Goal: Task Accomplishment & Management: Use online tool/utility

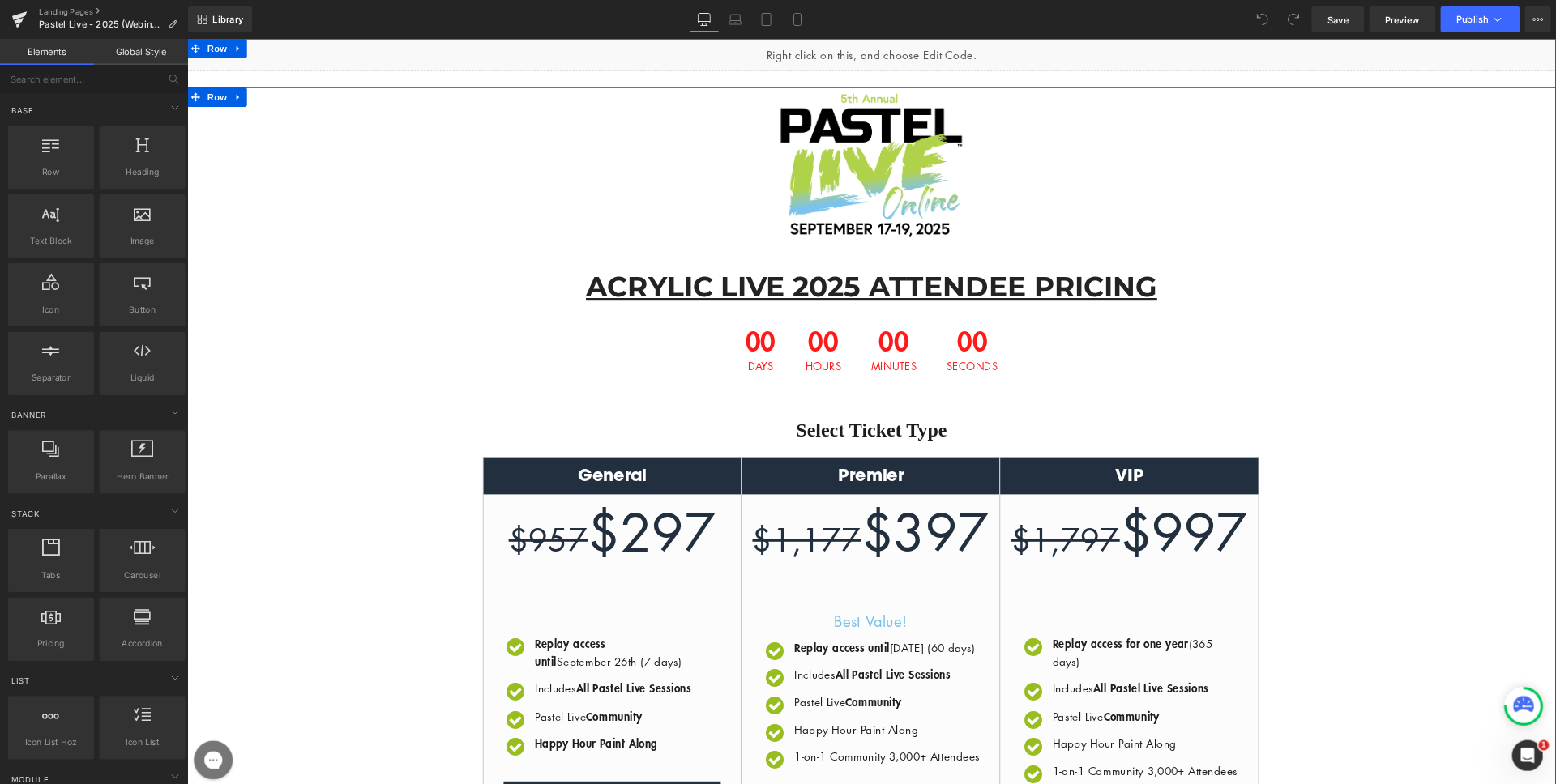
scroll to position [178, 0]
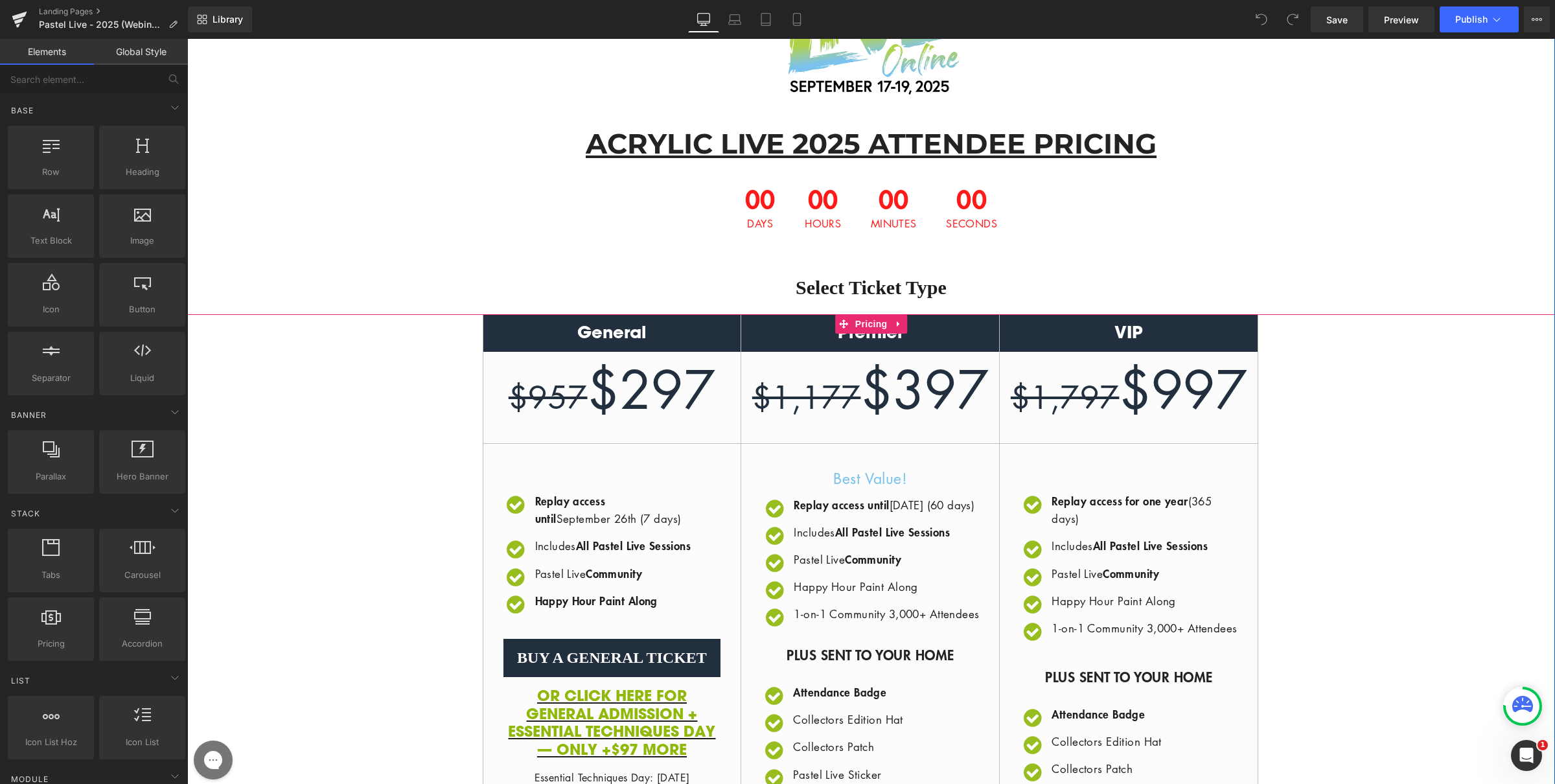
click at [619, 338] on h2 "General" at bounding box center [612, 333] width 258 height 23
click at [855, 323] on span "Pricing" at bounding box center [872, 324] width 39 height 19
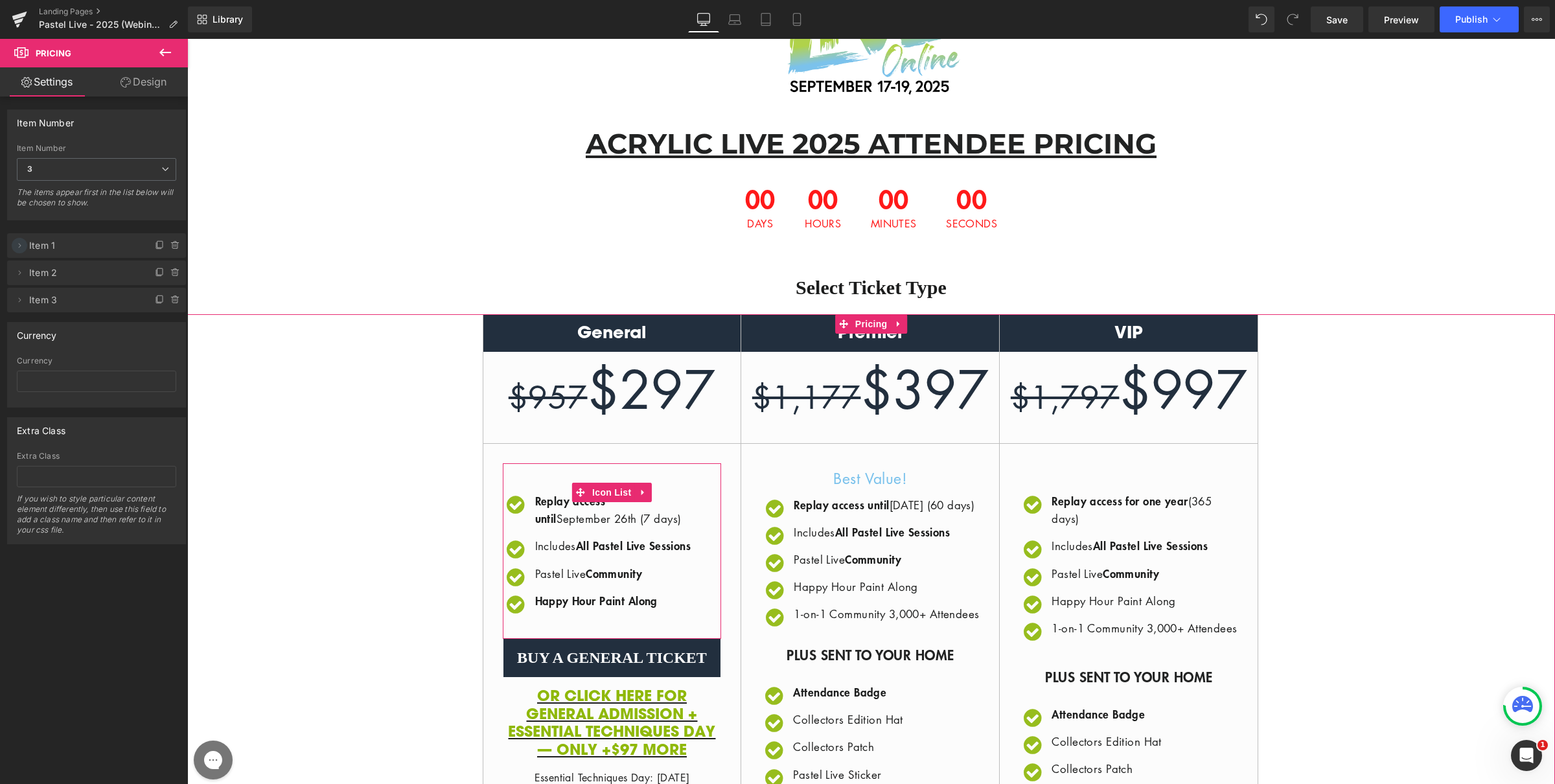
click at [22, 239] on span at bounding box center [19, 245] width 15 height 15
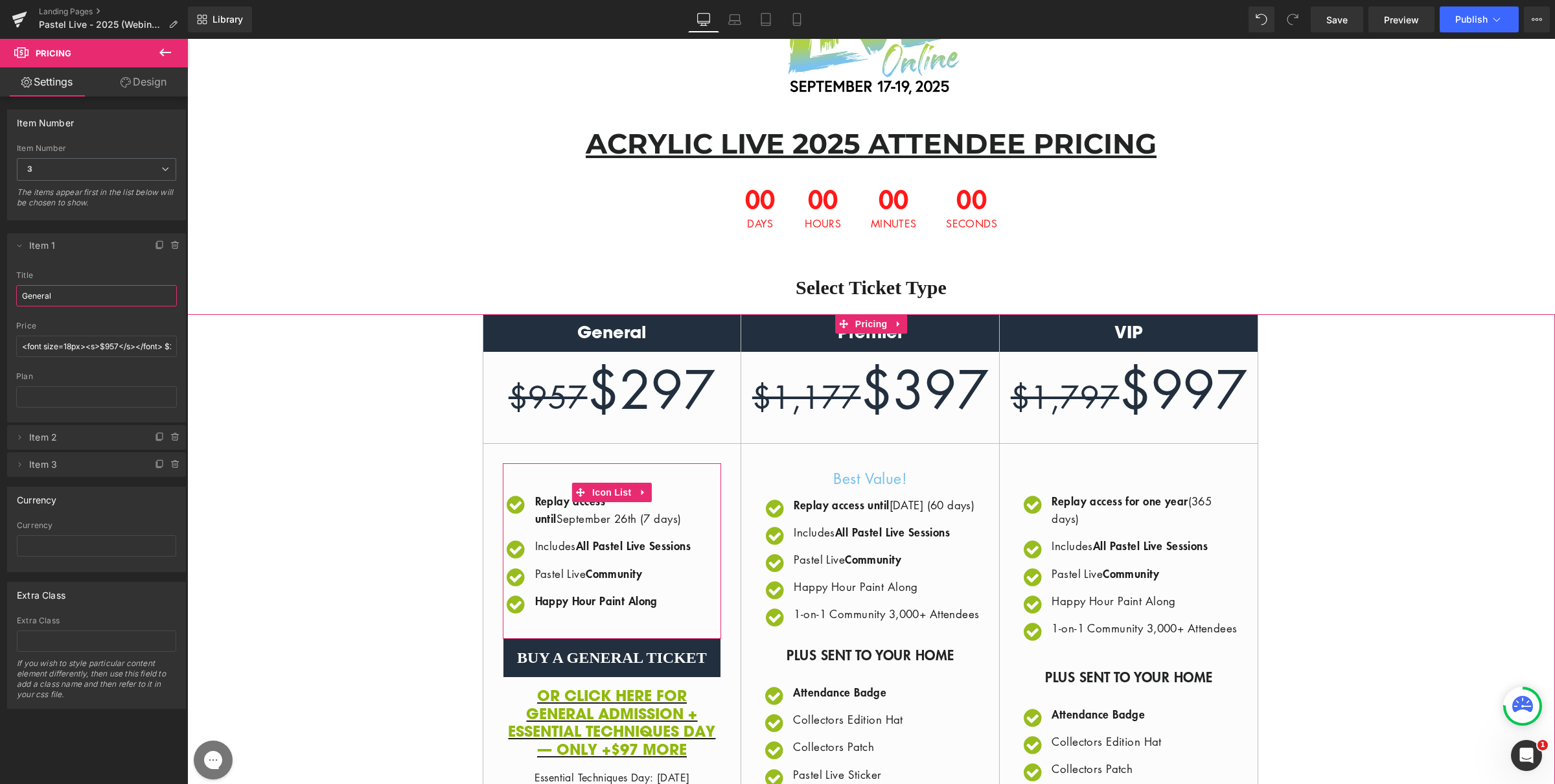
click at [86, 301] on input "General" at bounding box center [97, 296] width 161 height 22
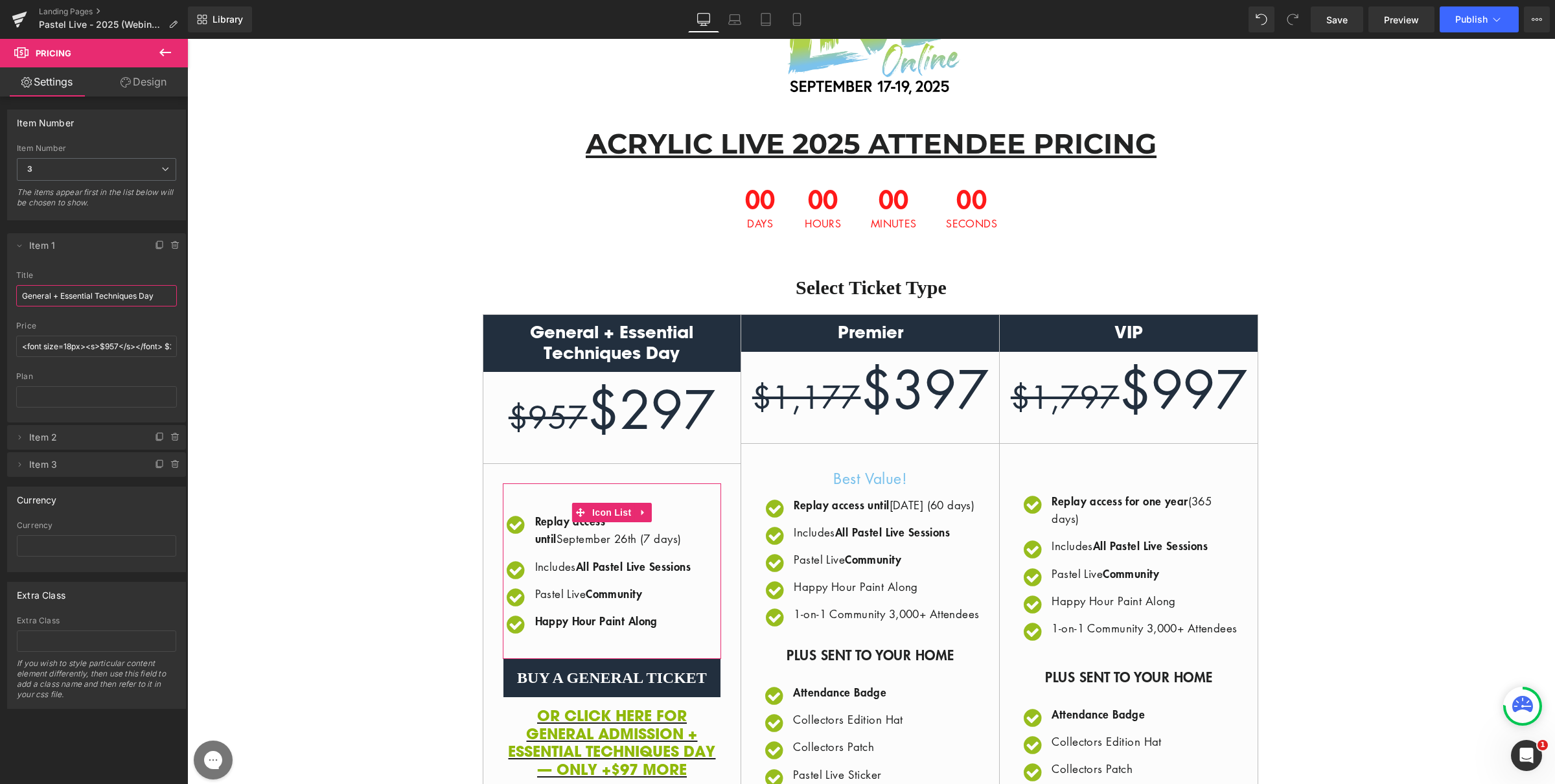
drag, startPoint x: 54, startPoint y: 298, endPoint x: 160, endPoint y: 300, distance: 106.0
click at [160, 300] on input "General + Essential Techniques Day" at bounding box center [97, 296] width 161 height 22
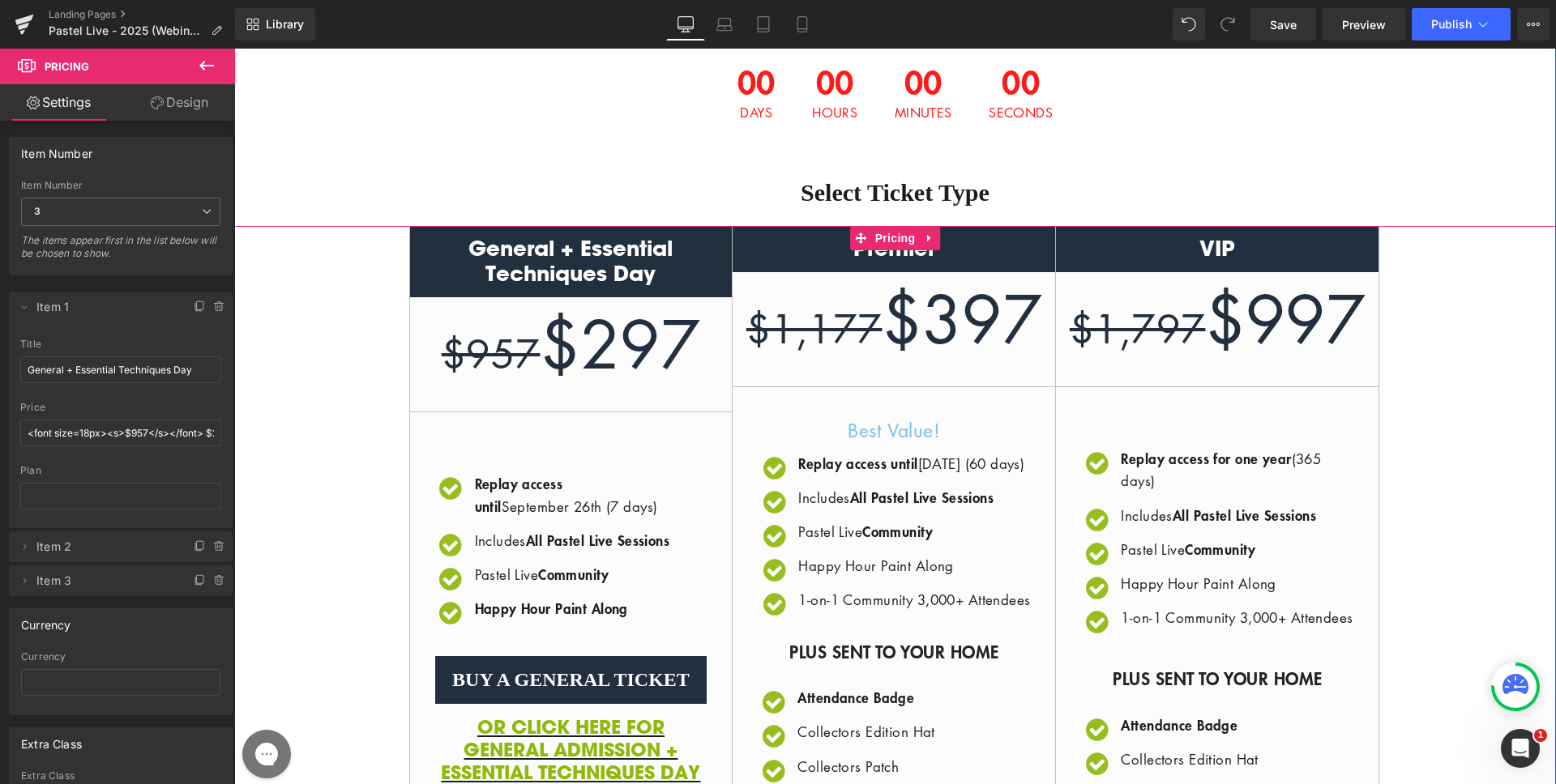
scroll to position [306, 0]
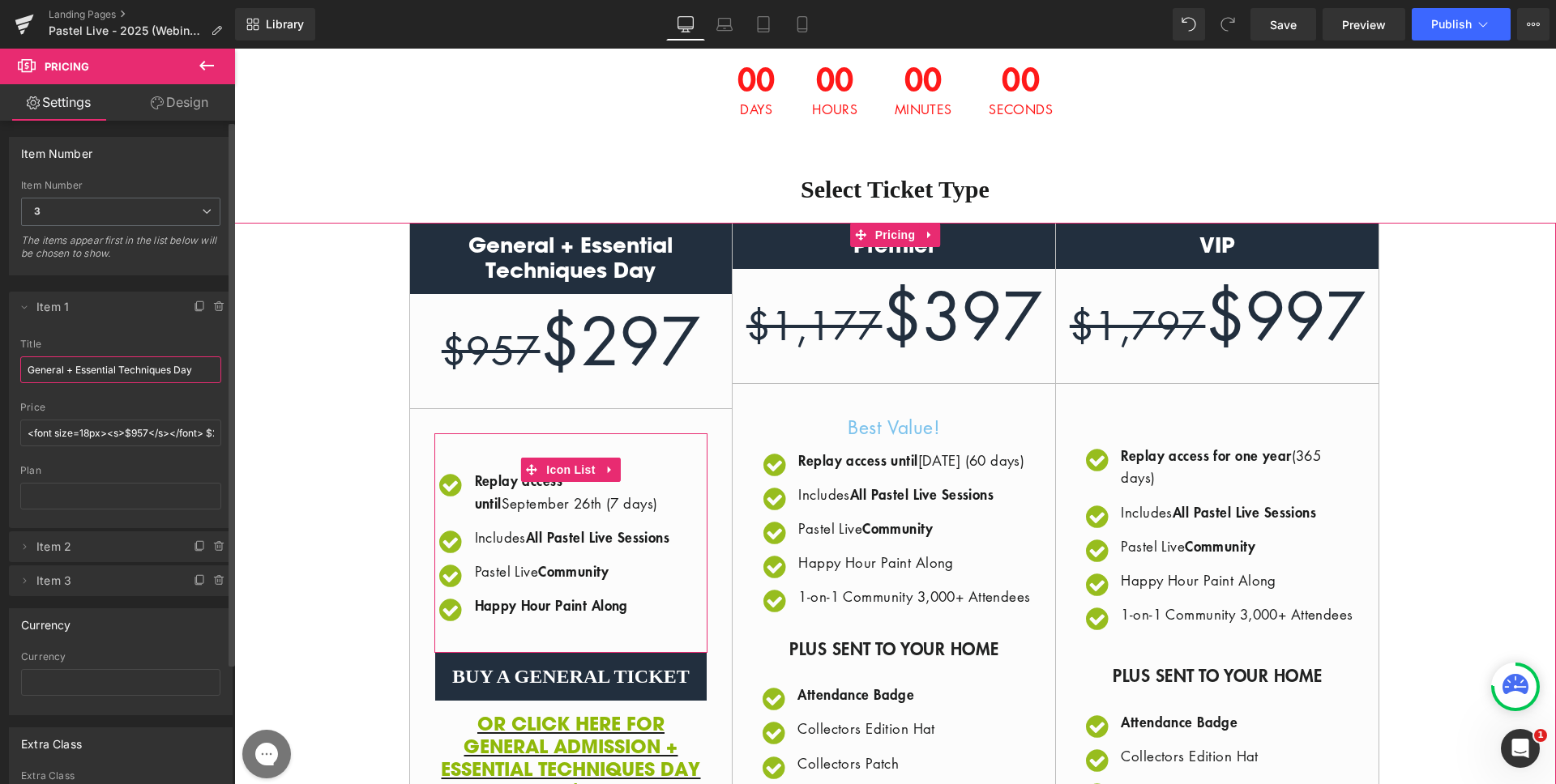
drag, startPoint x: 65, startPoint y: 366, endPoint x: 80, endPoint y: 372, distance: 16.2
click at [67, 366] on input "General + Essential Techniques Day" at bounding box center [121, 370] width 201 height 27
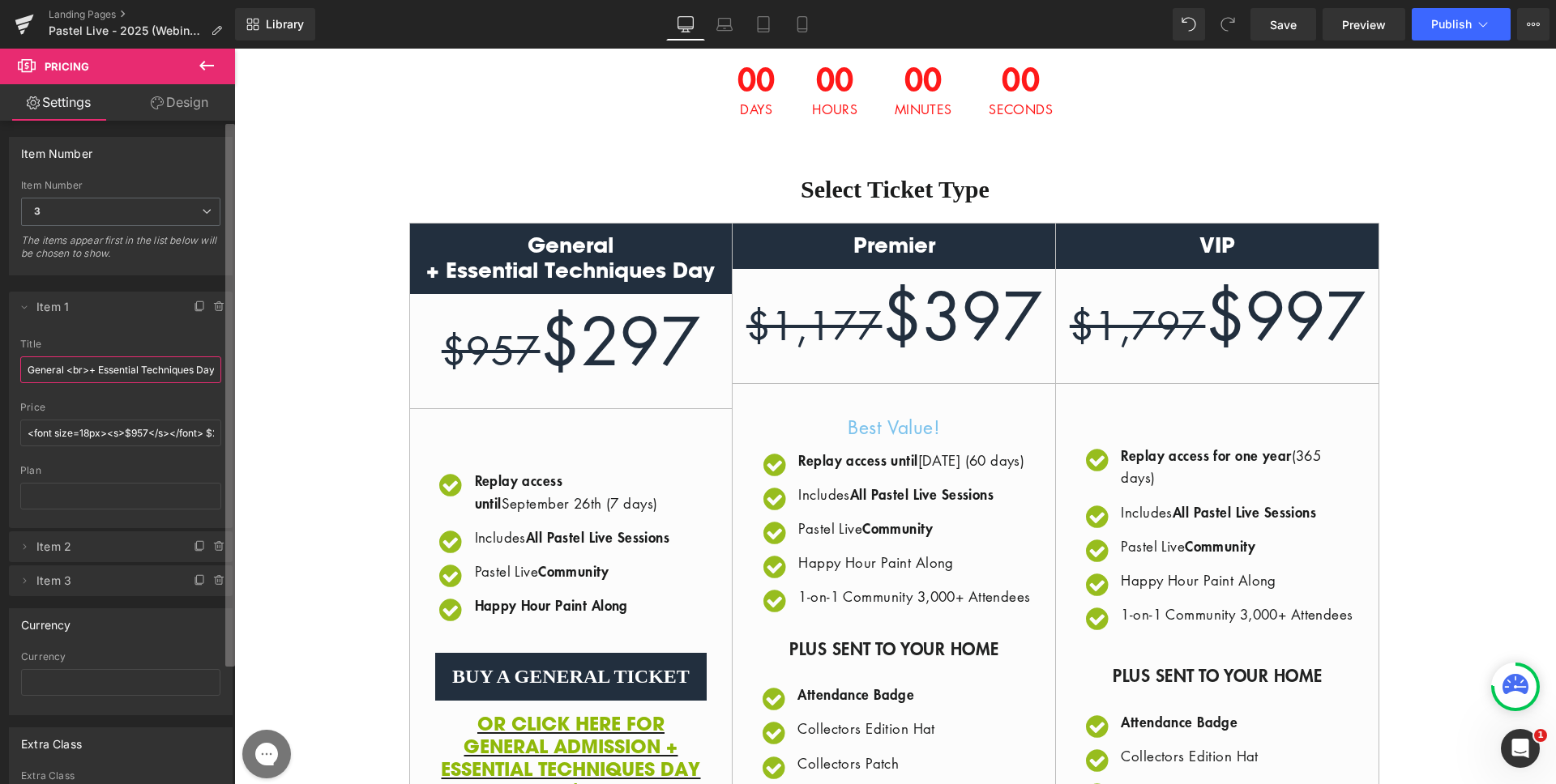
scroll to position [0, 8]
drag, startPoint x: 403, startPoint y: 415, endPoint x: 237, endPoint y: 376, distance: 170.5
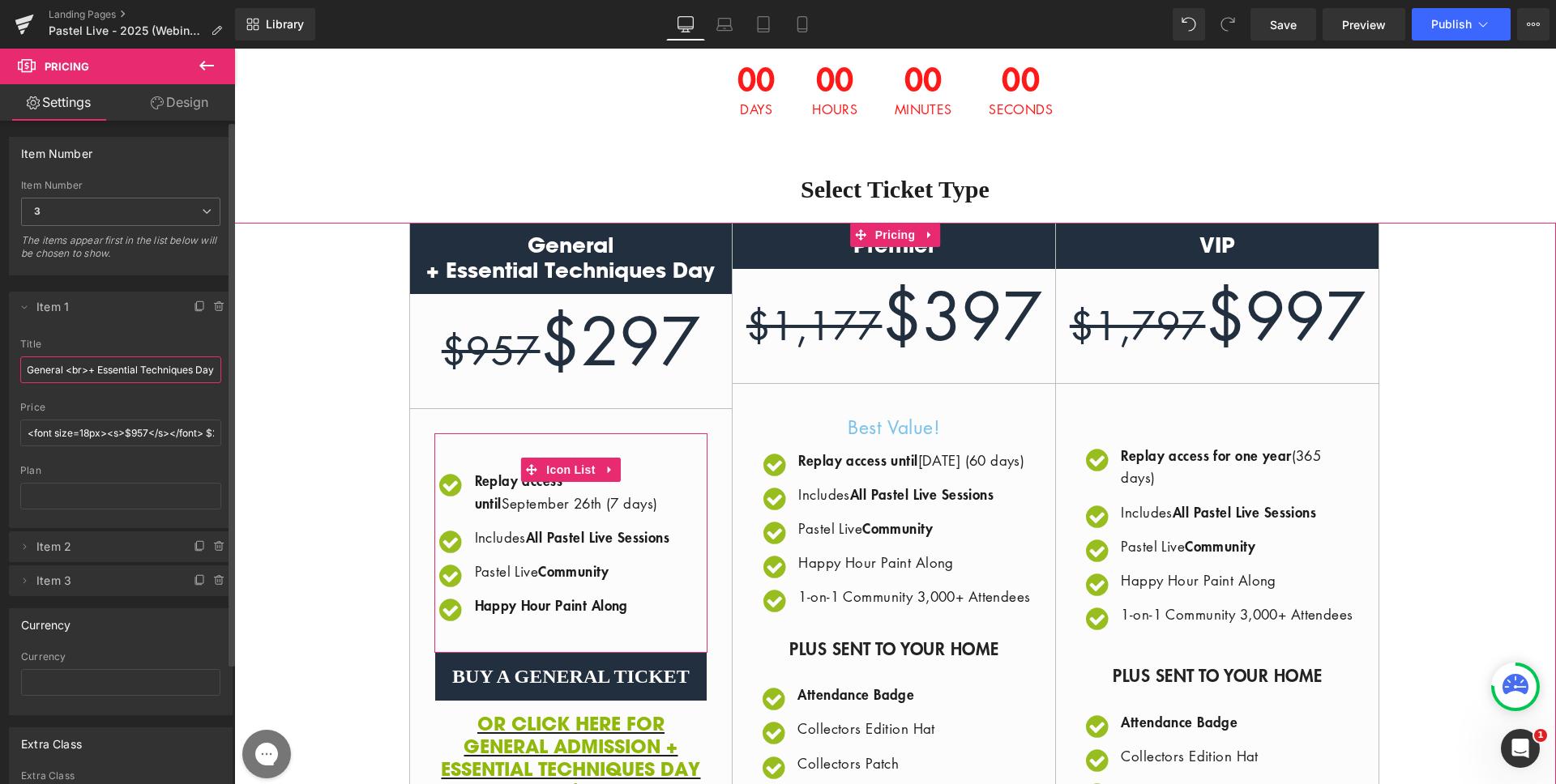
click at [204, 376] on input "General <br>+ Essential Techniques Day" at bounding box center [121, 370] width 201 height 27
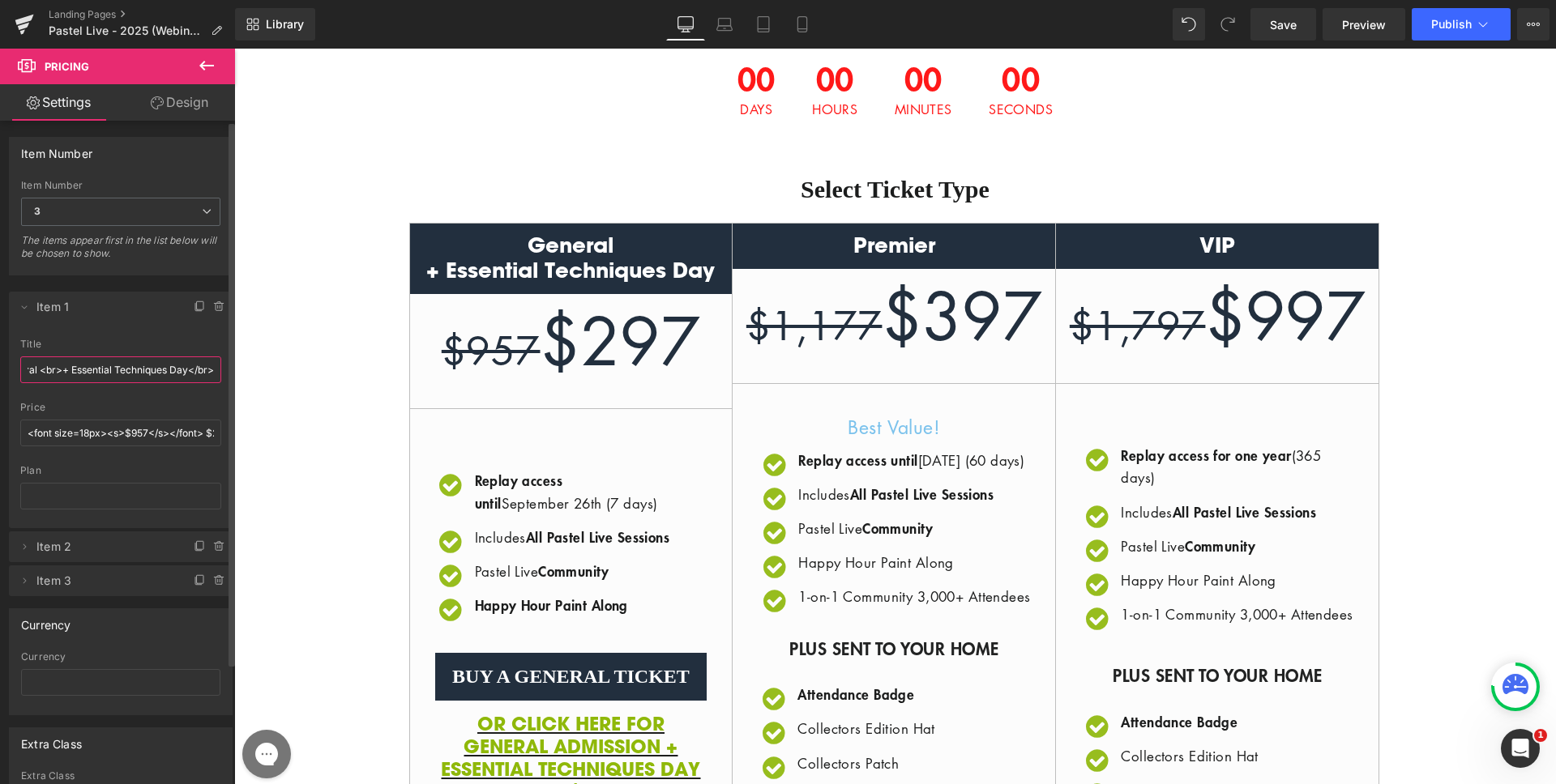
scroll to position [0, 33]
type input "General <br>+ Essential Techniques Day</br>"
click at [159, 331] on li "Delete Cancel Item 1 General + Essential Techniques Day title General <br>+ Ess…" at bounding box center [120, 409] width 224 height 236
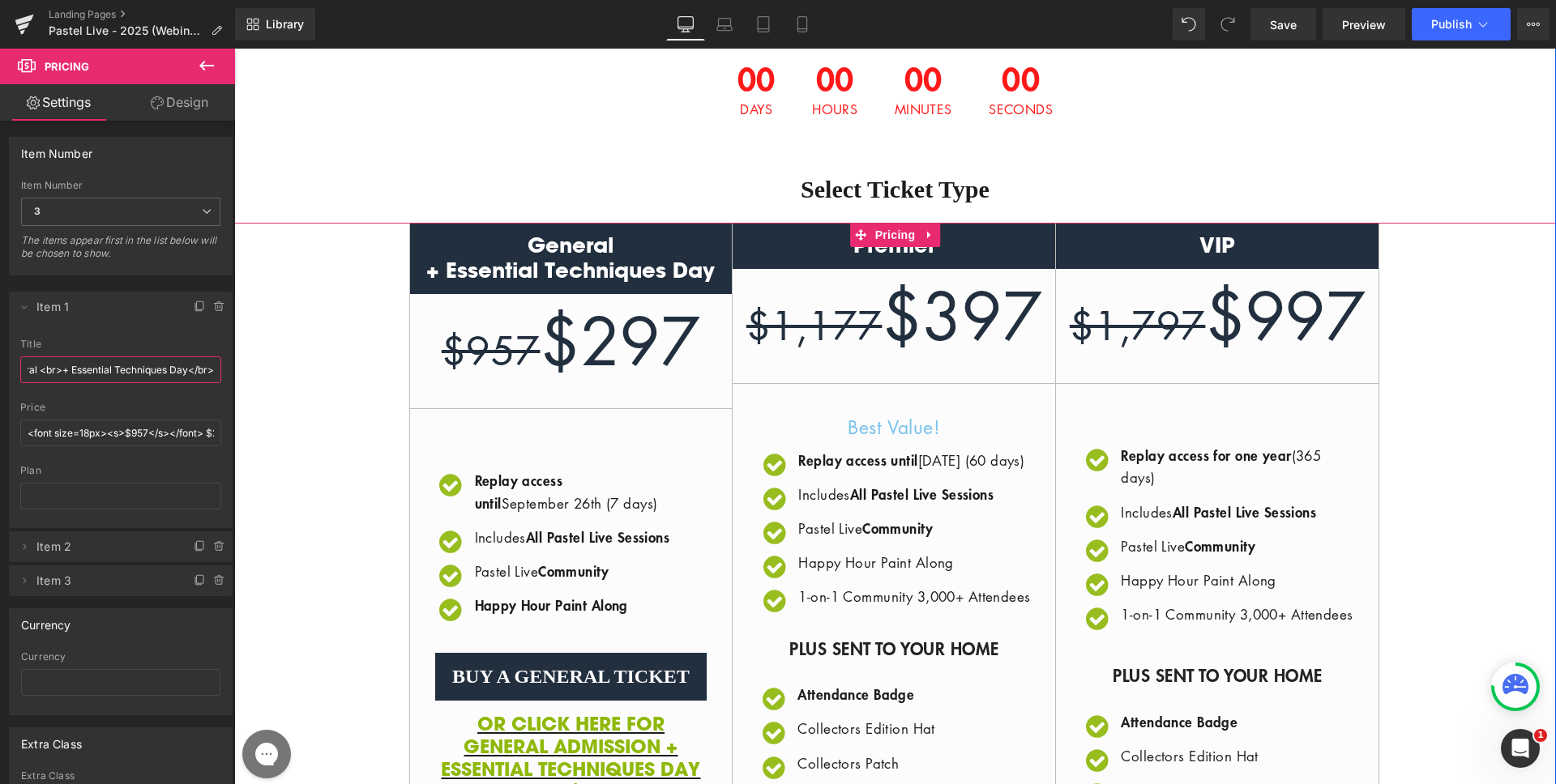
drag, startPoint x: 299, startPoint y: 417, endPoint x: 241, endPoint y: 376, distance: 71.0
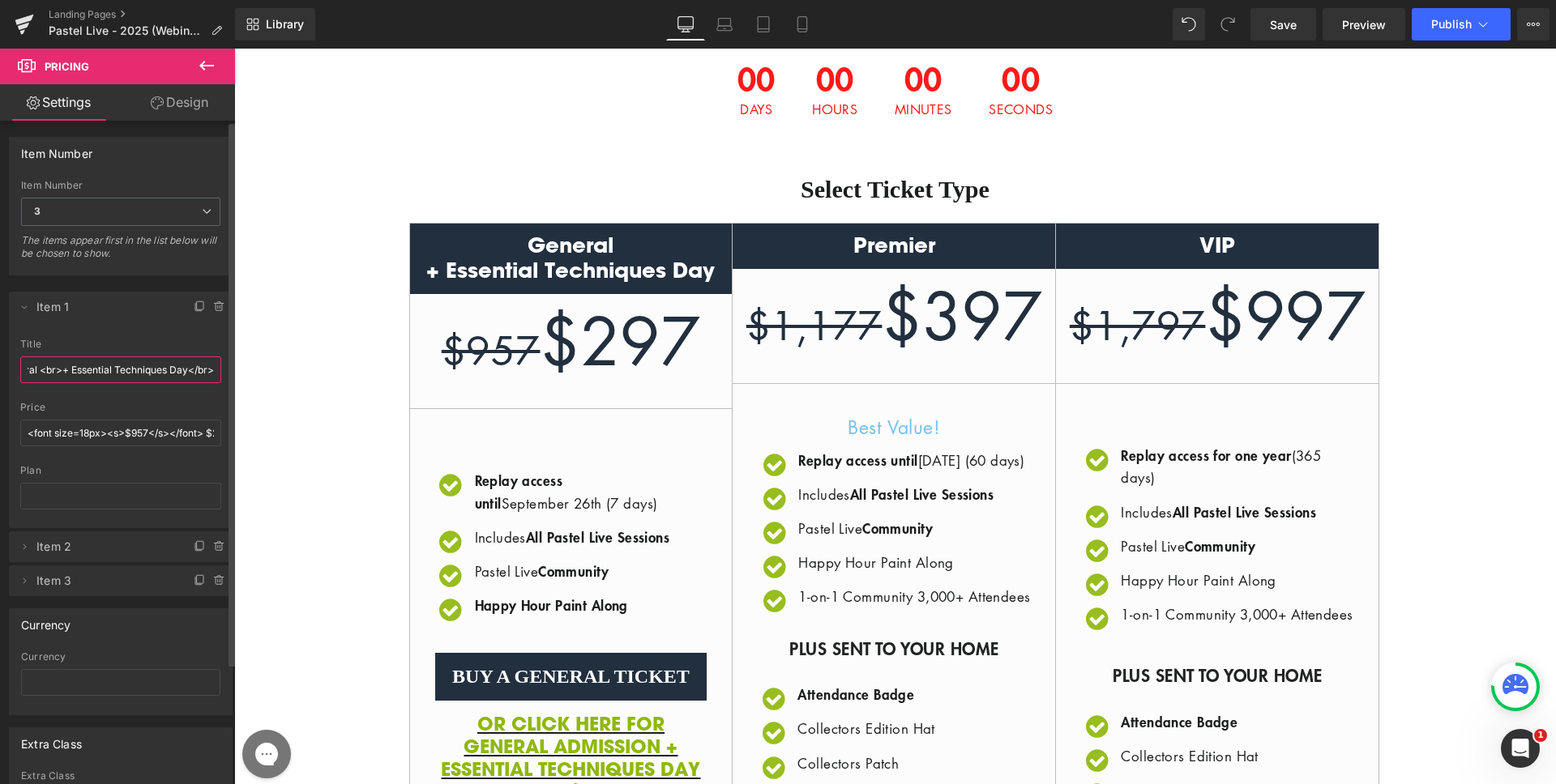
click at [77, 540] on span "Item 2" at bounding box center [105, 547] width 137 height 31
click at [27, 545] on icon at bounding box center [23, 546] width 13 height 13
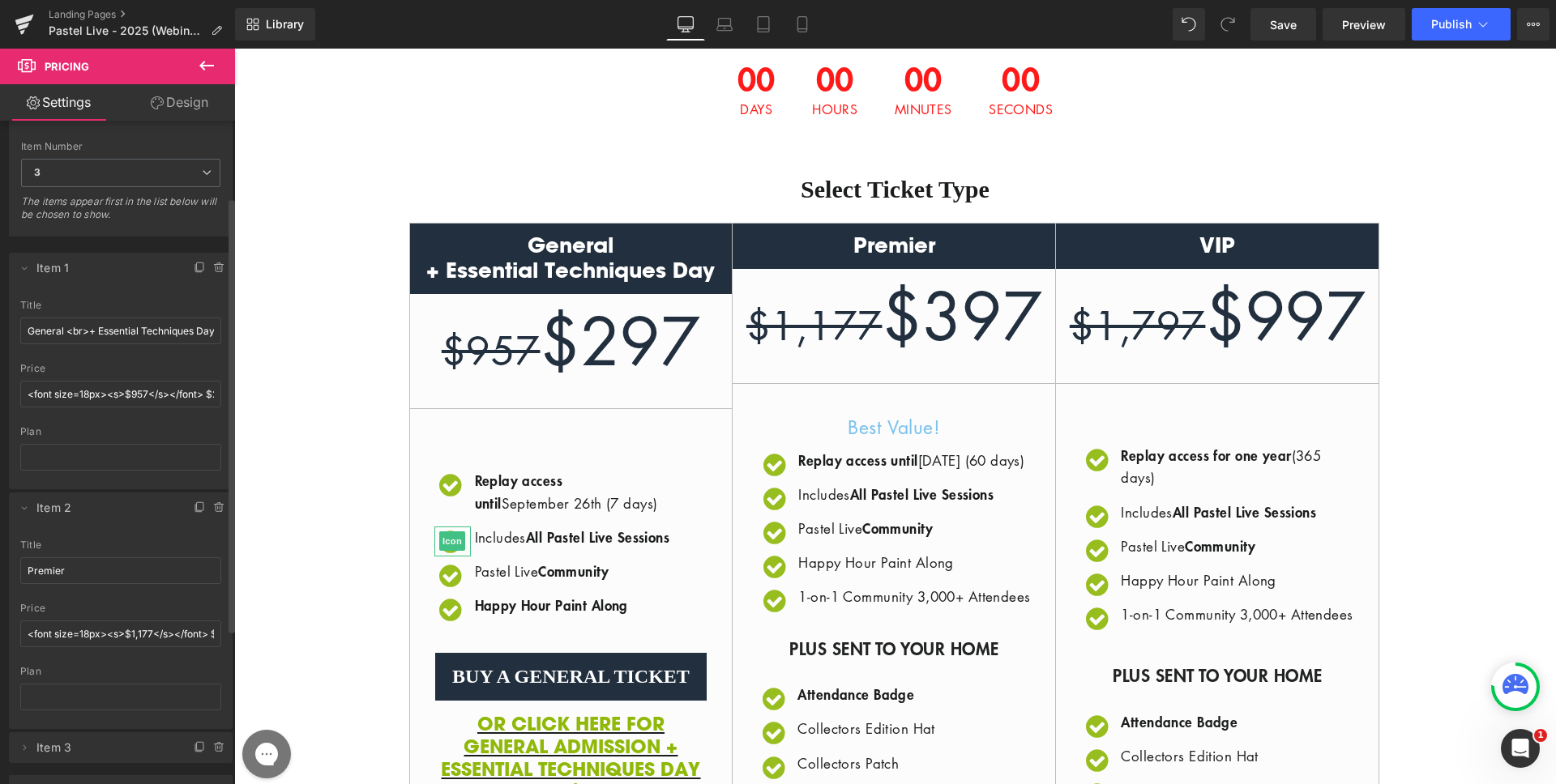
scroll to position [142, 0]
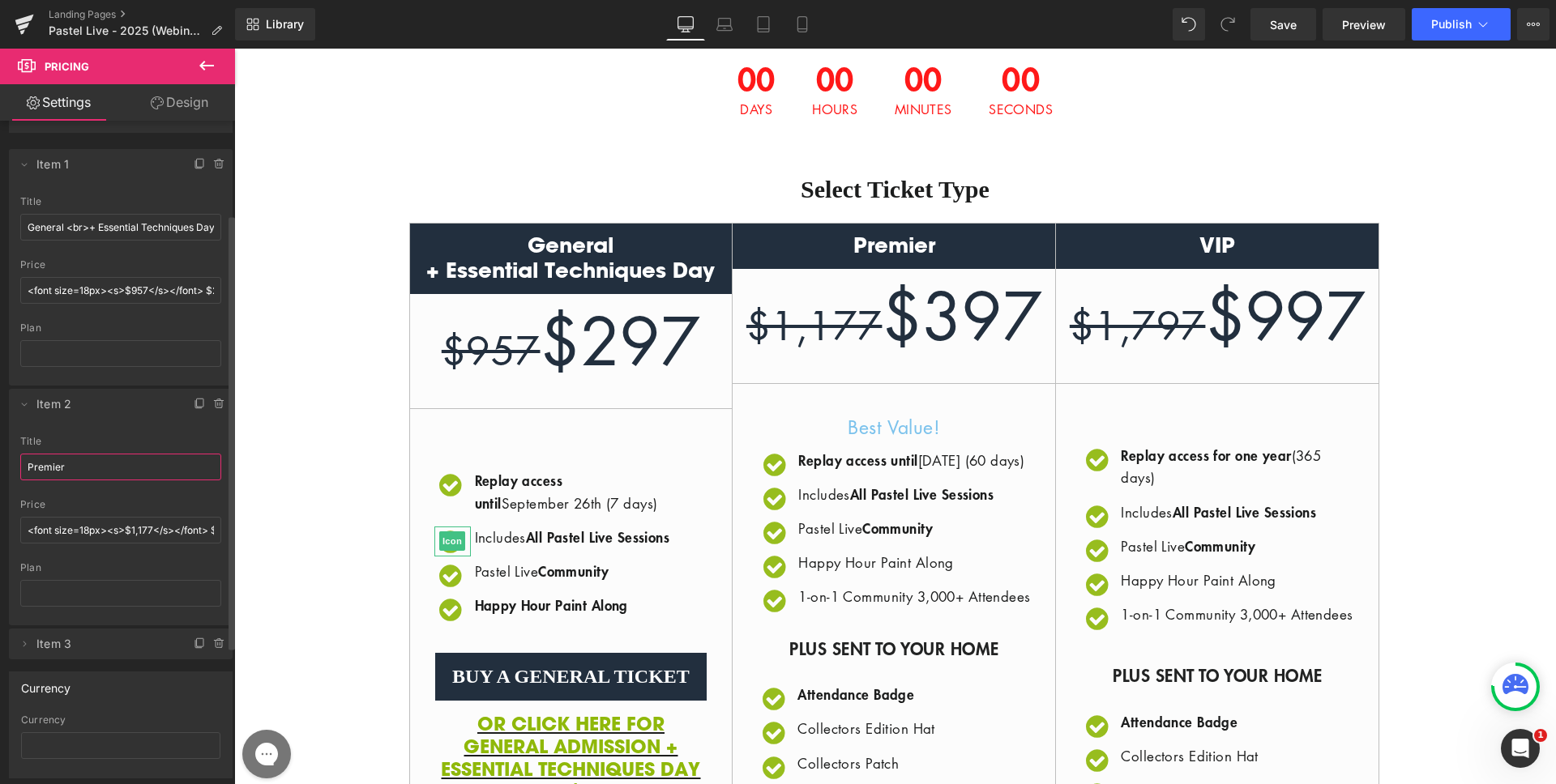
click at [135, 465] on input "Premier" at bounding box center [121, 467] width 201 height 27
paste input "<br>+ Essential Techniques Day</br>"
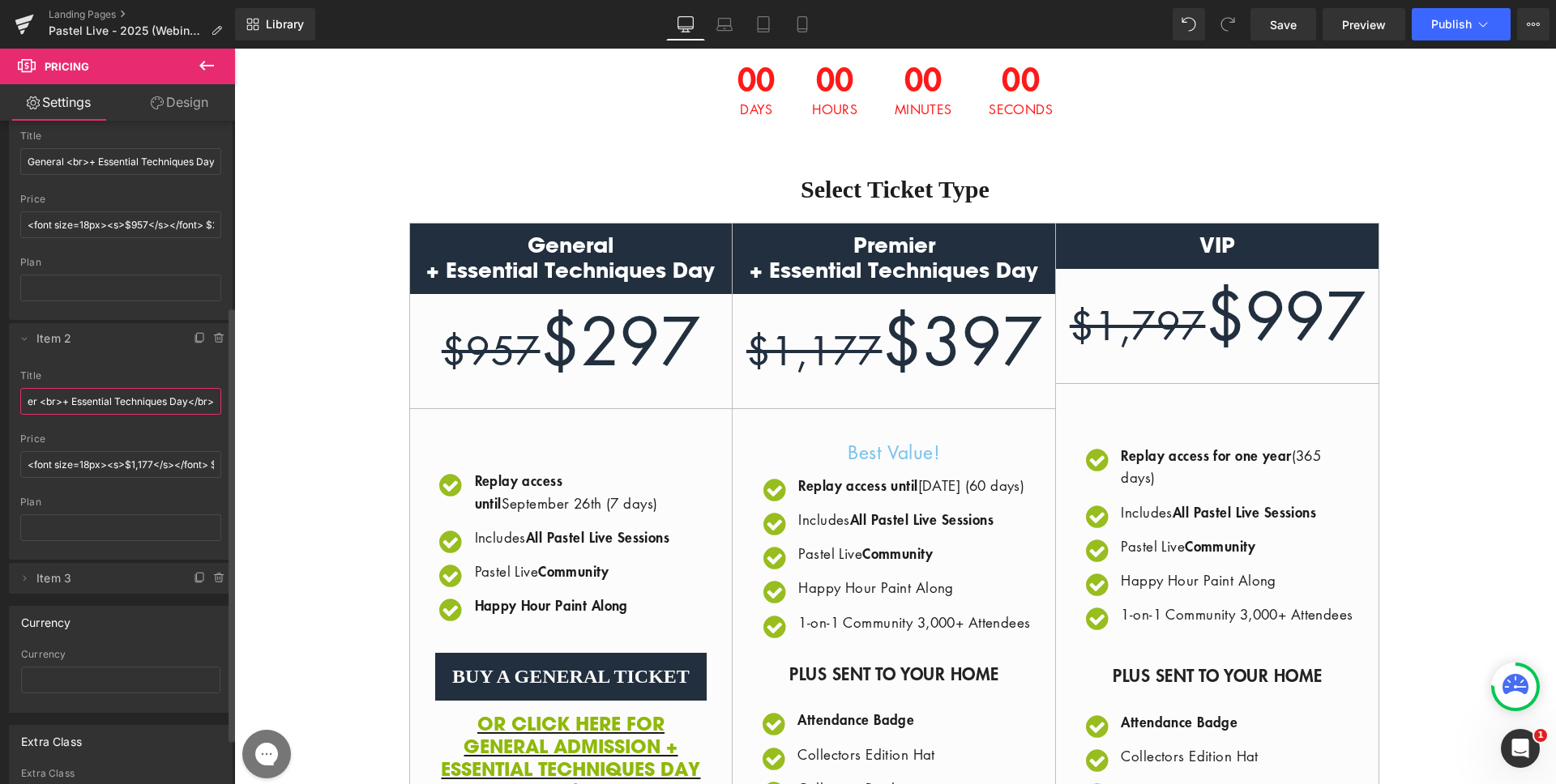
scroll to position [286, 0]
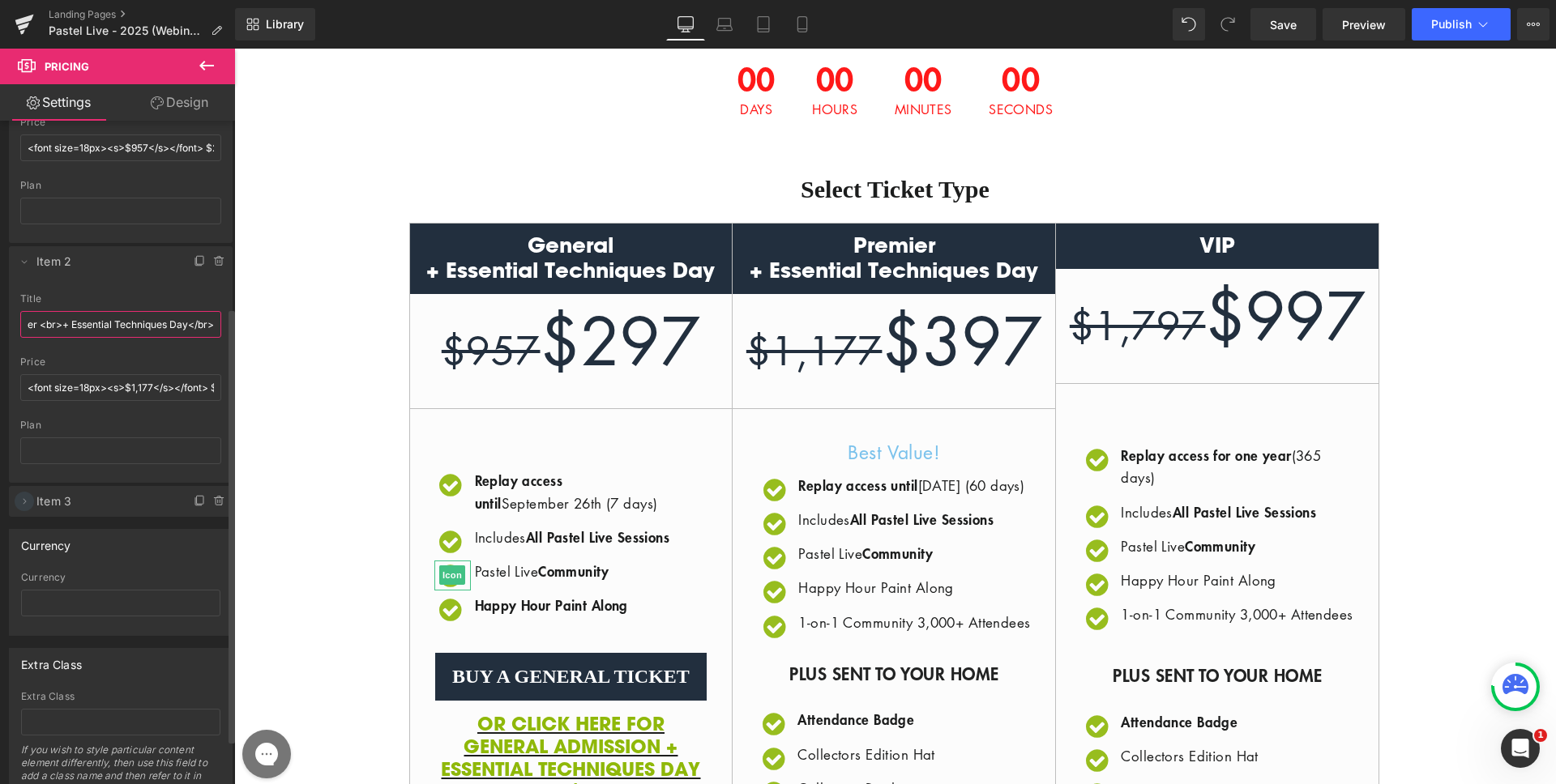
type input "Premier <br>+ Essential Techniques Day</br>"
click at [23, 498] on icon at bounding box center [23, 501] width 13 height 13
click at [97, 565] on input "VIP" at bounding box center [121, 564] width 201 height 27
paste input "<br>+ Essential Techniques Day</br>"
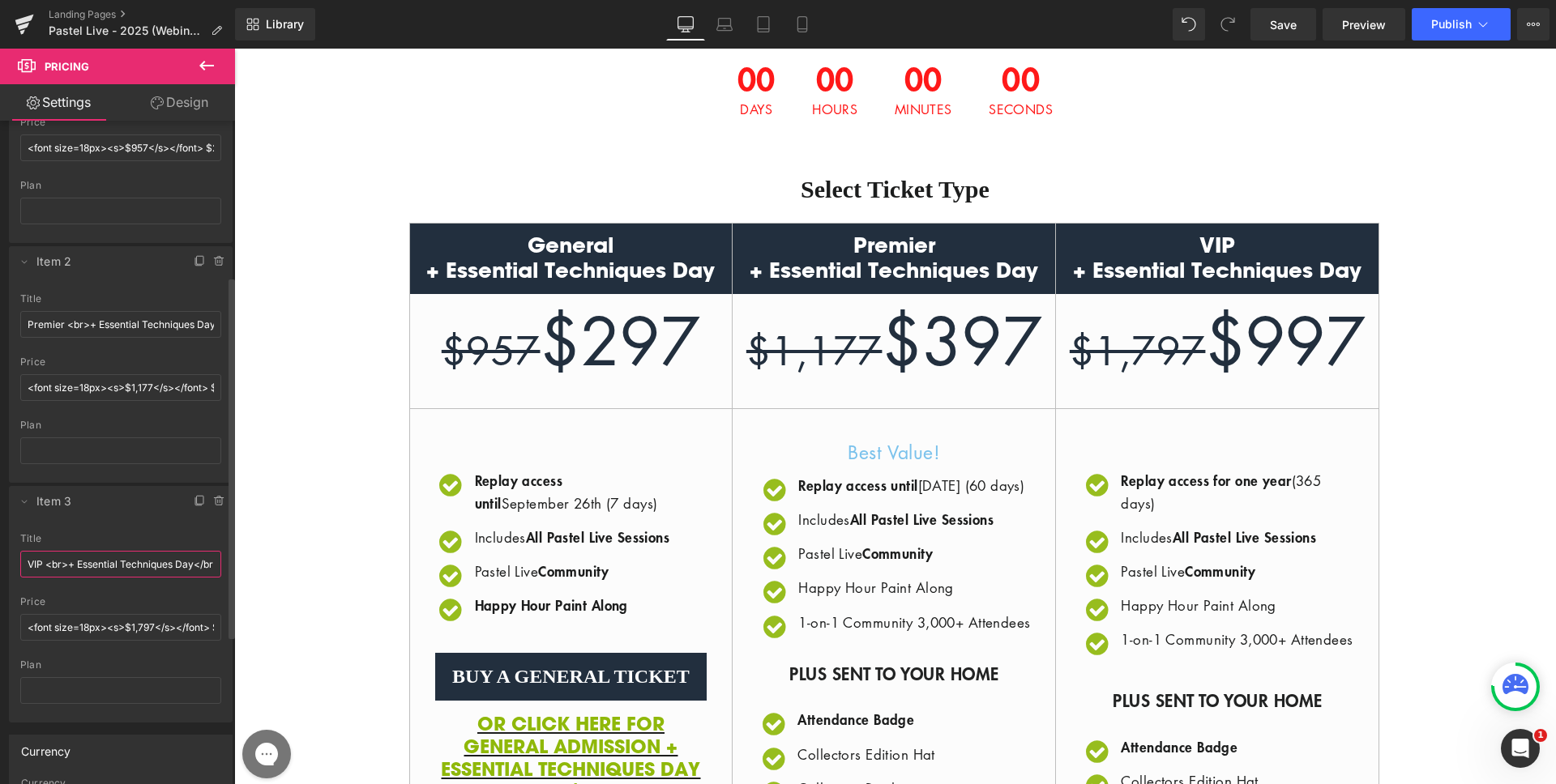
scroll to position [0, 13]
type input "VIP <br>+ Essential Techniques Day</br>"
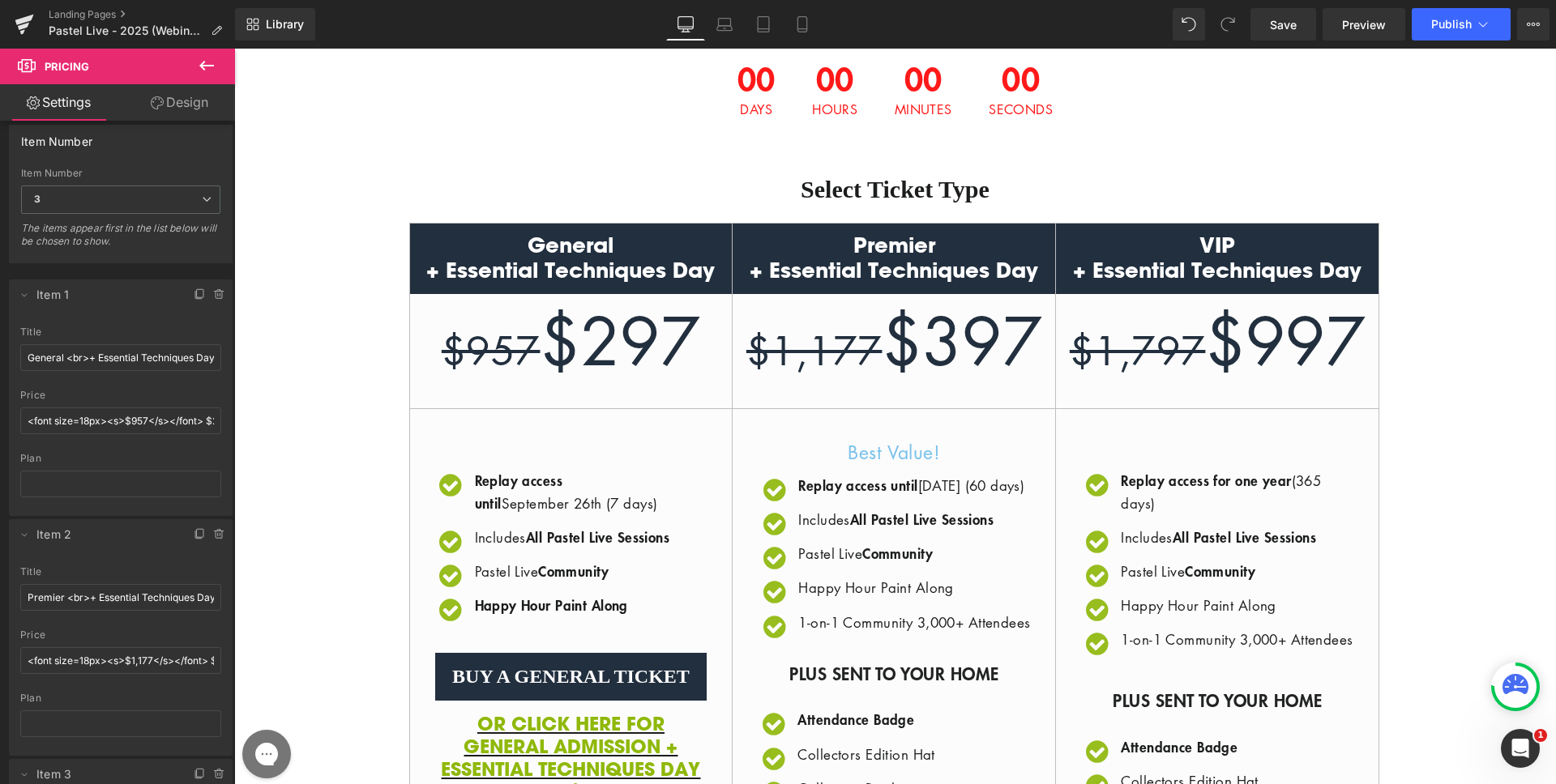
scroll to position [0, 0]
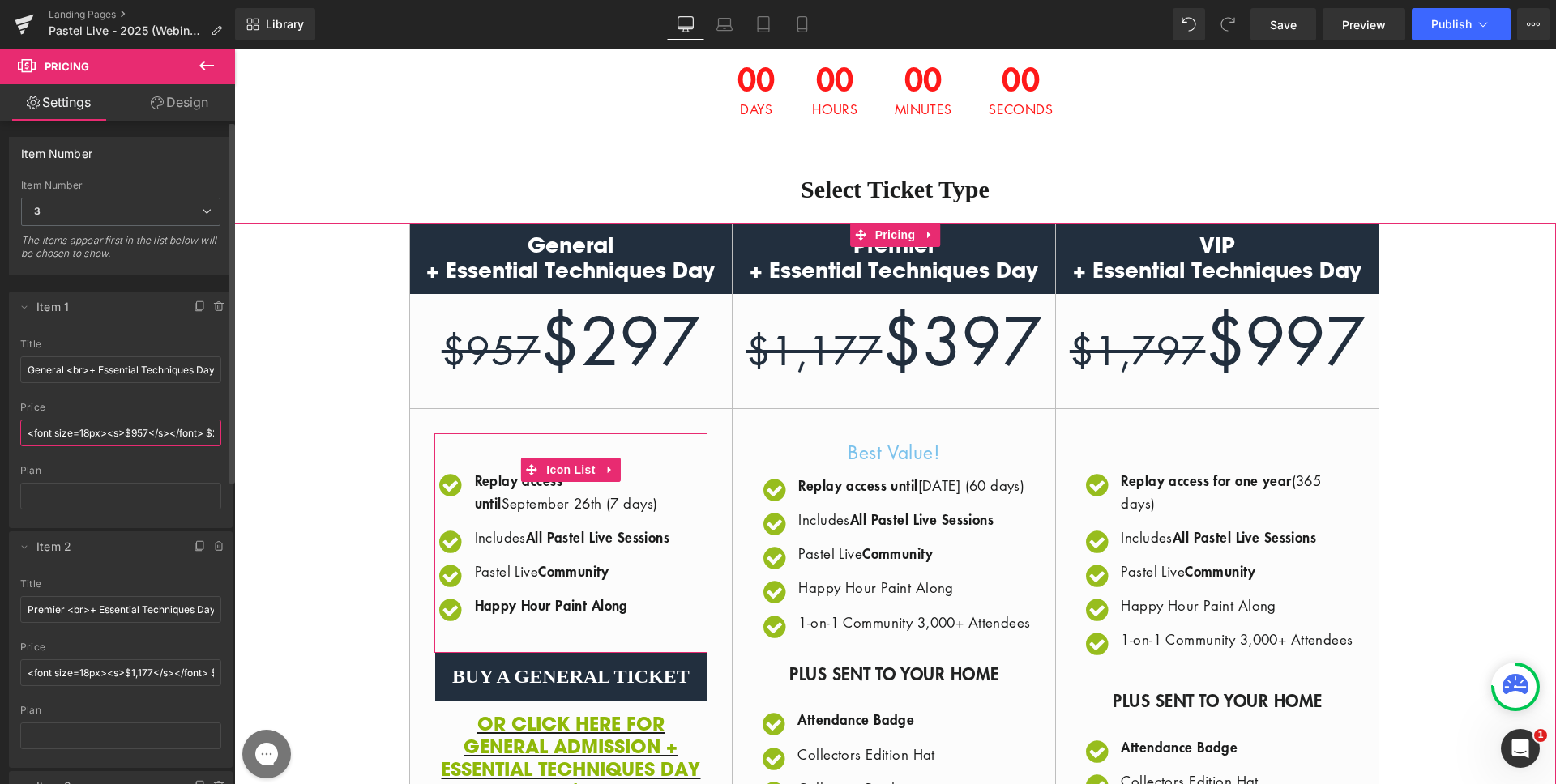
click at [133, 435] on input "<font size=18px><s>$957</s></font> $297" at bounding box center [121, 434] width 201 height 27
drag, startPoint x: 147, startPoint y: 434, endPoint x: 131, endPoint y: 432, distance: 16.1
click at [131, 432] on input "<font size=18px><s>$957</s></font> $297" at bounding box center [121, 434] width 201 height 27
click at [147, 376] on input "General <br>+ Essential Techniques Day</br>" at bounding box center [121, 370] width 201 height 27
click at [177, 370] on input "General <br>+ Essential Techniques Day</br>" at bounding box center [121, 370] width 201 height 27
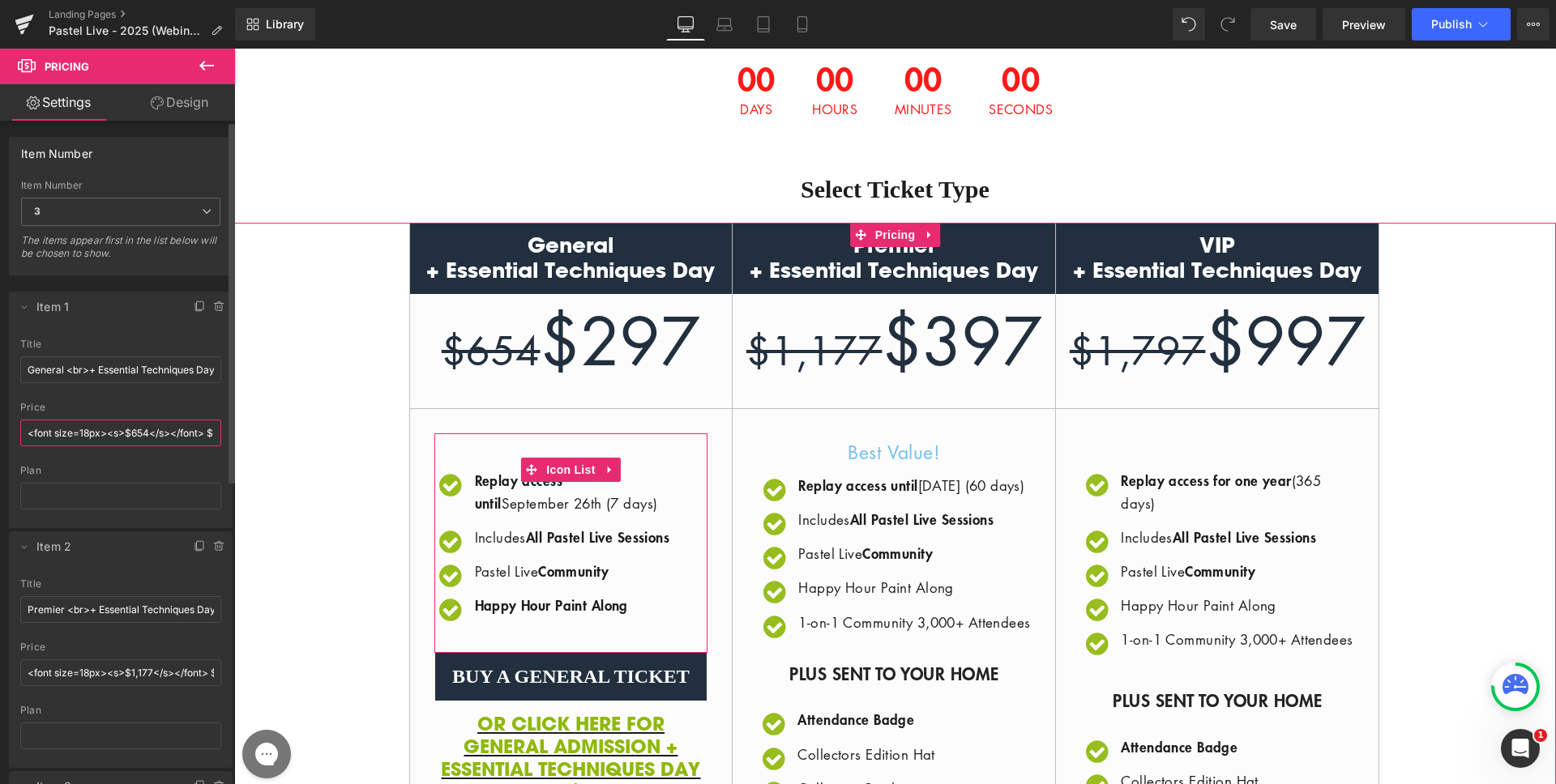
scroll to position [0, 24]
drag, startPoint x: 177, startPoint y: 434, endPoint x: 222, endPoint y: 430, distance: 45.2
click at [222, 430] on div "General + Essential Techniques Day title General <br>+ Essential Techniques Day…" at bounding box center [120, 434] width 224 height 190
click at [206, 431] on input "<font size=18px><s>$654</s></font> $297" at bounding box center [121, 434] width 201 height 27
drag, startPoint x: 193, startPoint y: 432, endPoint x: 219, endPoint y: 433, distance: 26.0
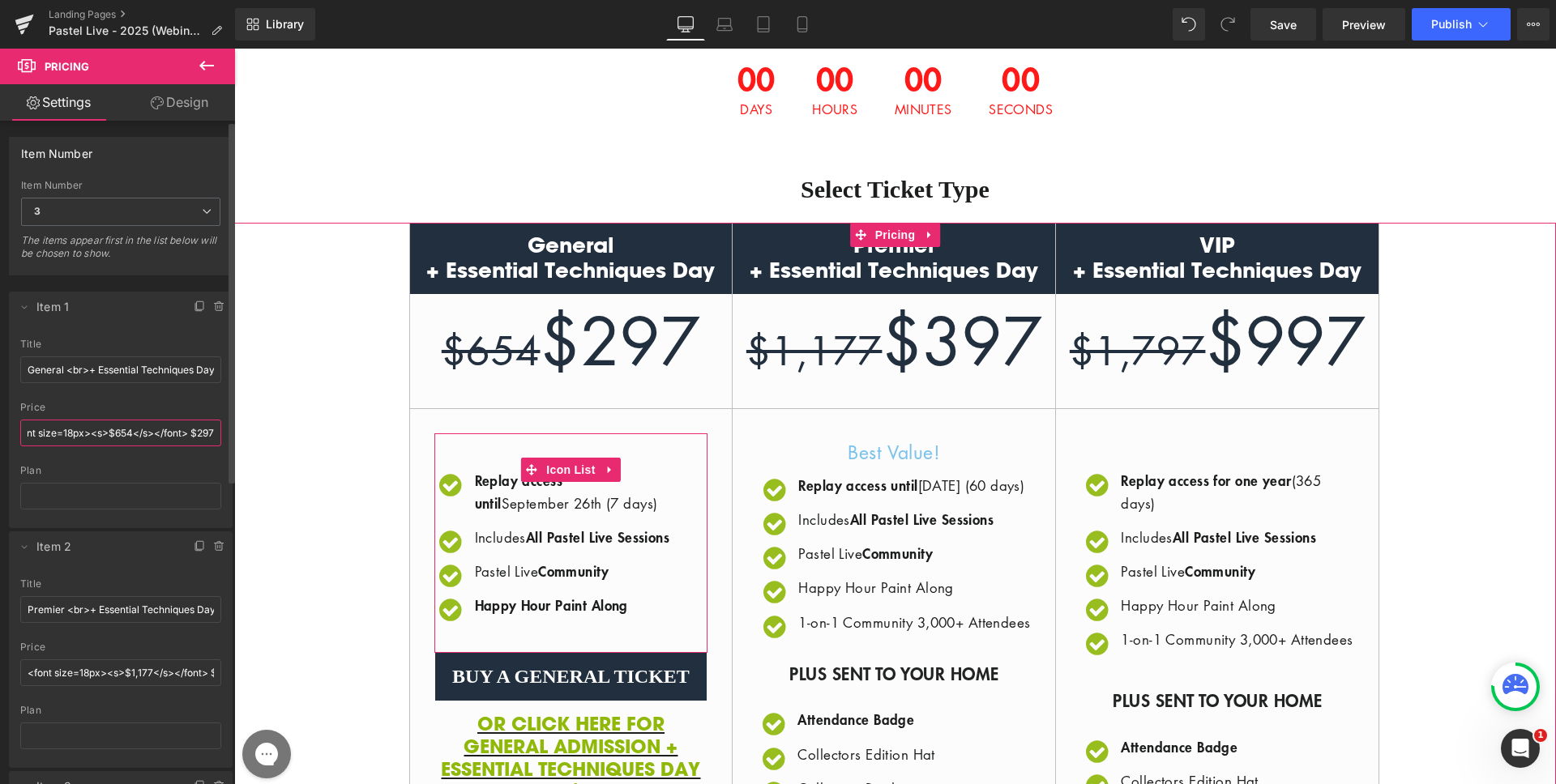
click at [219, 433] on div "General + Essential Techniques Day title General <br>+ Essential Techniques Day…" at bounding box center [120, 434] width 224 height 190
drag, startPoint x: 192, startPoint y: 434, endPoint x: 214, endPoint y: 434, distance: 22.0
click at [214, 434] on input "<font size=18px><s>$654</s></font> $297" at bounding box center [121, 434] width 201 height 27
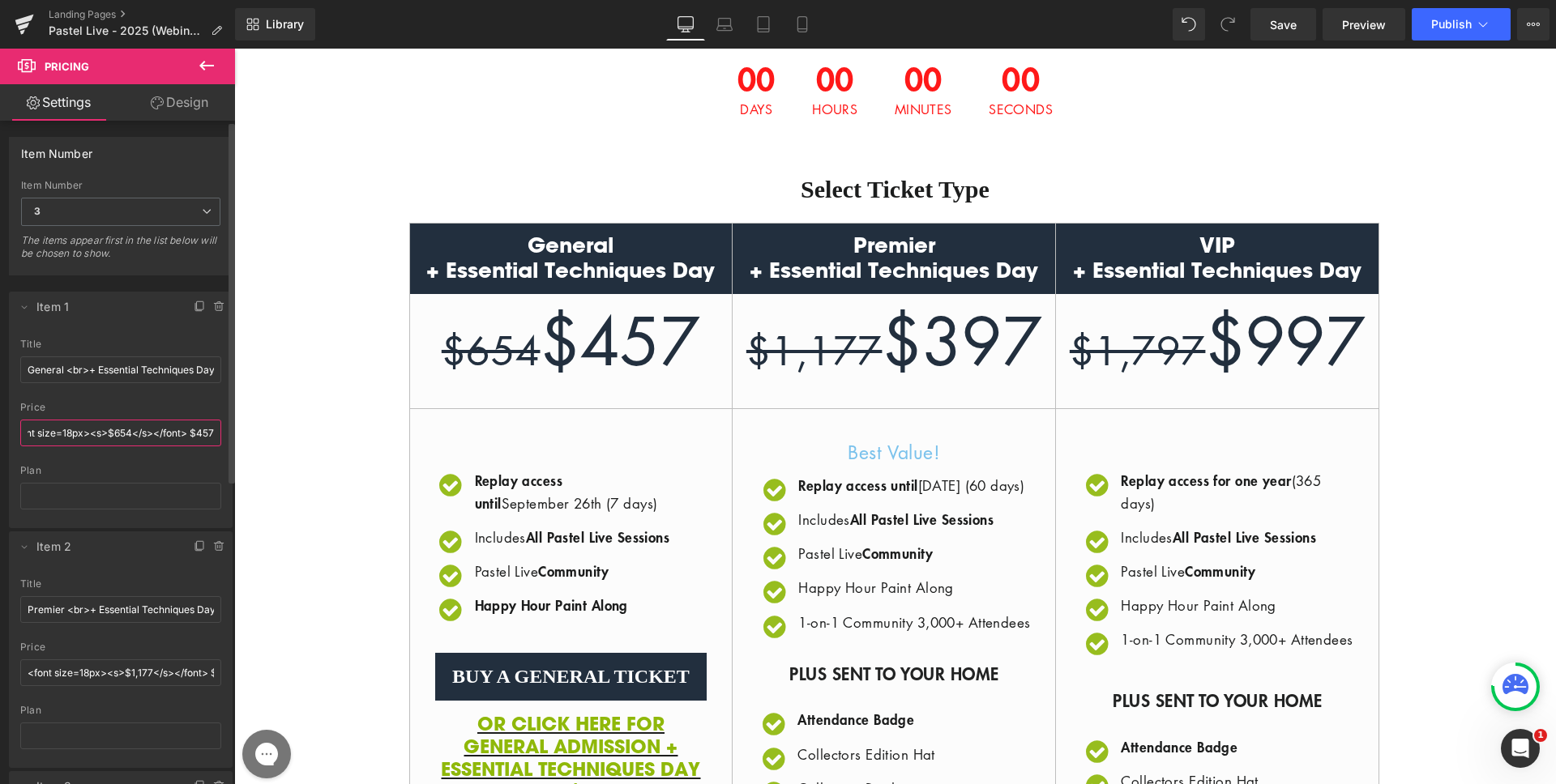
type input "<font size=18px><s>$654</s></font> $457"
click at [171, 405] on div "price" at bounding box center [121, 407] width 201 height 12
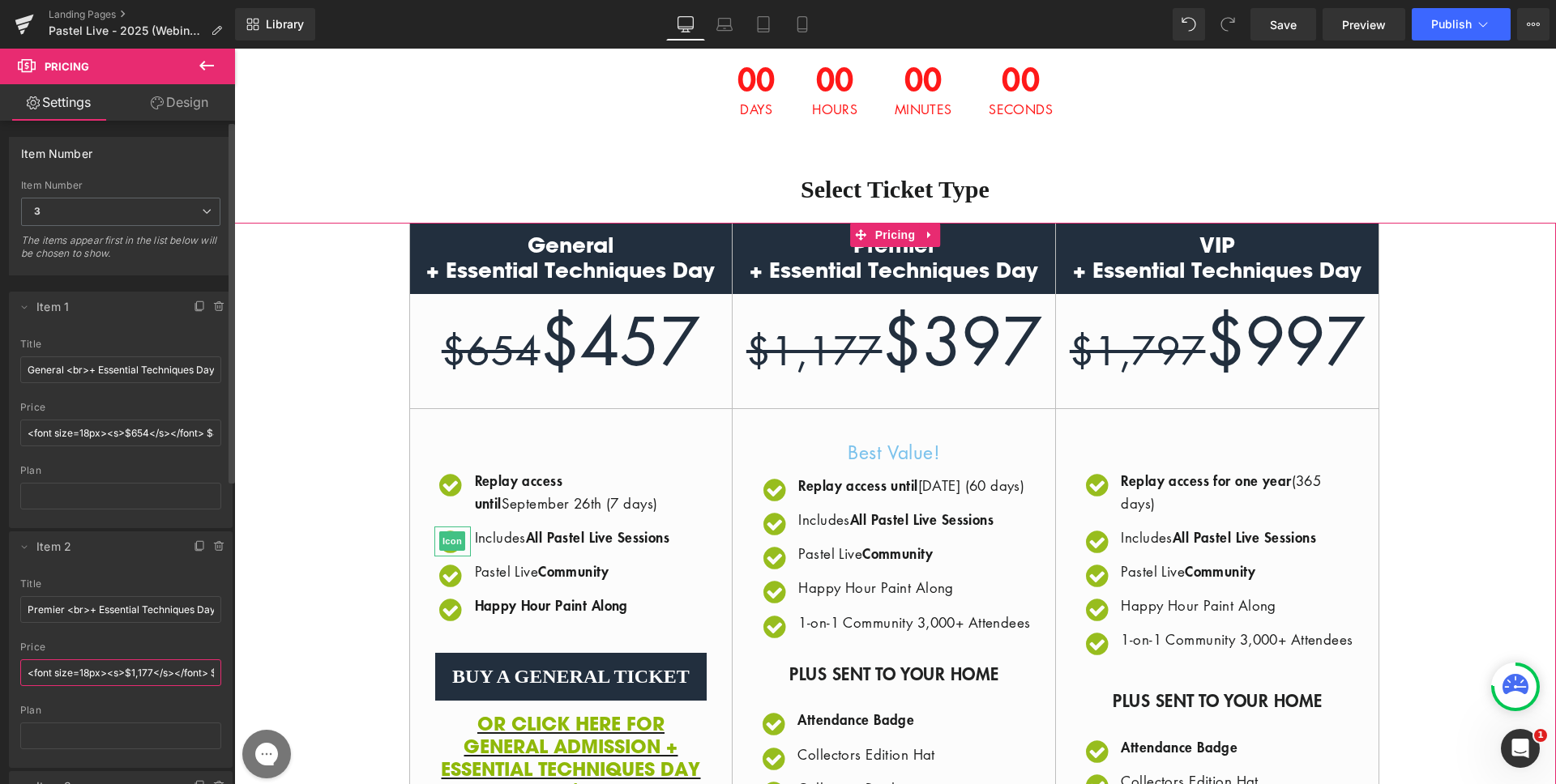
drag, startPoint x: 152, startPoint y: 670, endPoint x: 130, endPoint y: 669, distance: 22.0
click at [130, 669] on input "<font size=18px><s>$1,177</s></font> $397" at bounding box center [121, 673] width 201 height 27
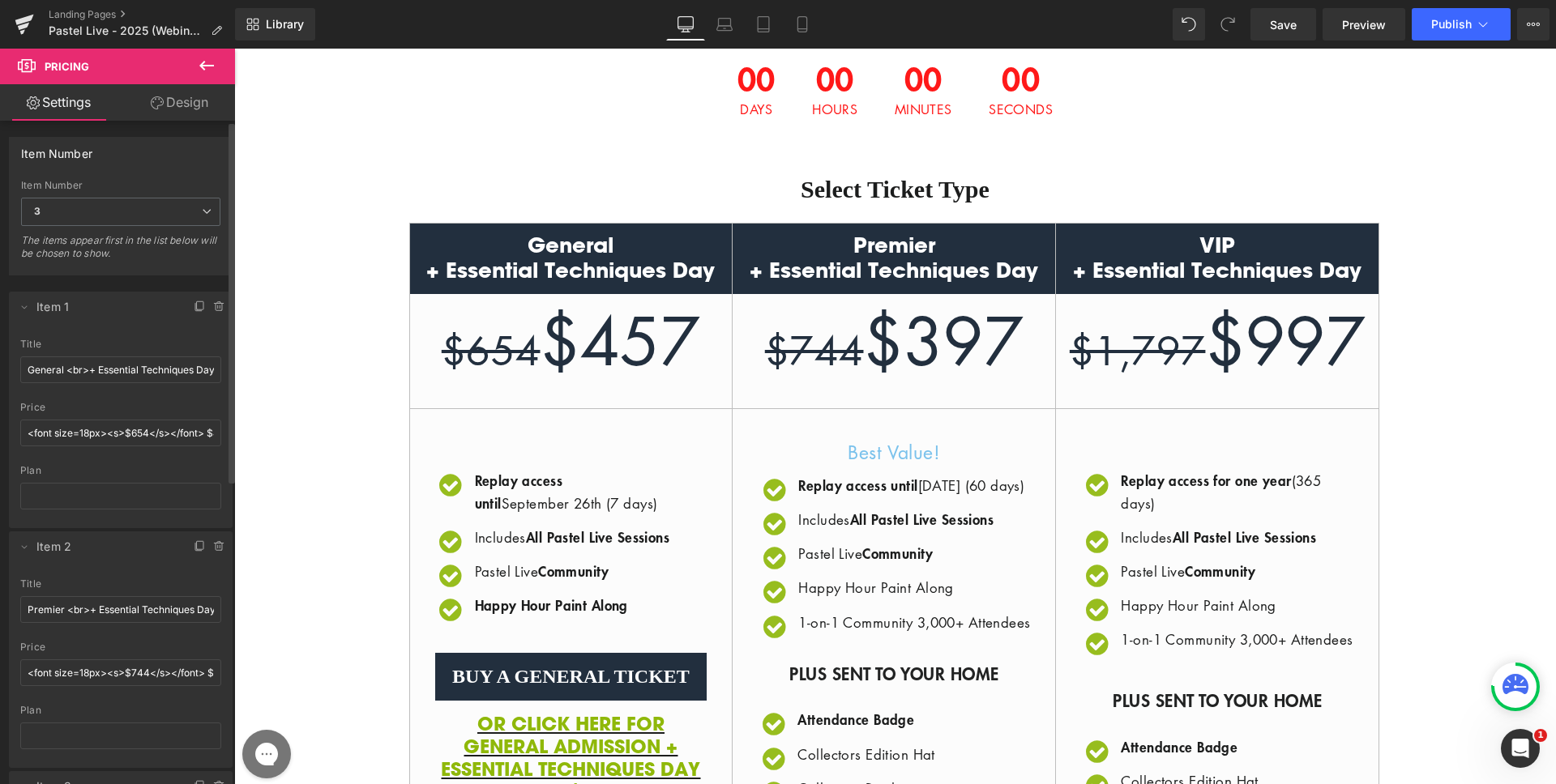
click at [127, 640] on div at bounding box center [121, 636] width 201 height 11
click at [153, 676] on input "<font size=18px><s>$744</s></font> $397" at bounding box center [121, 673] width 201 height 27
drag, startPoint x: 173, startPoint y: 676, endPoint x: 210, endPoint y: 672, distance: 37.2
click at [210, 672] on input "<font size=18px><s>$744</s></font> $397" at bounding box center [121, 673] width 201 height 27
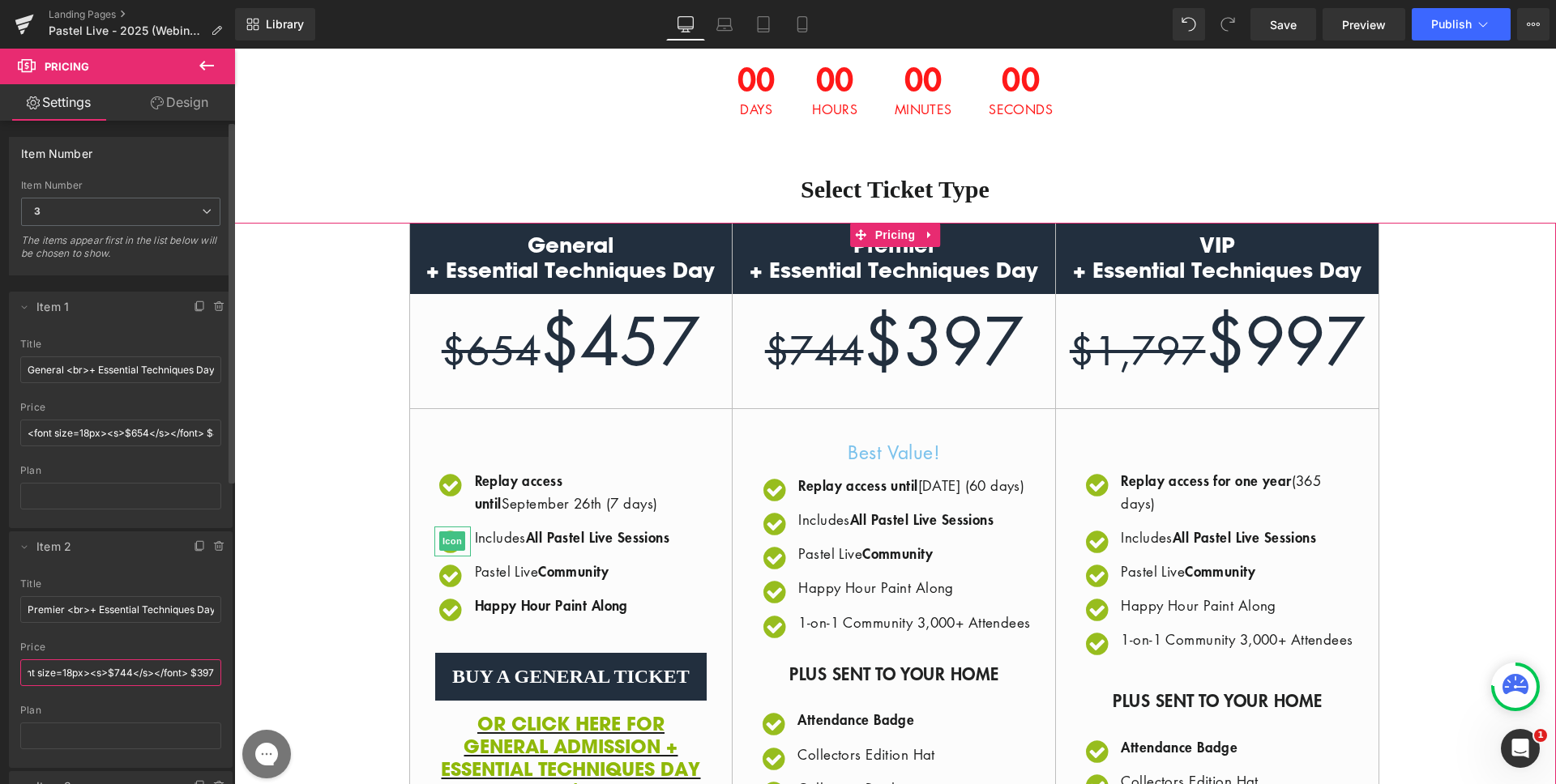
click at [194, 665] on input "<font size=18px><s>$744</s></font> $397" at bounding box center [121, 673] width 201 height 27
drag, startPoint x: 188, startPoint y: 672, endPoint x: 209, endPoint y: 671, distance: 21.0
click at [209, 671] on input "<font size=18px><s>$744</s></font> $397" at bounding box center [121, 673] width 201 height 27
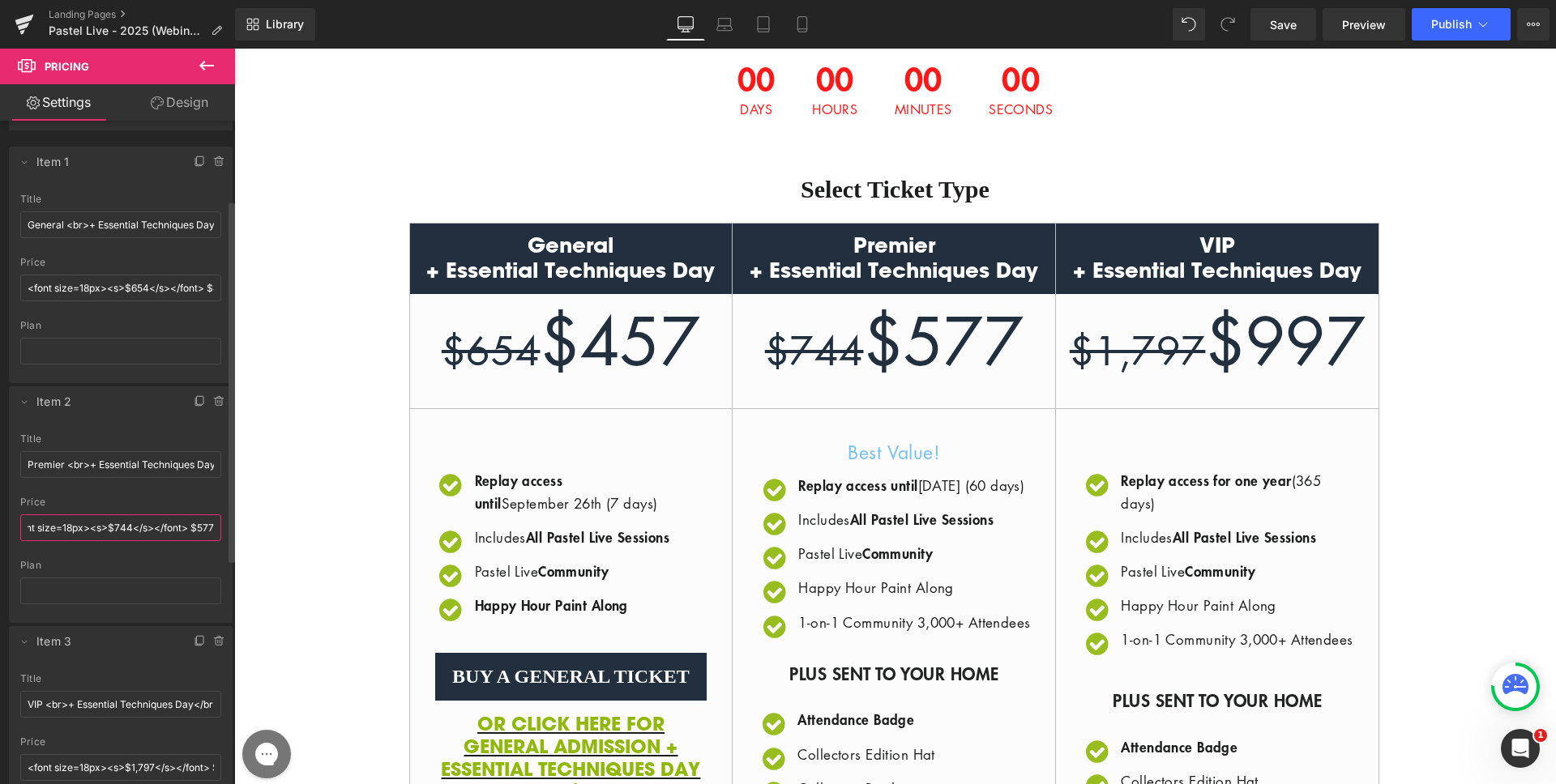
scroll to position [306, 0]
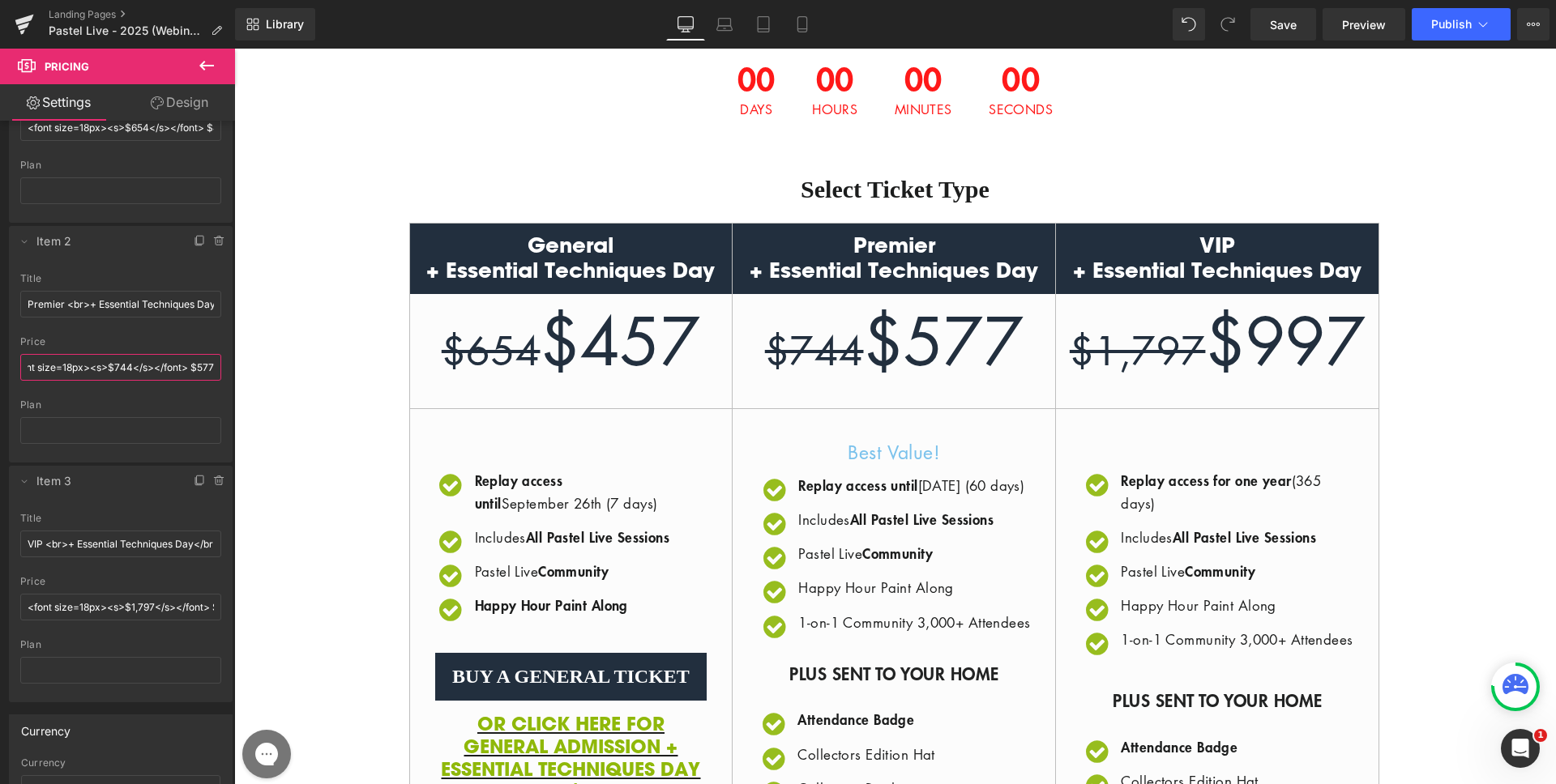
type input "<font size=18px><s>$744</s></font> $577"
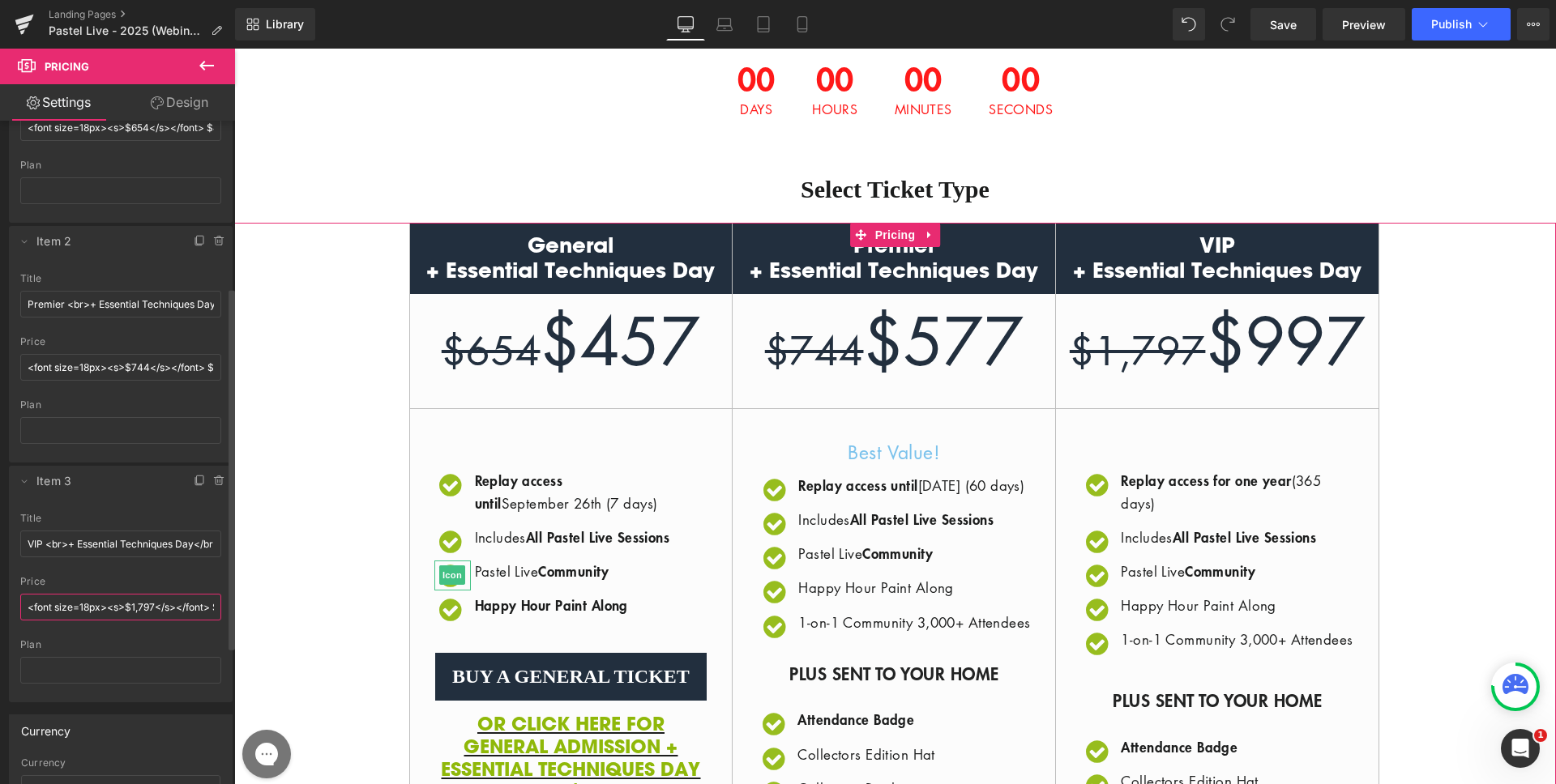
drag, startPoint x: 152, startPoint y: 605, endPoint x: 138, endPoint y: 604, distance: 14.0
click at [138, 604] on input "<font size=18px><s>$1,797</s></font> $997" at bounding box center [121, 608] width 201 height 27
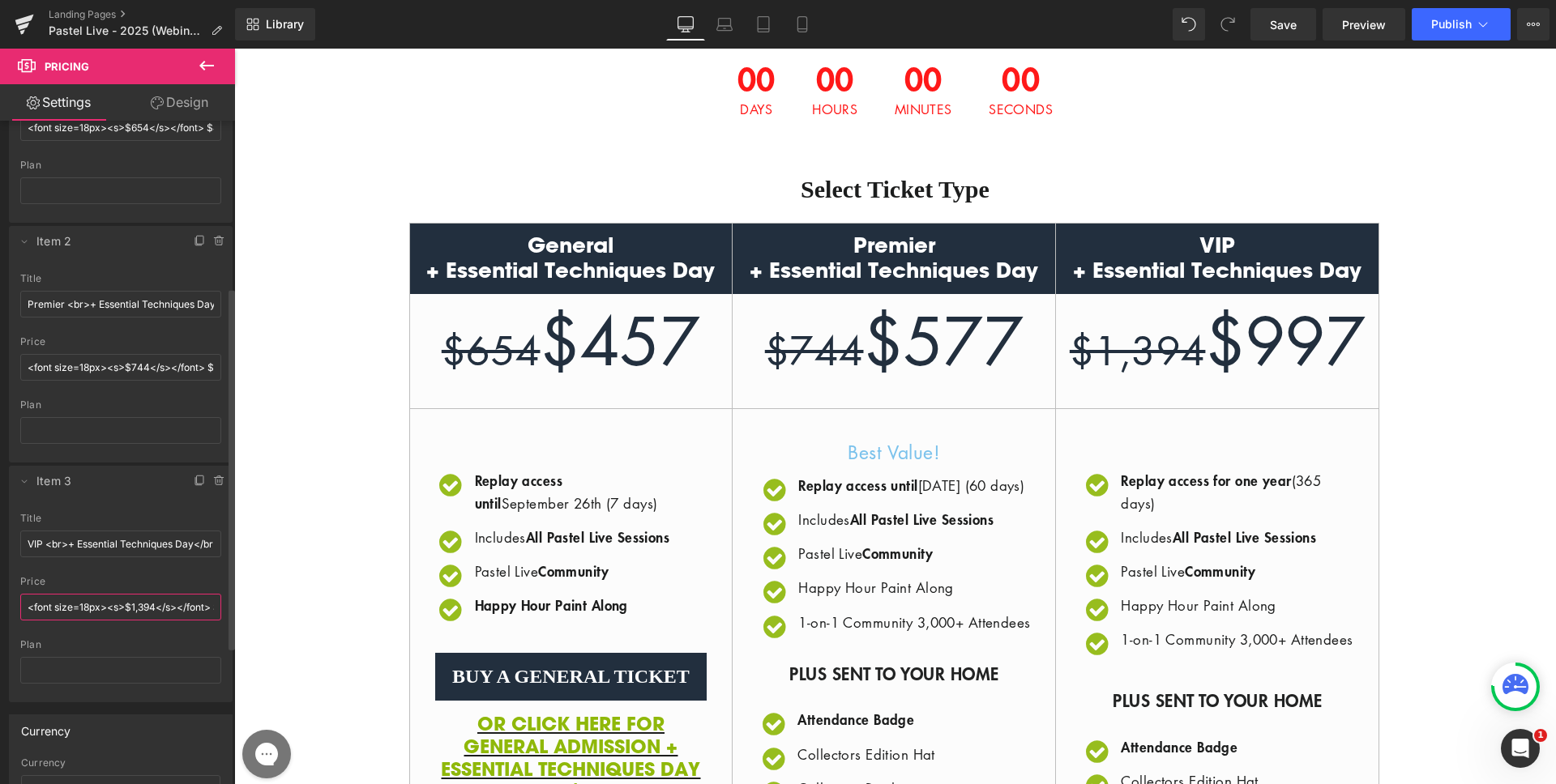
scroll to position [0, 32]
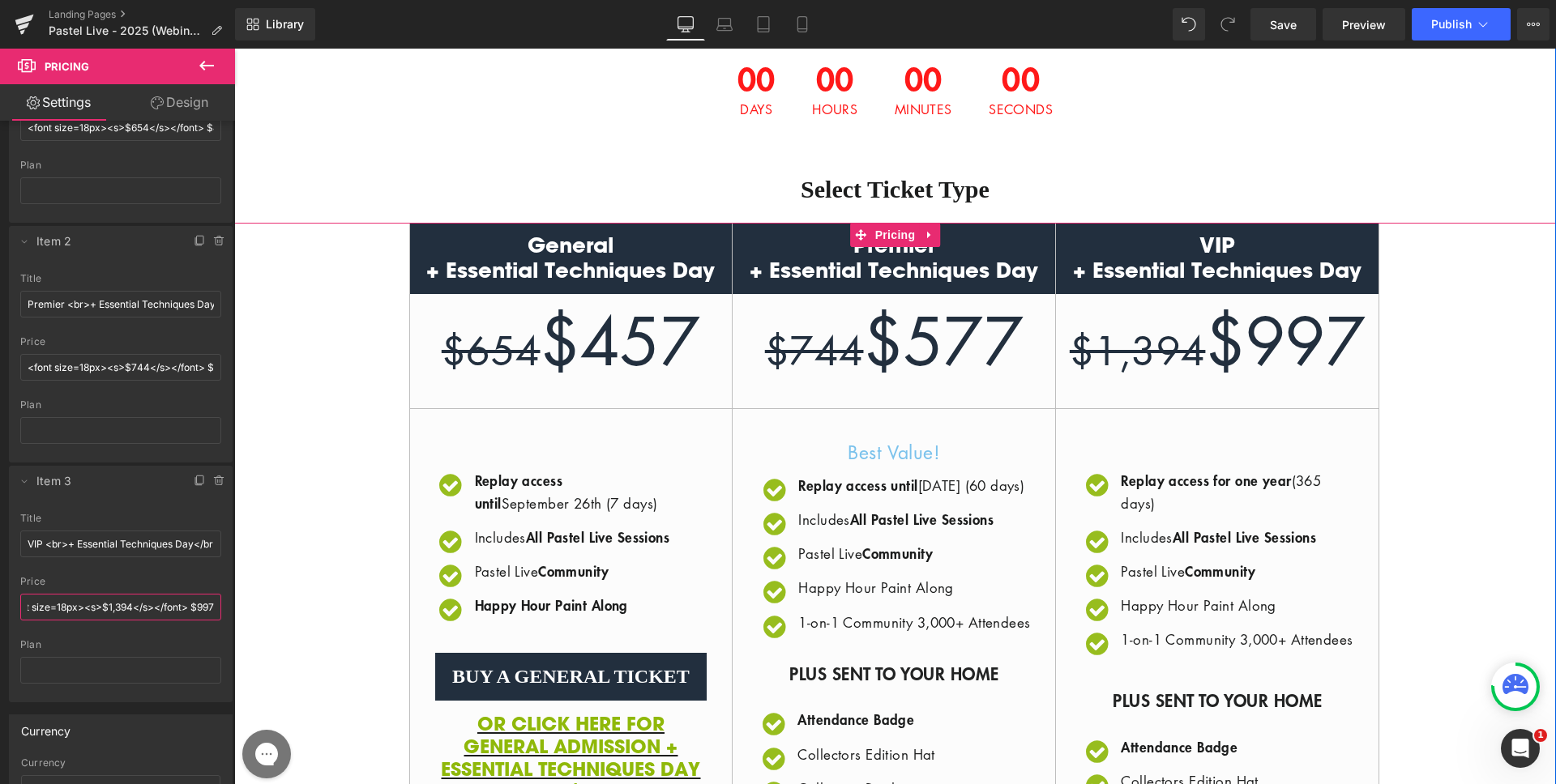
drag, startPoint x: 426, startPoint y: 658, endPoint x: 241, endPoint y: 612, distance: 190.6
click at [199, 607] on input "<font size=18px><s>$1,394</s></font> $997" at bounding box center [121, 608] width 201 height 27
click at [191, 606] on input "<font size=18px><s>$1,394</s></font> $997" at bounding box center [121, 608] width 201 height 27
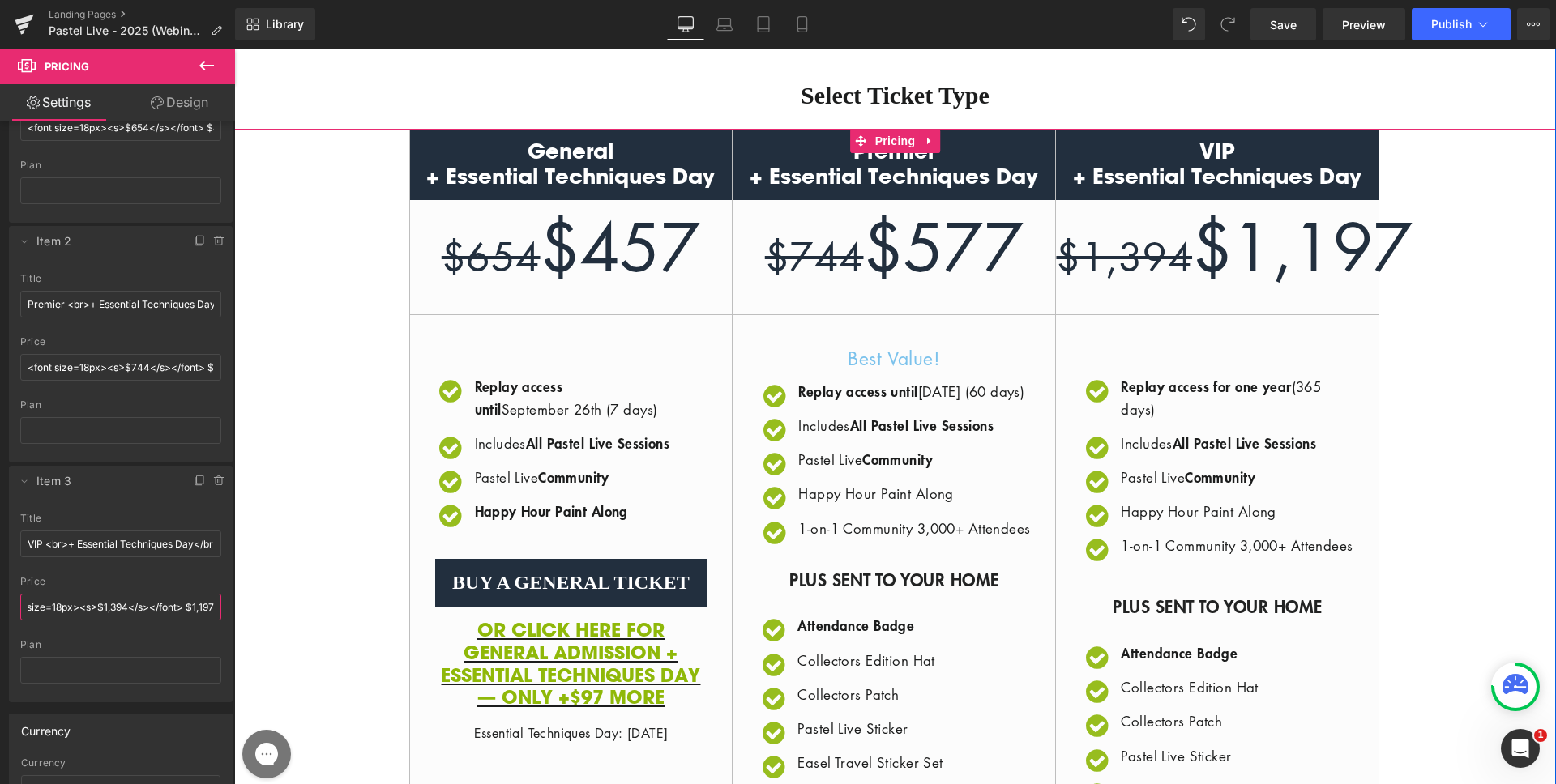
scroll to position [419, 0]
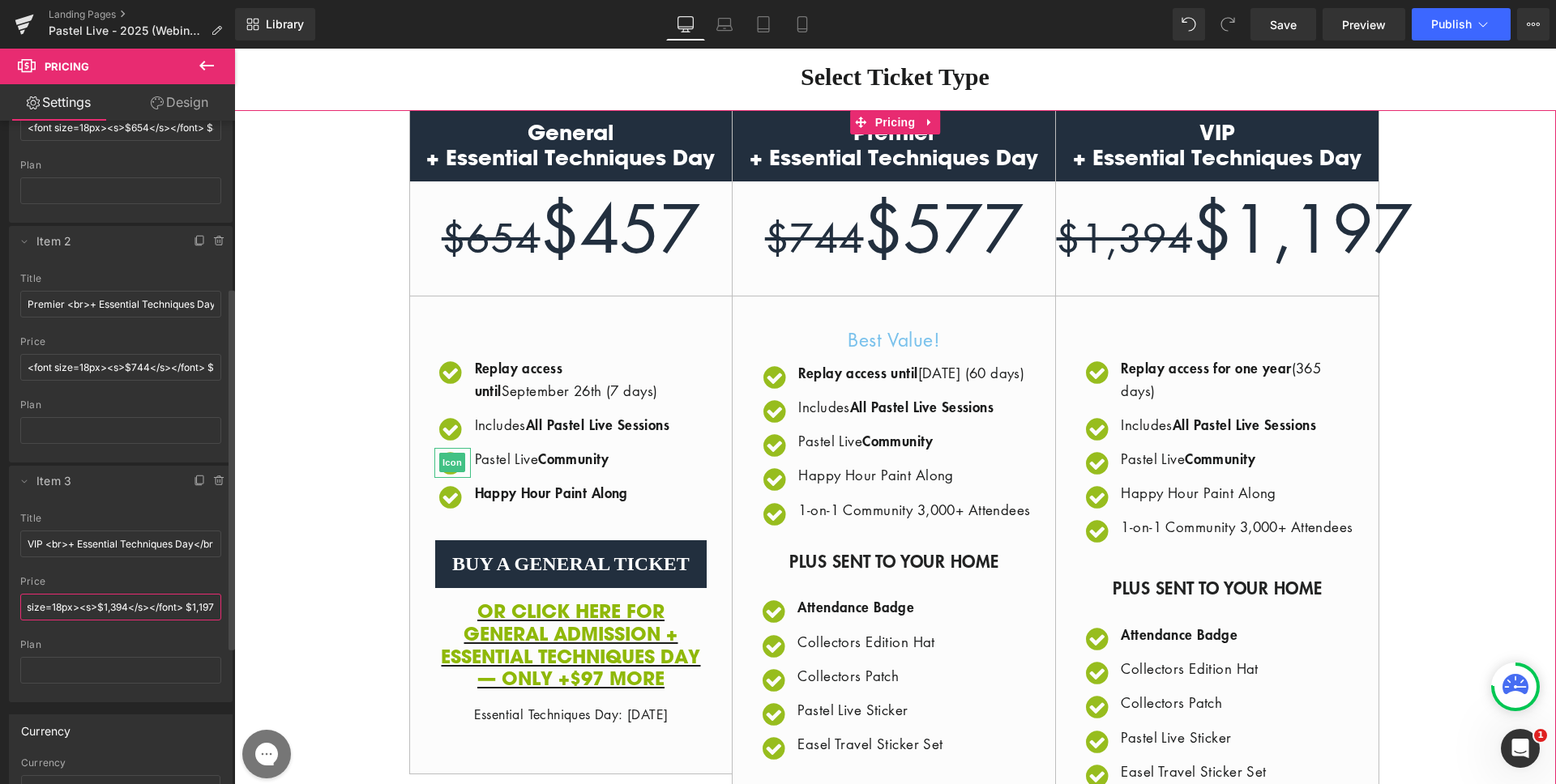
click at [49, 607] on input "<font size=18px><s>$1,394</s></font> $1,197" at bounding box center [121, 608] width 201 height 27
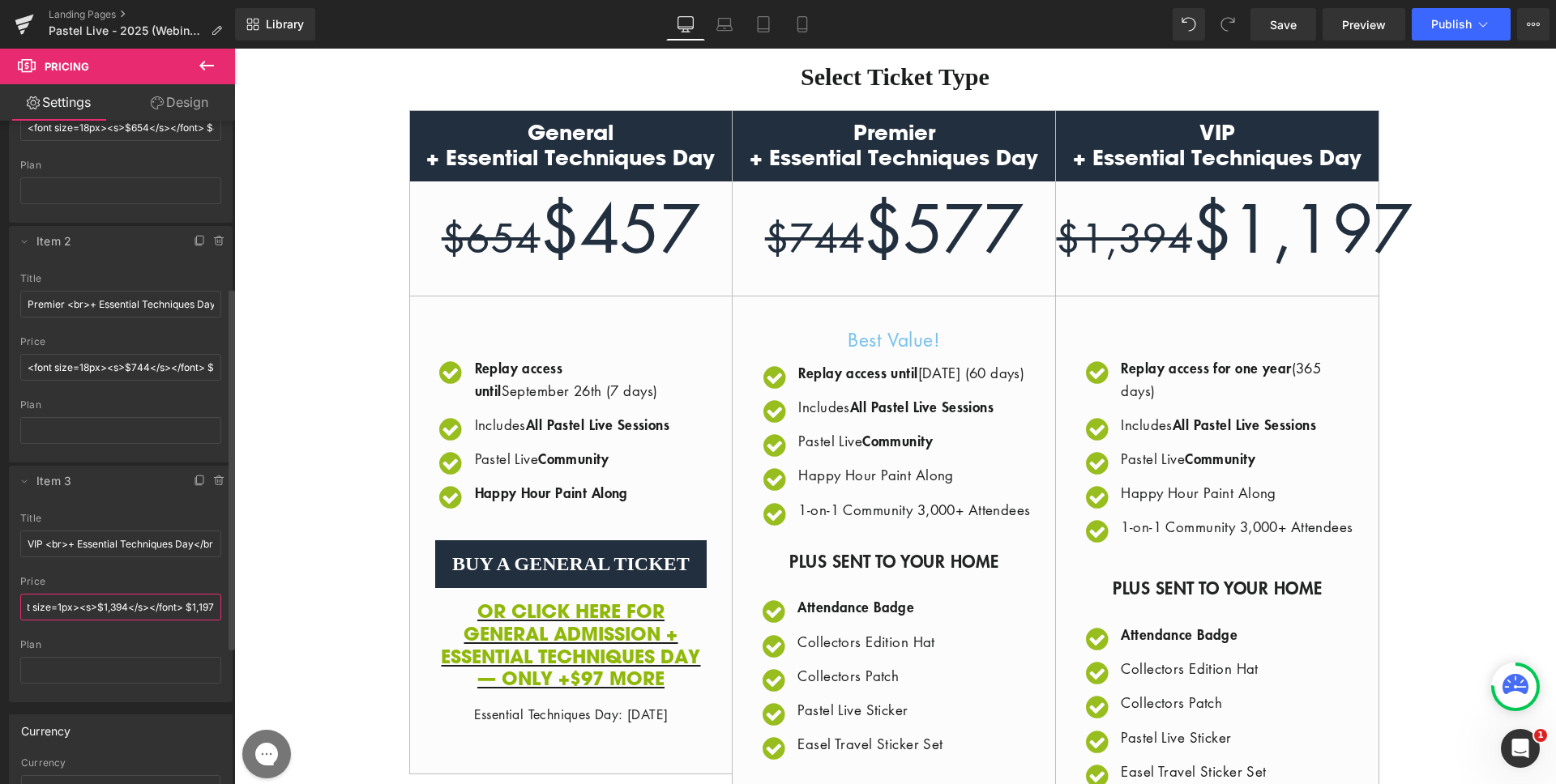
scroll to position [0, 31]
type input "<font size=18px><s>$1,394</s></font> $1,197"
click at [1462, 29] on span "Publish" at bounding box center [1451, 23] width 41 height 13
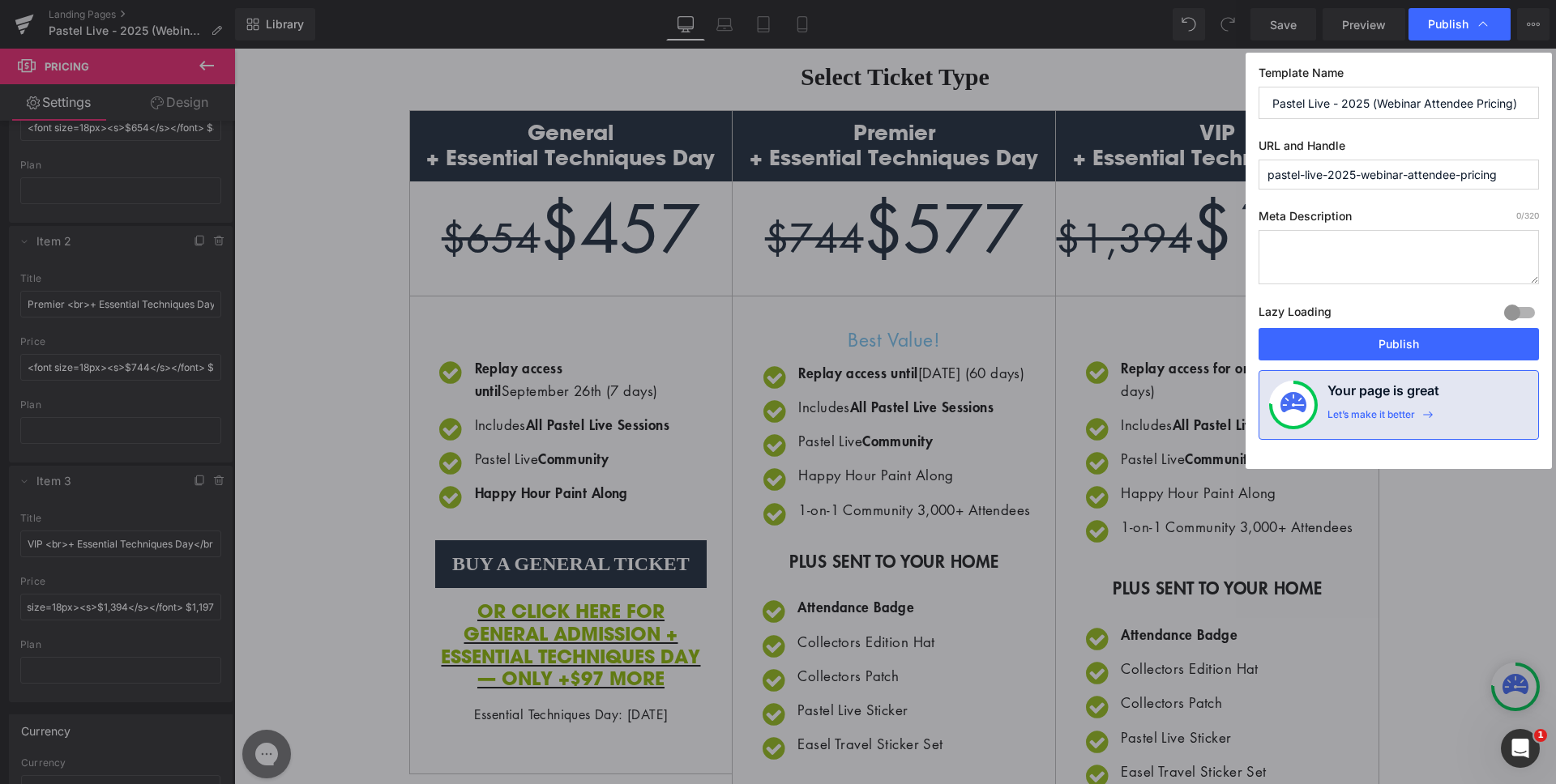
scroll to position [0, 0]
drag, startPoint x: 1419, startPoint y: 350, endPoint x: 727, endPoint y: 442, distance: 698.1
click at [1419, 350] on button "Publish" at bounding box center [1399, 344] width 281 height 32
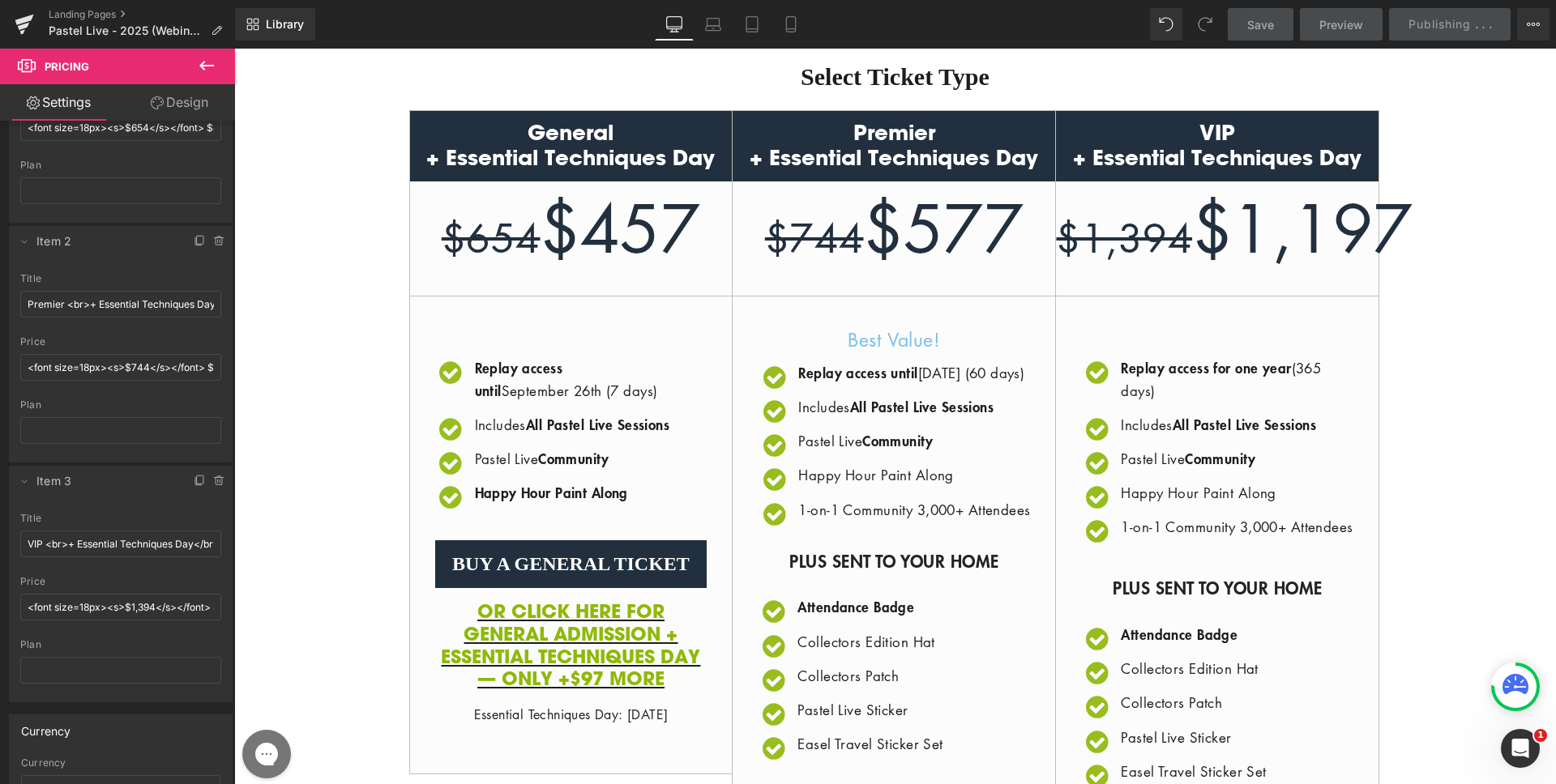
scroll to position [748, 0]
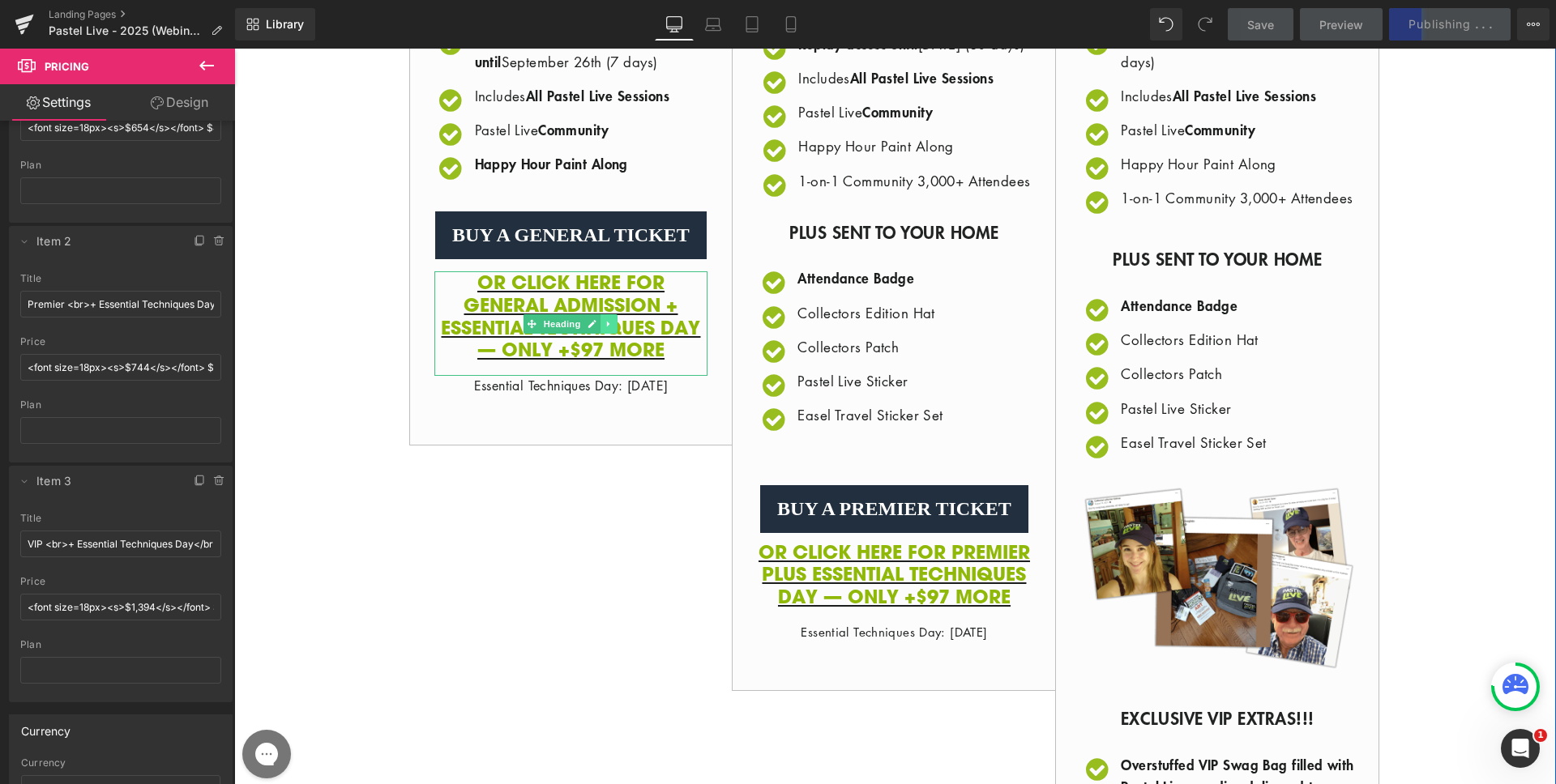
click at [606, 329] on icon at bounding box center [609, 324] width 9 height 10
click at [614, 328] on icon at bounding box center [618, 323] width 9 height 9
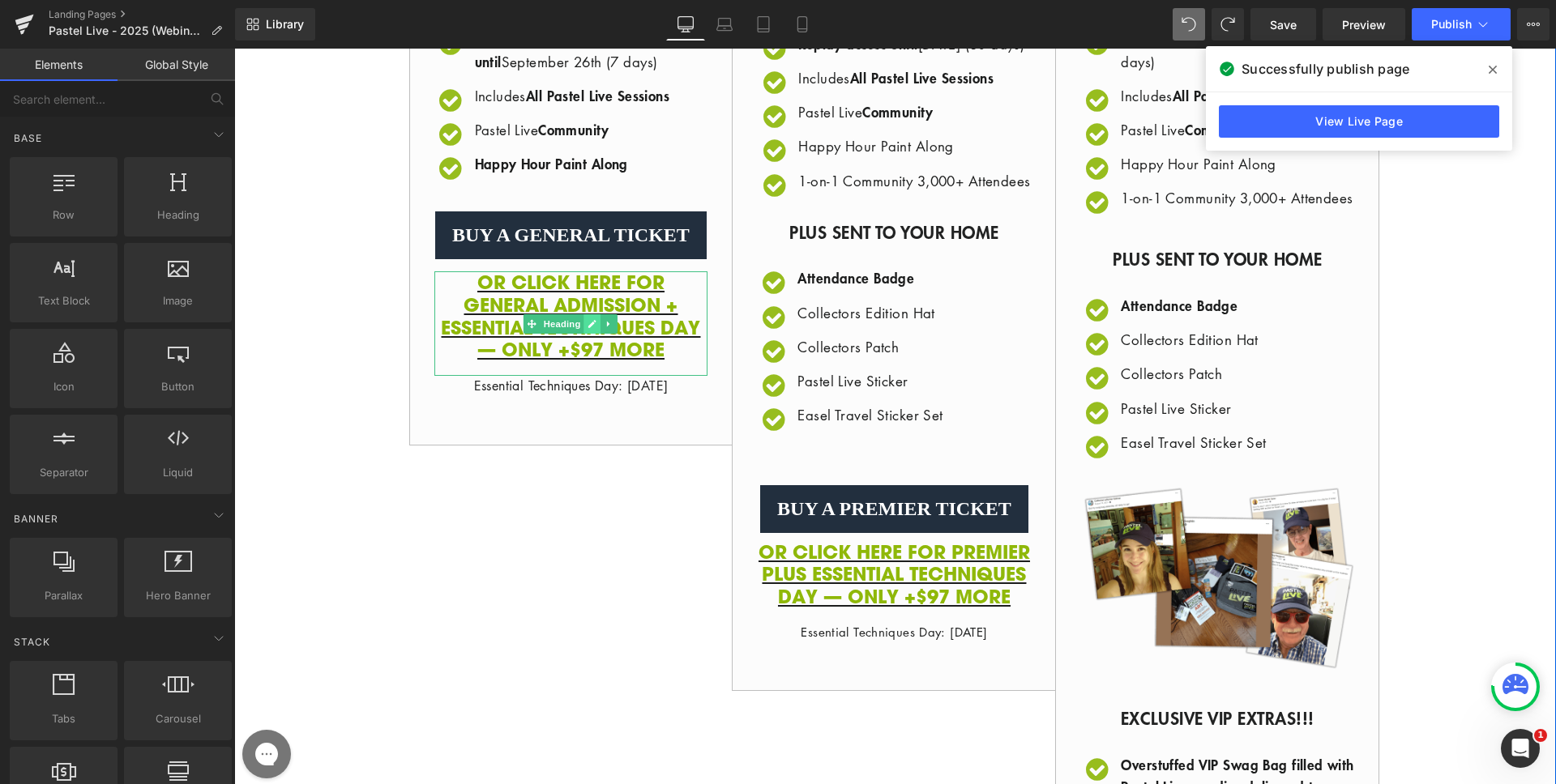
click at [590, 329] on icon at bounding box center [593, 324] width 9 height 10
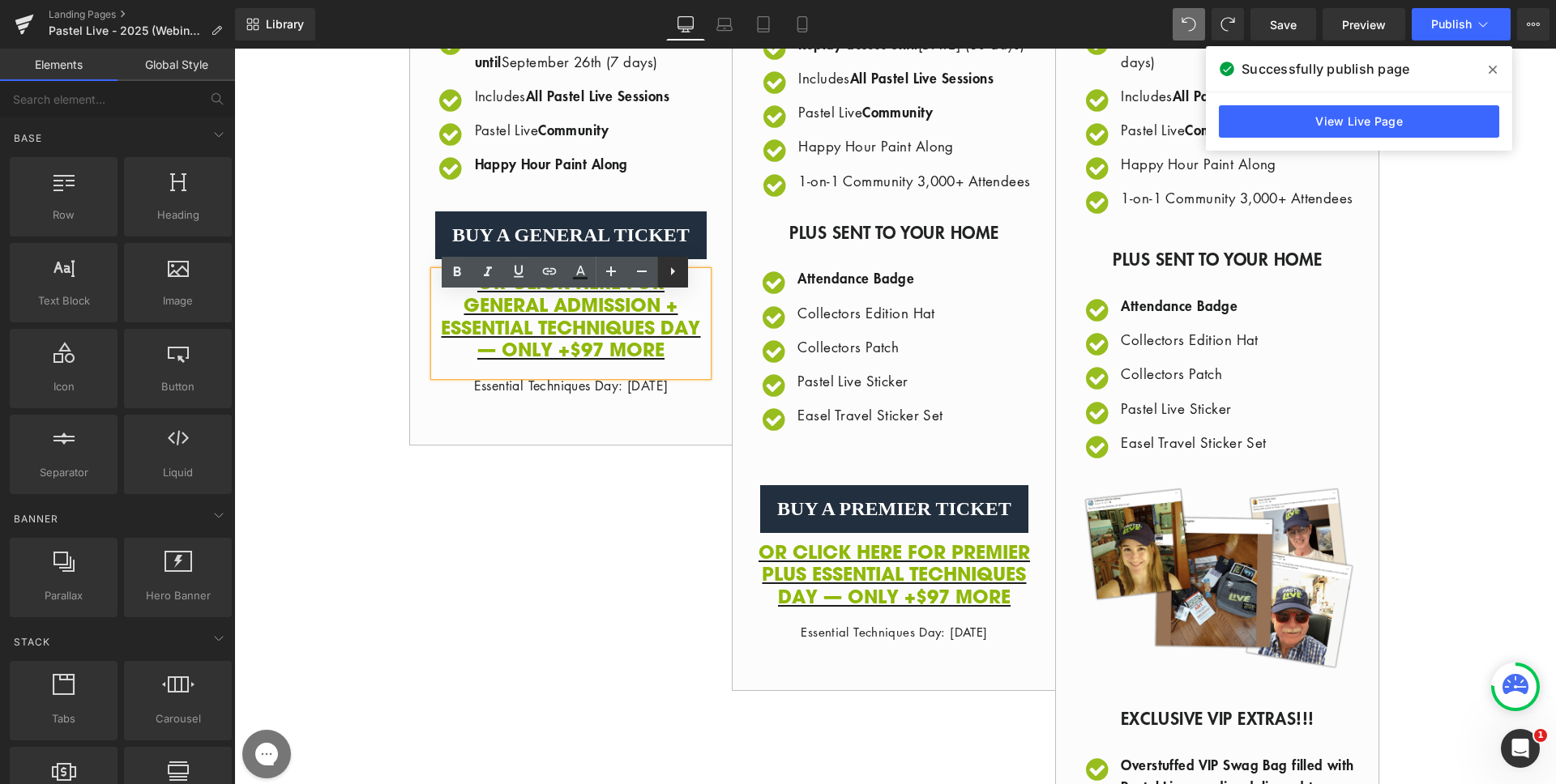
click at [681, 268] on icon at bounding box center [673, 271] width 19 height 19
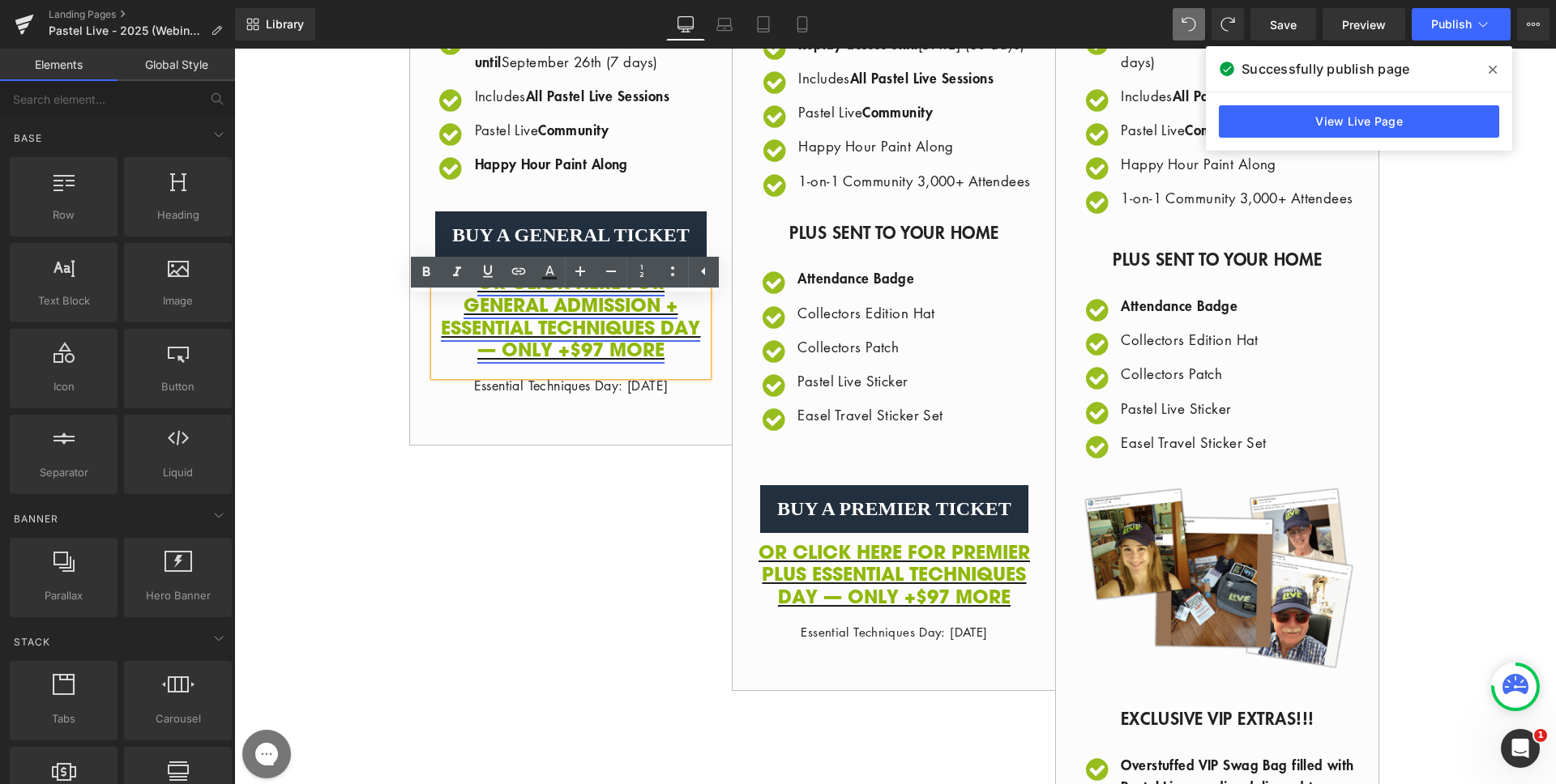
click at [559, 336] on link "OR CLICK HERE FOR GENERAL ADMISSION + ESSENTIAL TECHNIQUES DAY — ONLY +$97 MORE" at bounding box center [570, 316] width 259 height 93
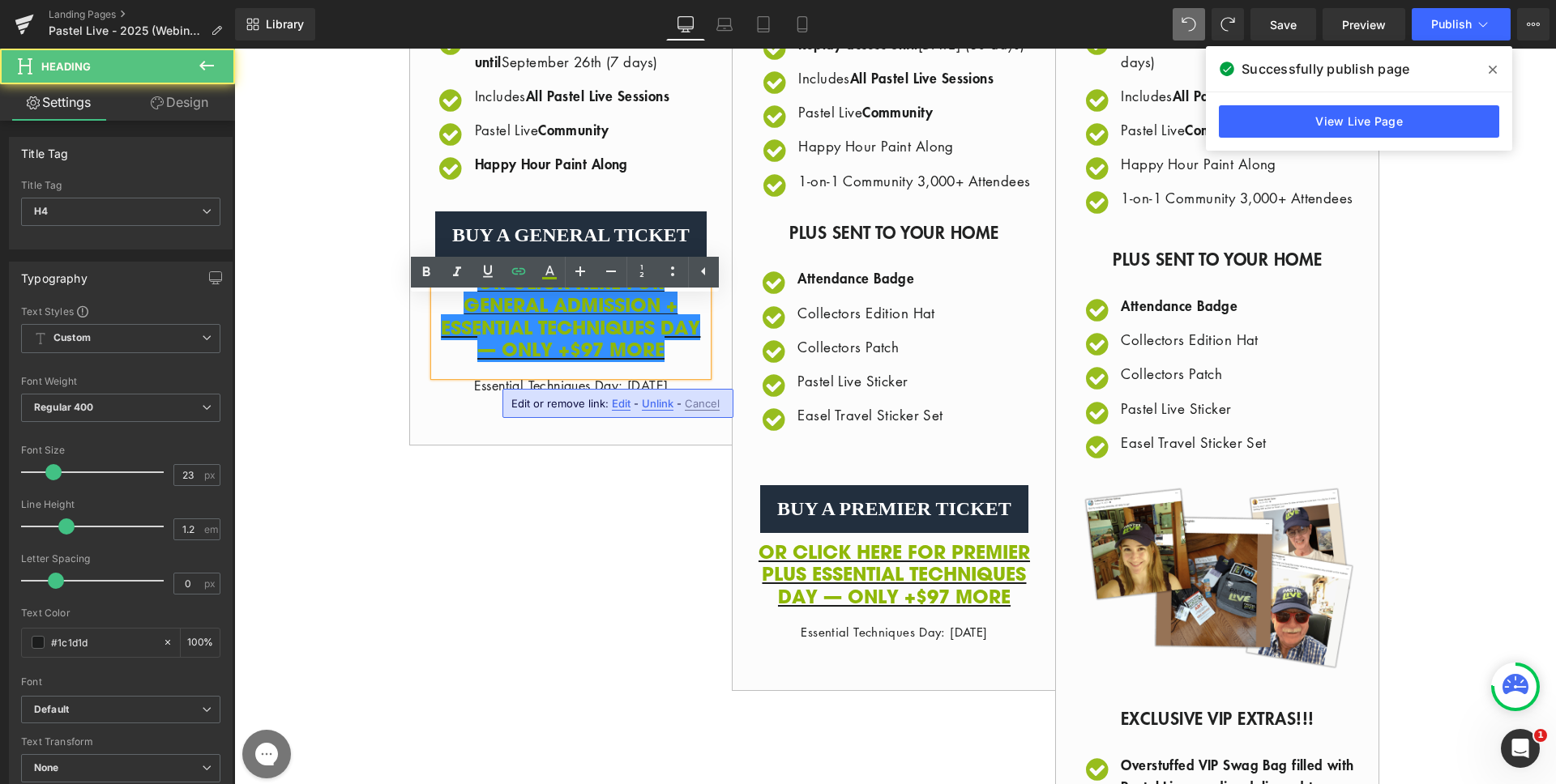
click at [625, 401] on span "Edit" at bounding box center [621, 404] width 18 height 14
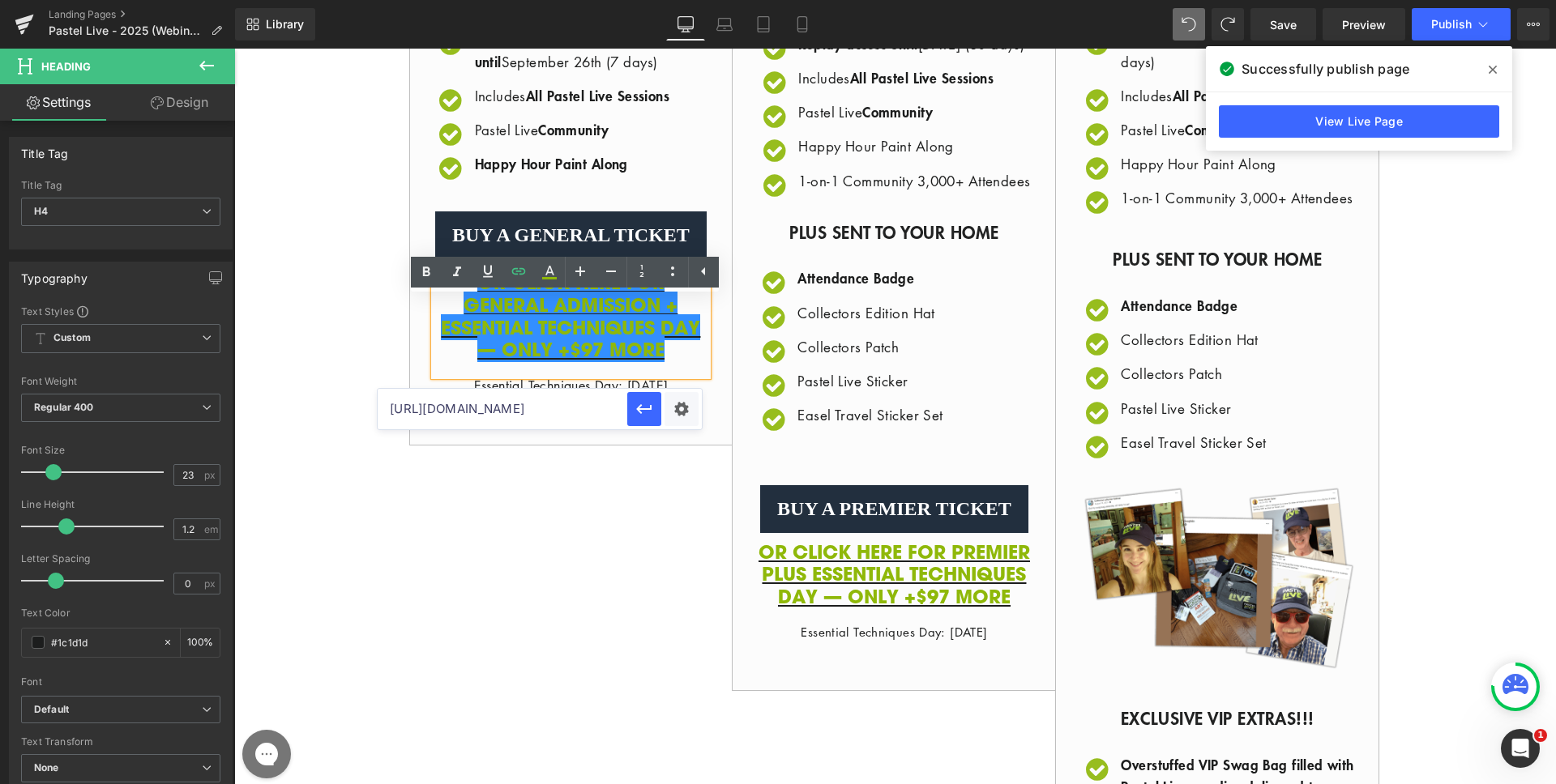
click at [585, 408] on input "[URL][DOMAIN_NAME]" at bounding box center [503, 409] width 250 height 41
click at [552, 246] on link "Button" at bounding box center [562, 236] width 53 height 19
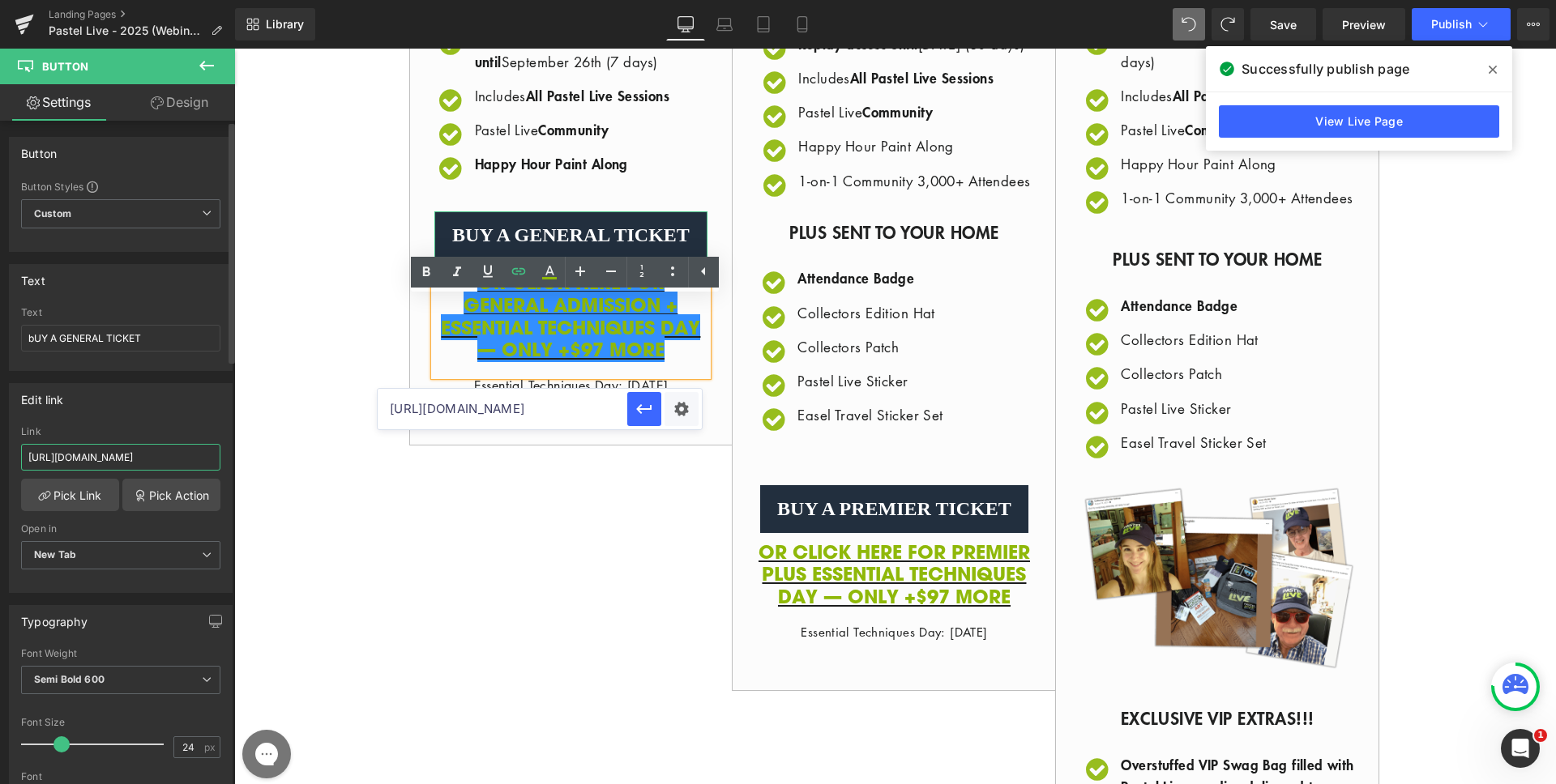
click at [128, 458] on input "[URL][DOMAIN_NAME]" at bounding box center [121, 458] width 199 height 27
paste input ",41814239510595:1?discount=PSL25-ACL25-GEN,PSL25-ACL25-ETD"
type input "[URL][DOMAIN_NAME]"
click at [554, 472] on div "General + Essential Techniques Day $654 $457 / Icon Replay access until [DATE]" at bounding box center [896, 443] width 973 height 1324
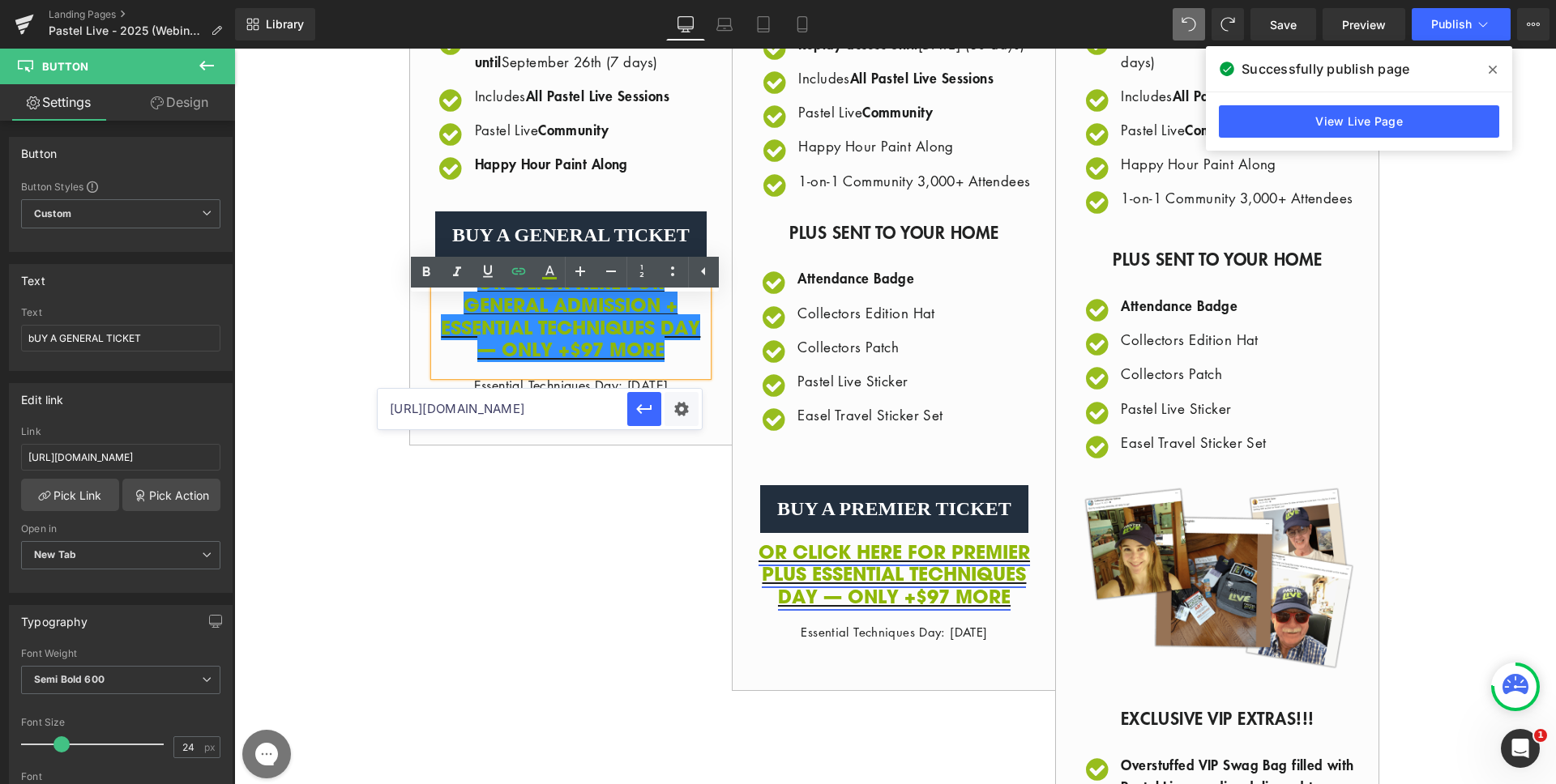
scroll to position [0, 0]
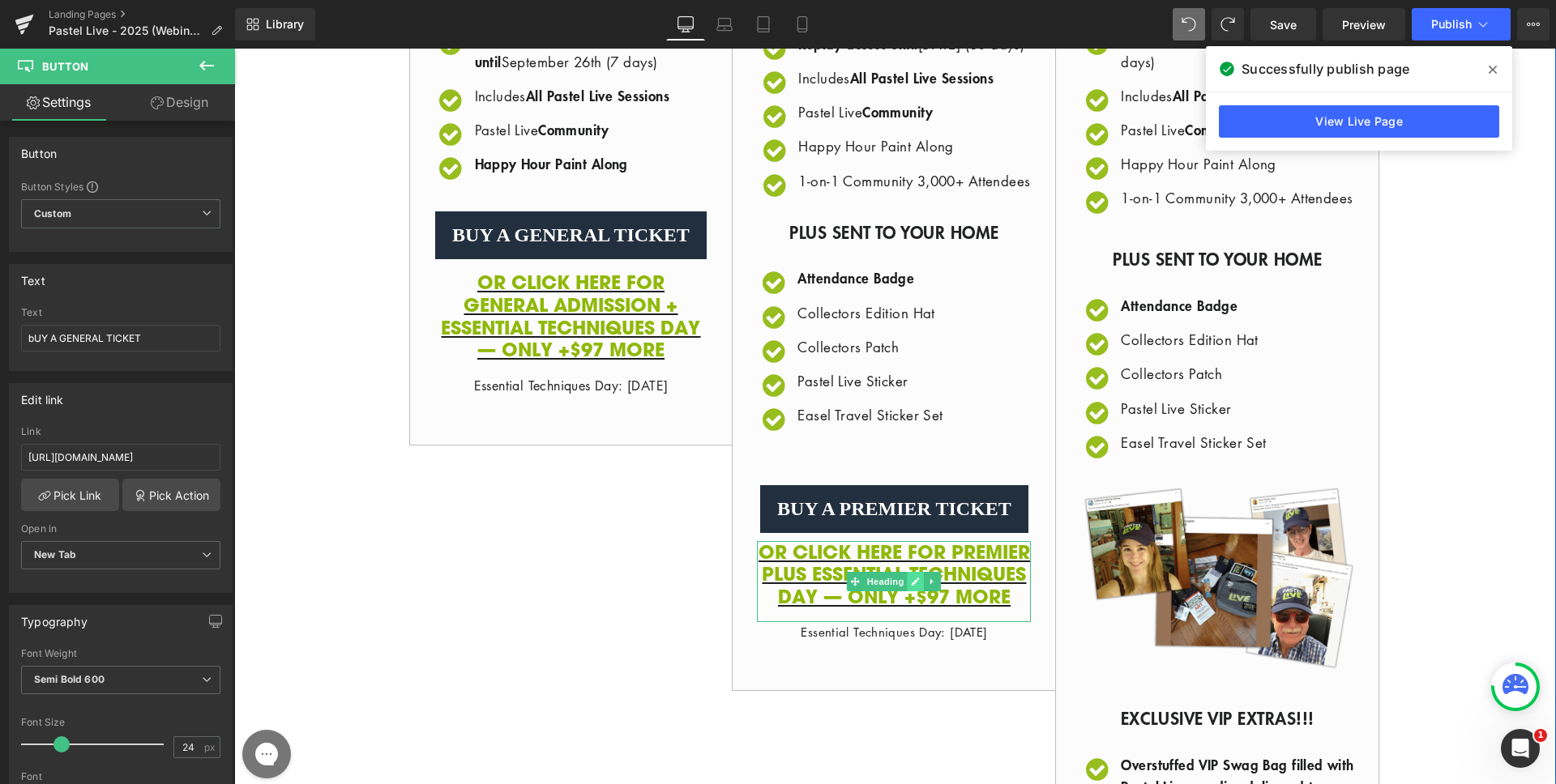
click at [912, 587] on icon at bounding box center [916, 582] width 9 height 10
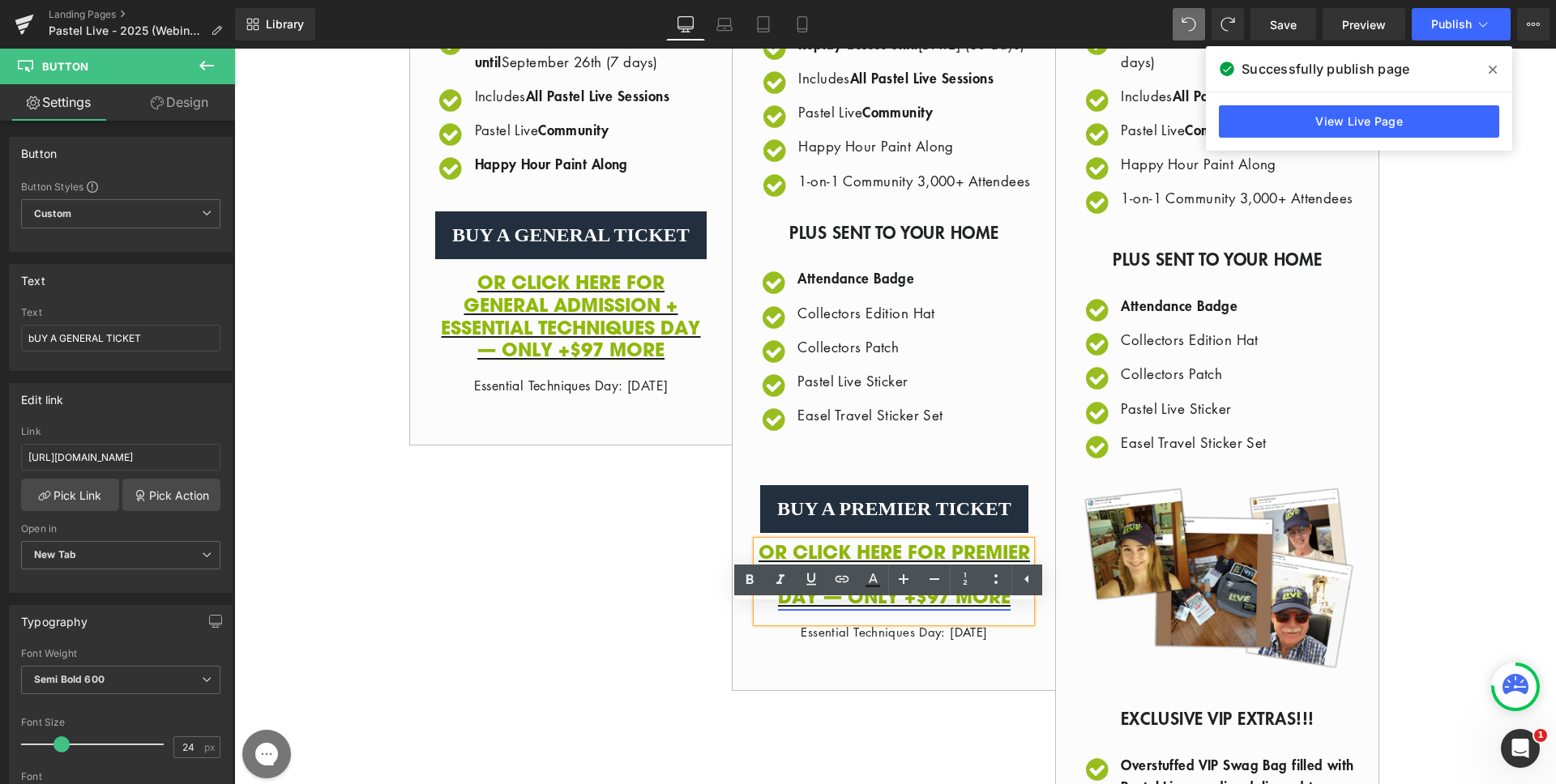
click at [989, 610] on link "OR CLICK HERE FOR PREMIER PLUS ESSENTIAL TECHNIQUES DAY — ONLY +$97 MORE" at bounding box center [895, 574] width 271 height 71
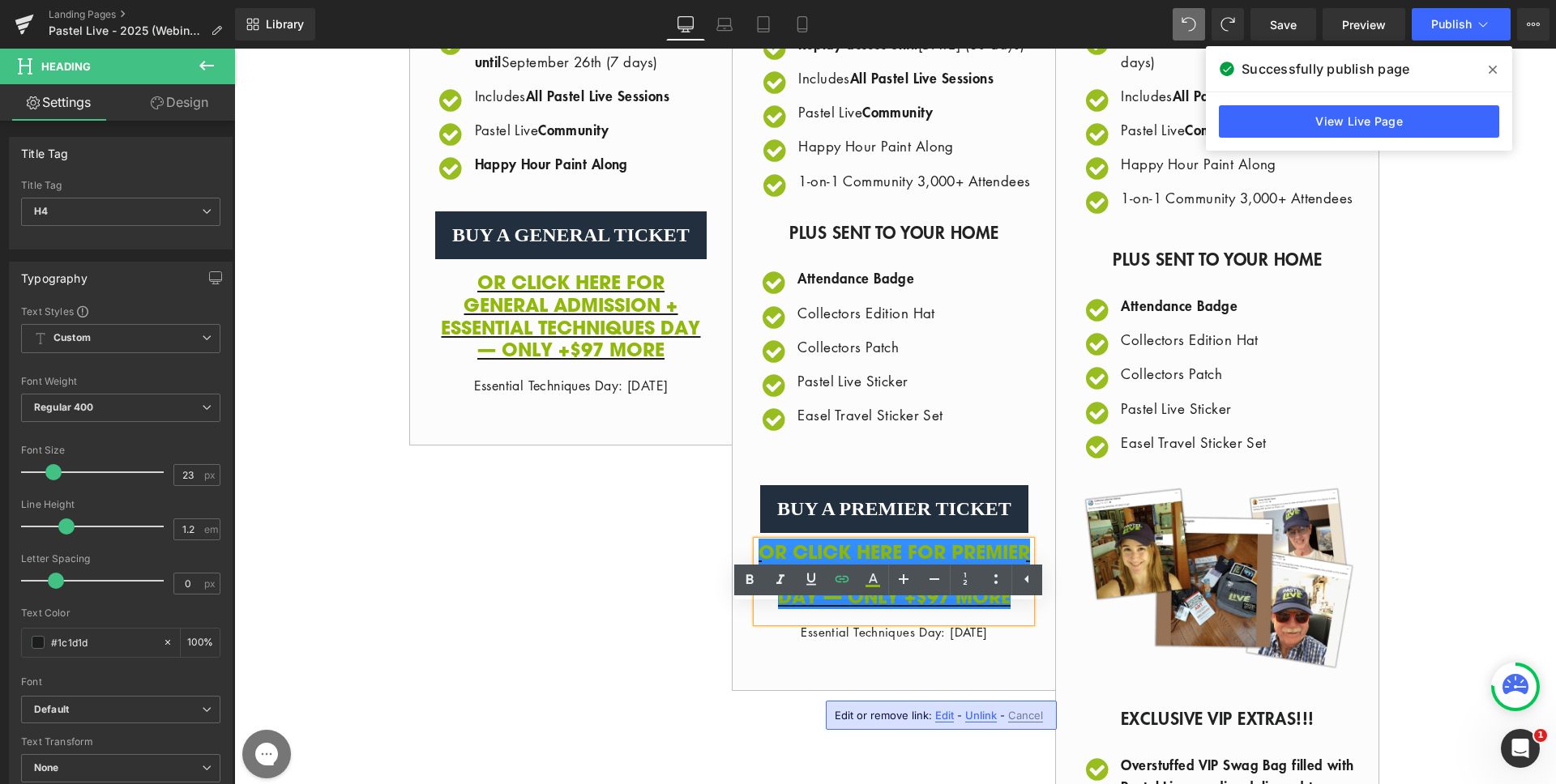
click at [945, 712] on span "Edit" at bounding box center [944, 716] width 18 height 14
click at [894, 726] on input "[URL][DOMAIN_NAME]" at bounding box center [826, 721] width 250 height 41
type input "[URL][DOMAIN_NAME]"
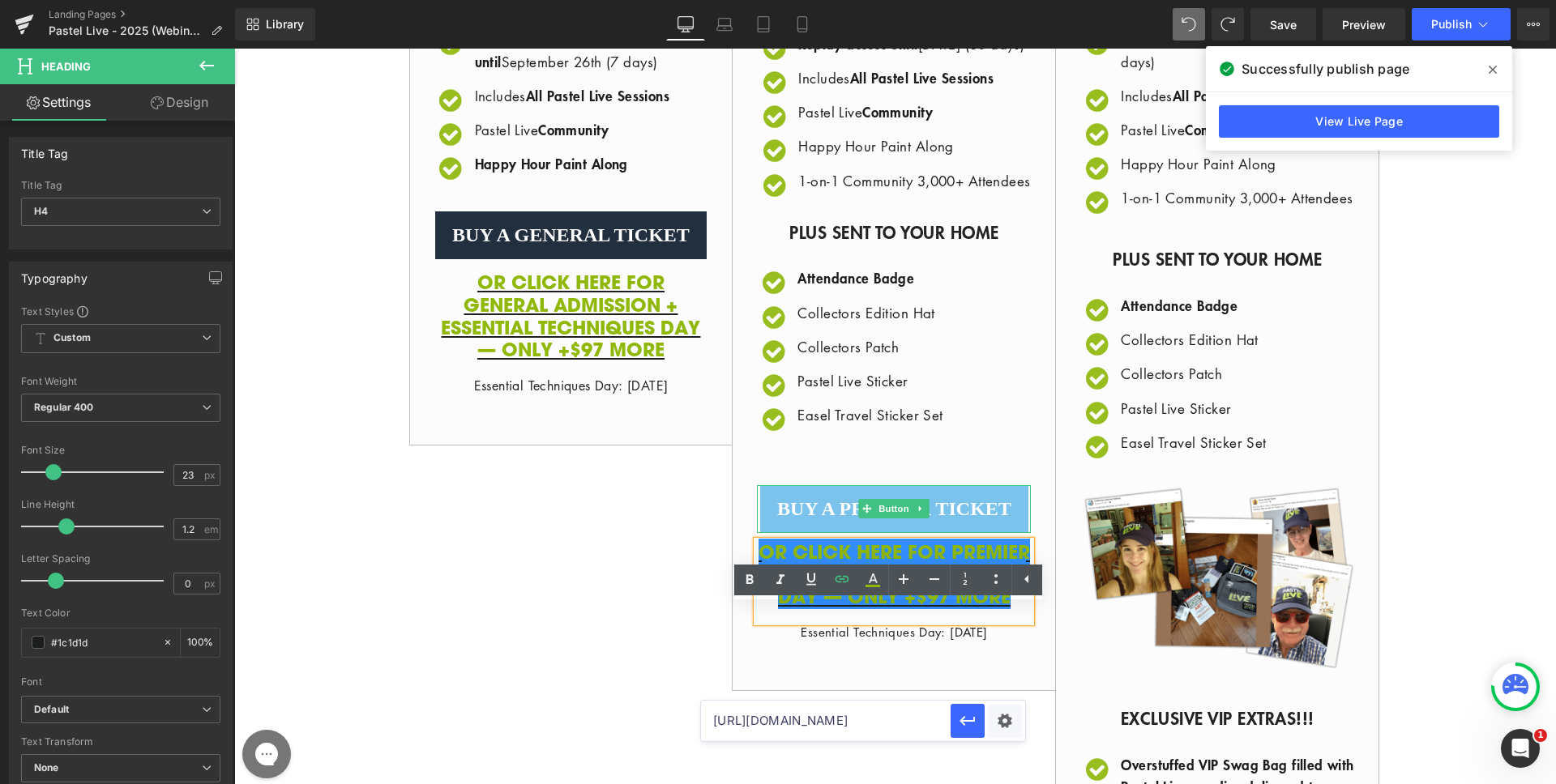
click at [880, 533] on link "BUY A PREMIER TICKET" at bounding box center [894, 508] width 268 height 47
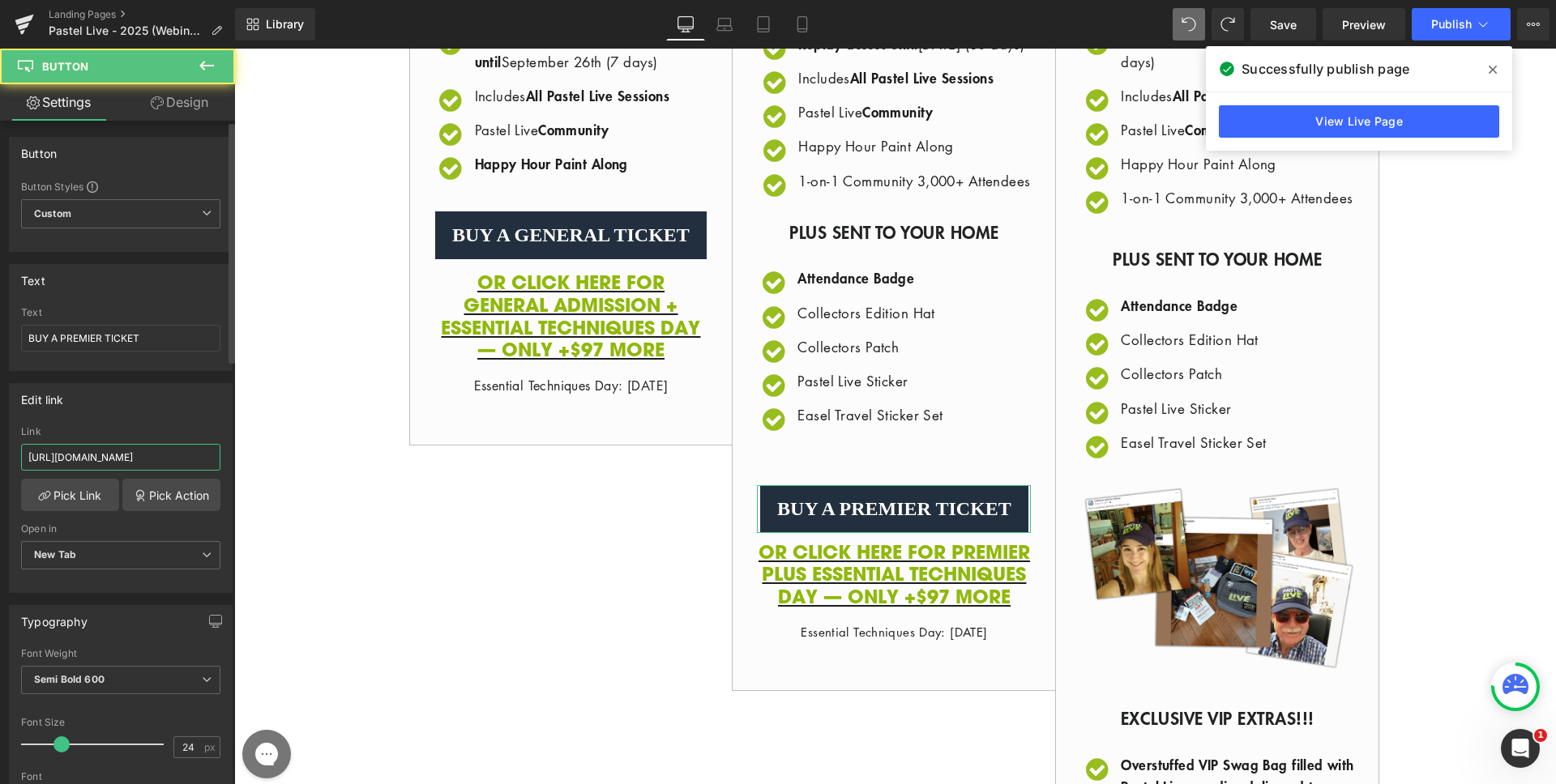
click at [132, 450] on input "[URL][DOMAIN_NAME]" at bounding box center [121, 458] width 199 height 27
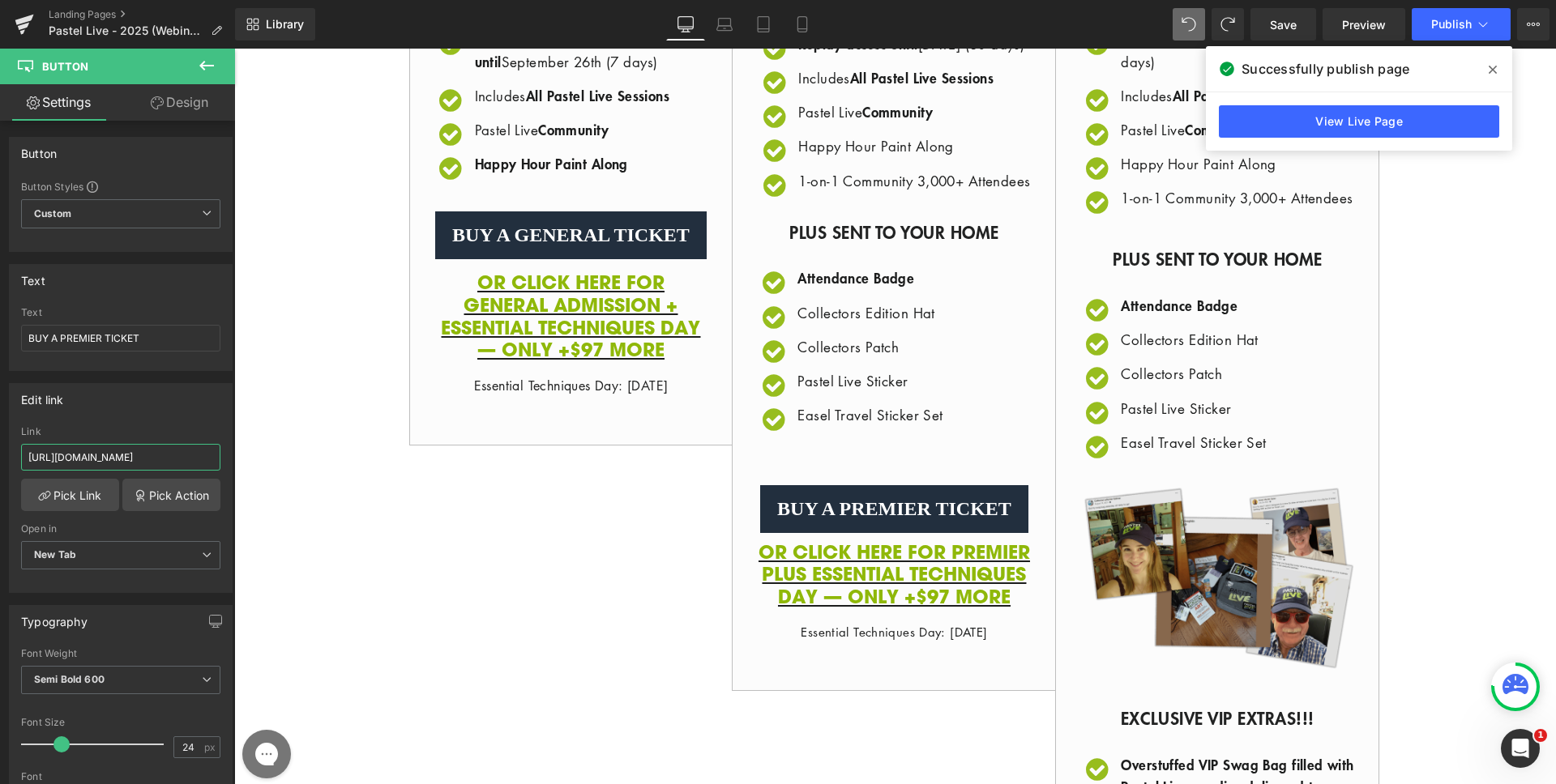
paste input ",41814239510595:1?discount=PSL25-ACL25-PREM,PSL25-ACL25-ETD"
type input "[URL][DOMAIN_NAME]"
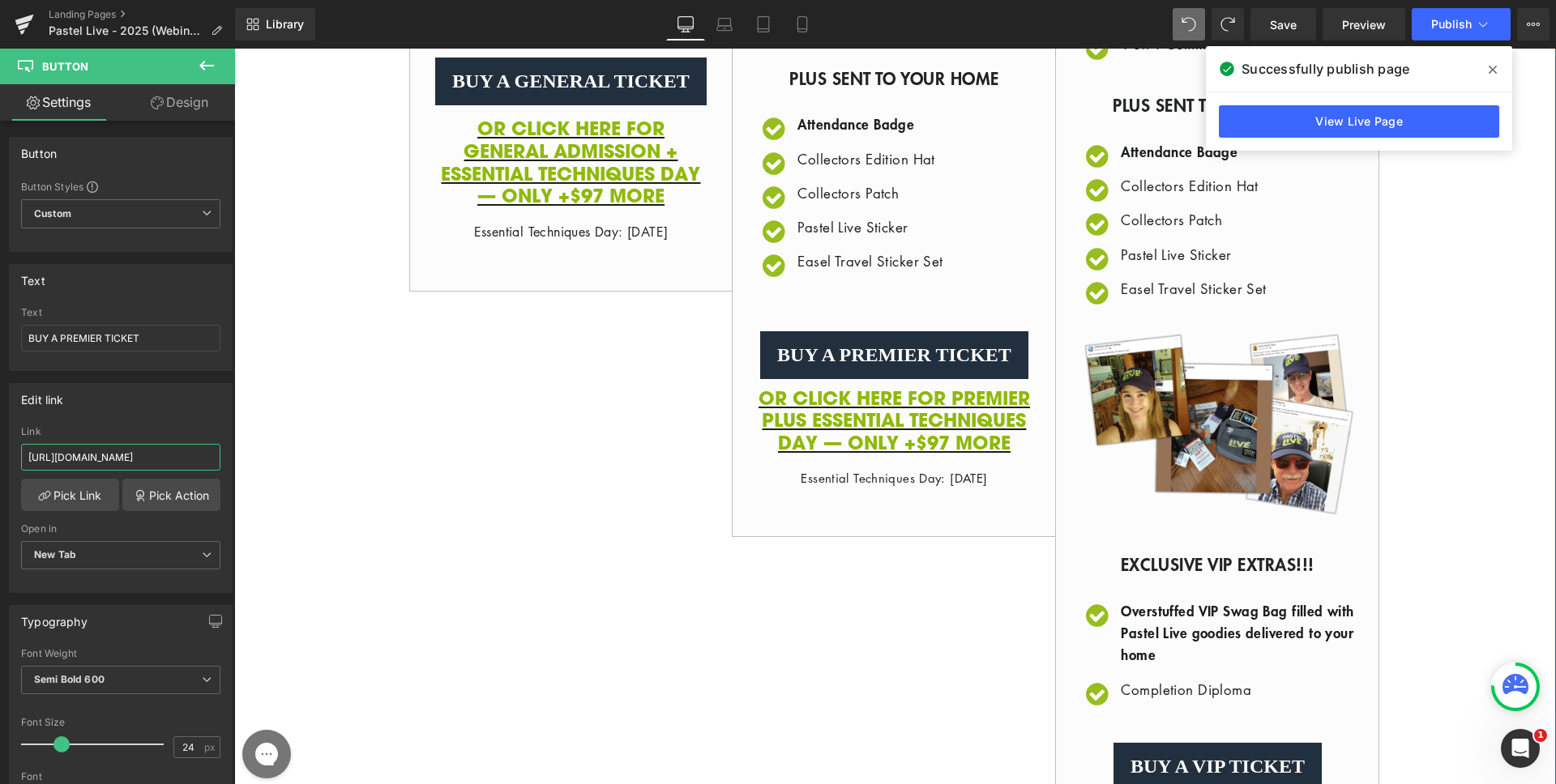
scroll to position [1238, 0]
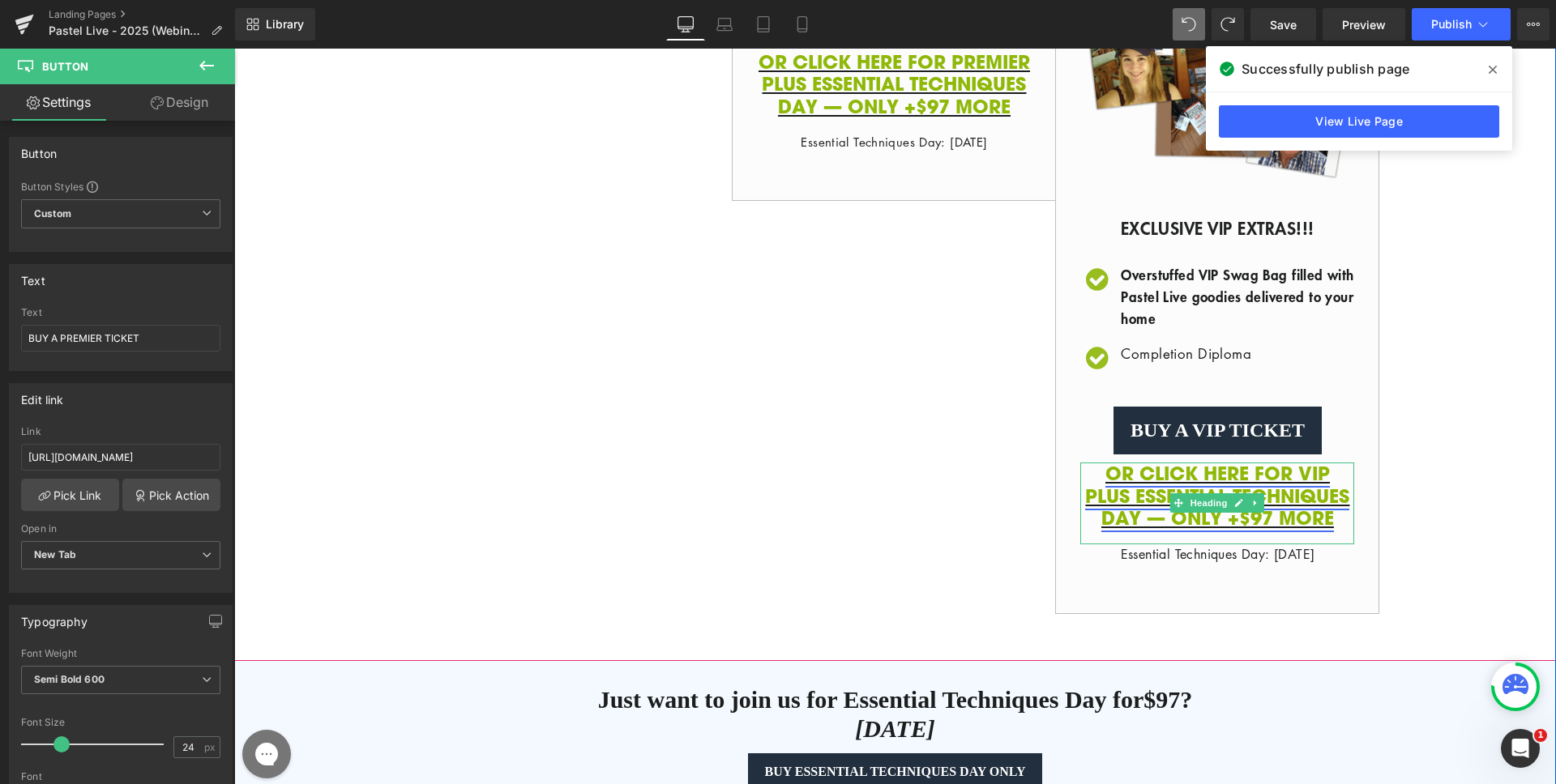
click at [1211, 530] on link "OR CLICK HERE FOR VIP PLUS ESSENTIAL TECHNIQUES DAY — ONLY +$97 MORE" at bounding box center [1217, 496] width 264 height 71
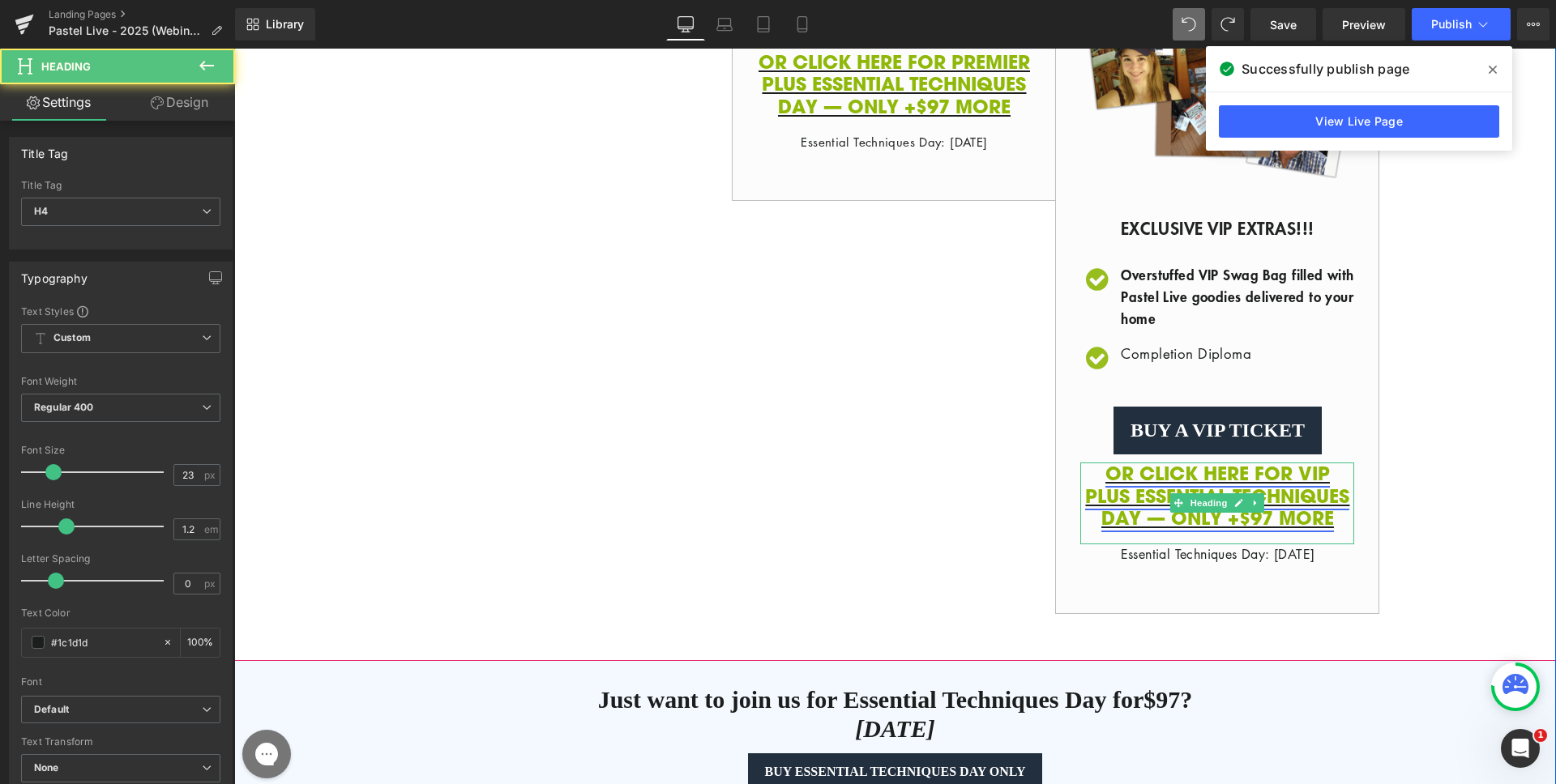
click at [1214, 530] on link "OR CLICK HERE FOR VIP PLUS ESSENTIAL TECHNIQUES DAY — ONLY +$97 MORE" at bounding box center [1217, 496] width 264 height 71
click at [1282, 530] on link "OR CLICK HERE FOR VIP PLUS ESSENTIAL TECHNIQUES DAY — ONLY +$97 MORE" at bounding box center [1217, 496] width 264 height 71
click at [1236, 508] on icon at bounding box center [1239, 503] width 9 height 10
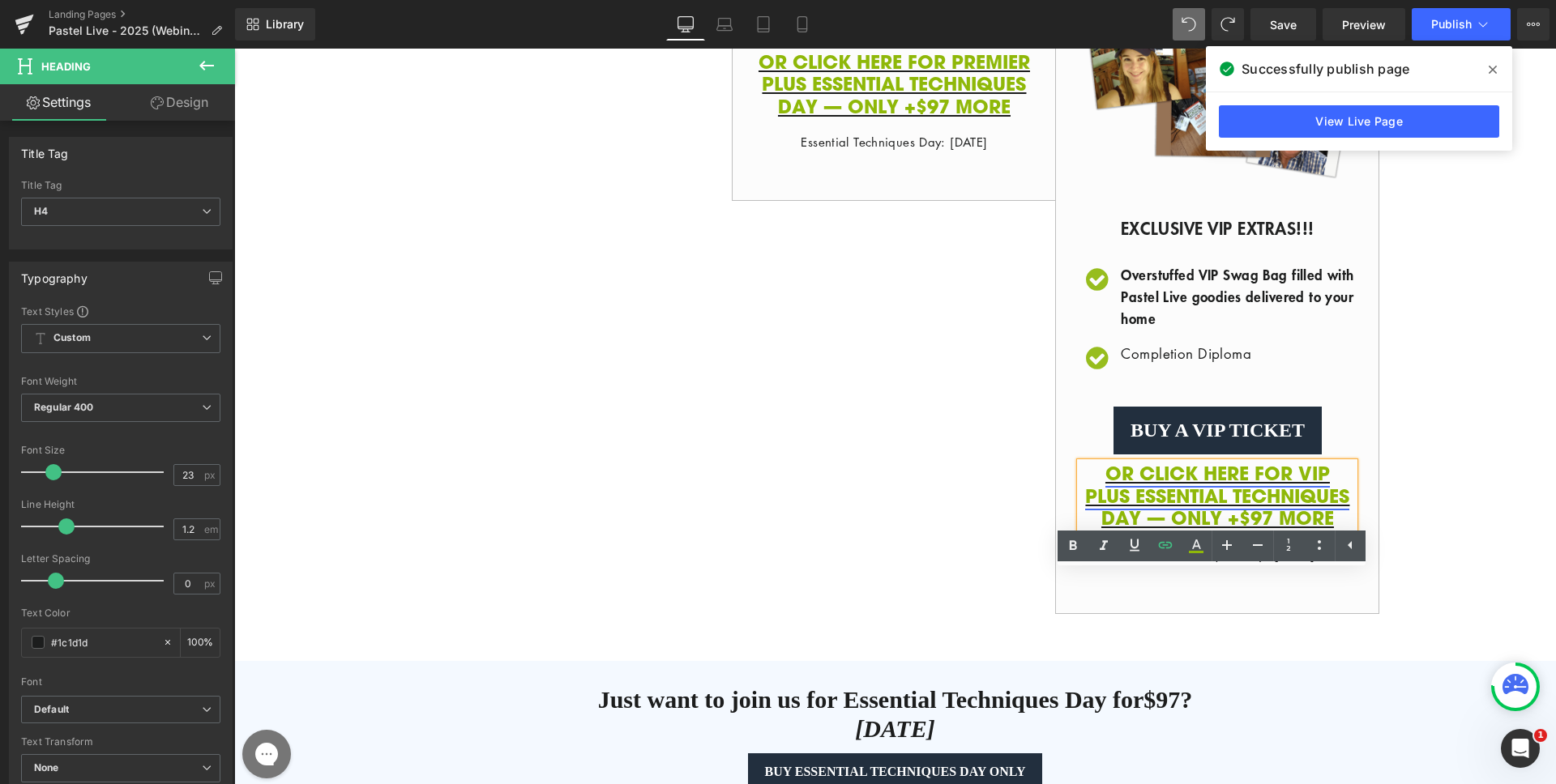
click at [1293, 530] on link "OR CLICK HERE FOR VIP PLUS ESSENTIAL TECHNIQUES DAY — ONLY +$97 MORE" at bounding box center [1217, 496] width 264 height 71
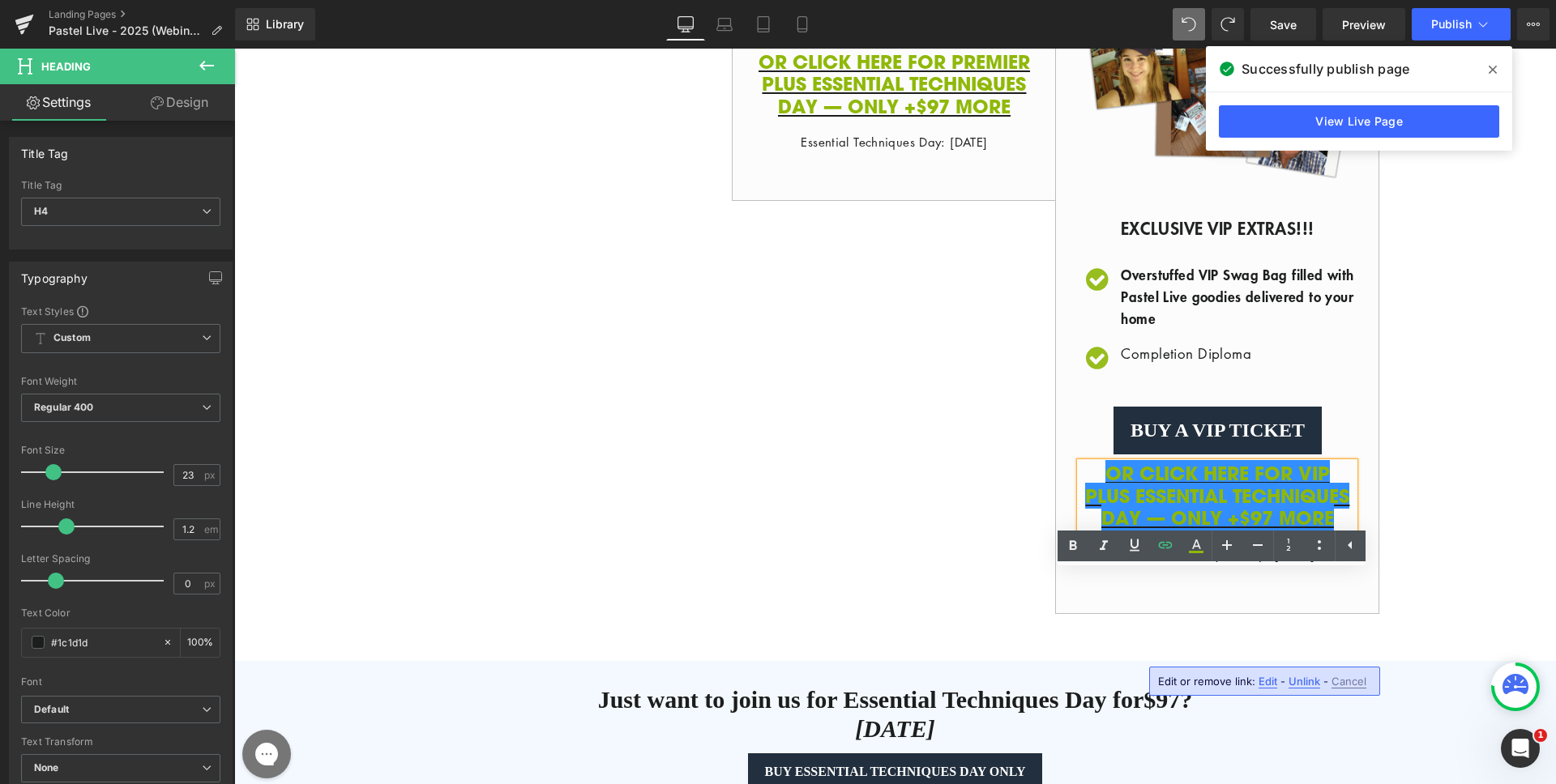
click at [1265, 681] on span "Edit" at bounding box center [1267, 681] width 18 height 14
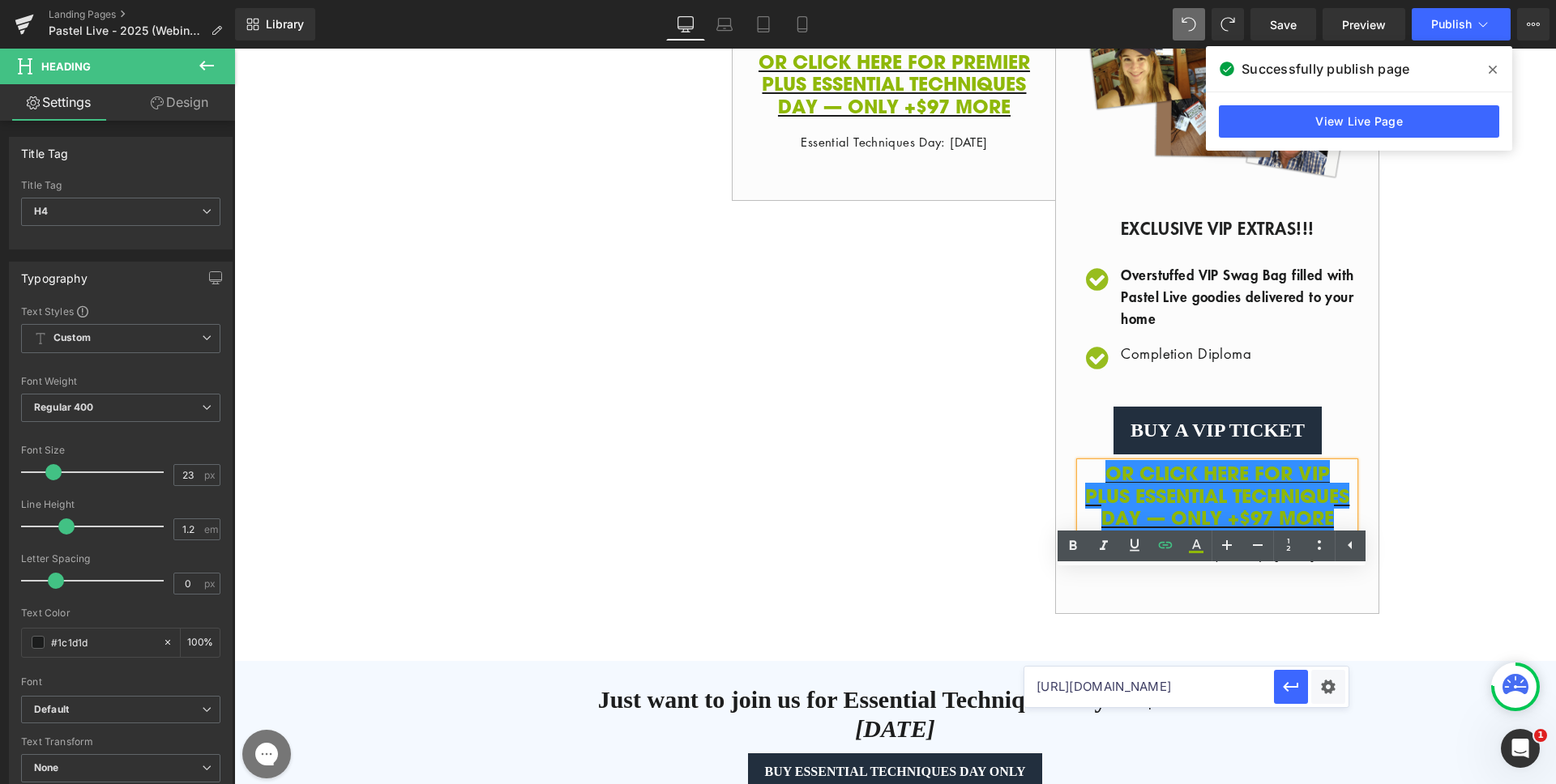
drag, startPoint x: 1194, startPoint y: 689, endPoint x: 1204, endPoint y: 670, distance: 21.5
click at [1194, 689] on input "[URL][DOMAIN_NAME]" at bounding box center [1149, 687] width 250 height 41
type input "[URL][DOMAIN_NAME]"
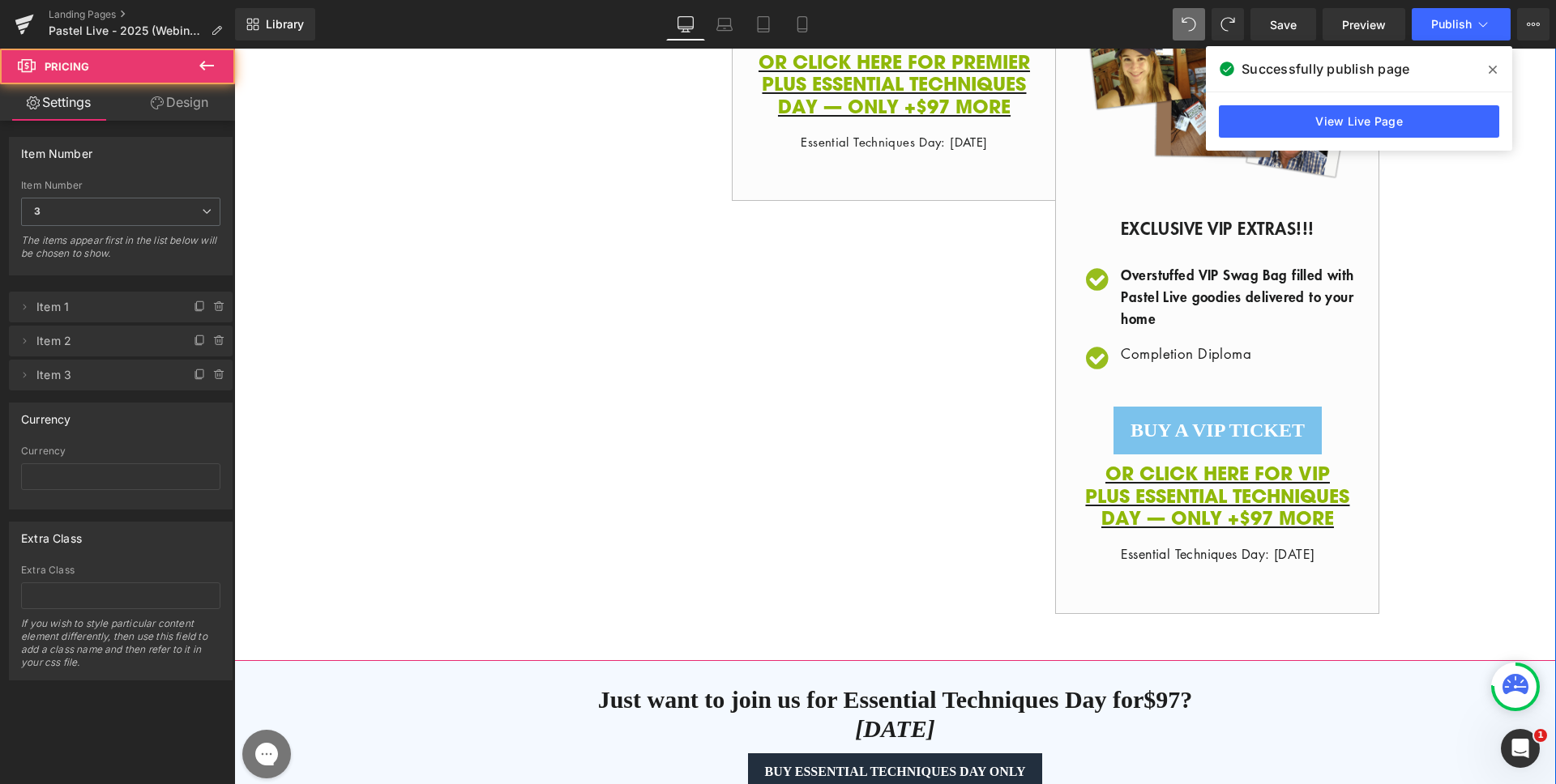
click at [1234, 455] on div "BUY a VIP TICKET Button" at bounding box center [1217, 430] width 274 height 47
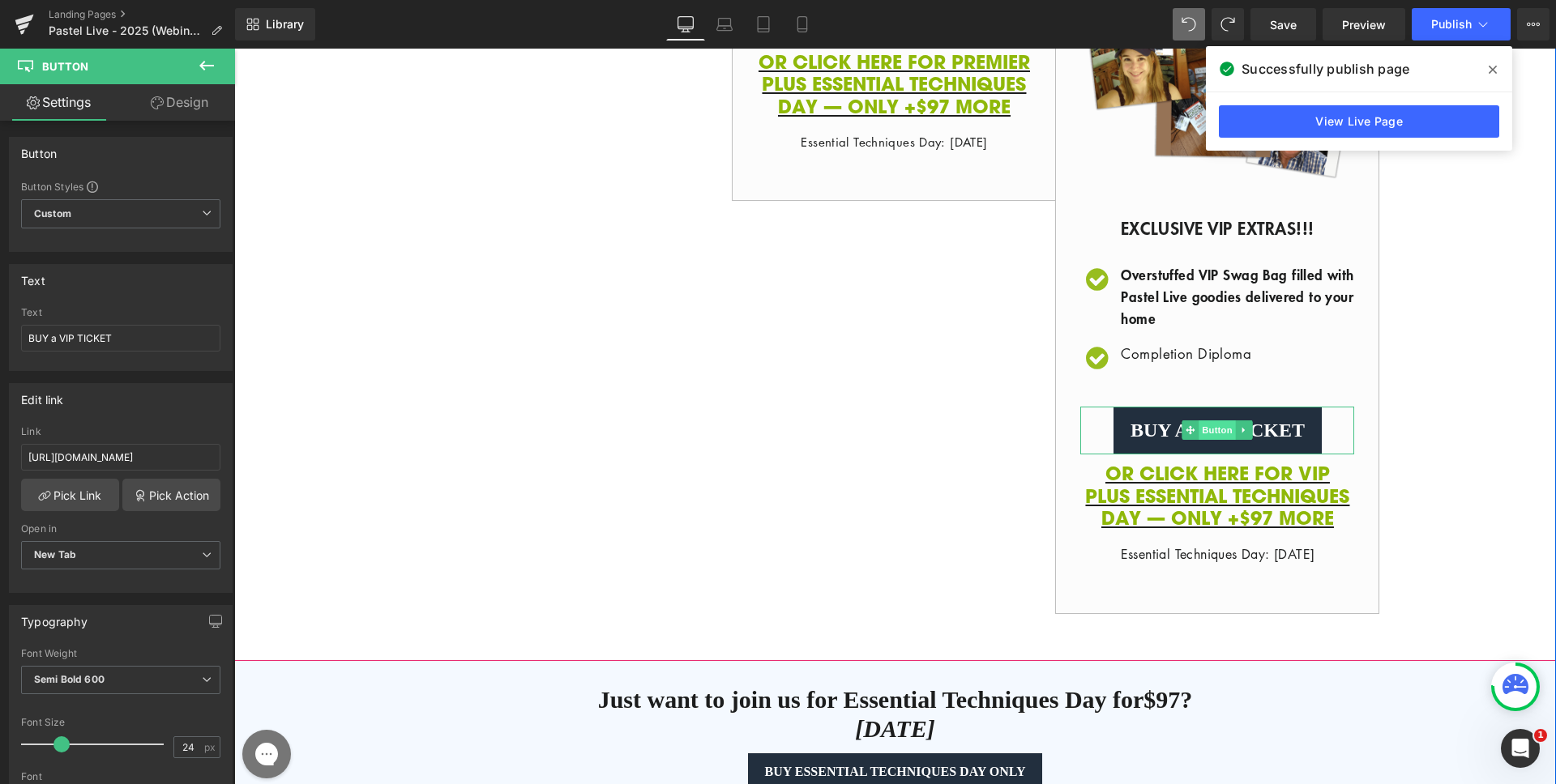
click at [1203, 440] on span "Button" at bounding box center [1218, 431] width 38 height 19
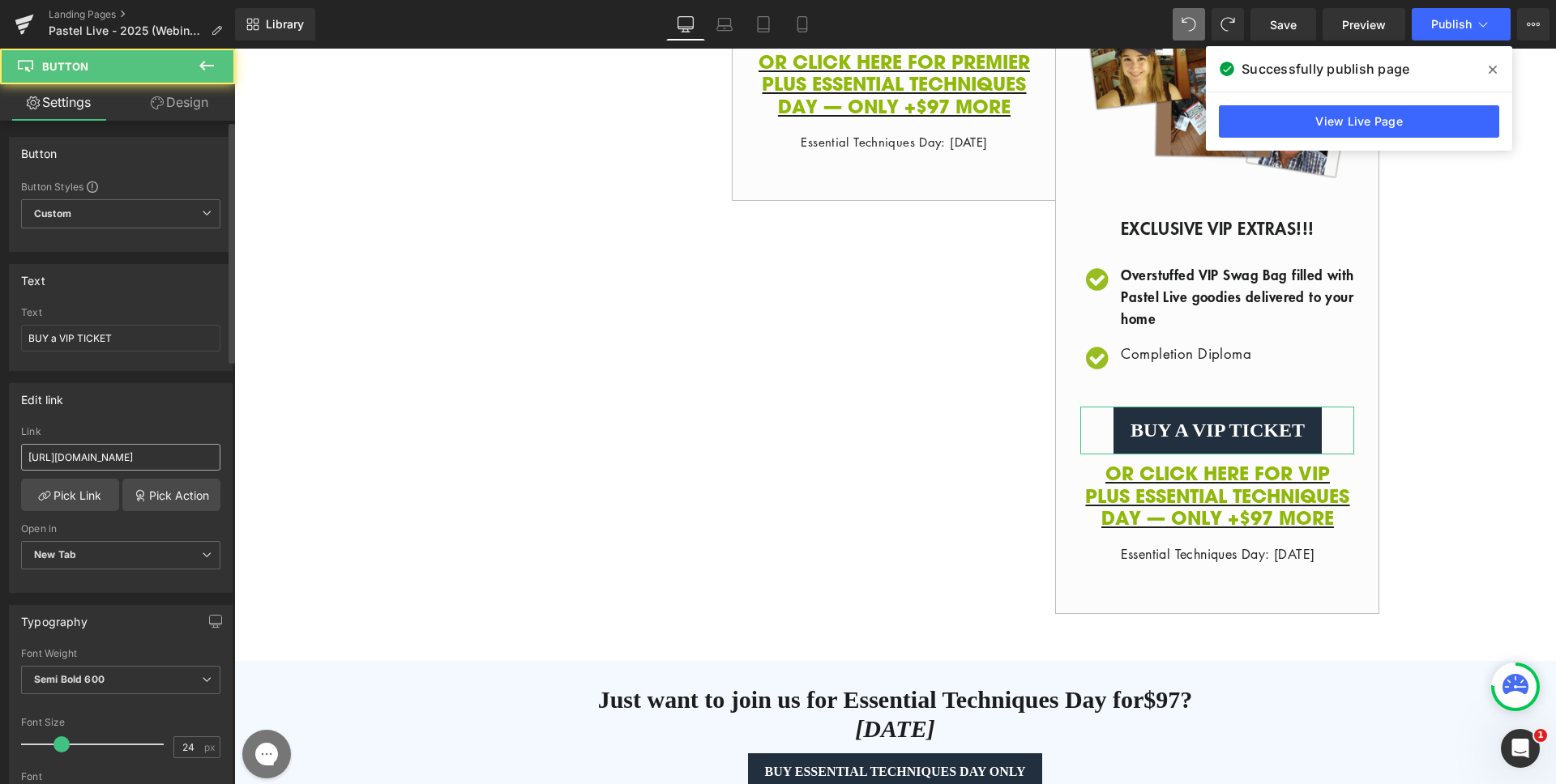
click at [126, 442] on div "Link [URL][DOMAIN_NAME]" at bounding box center [121, 452] width 199 height 52
click at [127, 445] on input "[URL][DOMAIN_NAME]" at bounding box center [121, 458] width 199 height 27
paste input ",41814239510595:1?discount=PSL25-ACL25-VIP,PSL25-ACL25-ETD"
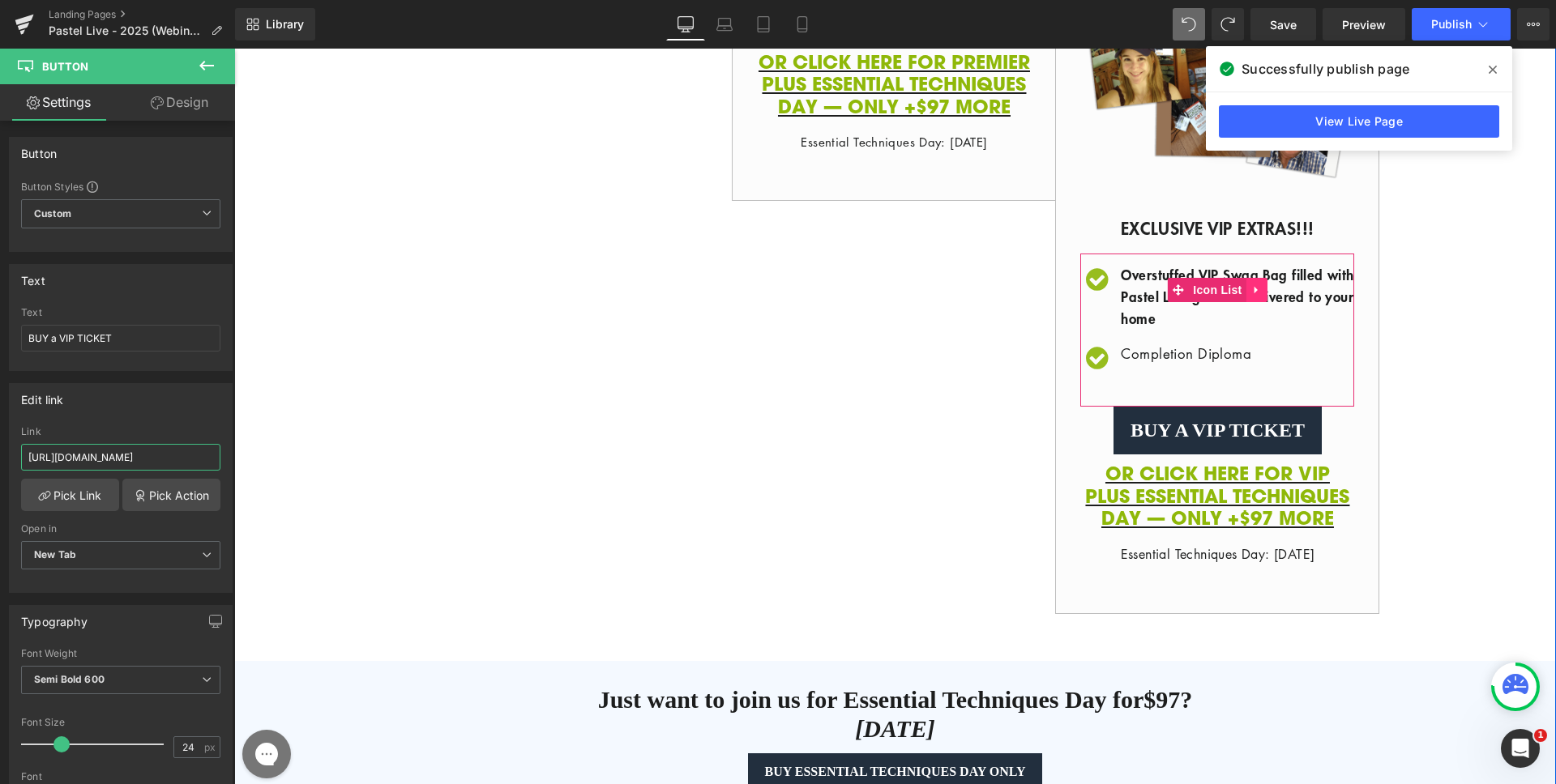
type input "[URL][DOMAIN_NAME]"
click at [1247, 302] on link at bounding box center [1258, 289] width 21 height 24
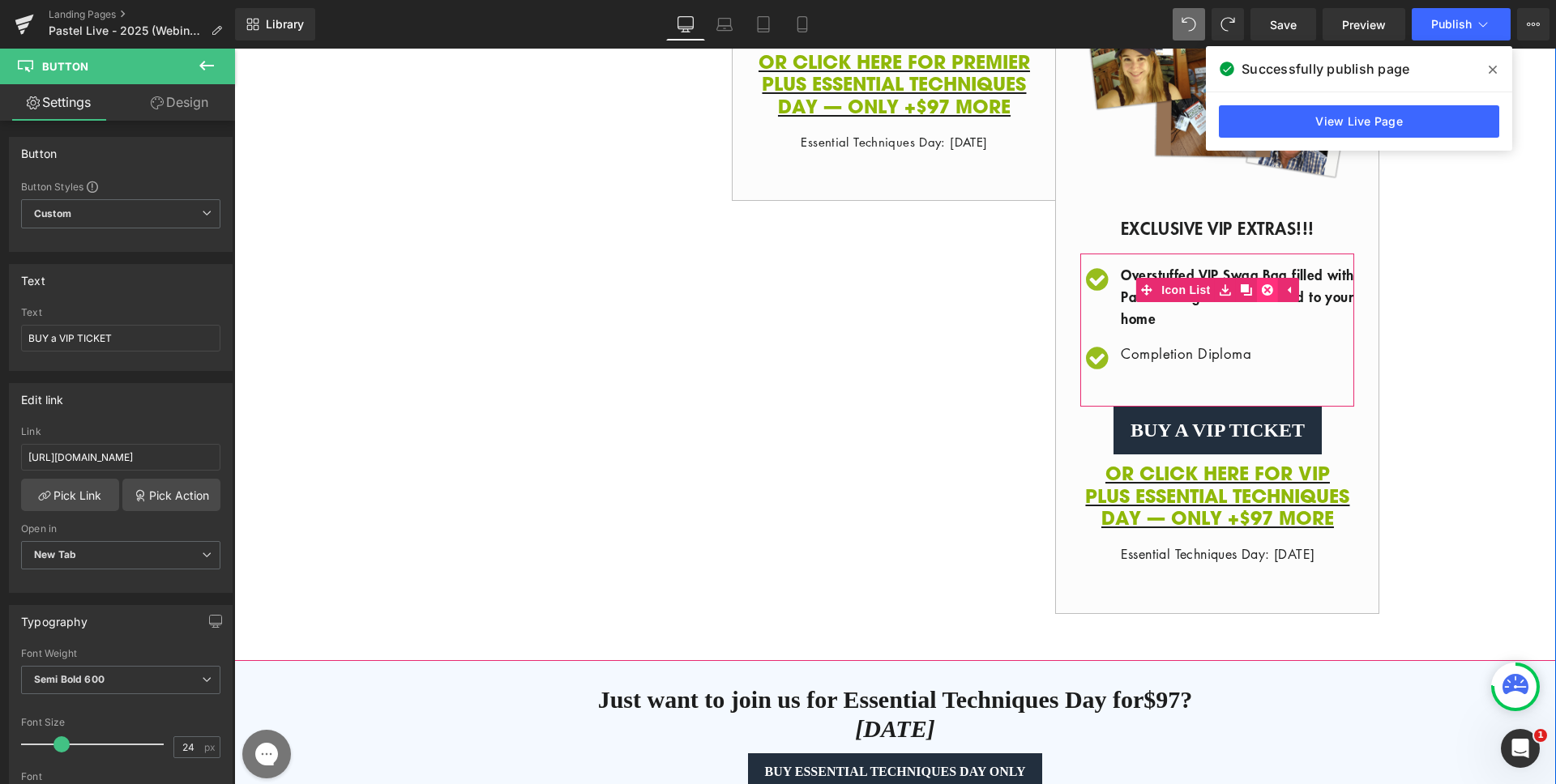
click at [1267, 302] on link at bounding box center [1267, 289] width 21 height 24
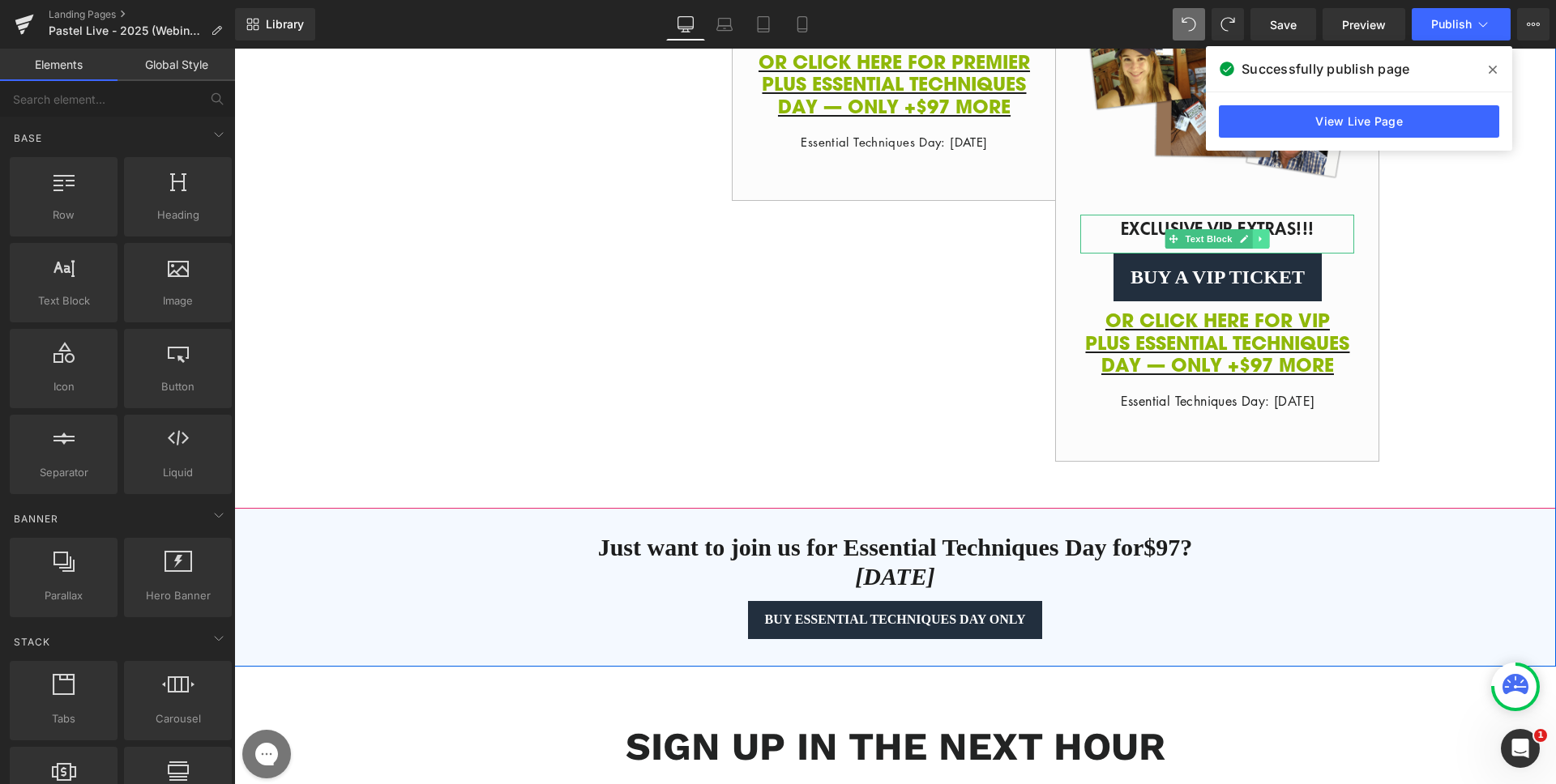
click at [1257, 244] on icon at bounding box center [1261, 239] width 9 height 10
click at [1266, 244] on icon at bounding box center [1269, 239] width 9 height 10
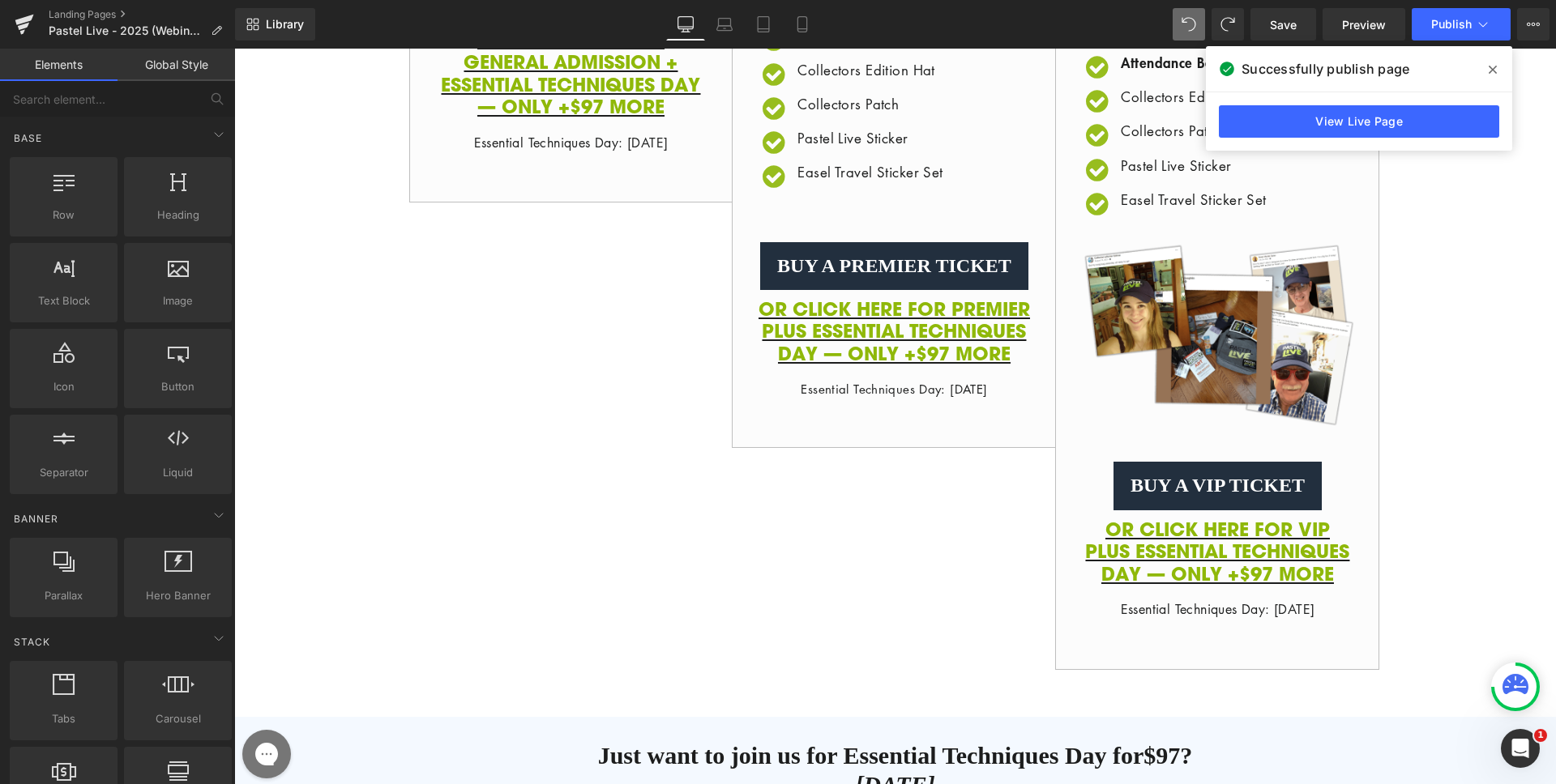
scroll to position [988, 0]
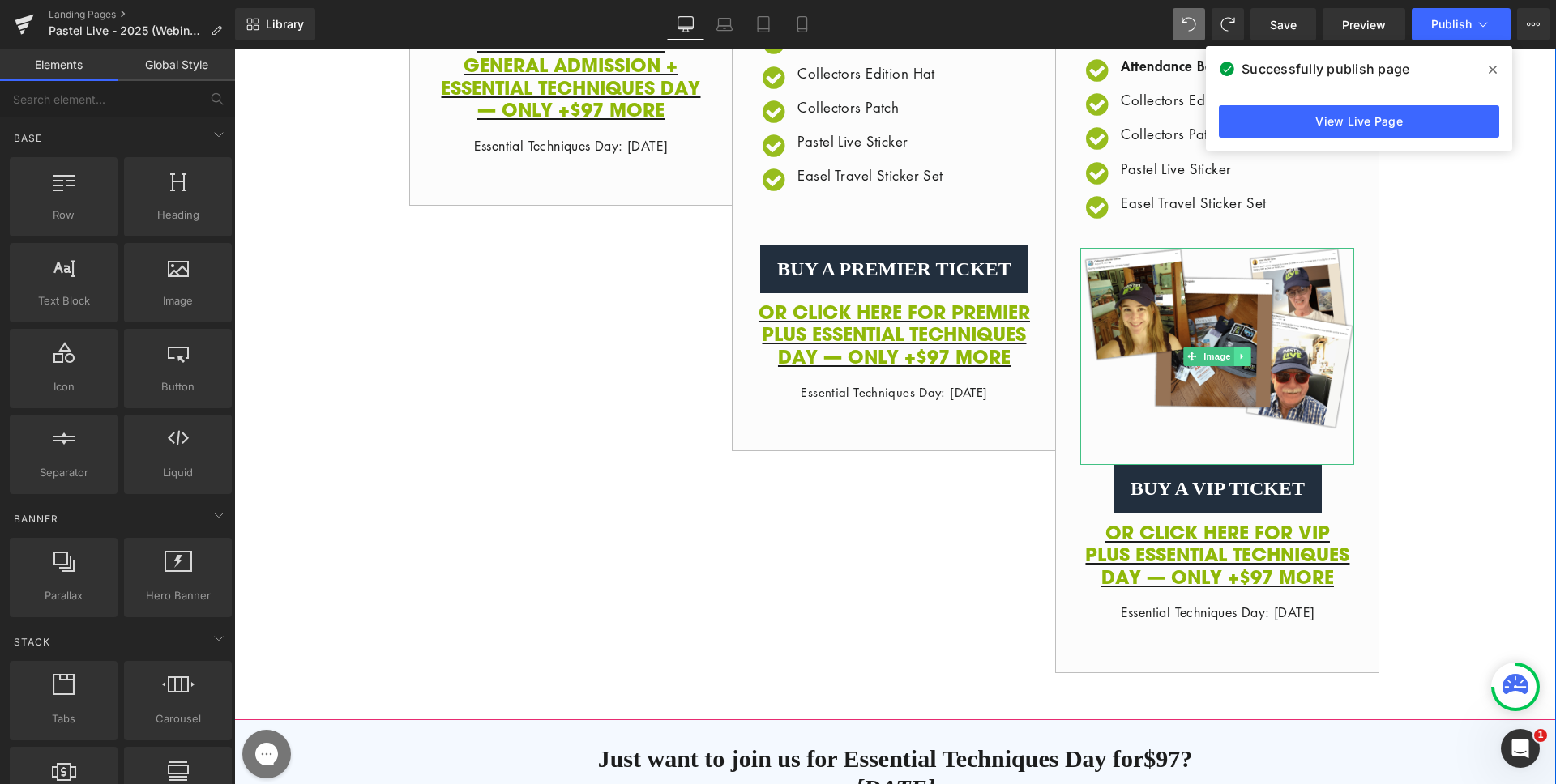
click at [1239, 361] on icon at bounding box center [1242, 356] width 9 height 10
click at [1243, 366] on link at bounding box center [1252, 356] width 17 height 19
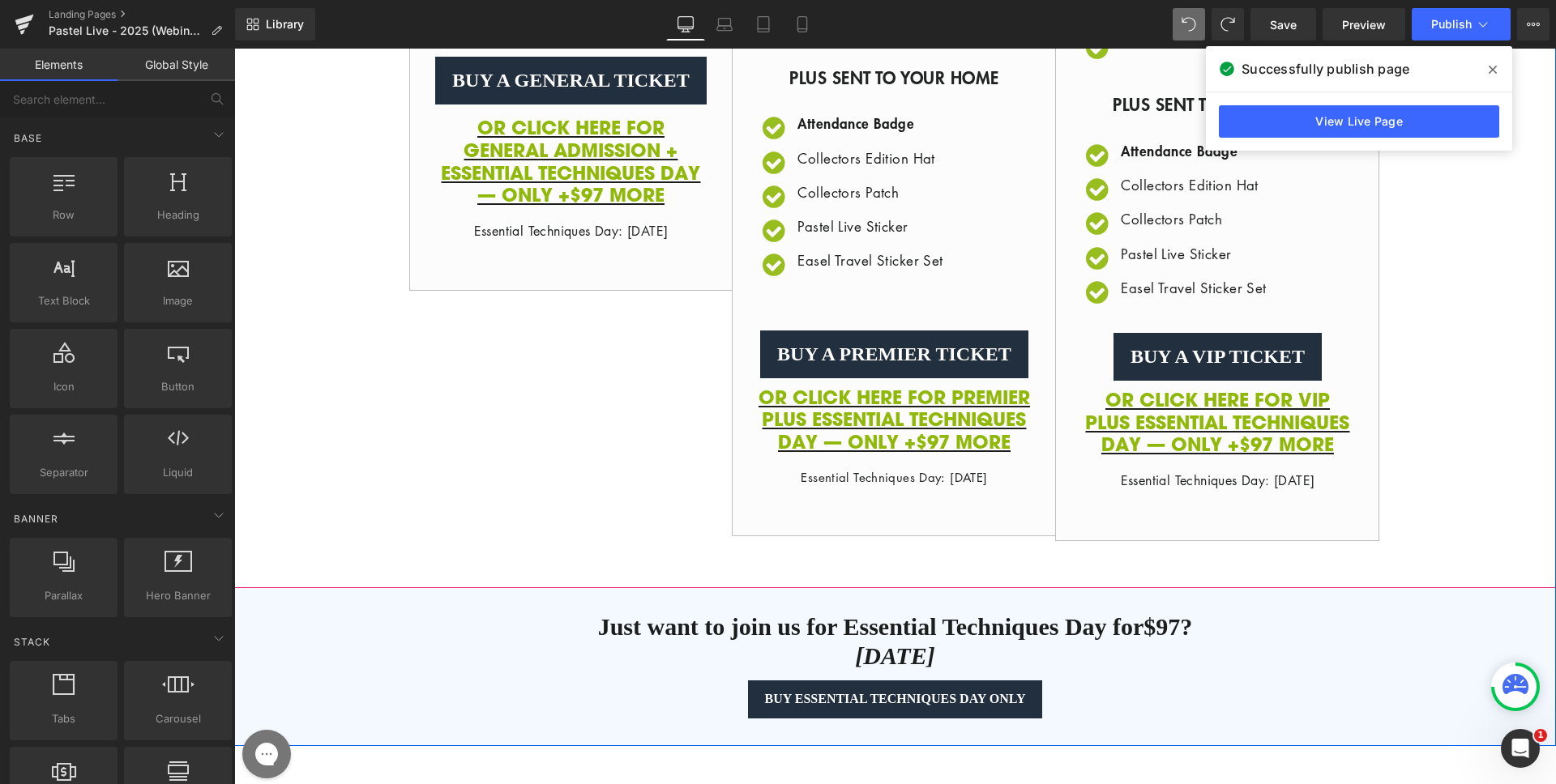
scroll to position [819, 0]
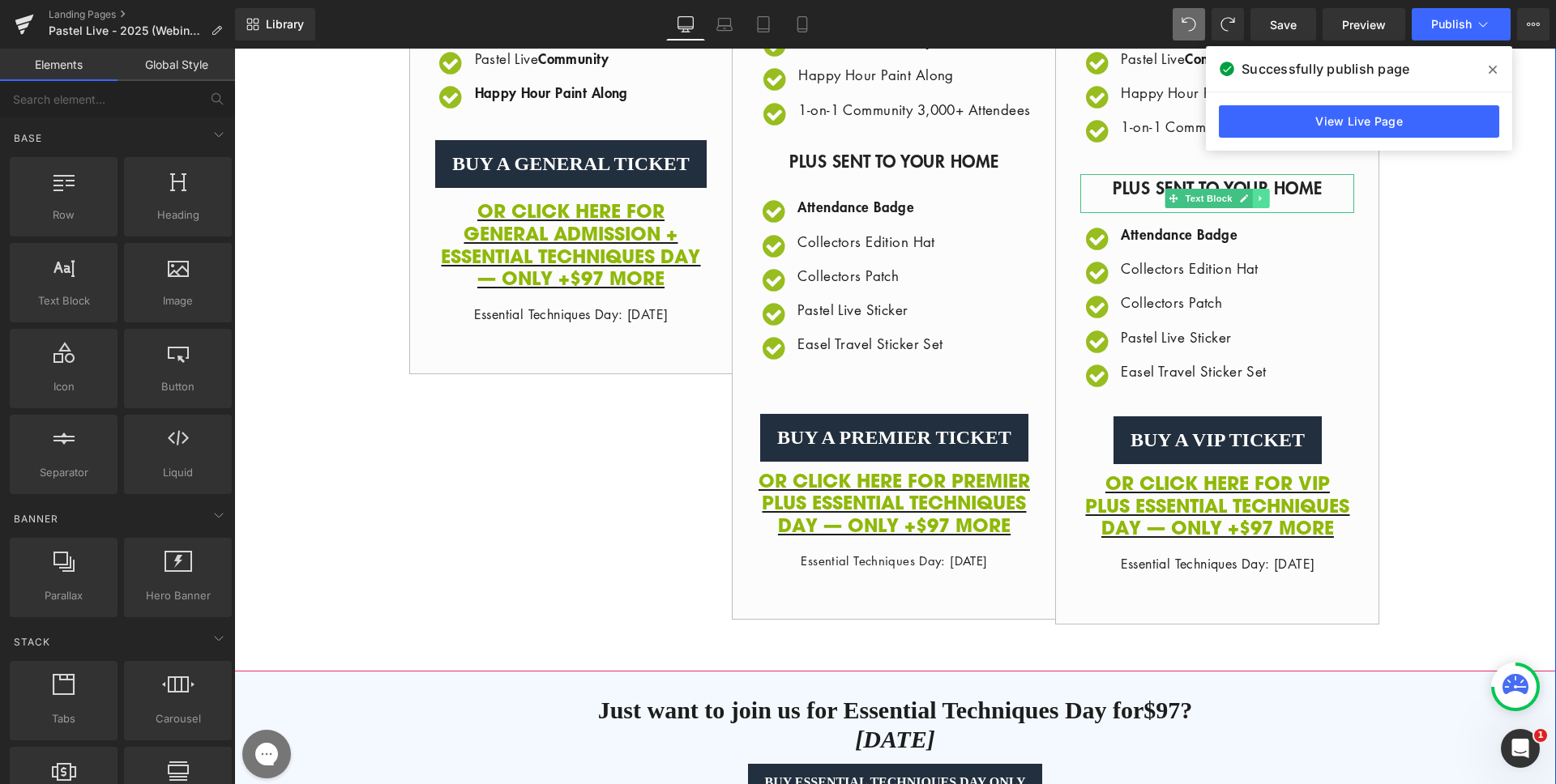
click at [1260, 201] on icon at bounding box center [1261, 199] width 3 height 6
click at [1266, 203] on icon at bounding box center [1269, 198] width 9 height 9
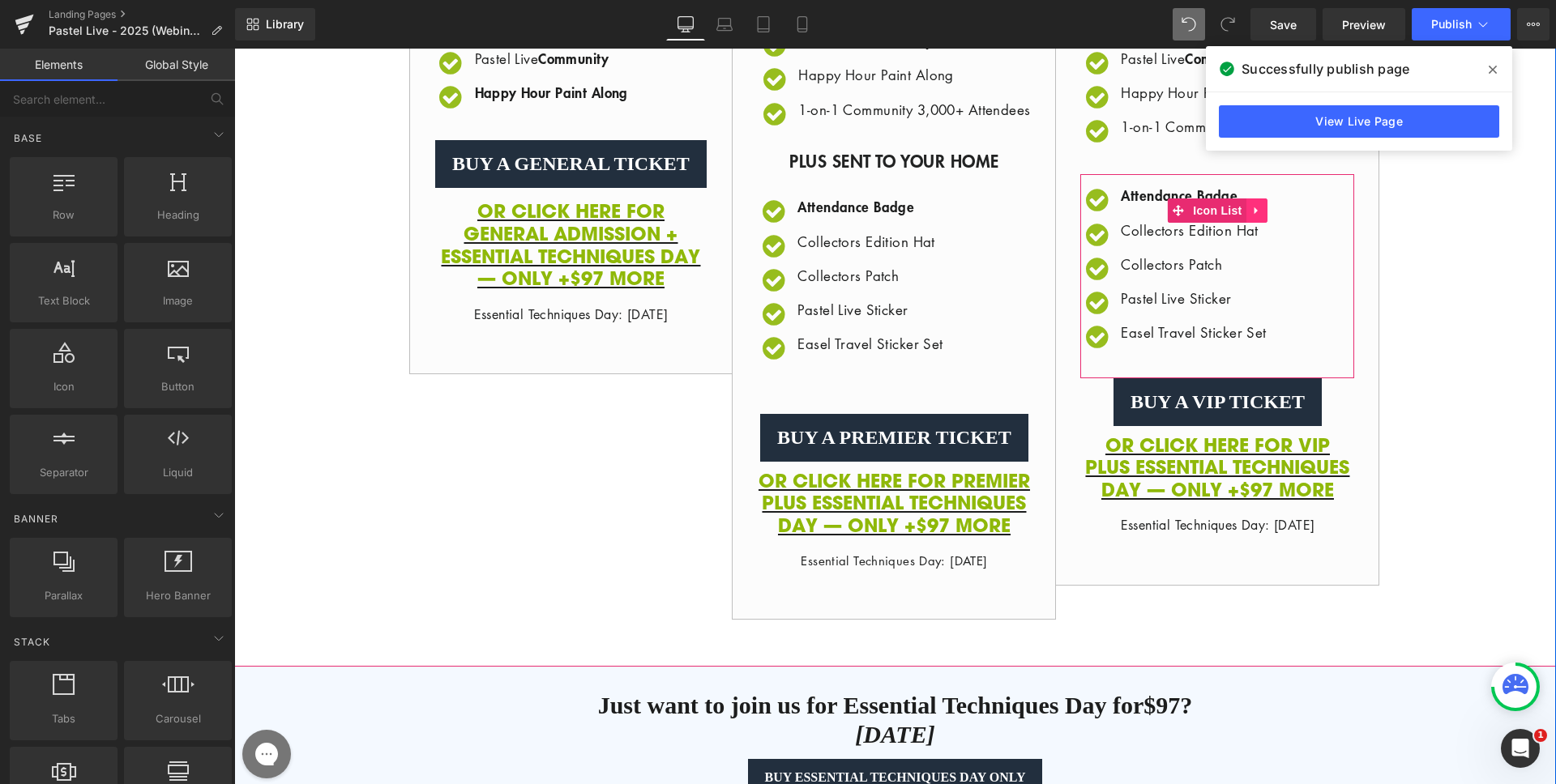
click at [1252, 217] on icon at bounding box center [1258, 211] width 12 height 13
click at [1263, 217] on icon at bounding box center [1268, 211] width 12 height 12
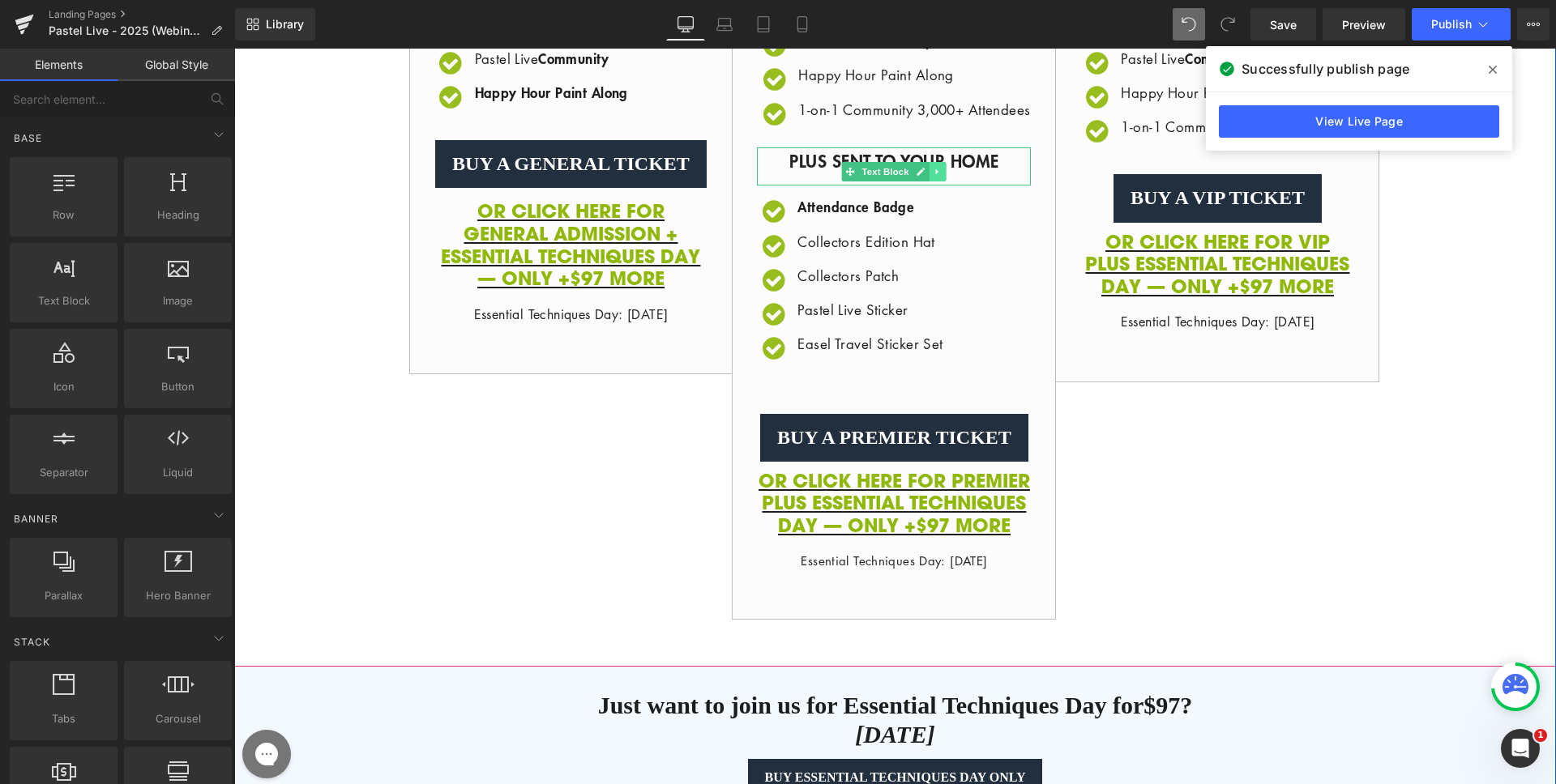
click at [935, 177] on icon at bounding box center [937, 171] width 9 height 10
click at [942, 176] on icon at bounding box center [946, 170] width 9 height 9
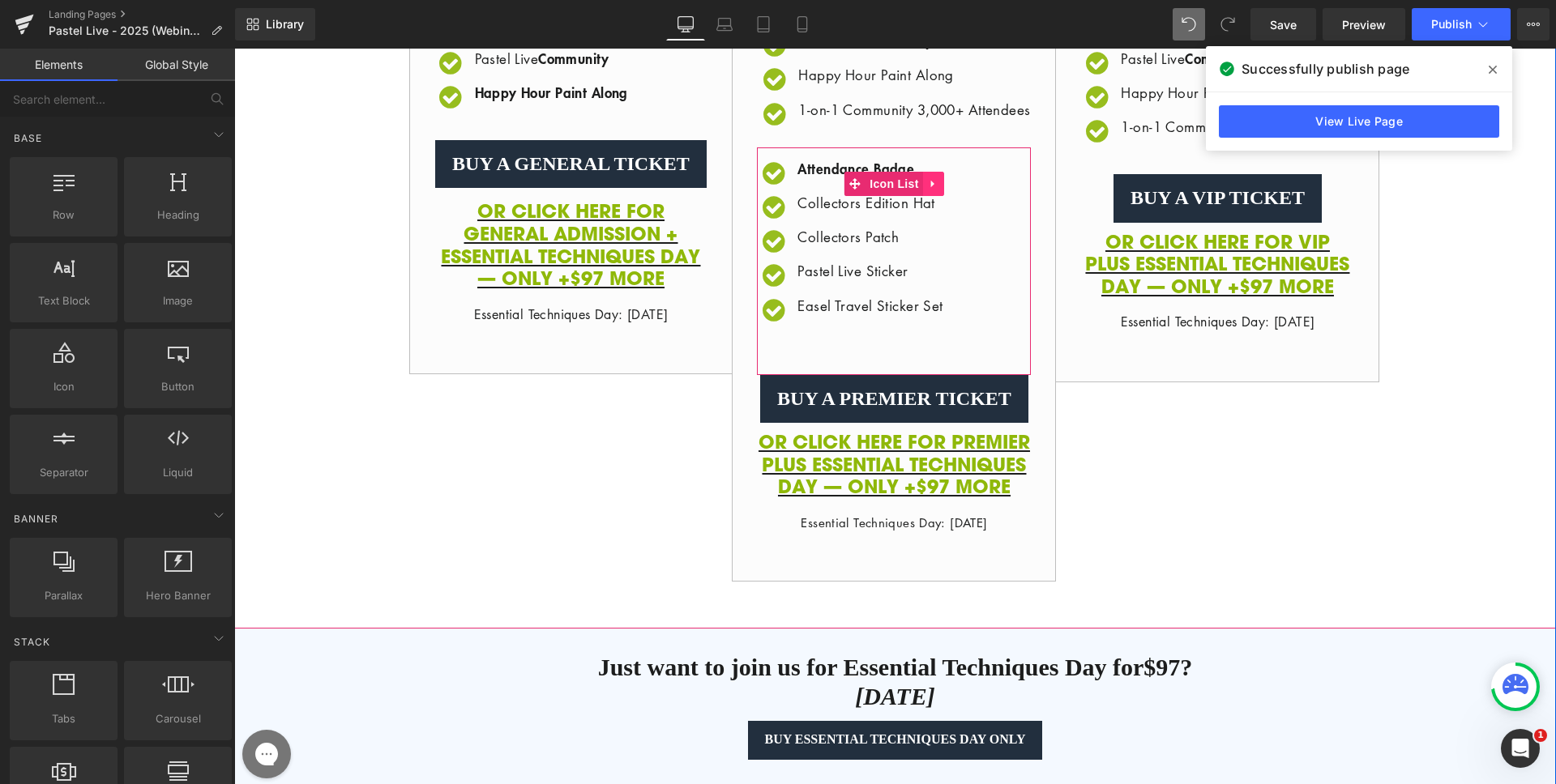
click at [929, 190] on icon at bounding box center [934, 183] width 12 height 13
click at [938, 190] on icon at bounding box center [944, 184] width 12 height 12
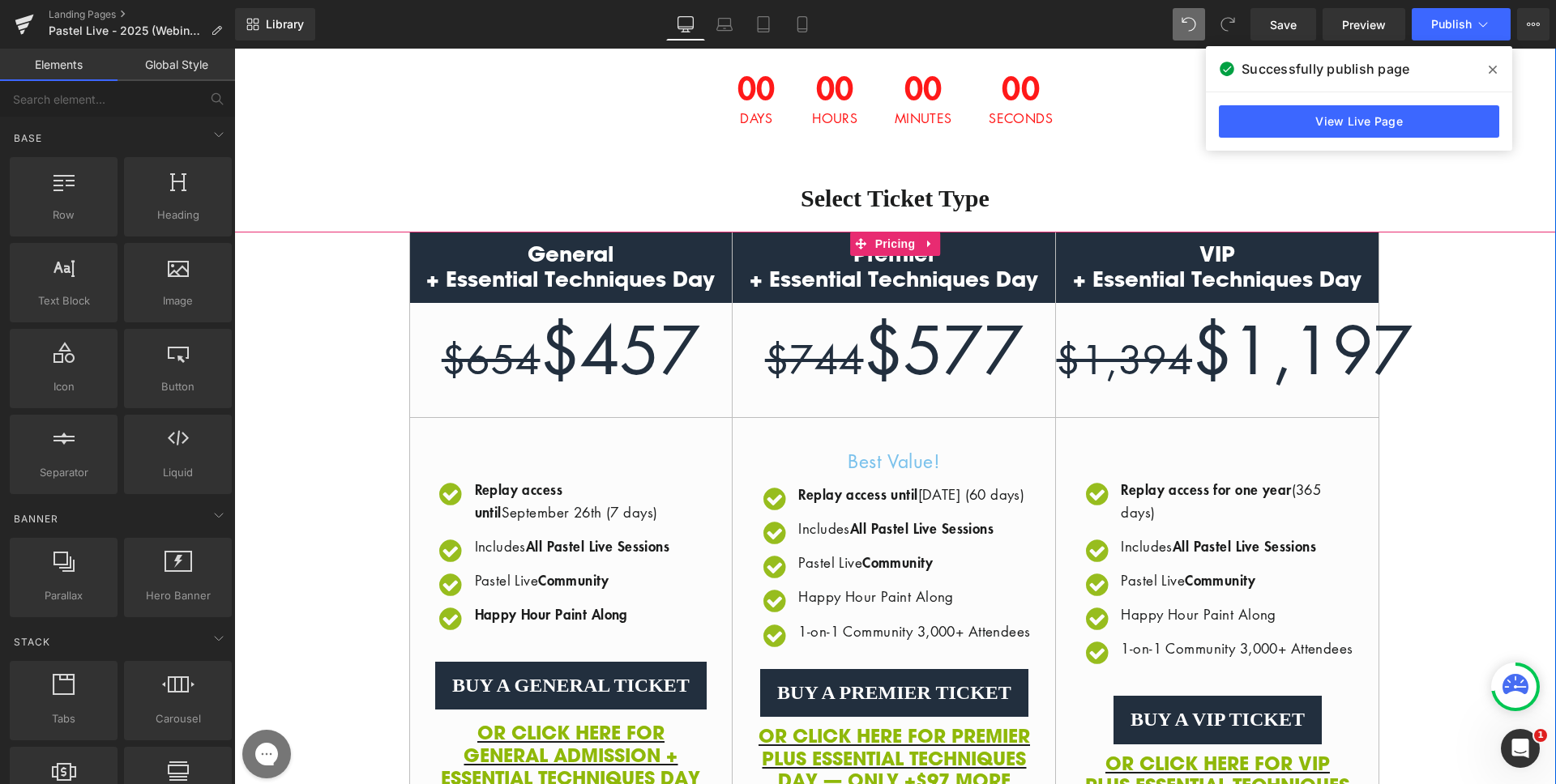
scroll to position [295, 0]
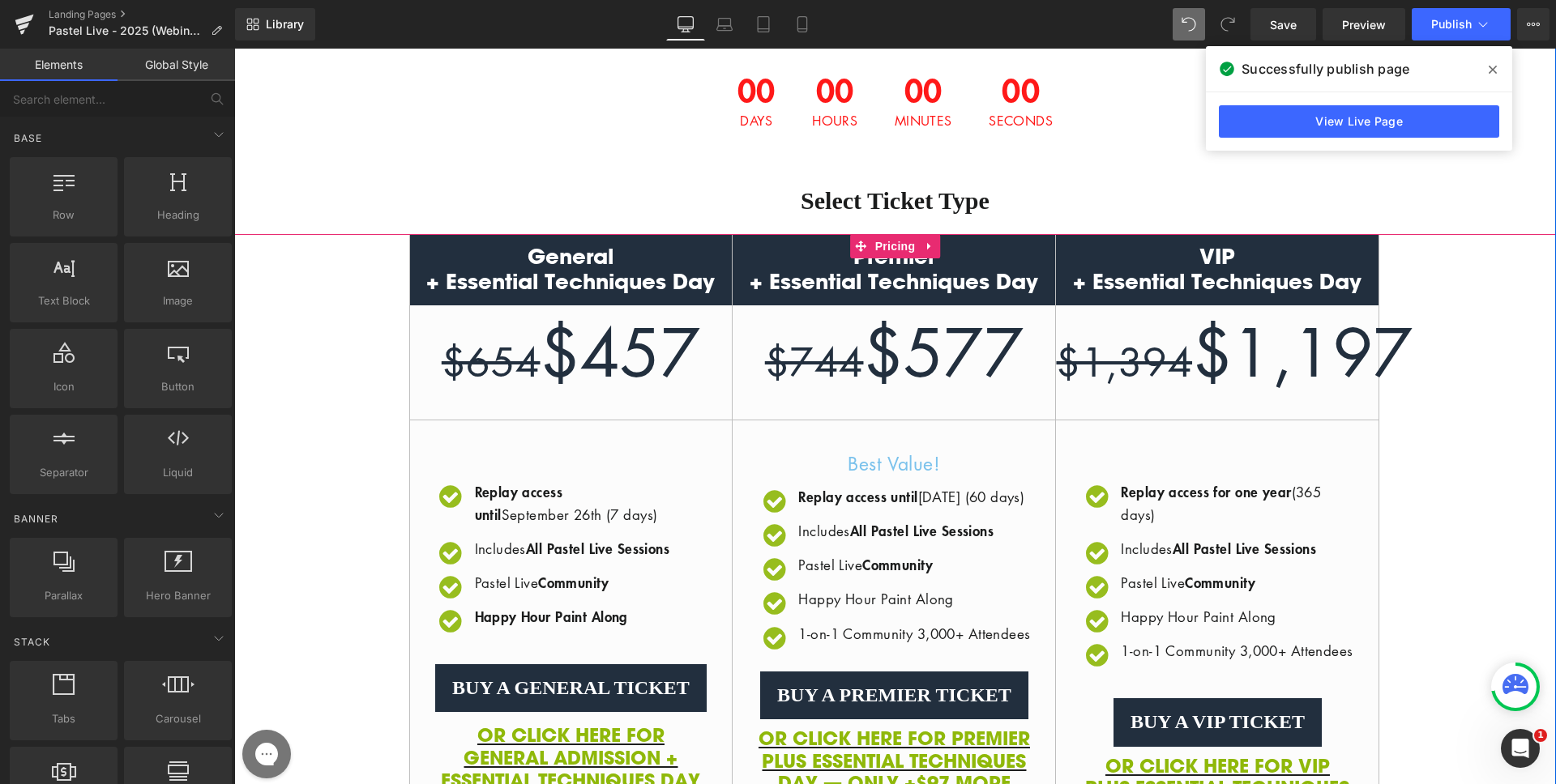
click at [1468, 443] on div "General + Essential Techniques Day $654 $457 / Icon Replay access until Septemb…" at bounding box center [895, 570] width 1322 height 673
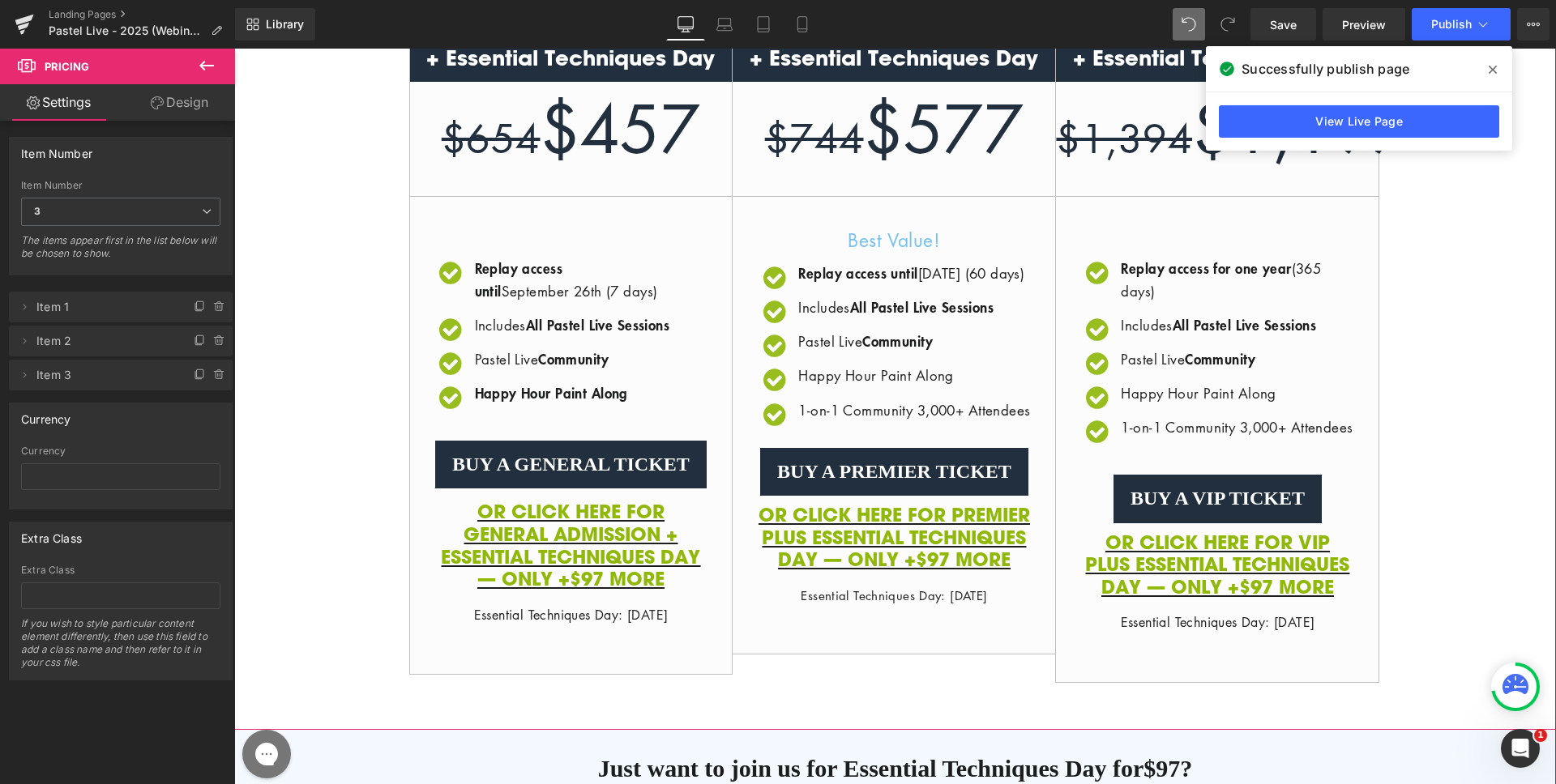
scroll to position [520, 0]
click at [1468, 443] on div "General + Essential Techniques Day $654 $457 / Icon Replay access until Septemb…" at bounding box center [895, 346] width 1322 height 673
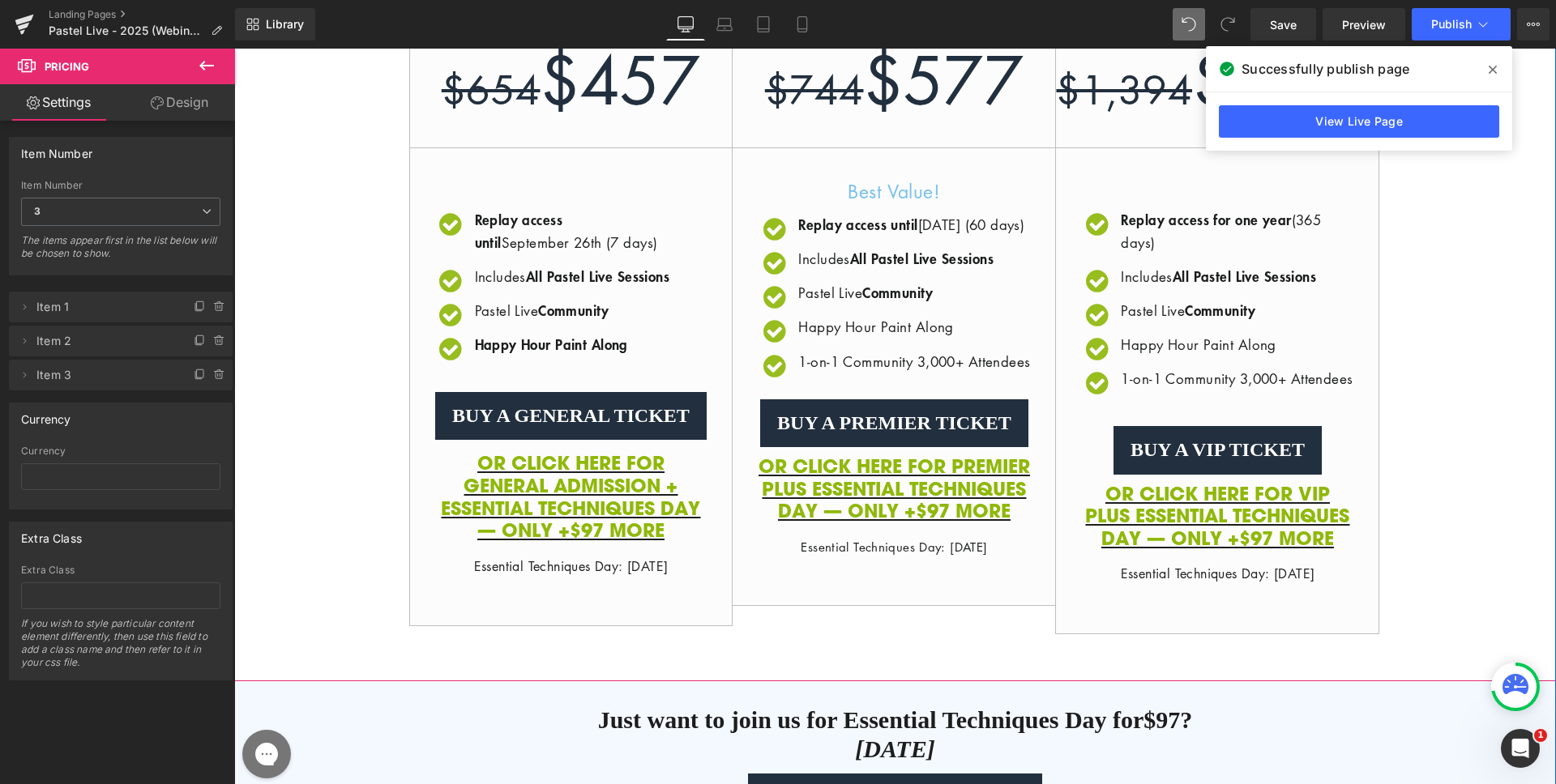
scroll to position [580, 0]
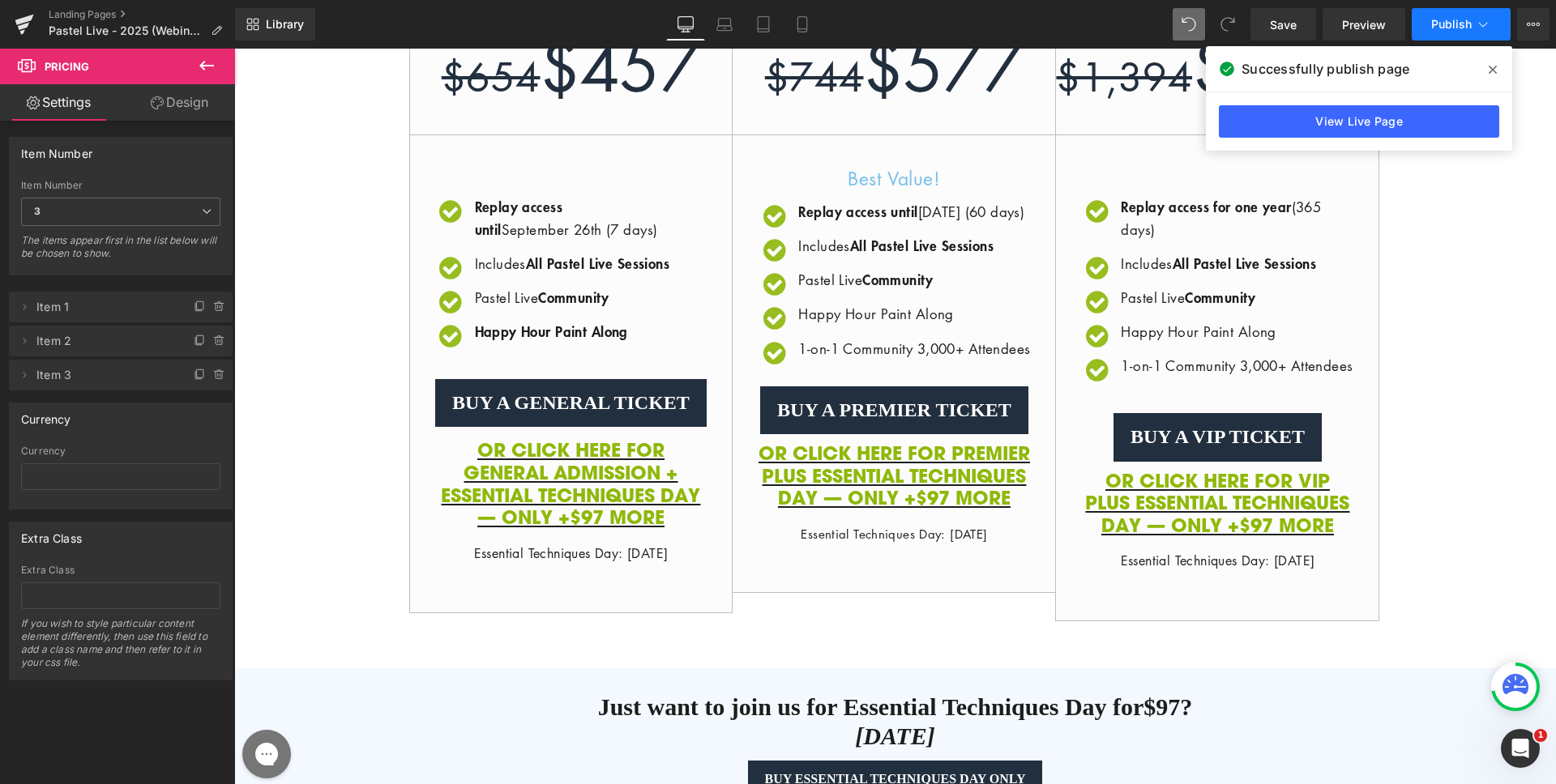
click at [1461, 37] on button "Publish" at bounding box center [1461, 23] width 99 height 32
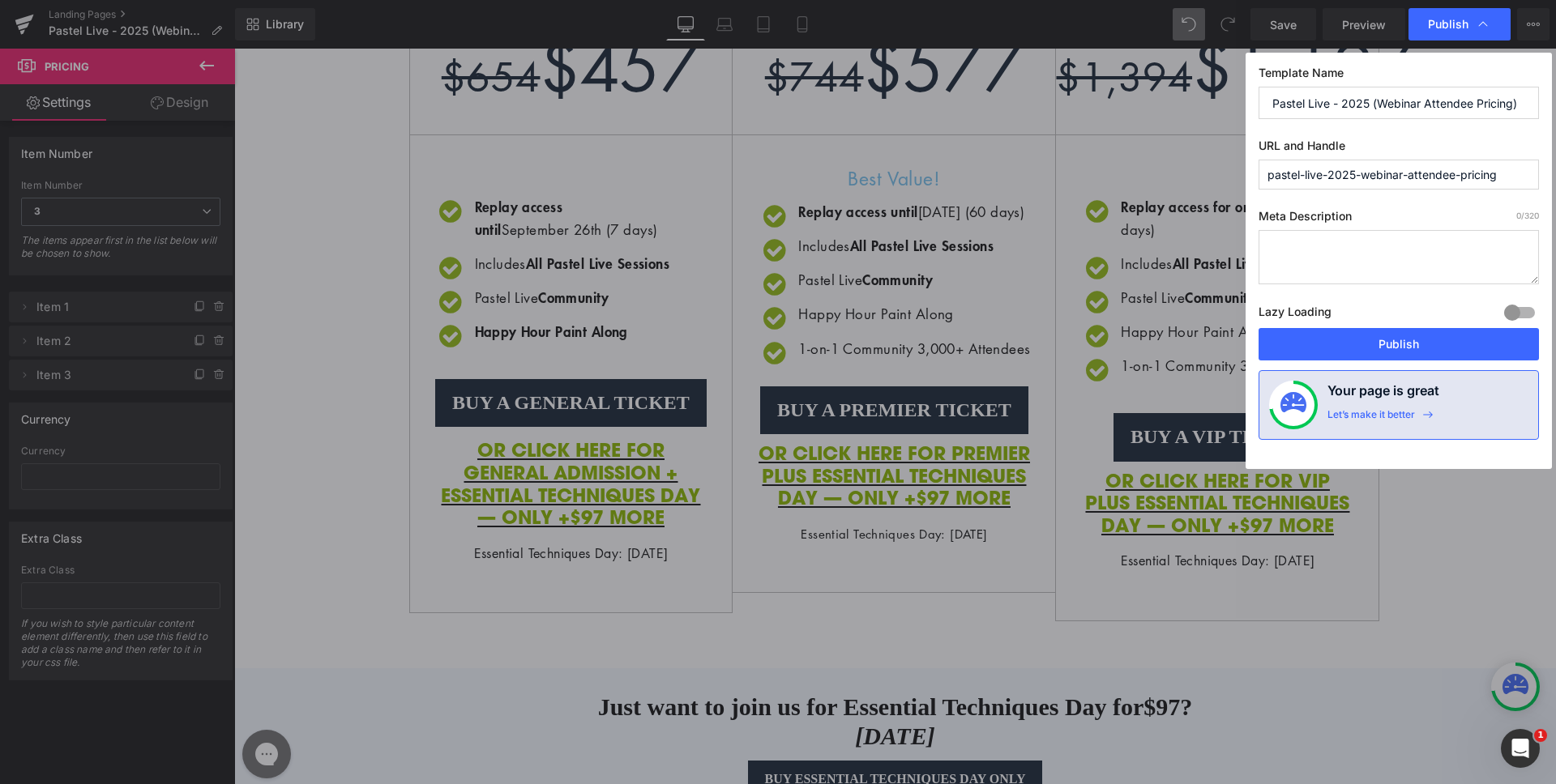
drag, startPoint x: 1170, startPoint y: 296, endPoint x: 826, endPoint y: 30, distance: 434.8
click at [1402, 343] on button "Publish" at bounding box center [1399, 344] width 281 height 32
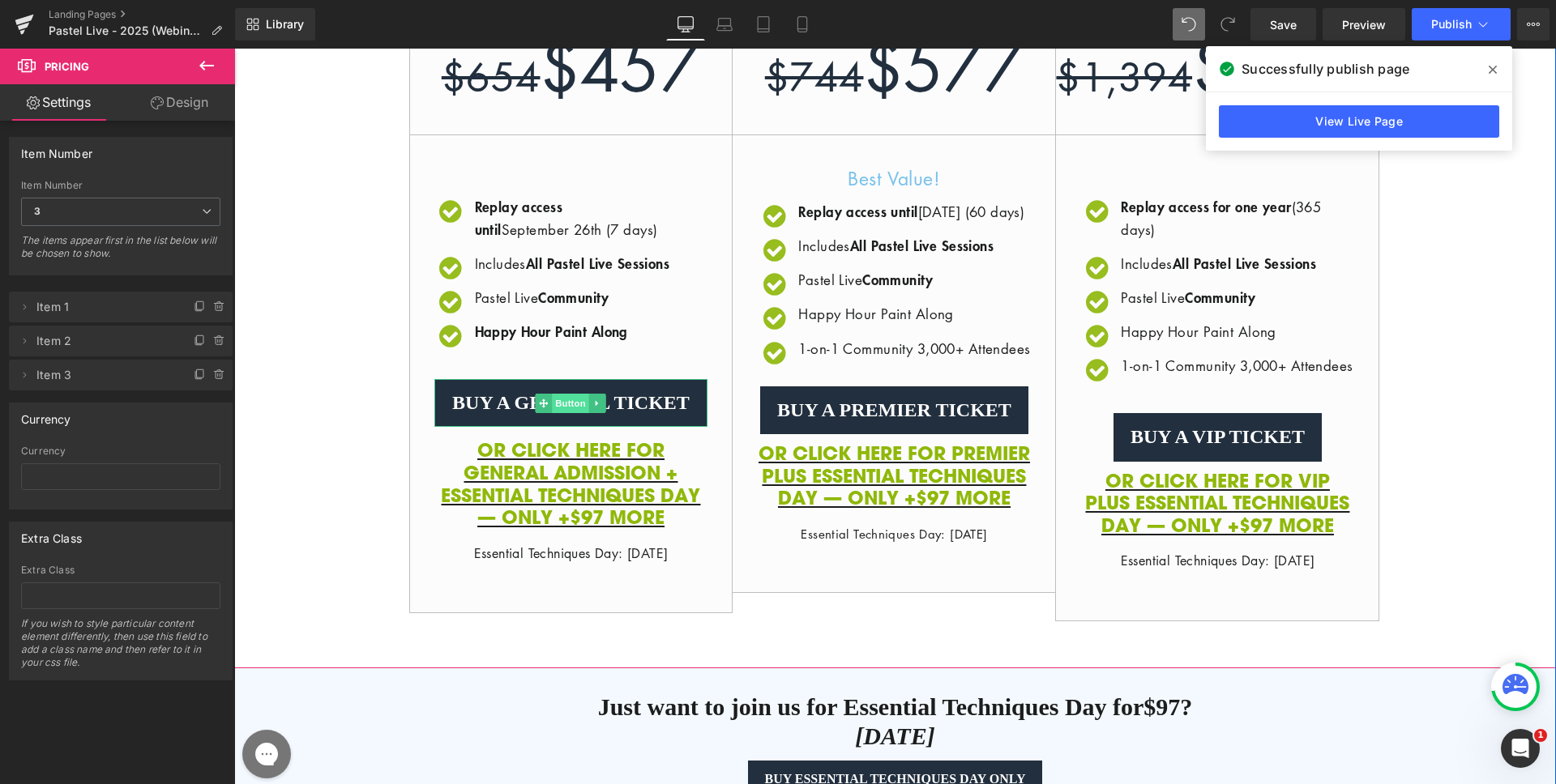
click at [557, 413] on span "Button" at bounding box center [571, 404] width 38 height 19
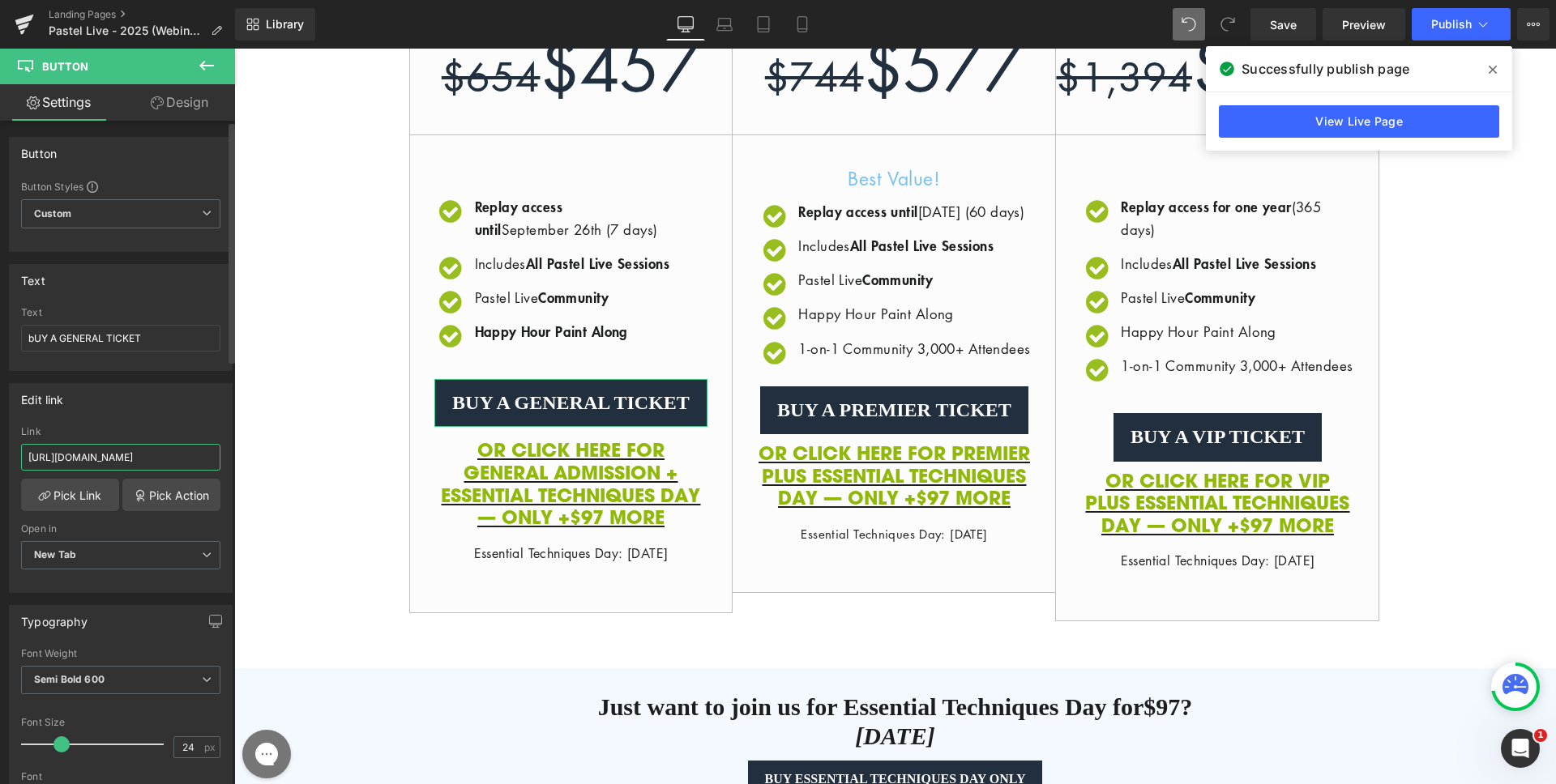
drag, startPoint x: 164, startPoint y: 456, endPoint x: 216, endPoint y: 457, distance: 52.0
click at [216, 457] on div "[URL][DOMAIN_NAME] Link [URL][DOMAIN_NAME] Pick Link Pick Action Current Tab Ne…" at bounding box center [120, 509] width 222 height 166
click at [206, 455] on input "[URL][DOMAIN_NAME]" at bounding box center [121, 458] width 199 height 27
click at [130, 457] on input "[URL][DOMAIN_NAME]" at bounding box center [121, 458] width 199 height 27
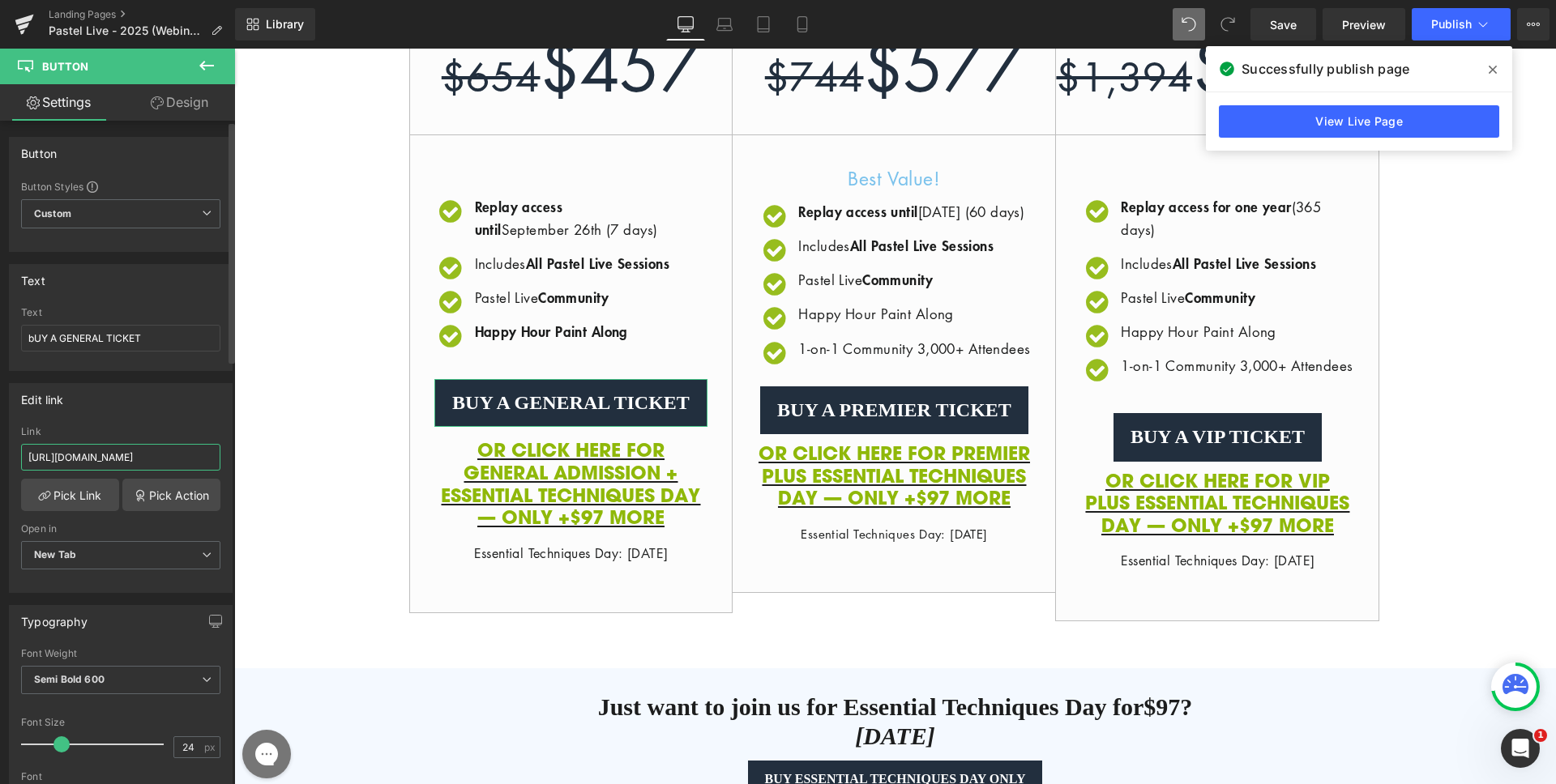
drag, startPoint x: 167, startPoint y: 458, endPoint x: 52, endPoint y: 456, distance: 115.0
click at [52, 456] on input "[URL][DOMAIN_NAME]" at bounding box center [121, 458] width 199 height 27
click at [34, 457] on input "[URL][DOMAIN_NAME]" at bounding box center [121, 458] width 199 height 27
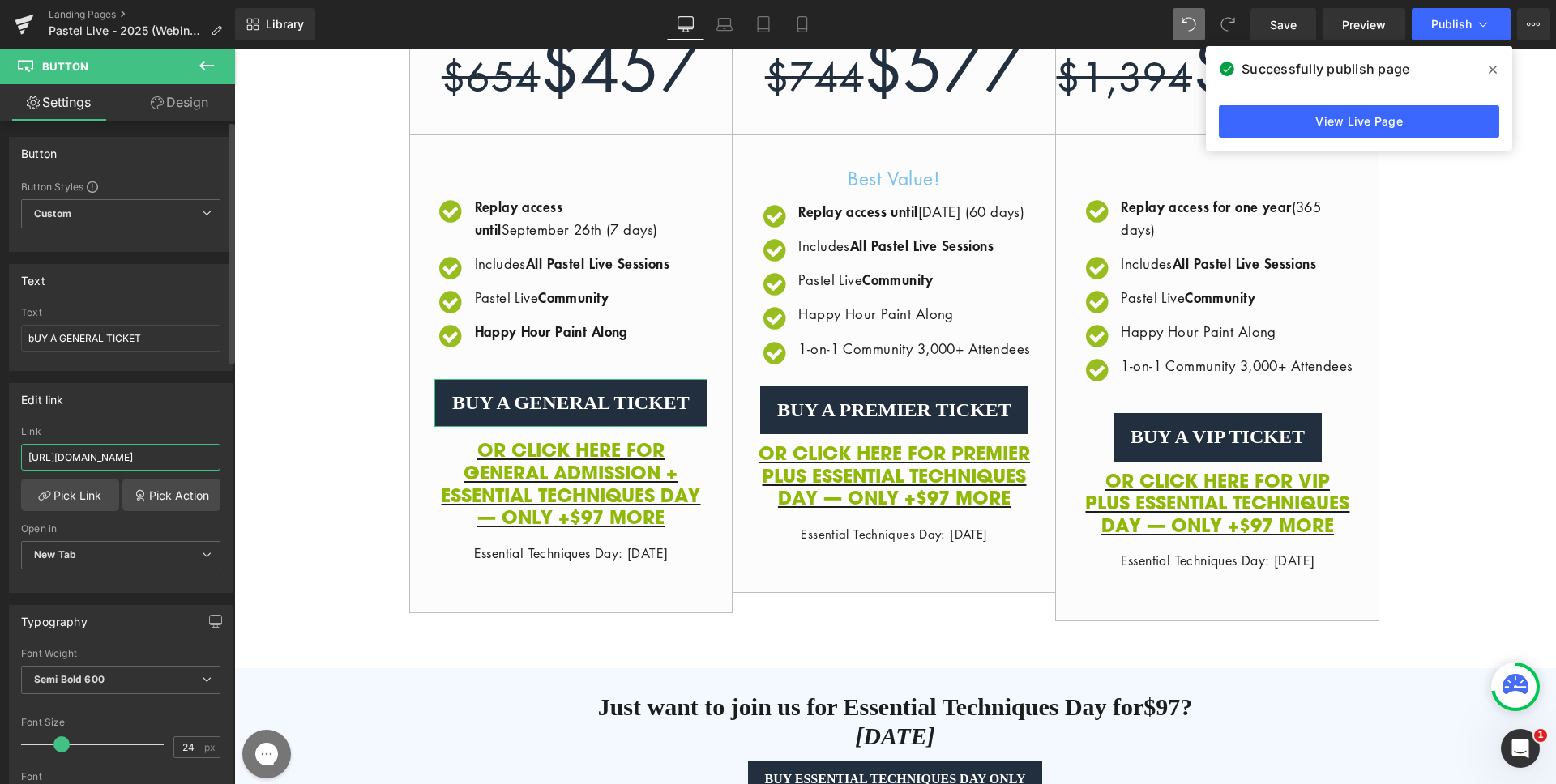
click at [56, 459] on input "[URL][DOMAIN_NAME]" at bounding box center [121, 458] width 199 height 27
click at [157, 459] on input "[URL][DOMAIN_NAME]" at bounding box center [121, 458] width 199 height 27
click at [202, 456] on input "[URL][DOMAIN_NAME]" at bounding box center [121, 458] width 199 height 27
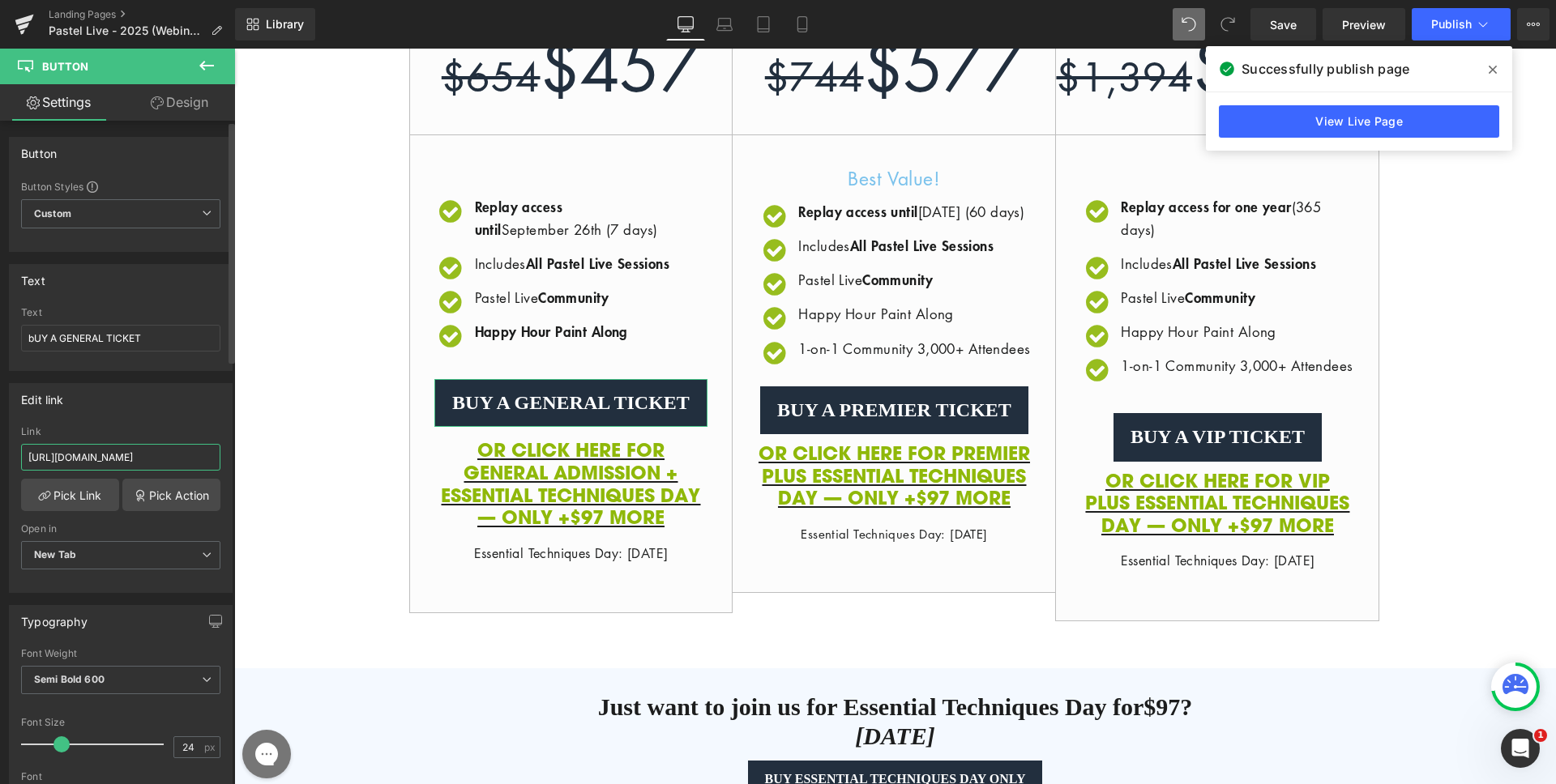
scroll to position [0, 308]
drag, startPoint x: 177, startPoint y: 456, endPoint x: 193, endPoint y: 456, distance: 16.0
click at [193, 456] on input "[URL][DOMAIN_NAME]" at bounding box center [121, 458] width 199 height 27
drag, startPoint x: 380, startPoint y: 505, endPoint x: 266, endPoint y: 458, distance: 123.3
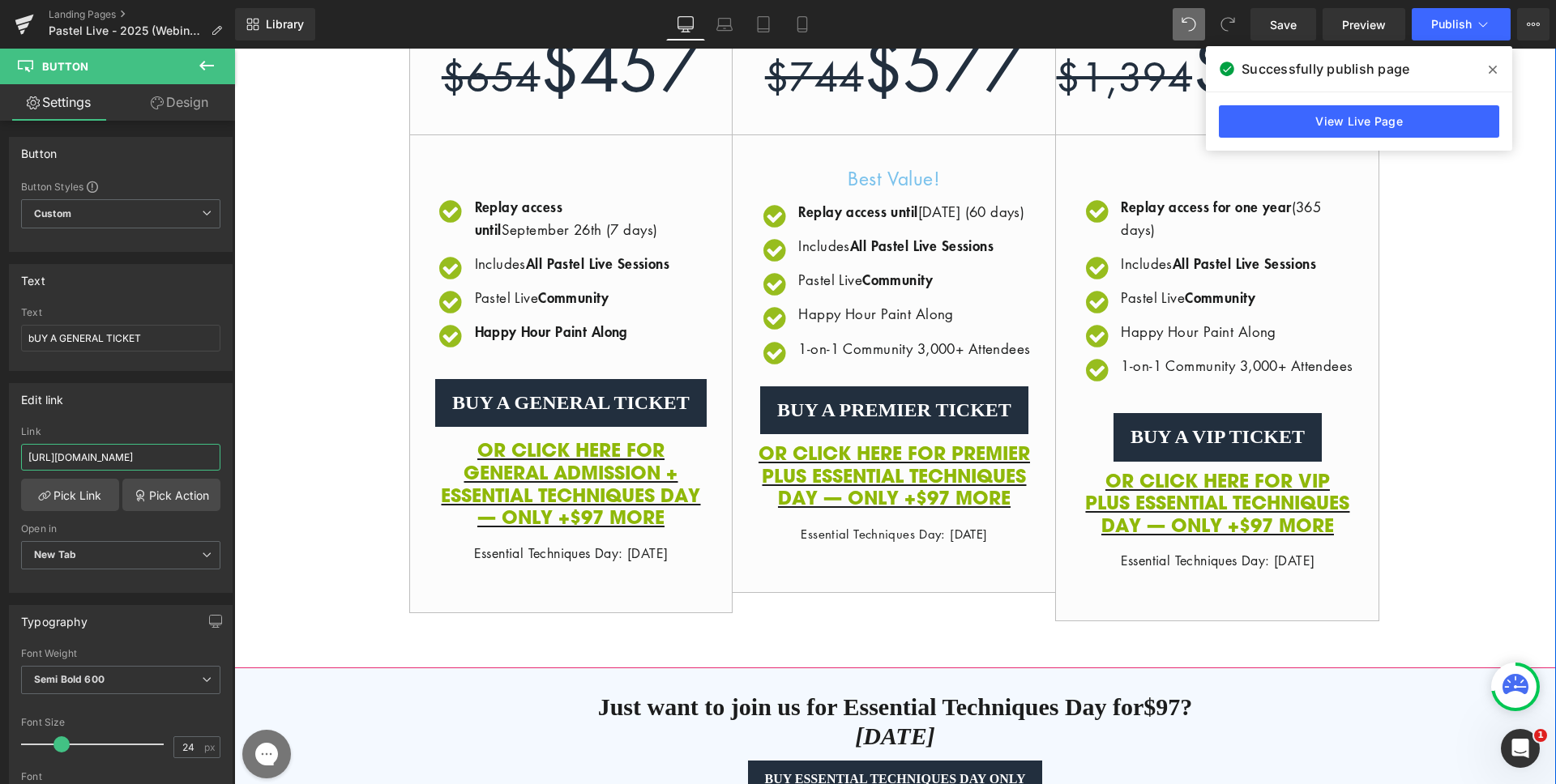
paste input "WEB"
type input "[URL][DOMAIN_NAME]"
drag, startPoint x: 100, startPoint y: 459, endPoint x: 222, endPoint y: 461, distance: 122.0
click at [222, 461] on div "[URL][DOMAIN_NAME] Link [URL][DOMAIN_NAME] Pick Link Pick Action Current Tab Ne…" at bounding box center [120, 509] width 222 height 166
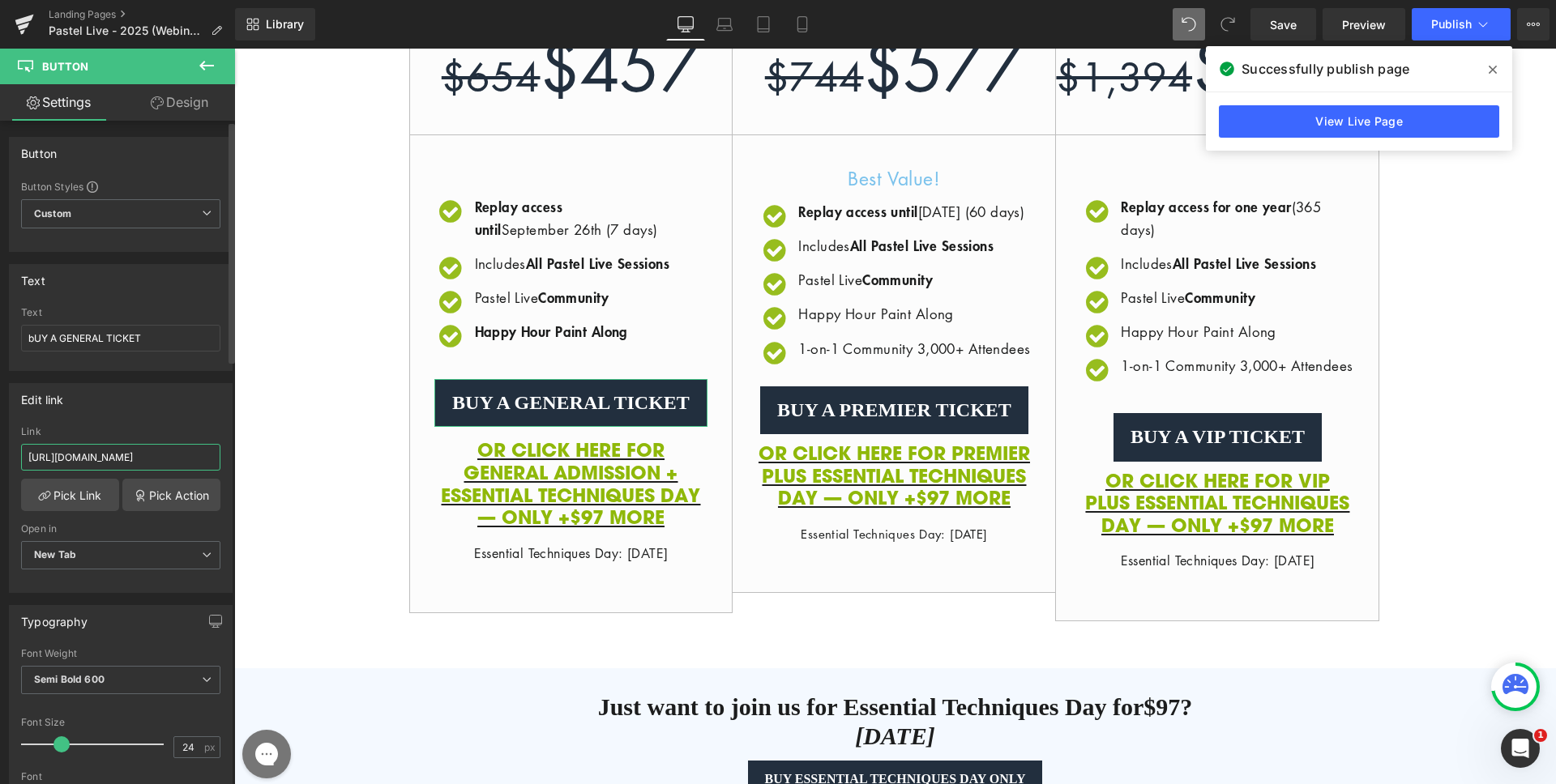
click at [158, 461] on input "[URL][DOMAIN_NAME]" at bounding box center [121, 458] width 199 height 27
drag, startPoint x: 152, startPoint y: 457, endPoint x: 207, endPoint y: 458, distance: 55.0
click at [207, 458] on input "[URL][DOMAIN_NAME]" at bounding box center [121, 458] width 199 height 27
click at [888, 420] on span "Button" at bounding box center [895, 410] width 38 height 19
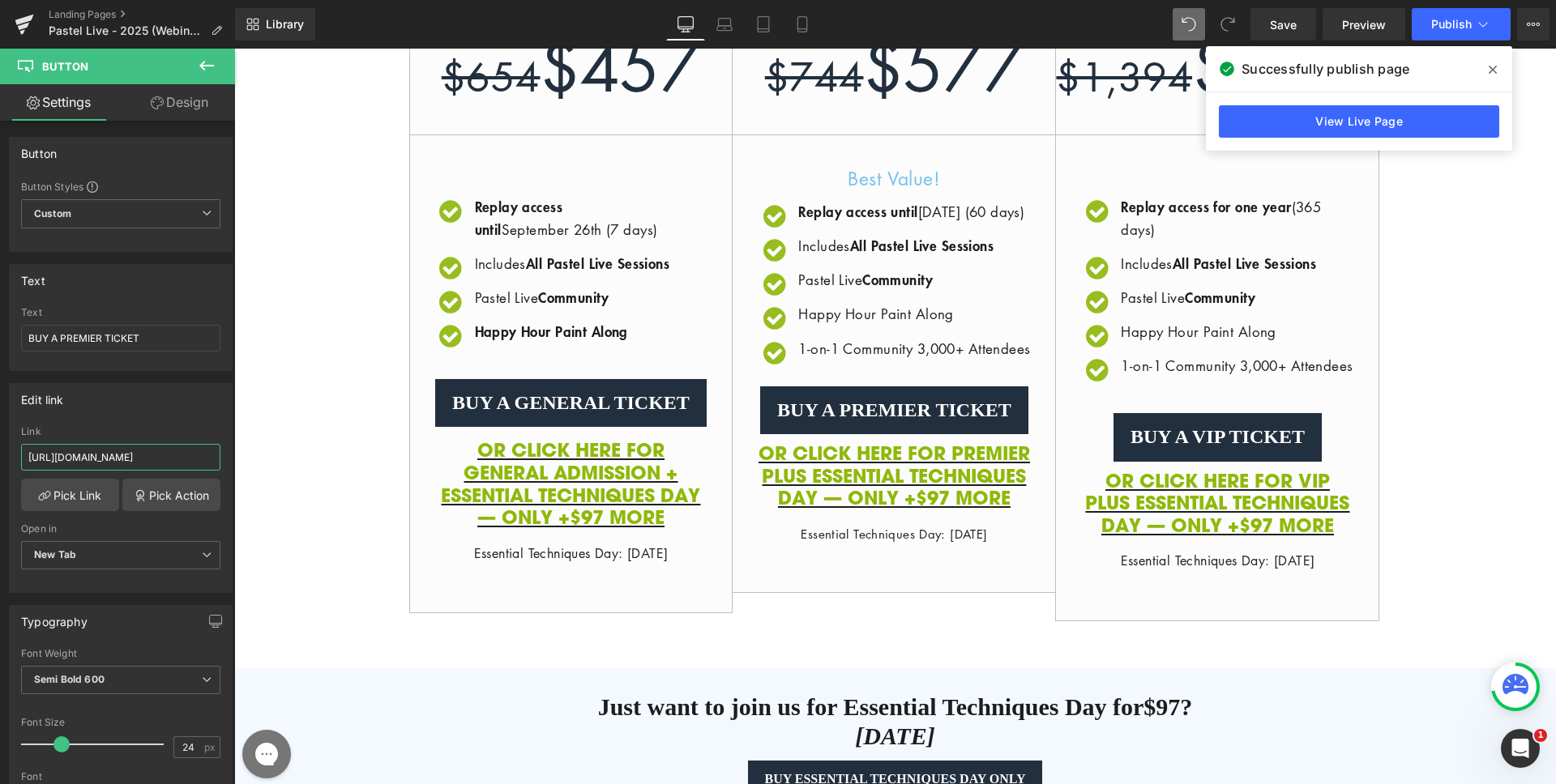
drag, startPoint x: 426, startPoint y: 507, endPoint x: 253, endPoint y: 462, distance: 178.8
click at [172, 466] on input "[URL][DOMAIN_NAME]" at bounding box center [121, 458] width 199 height 27
drag, startPoint x: 56, startPoint y: 459, endPoint x: 220, endPoint y: 464, distance: 164.1
click at [220, 464] on div "[URL][DOMAIN_NAME] Link [URL][DOMAIN_NAME] Pick Link Pick Action Current Tab Ne…" at bounding box center [120, 509] width 222 height 166
paste input "PSL25-WEB"
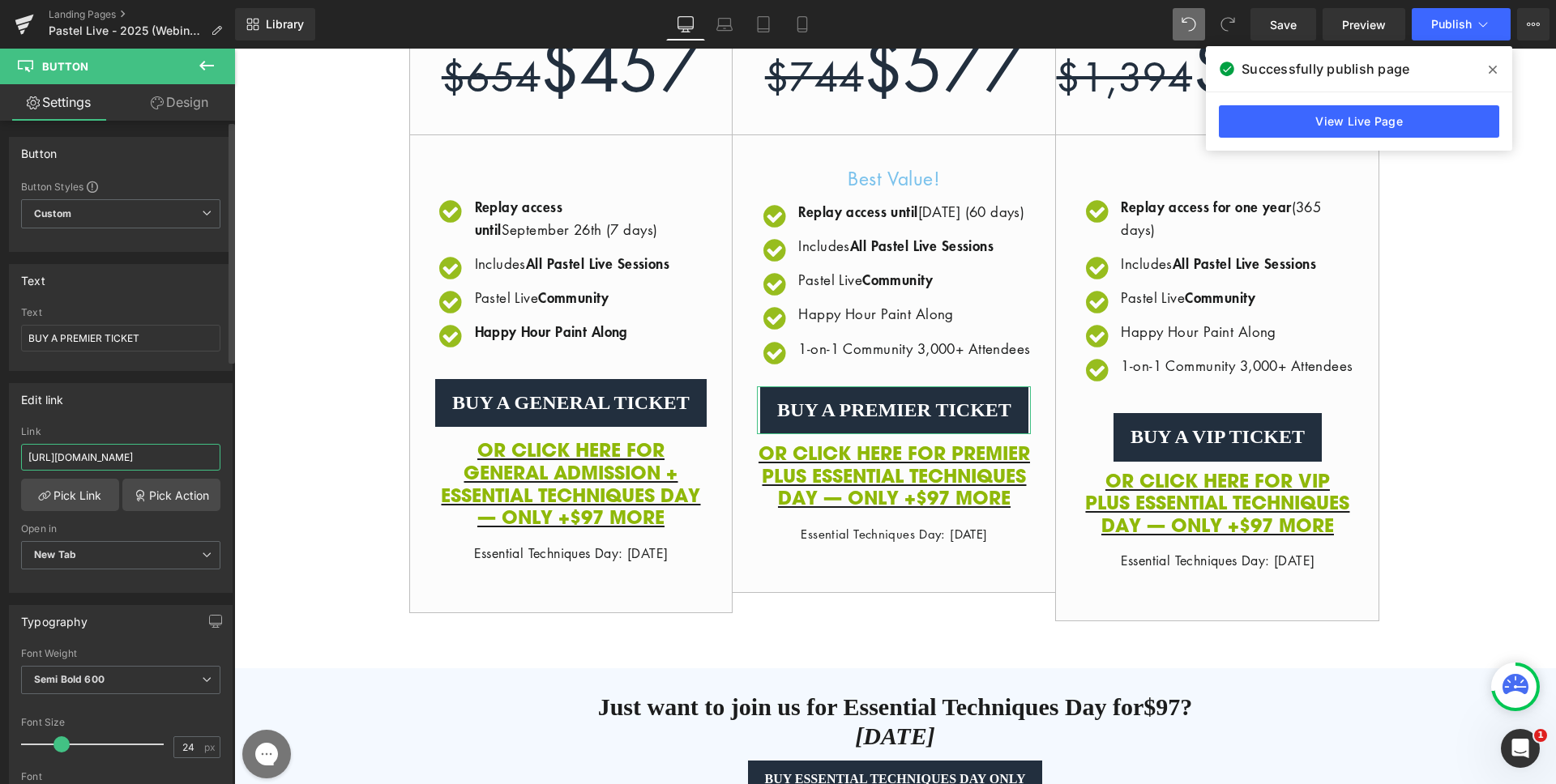
type input "[URL][DOMAIN_NAME]"
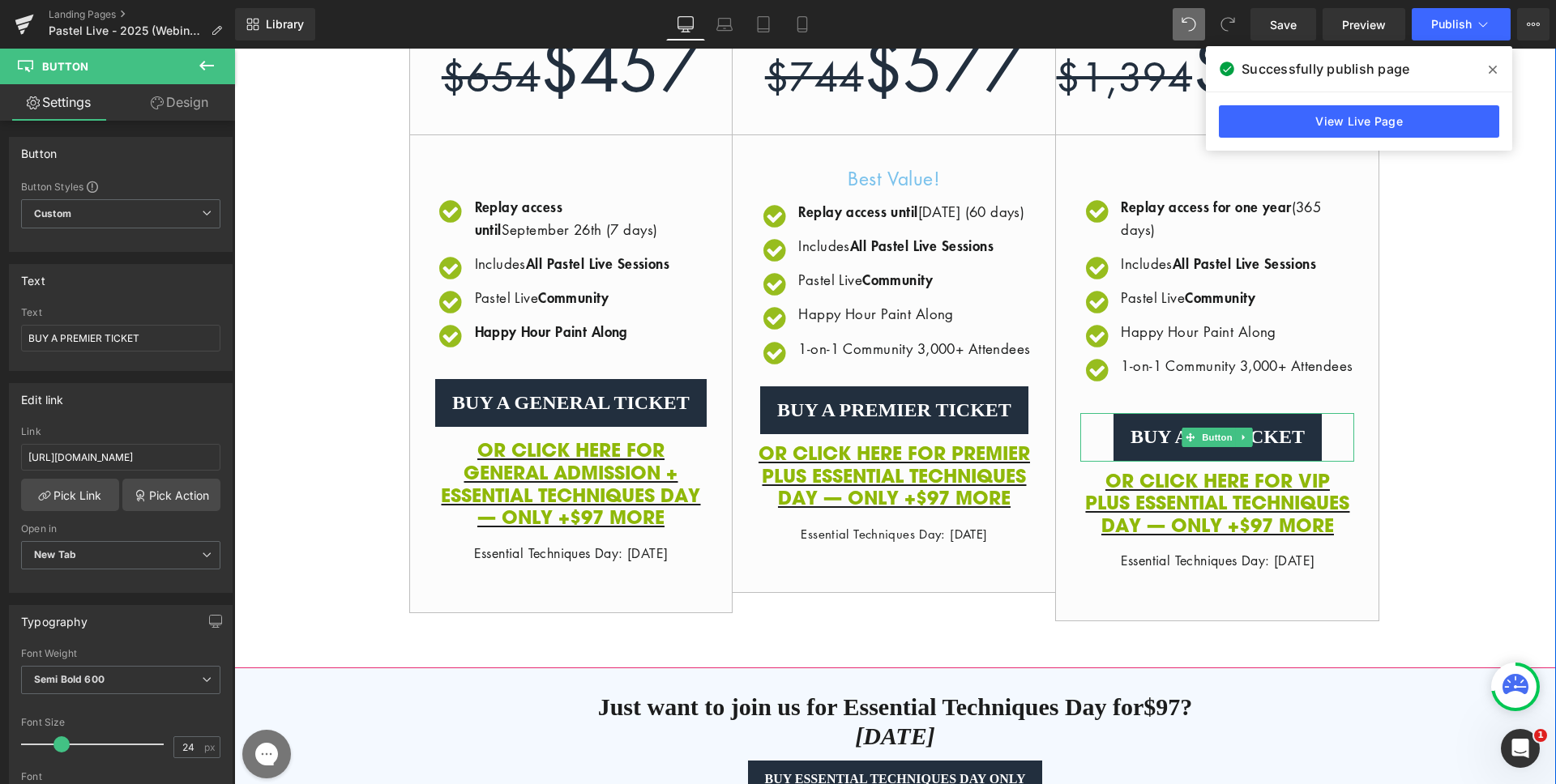
click at [1210, 447] on span "Button" at bounding box center [1218, 437] width 38 height 19
drag, startPoint x: 255, startPoint y: 458, endPoint x: 241, endPoint y: 456, distance: 14.1
click at [177, 453] on input "[URL][DOMAIN_NAME]" at bounding box center [121, 458] width 199 height 27
drag, startPoint x: 105, startPoint y: 456, endPoint x: 227, endPoint y: 456, distance: 122.0
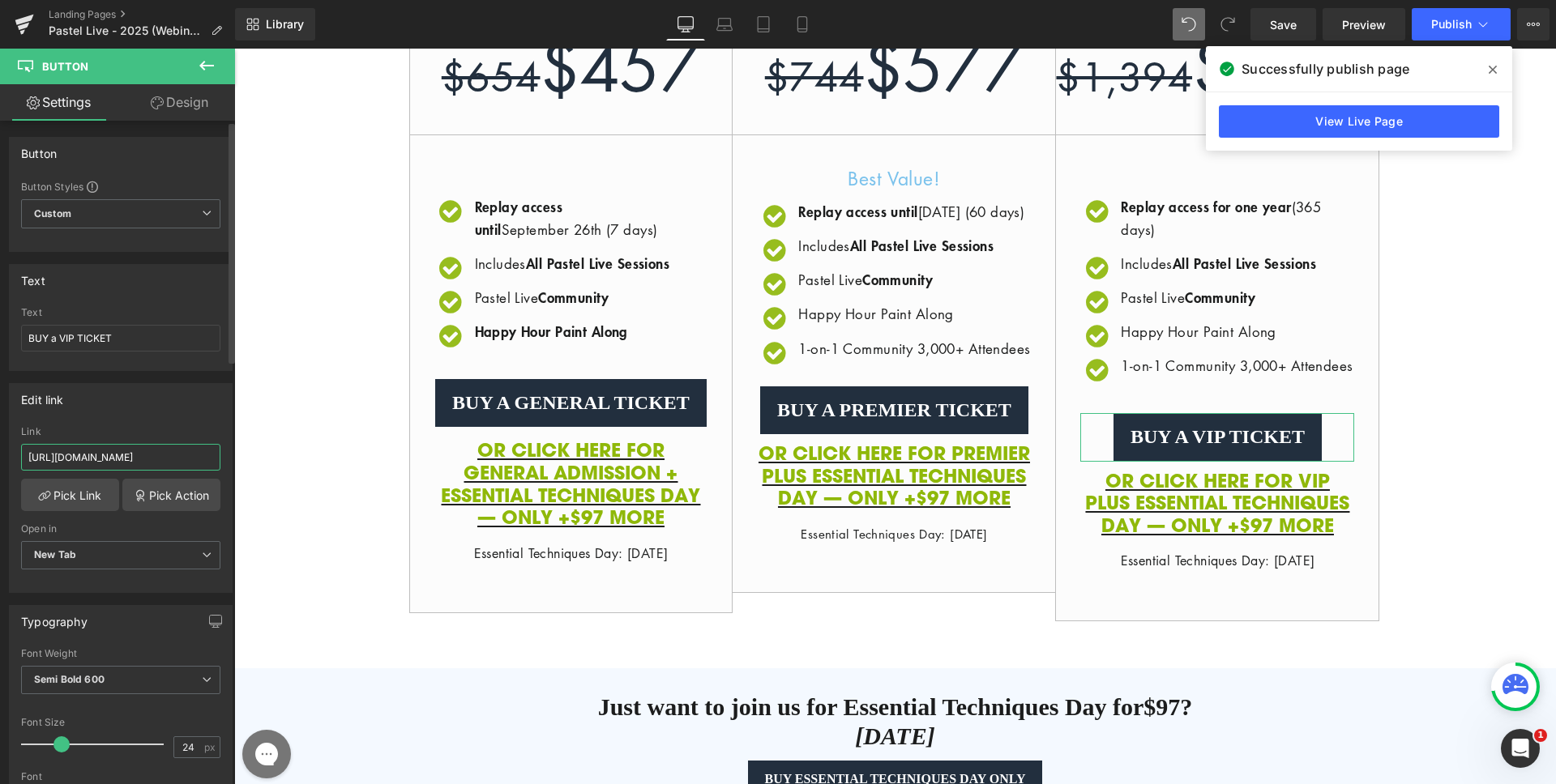
click at [227, 456] on div "Edit link [URL][DOMAIN_NAME] Link [URL][DOMAIN_NAME] Pick Link Pick Action Curr…" at bounding box center [121, 481] width 242 height 222
paste input "PSL25-WEB"
type input "[URL][DOMAIN_NAME]"
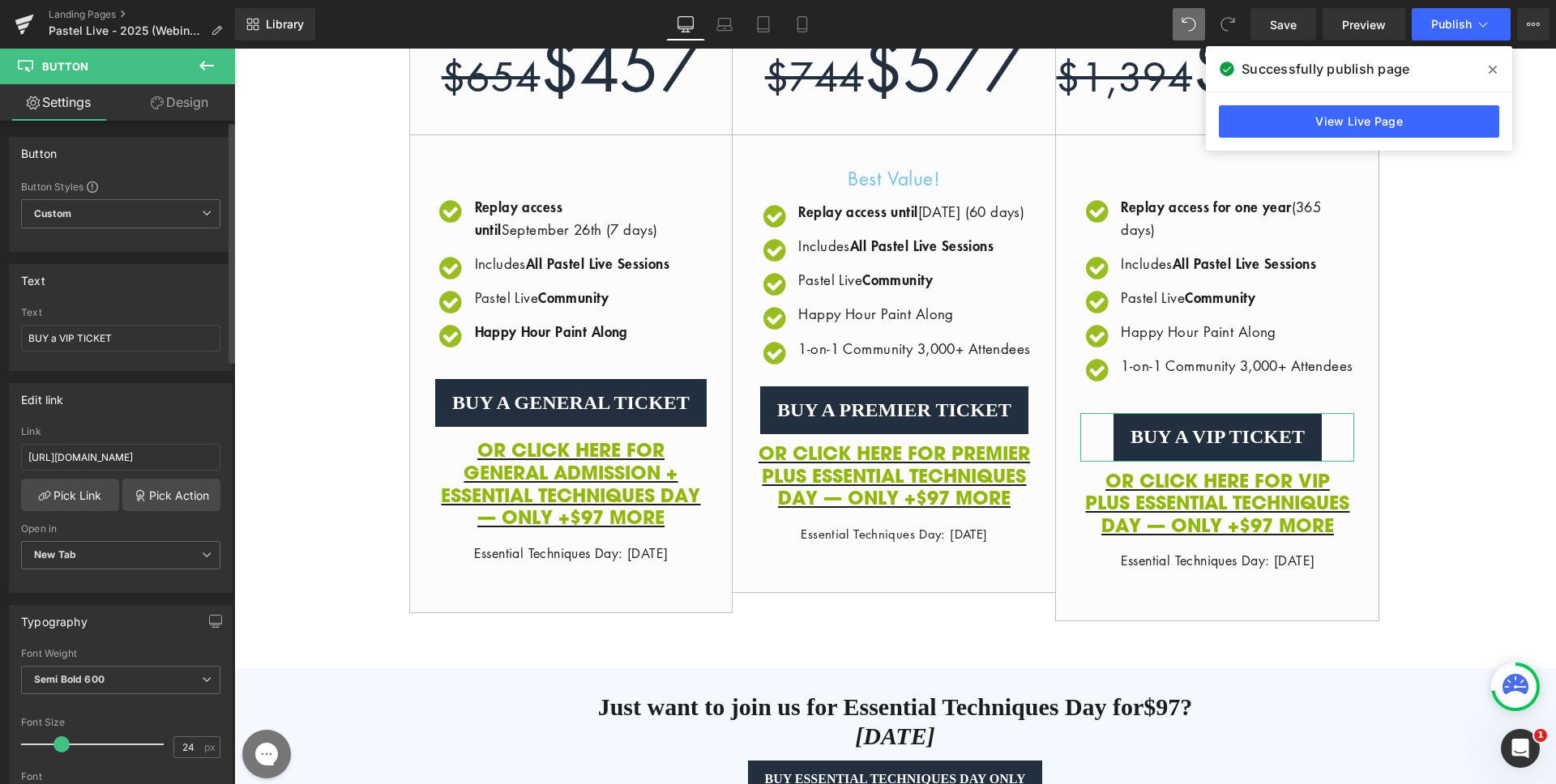
click at [169, 429] on div "Link" at bounding box center [121, 432] width 199 height 12
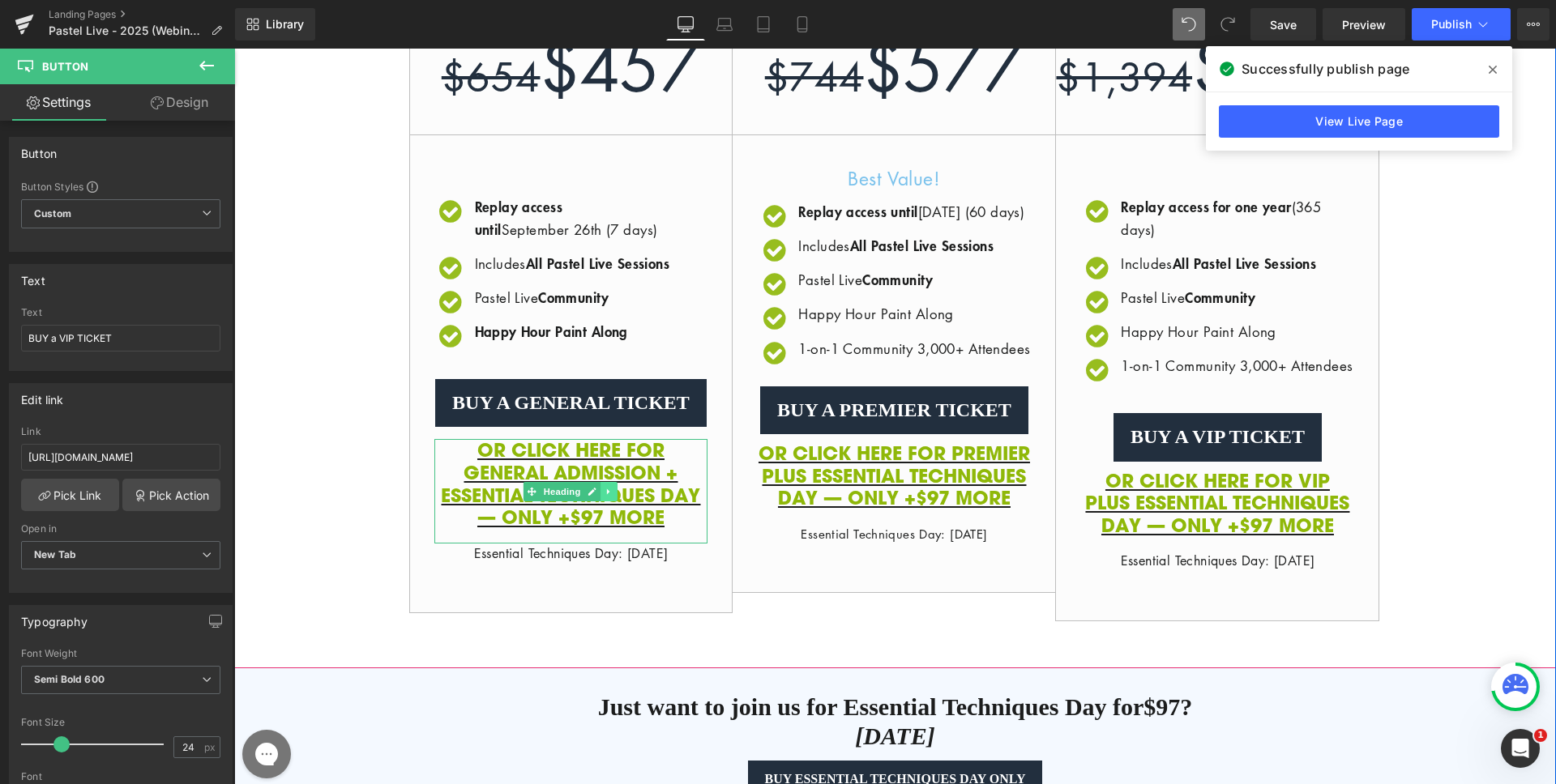
click at [608, 495] on icon at bounding box center [609, 492] width 3 height 6
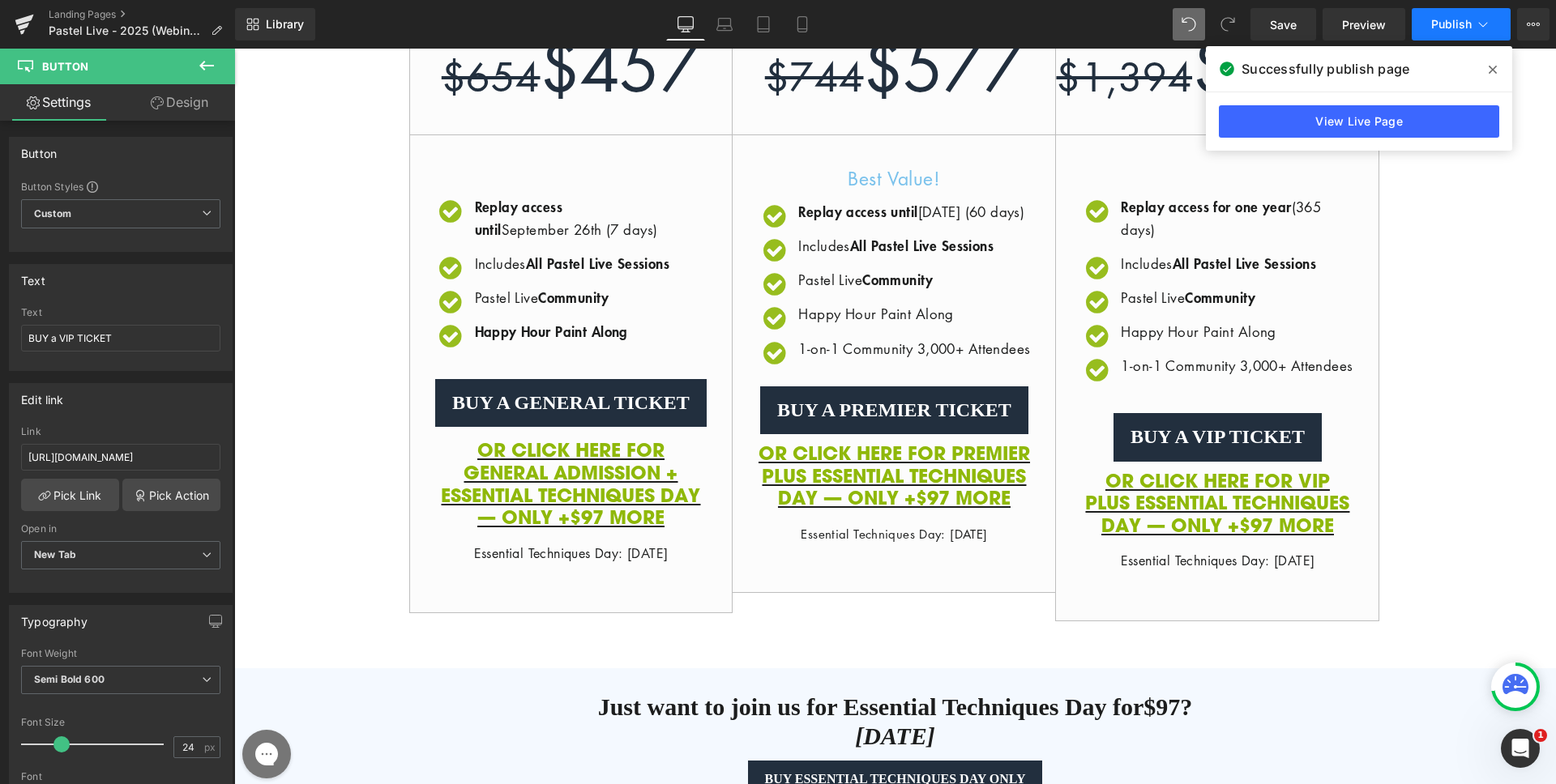
click at [1445, 17] on span "Publish" at bounding box center [1451, 23] width 41 height 13
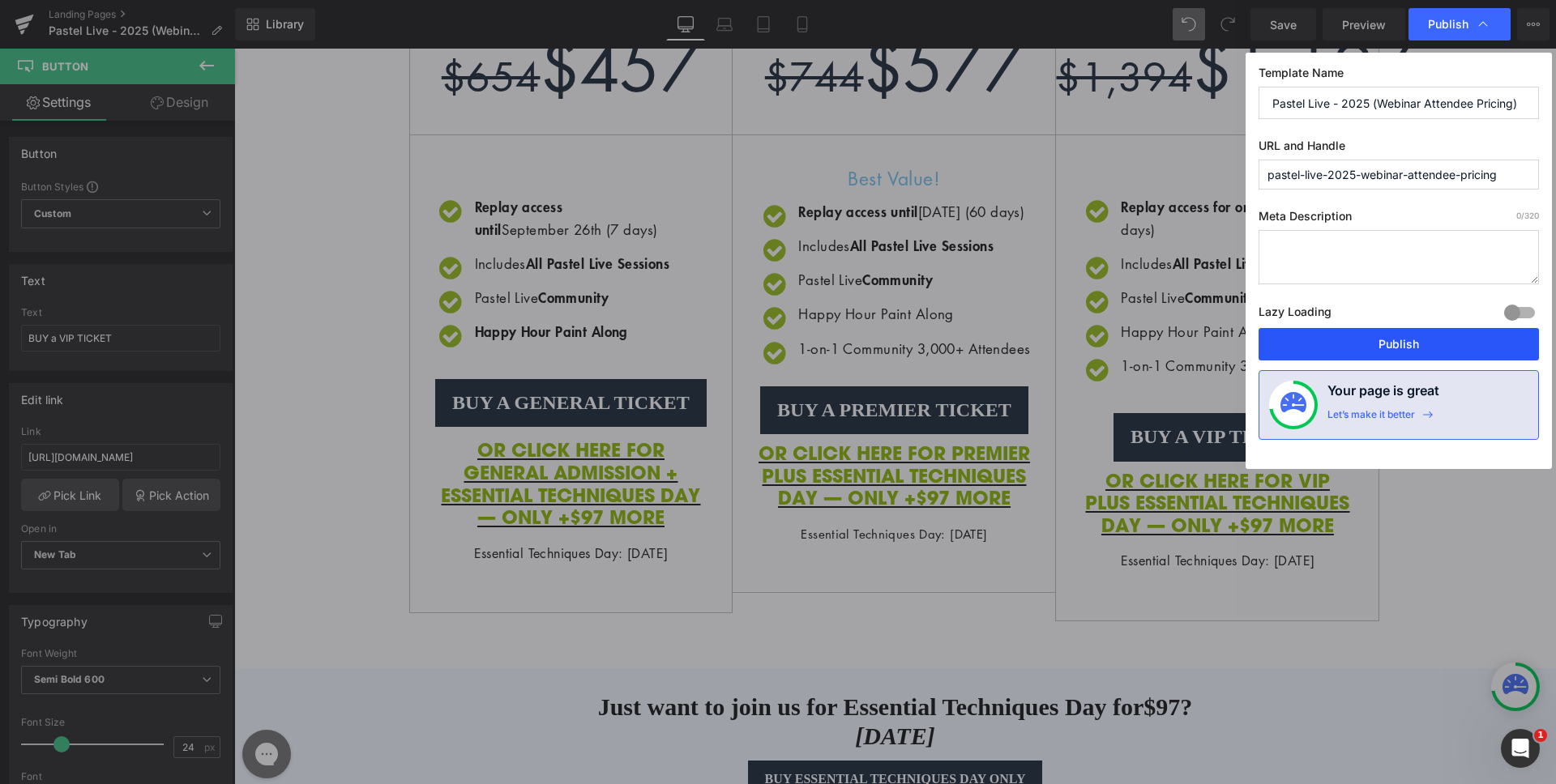
drag, startPoint x: 1387, startPoint y: 347, endPoint x: 929, endPoint y: 52, distance: 544.8
click at [1387, 347] on button "Publish" at bounding box center [1399, 344] width 281 height 32
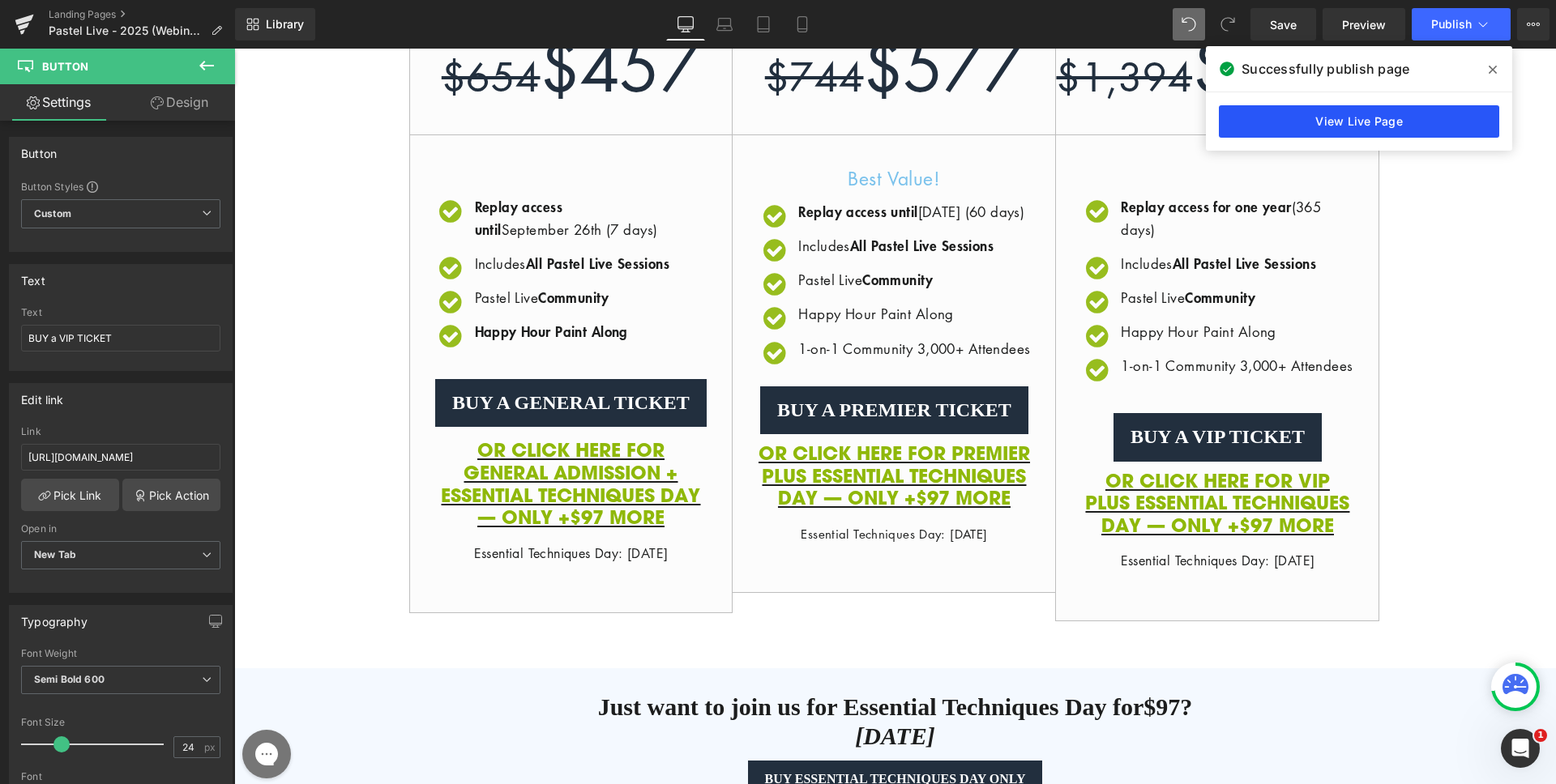
click at [1303, 129] on link "View Live Page" at bounding box center [1359, 121] width 281 height 32
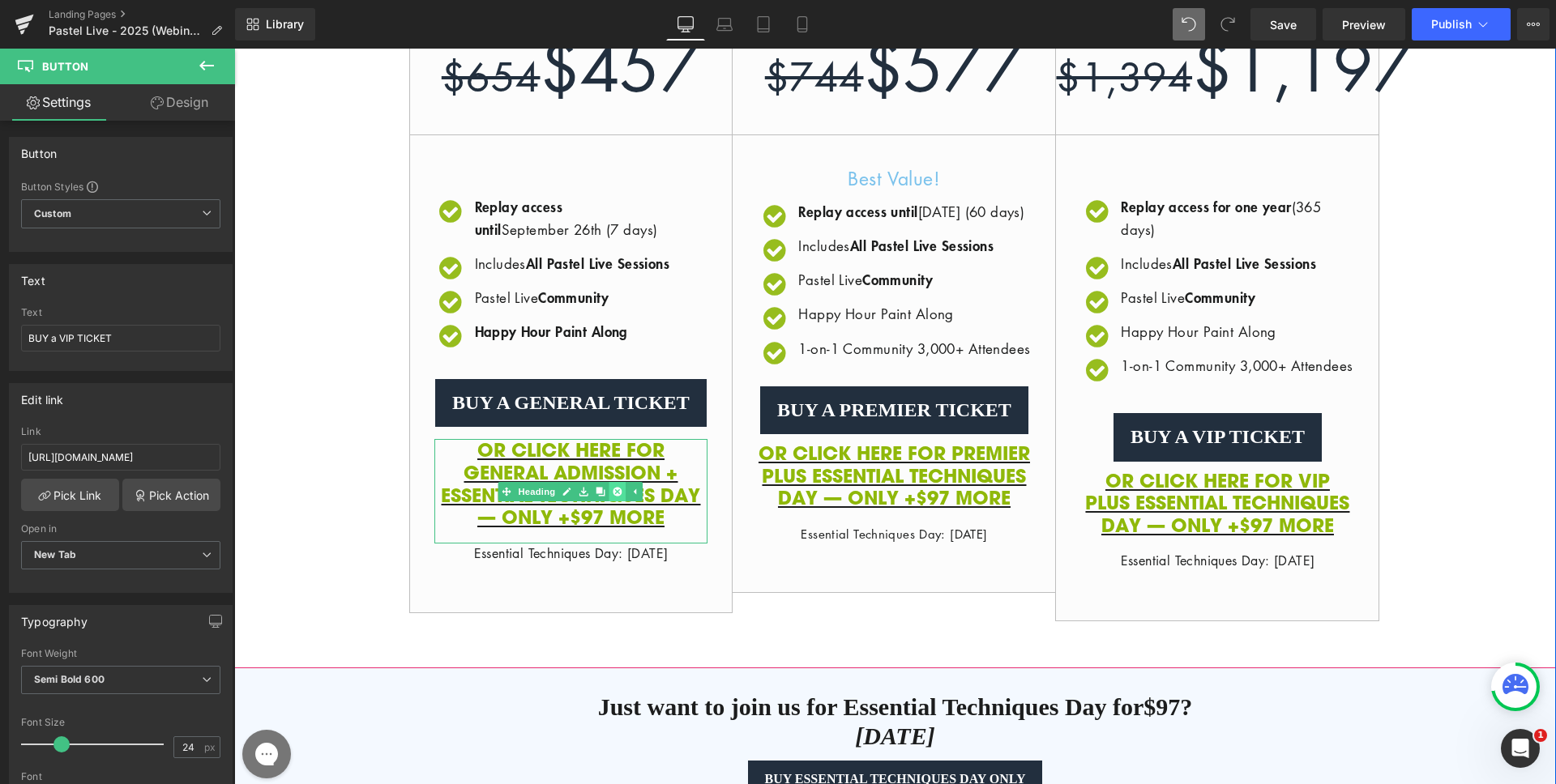
click at [615, 496] on icon at bounding box center [618, 491] width 9 height 9
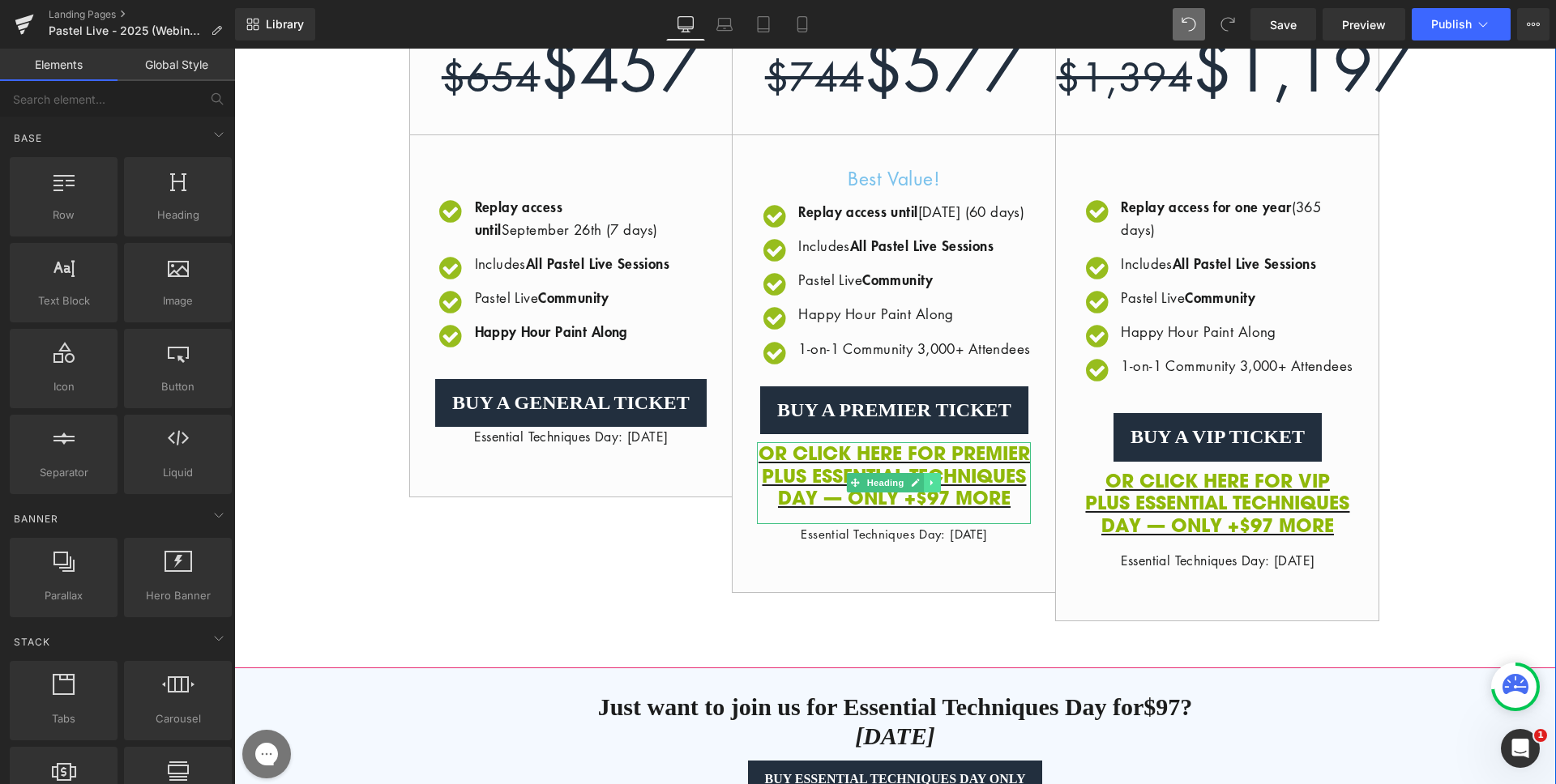
click at [929, 488] on icon at bounding box center [932, 483] width 9 height 10
click at [937, 488] on icon at bounding box center [941, 483] width 9 height 9
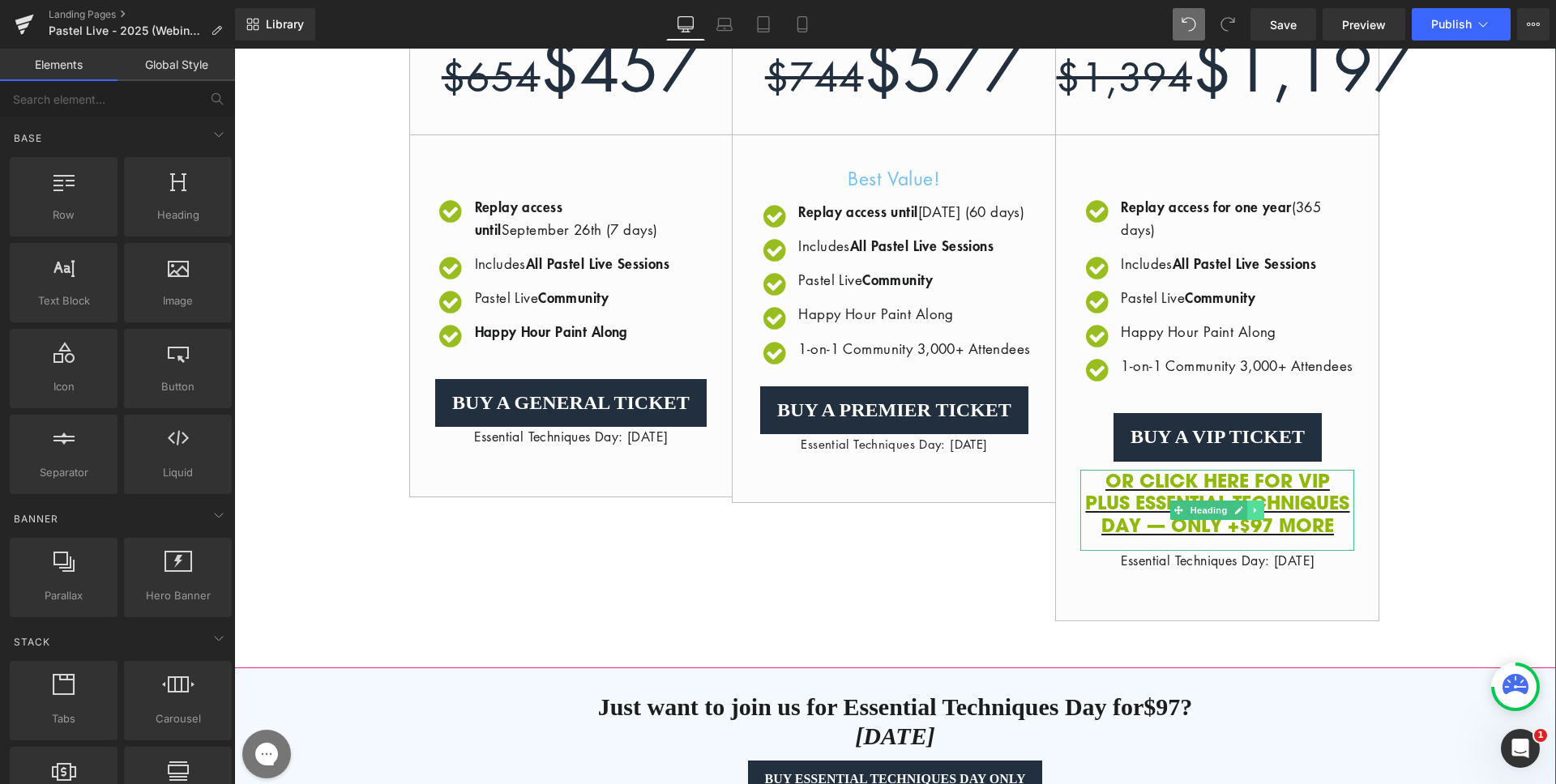
click at [1255, 520] on link at bounding box center [1257, 510] width 17 height 19
click at [1261, 515] on icon at bounding box center [1265, 510] width 9 height 10
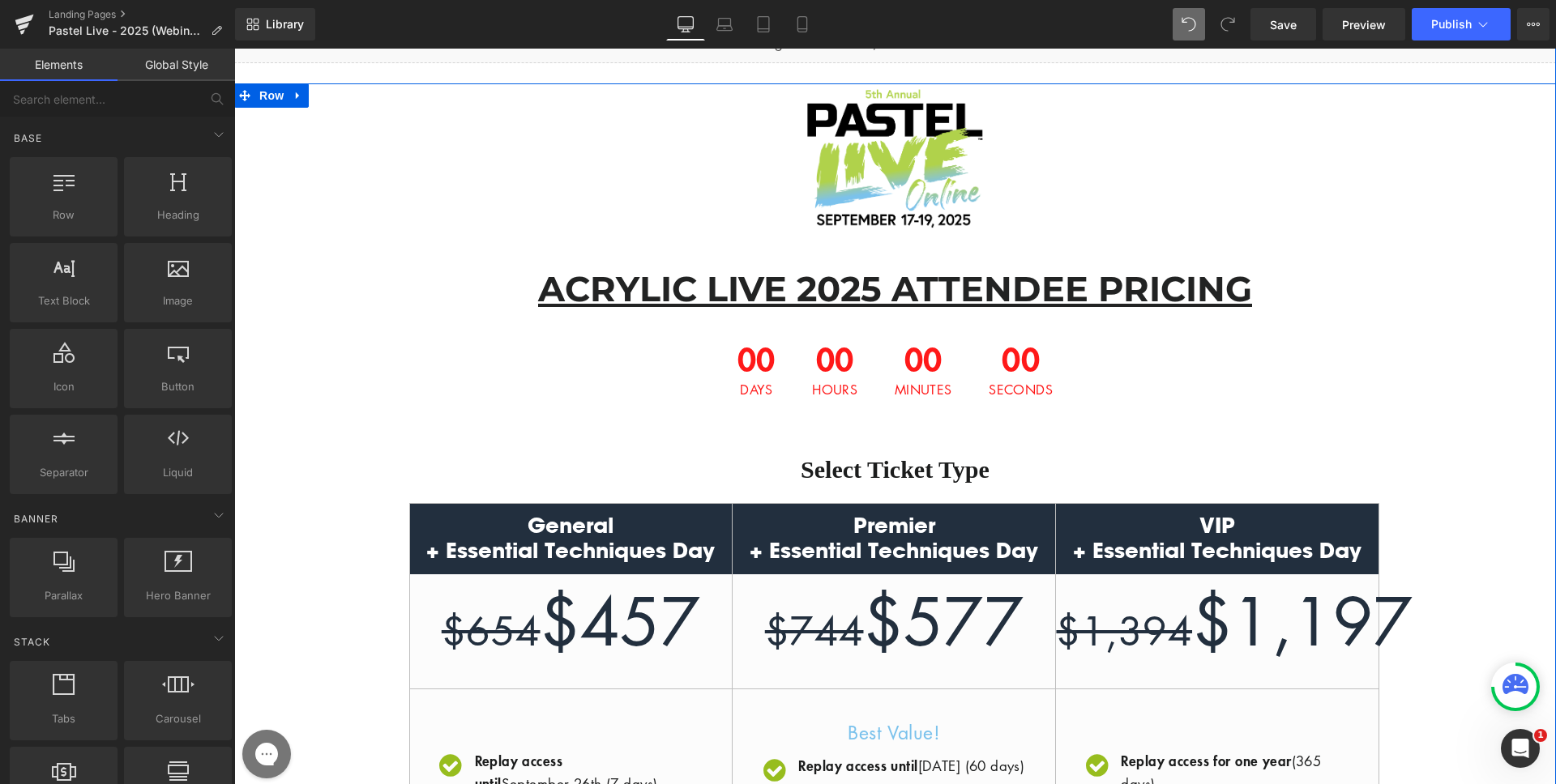
scroll to position [18, 0]
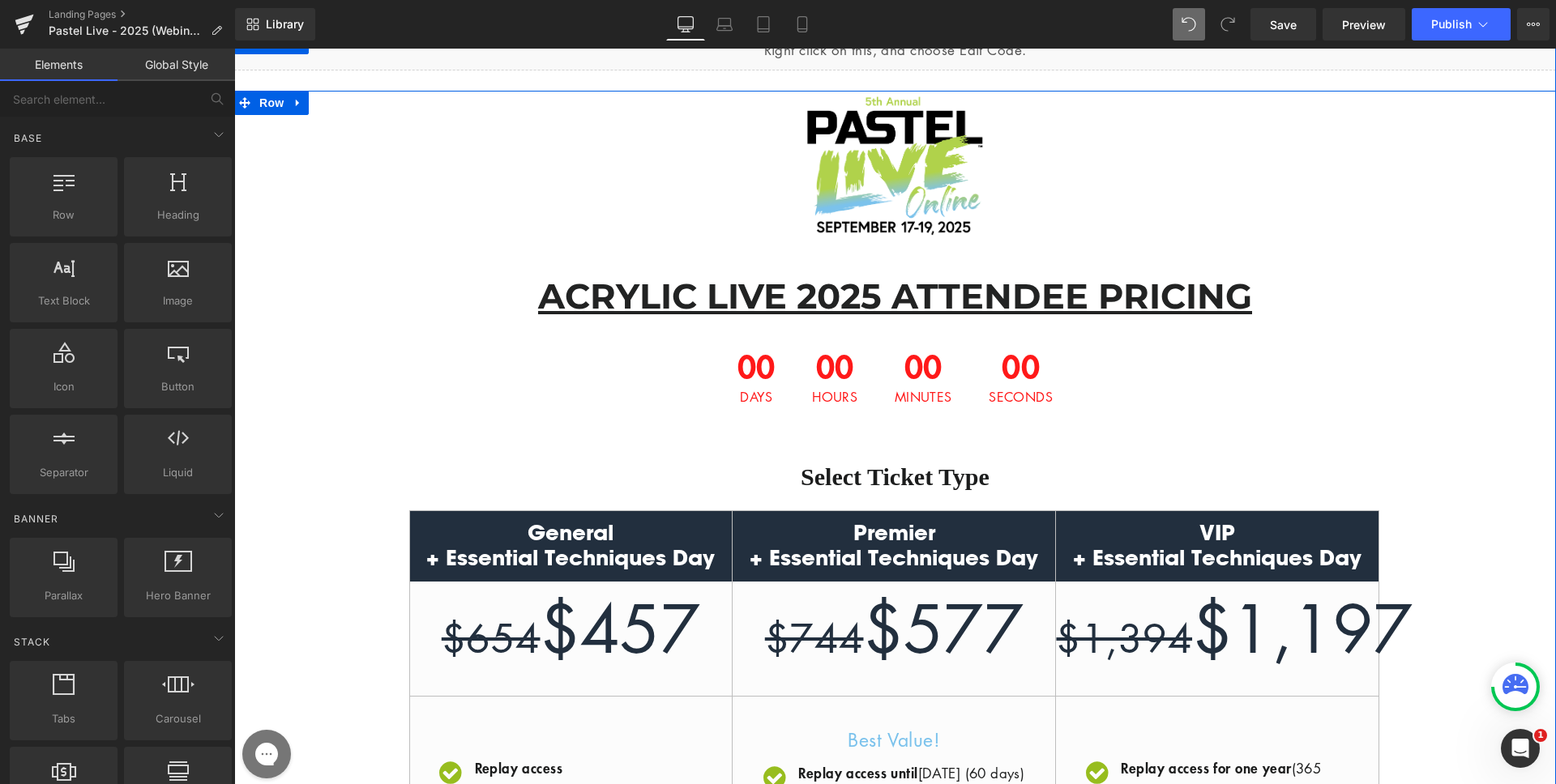
click at [903, 379] on span "00" at bounding box center [923, 371] width 57 height 41
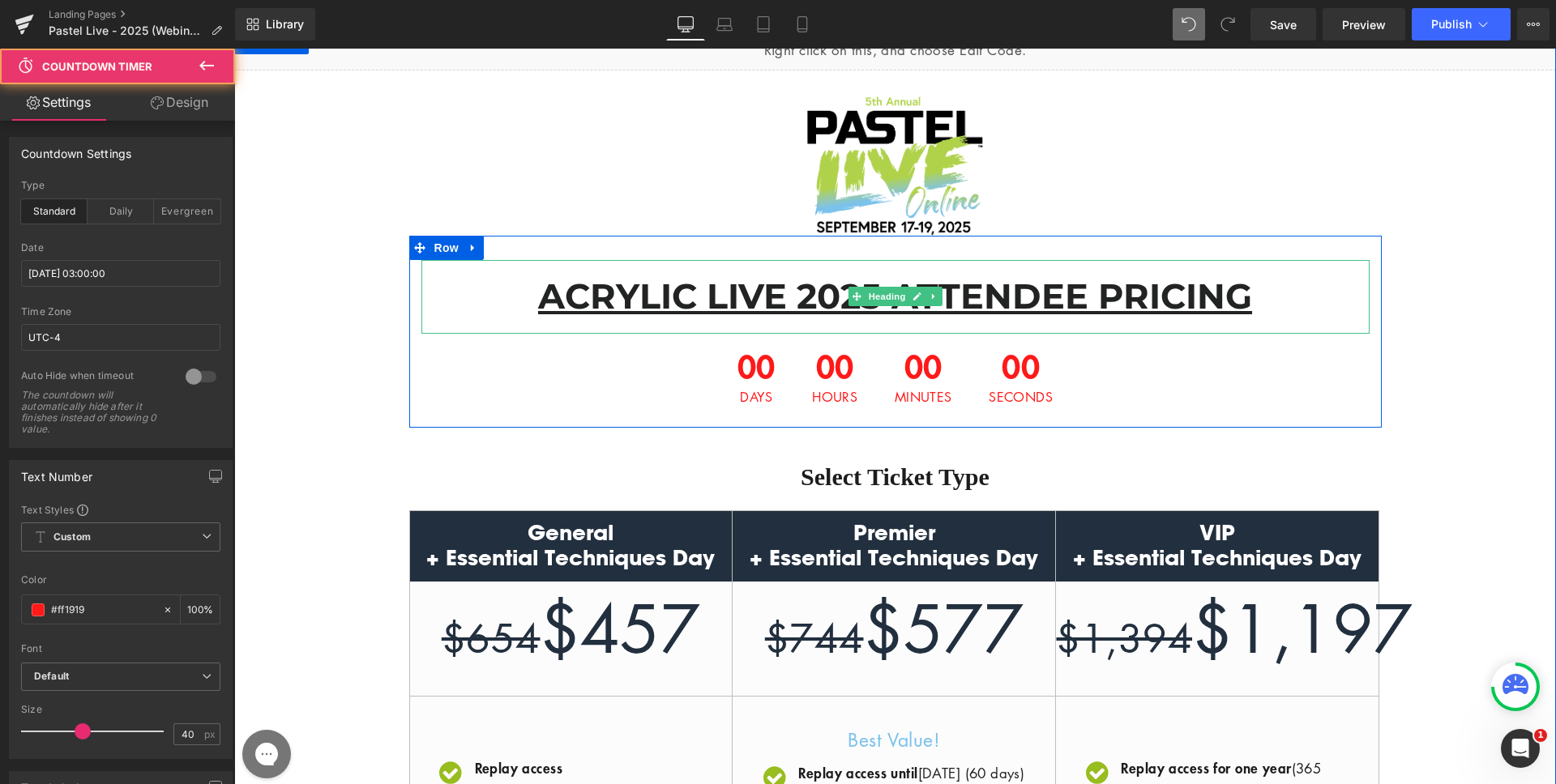
click at [719, 303] on u "ACRYLIC LIVE 2025 ATTENDEE PRICING" at bounding box center [896, 296] width 715 height 43
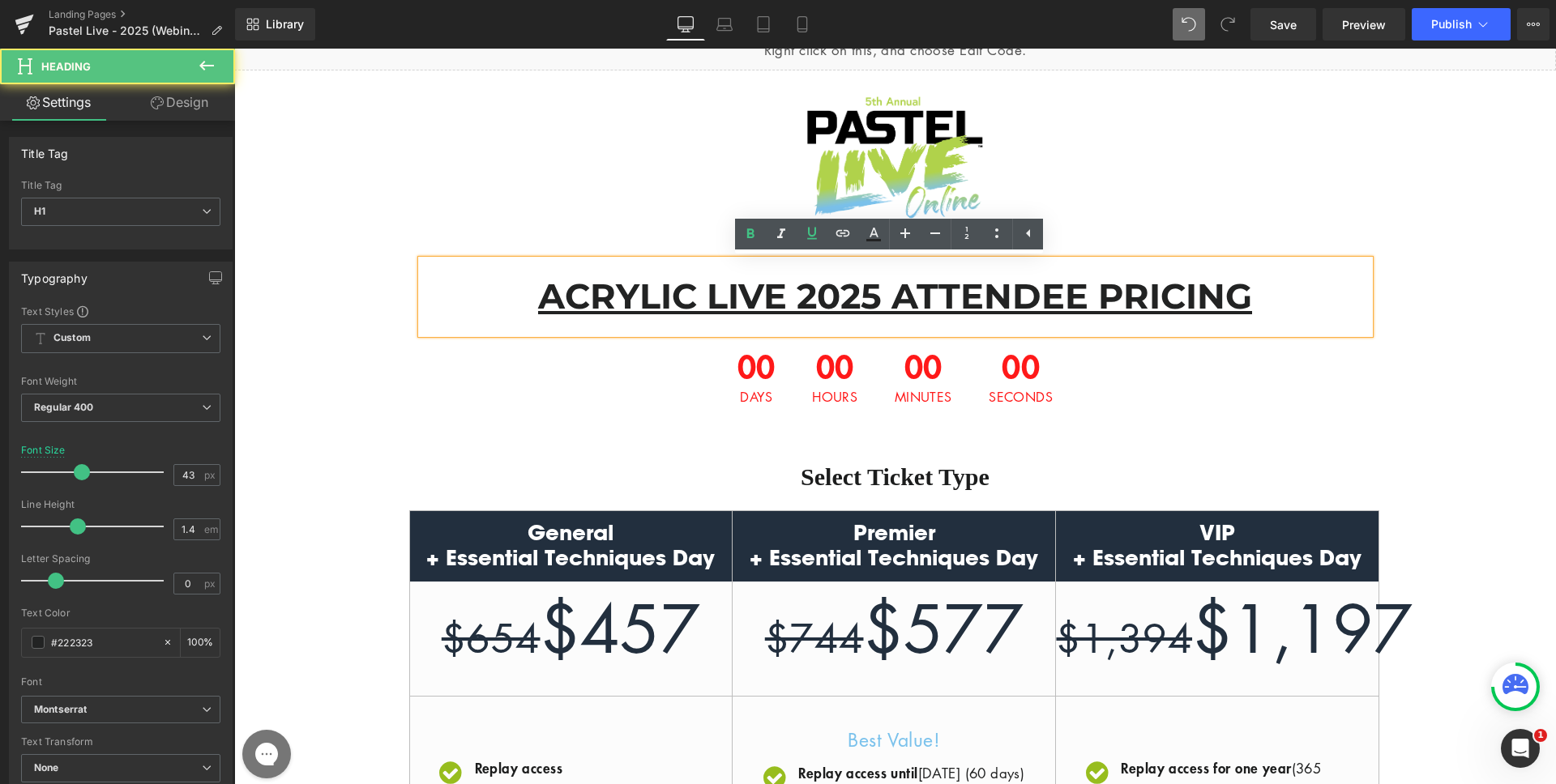
click at [694, 298] on u "ACRYLIC LIVE 2025 ATTENDEE PRICING" at bounding box center [896, 296] width 715 height 43
click at [793, 295] on u "ACRYLIC LIVE 2025 ATTENDEE PRICING" at bounding box center [896, 296] width 715 height 43
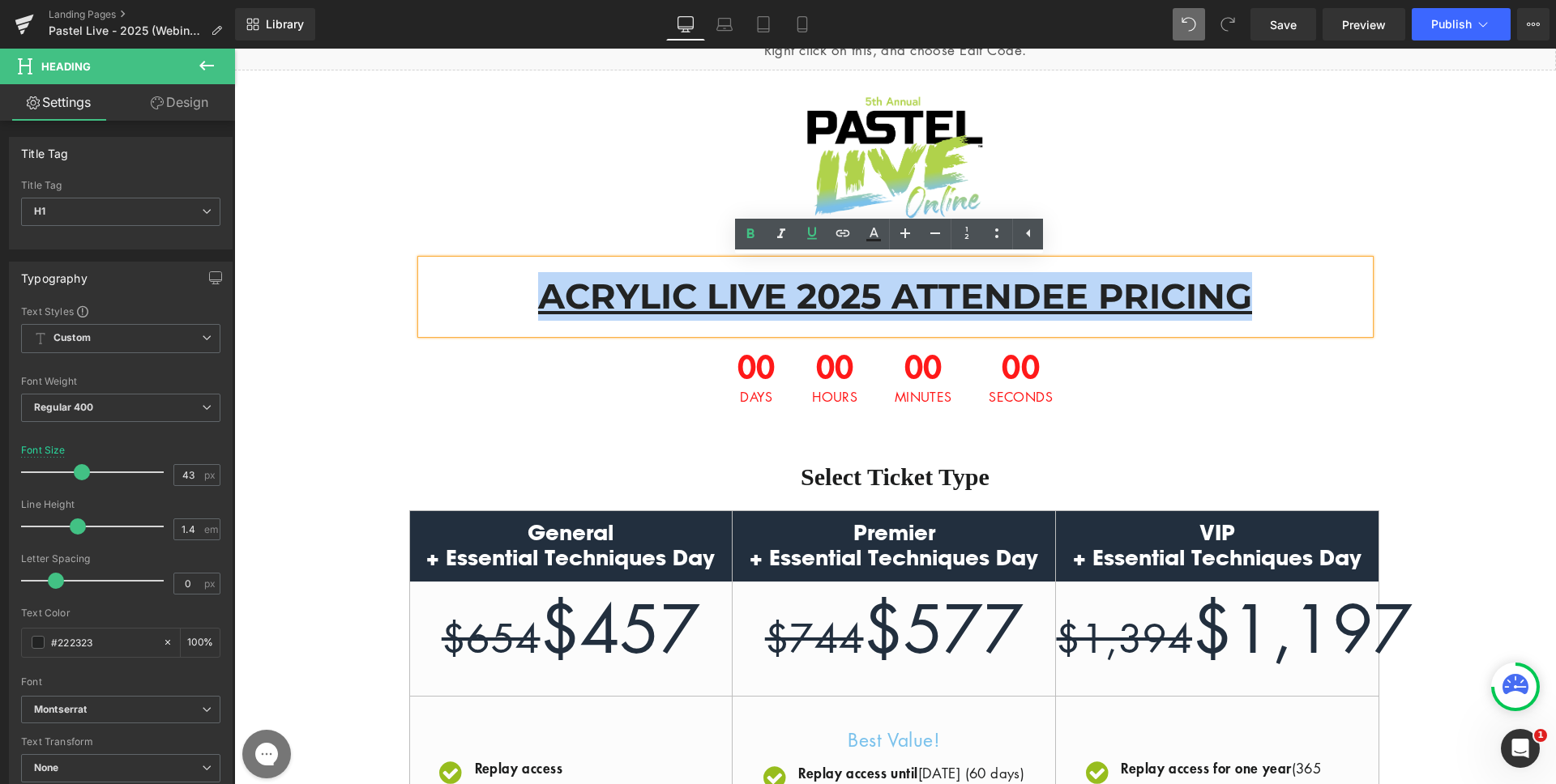
click at [793, 295] on u "ACRYLIC LIVE 2025 ATTENDEE PRICING" at bounding box center [896, 296] width 715 height 43
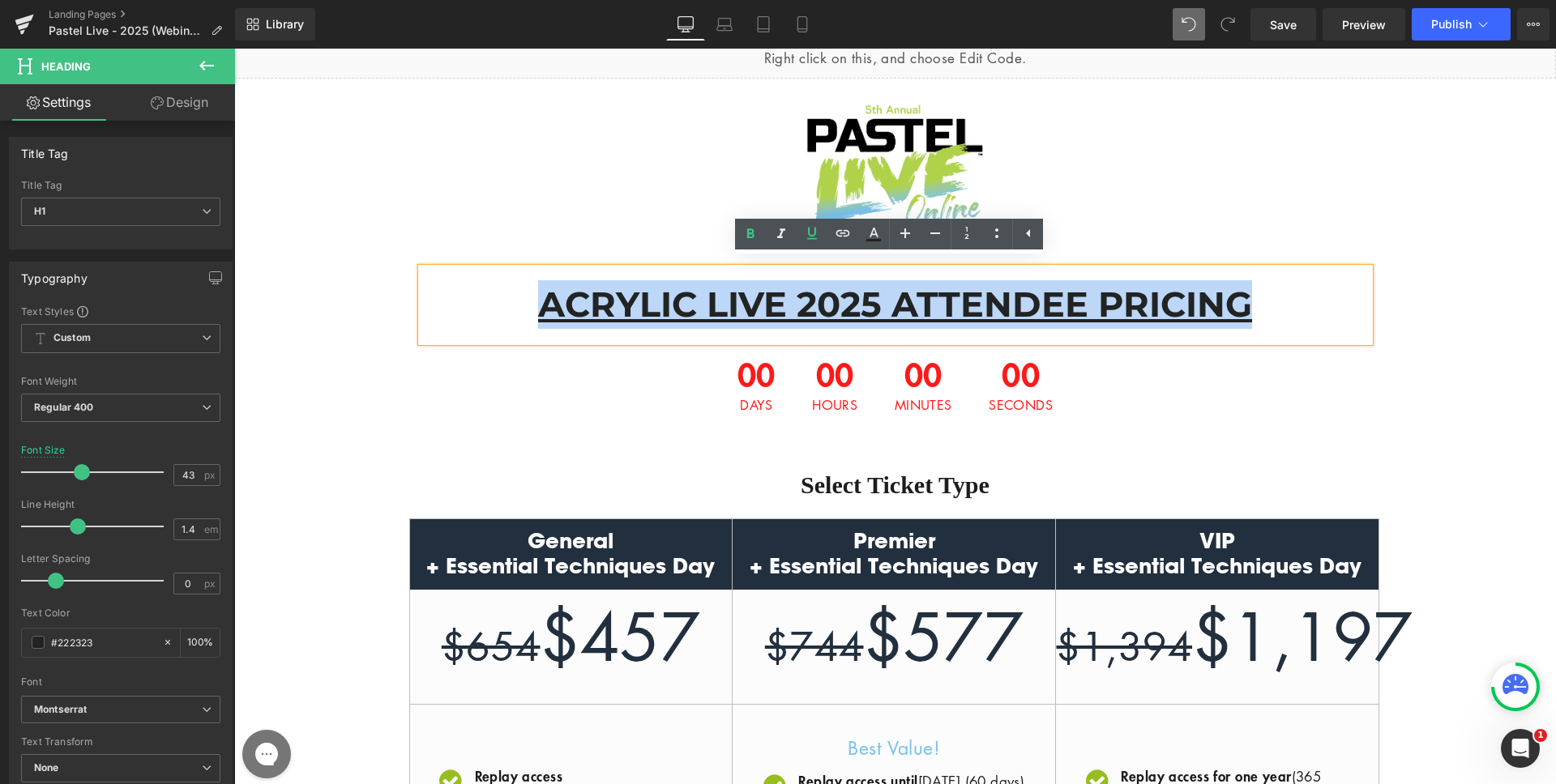
scroll to position [0, 0]
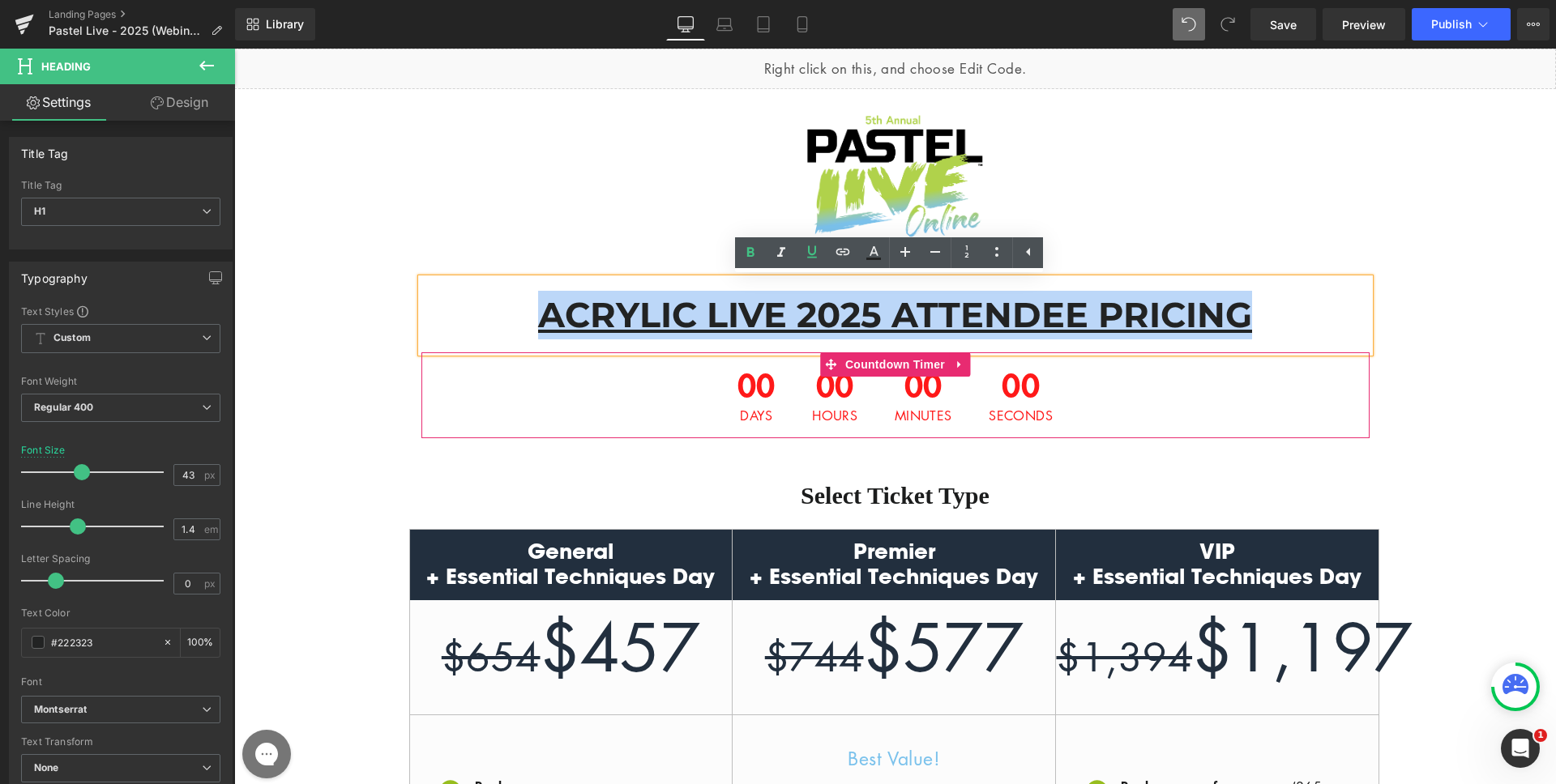
click at [827, 388] on span "00" at bounding box center [835, 389] width 46 height 41
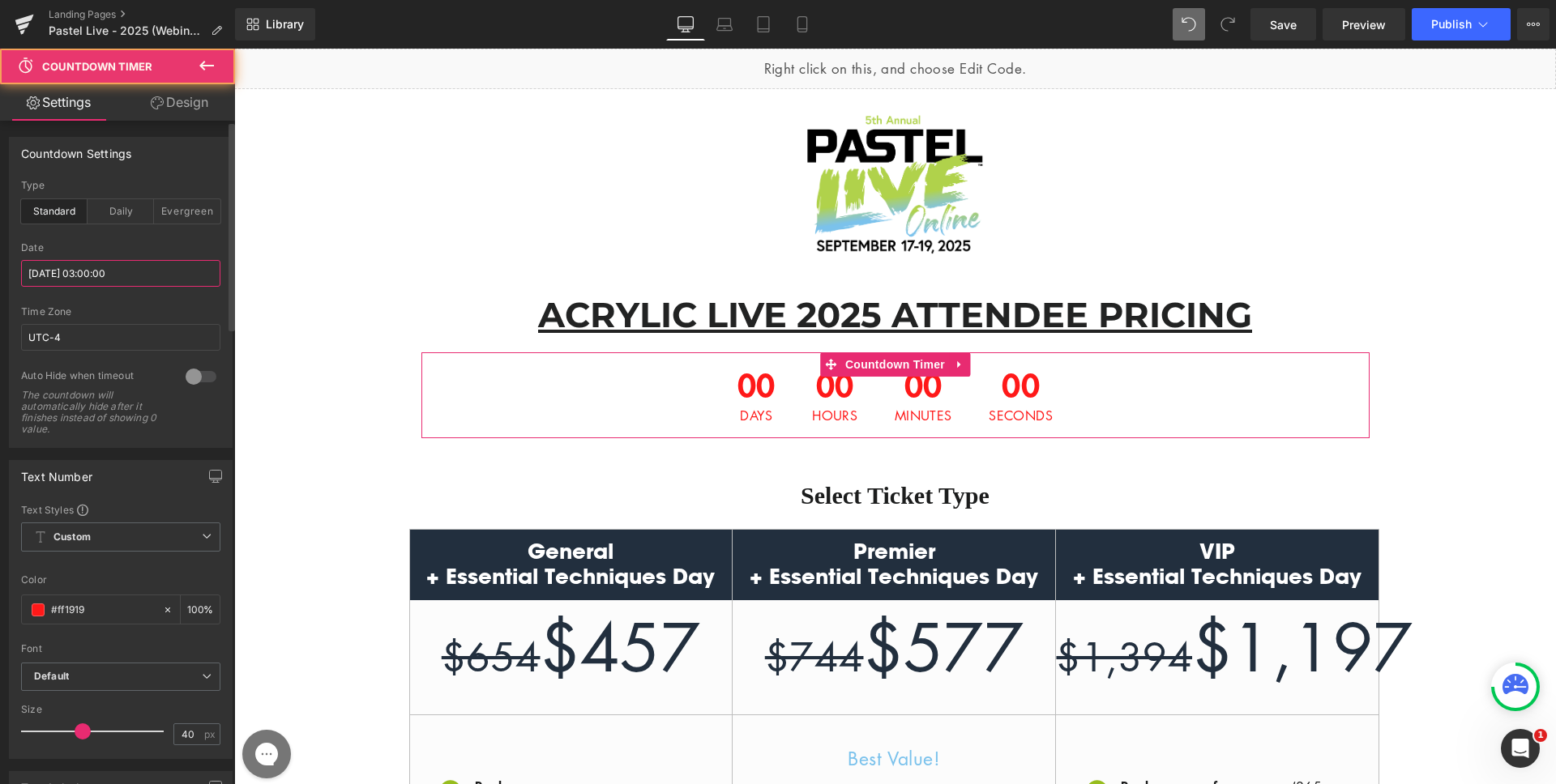
click at [92, 265] on input "[DATE] 03:00:00" at bounding box center [121, 274] width 199 height 27
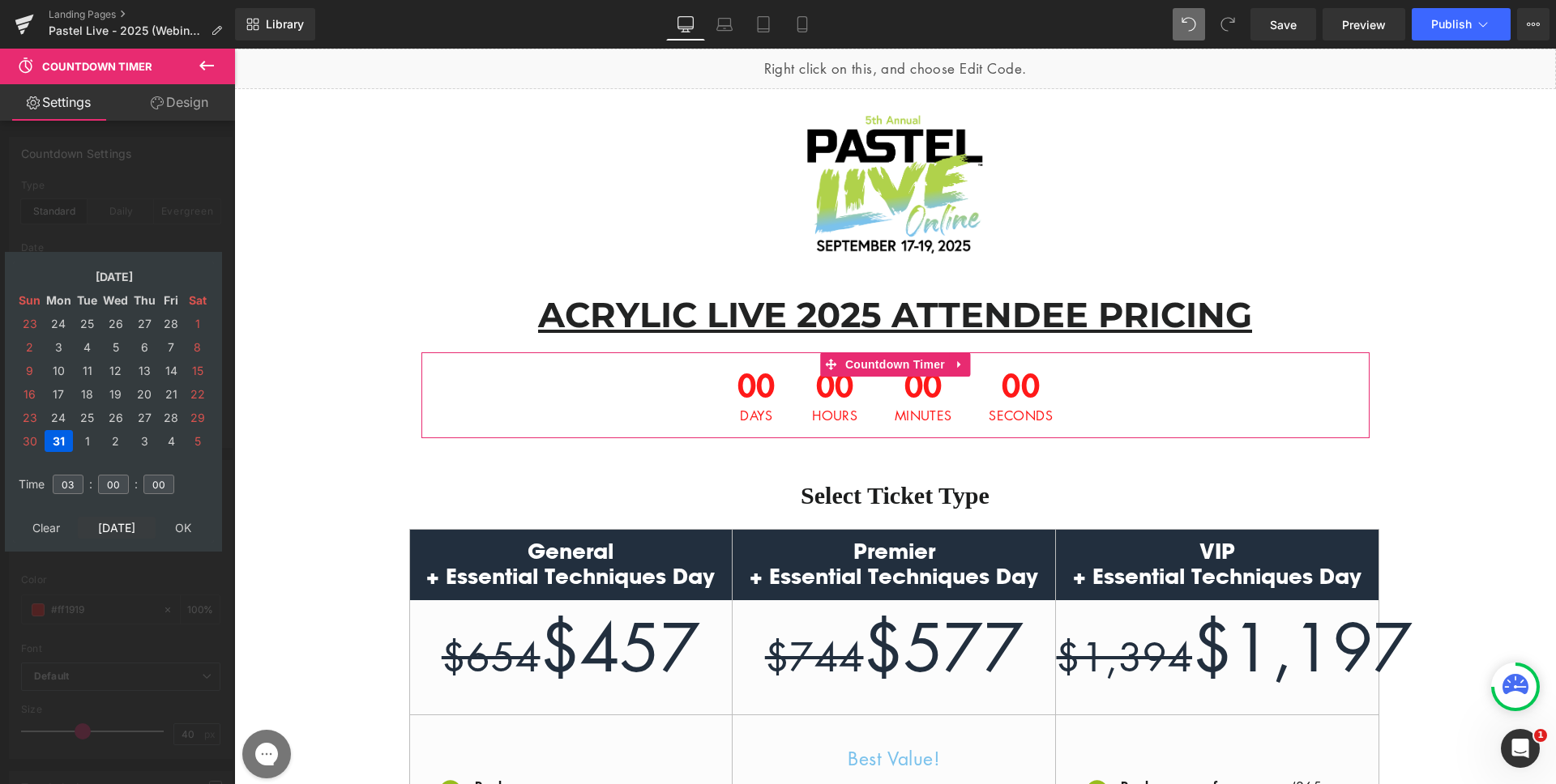
click at [118, 529] on td "[DATE]" at bounding box center [116, 528] width 77 height 22
click at [151, 366] on td "14" at bounding box center [144, 371] width 26 height 22
click at [76, 480] on input "03" at bounding box center [68, 485] width 31 height 19
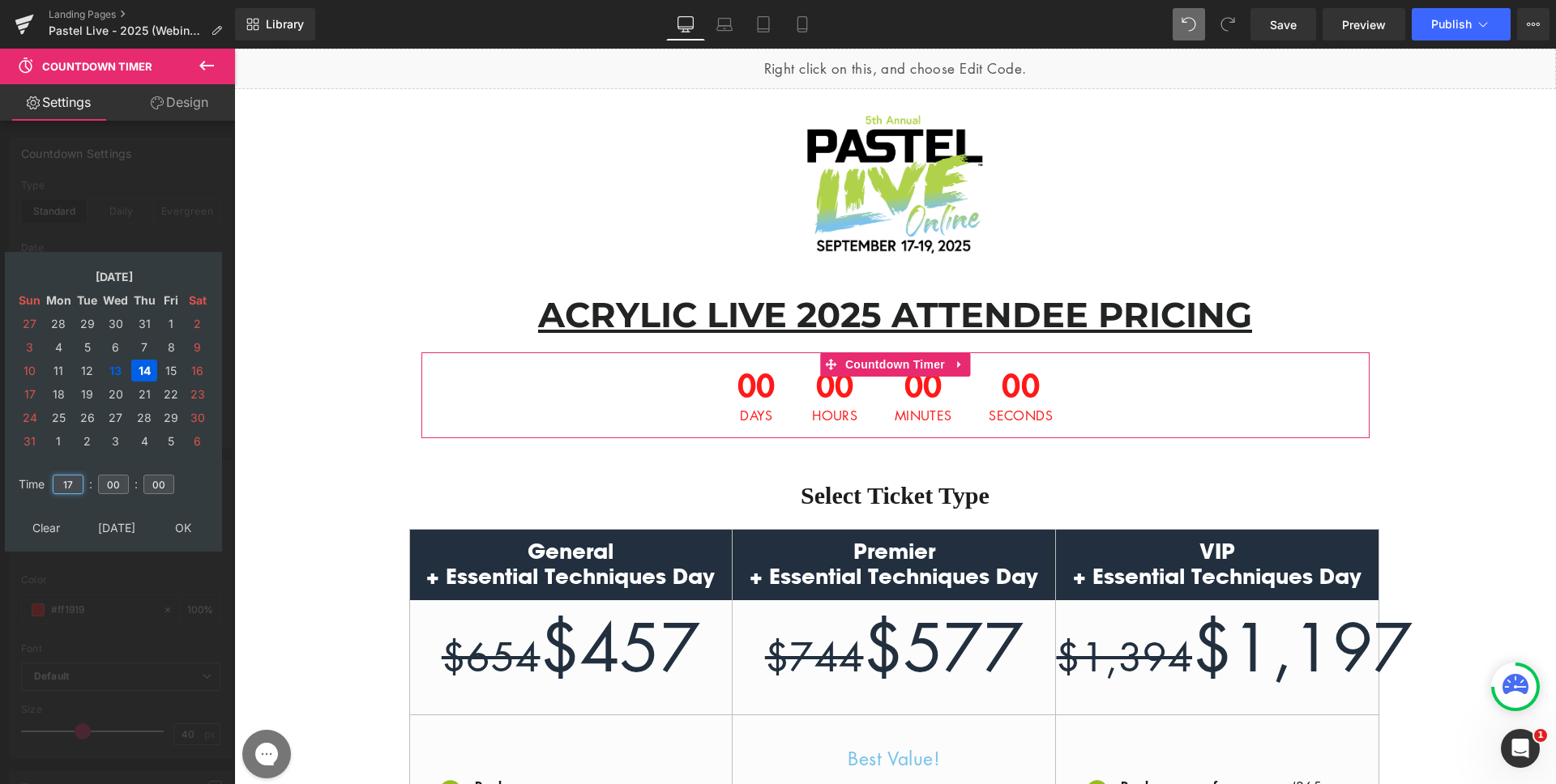
type input "17"
type input "00"
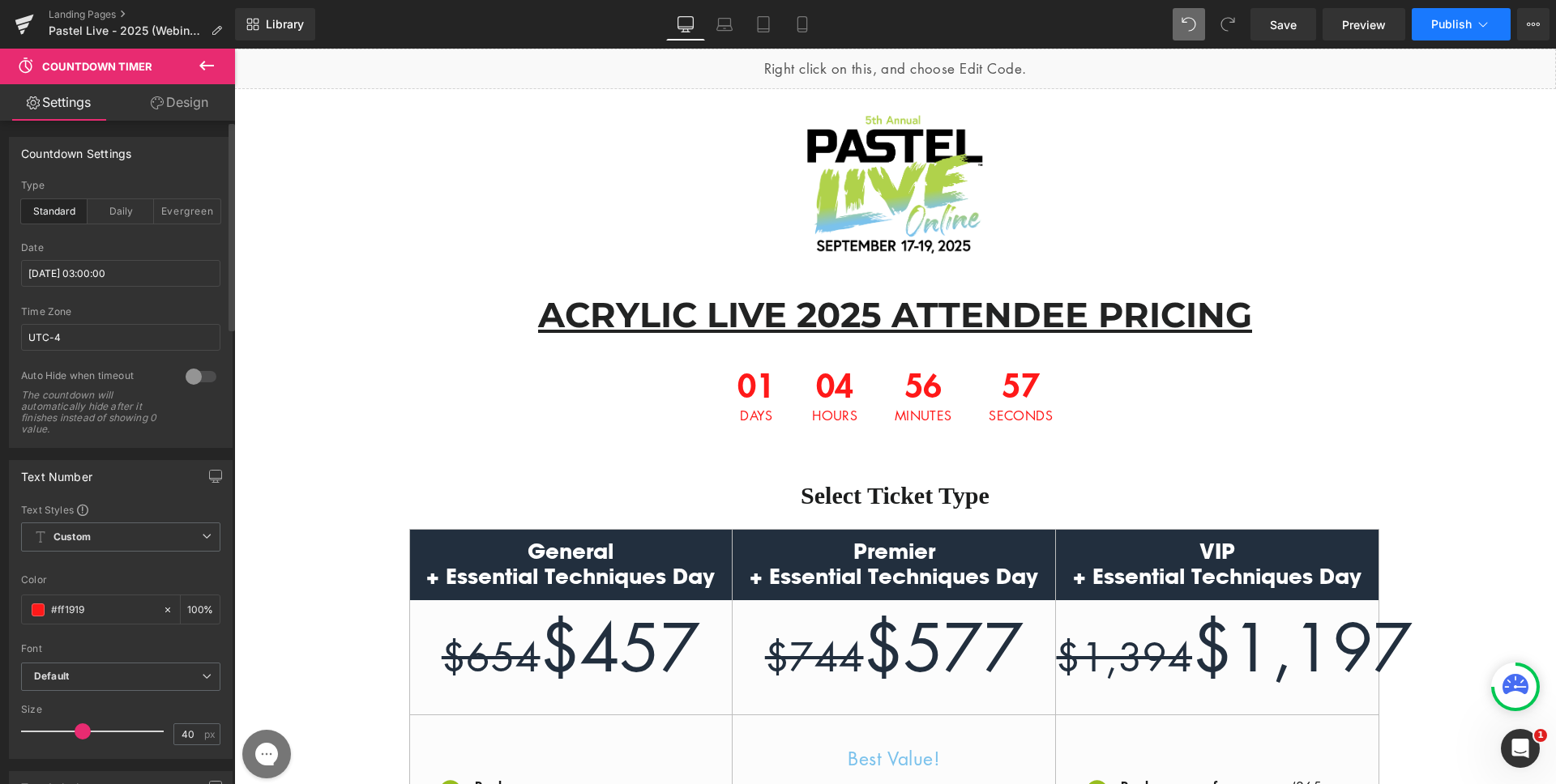
click at [1461, 32] on button "Publish" at bounding box center [1461, 23] width 99 height 32
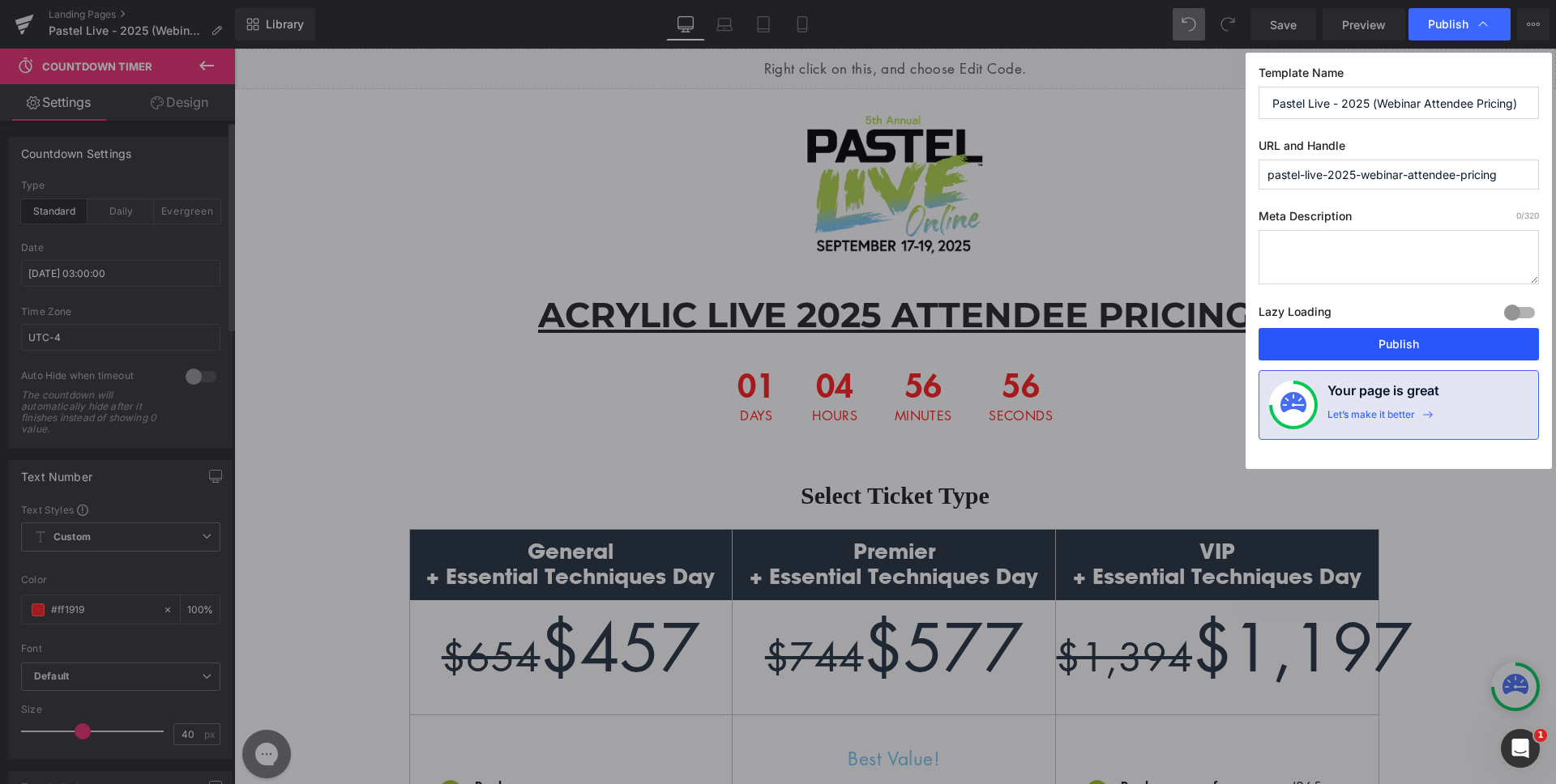
drag, startPoint x: 1434, startPoint y: 335, endPoint x: 1204, endPoint y: 290, distance: 234.4
click at [1434, 335] on button "Publish" at bounding box center [1399, 344] width 281 height 32
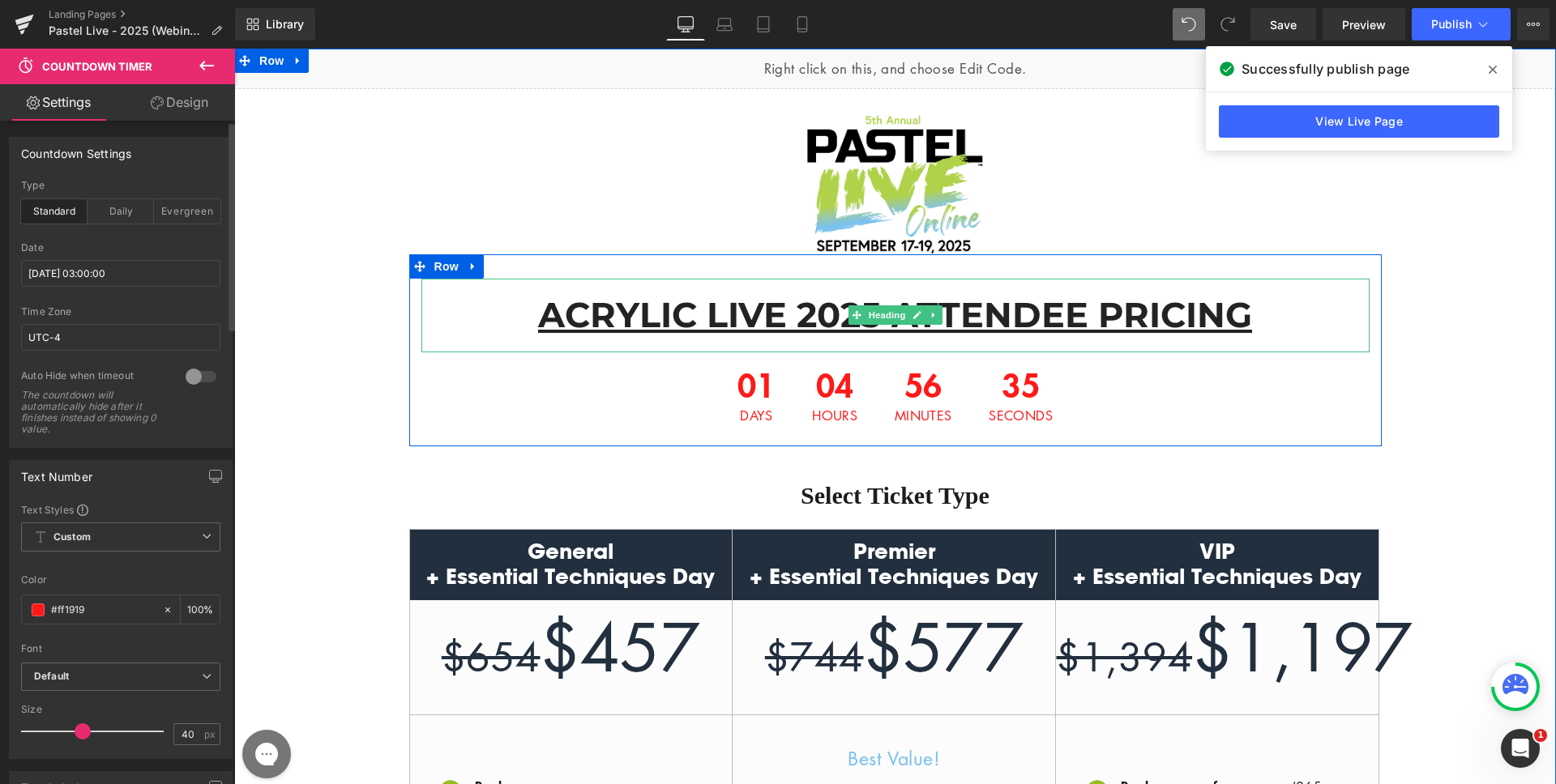
click at [795, 318] on u "ACRYLIC LIVE 2025 ATTENDEE PRICING" at bounding box center [896, 315] width 715 height 43
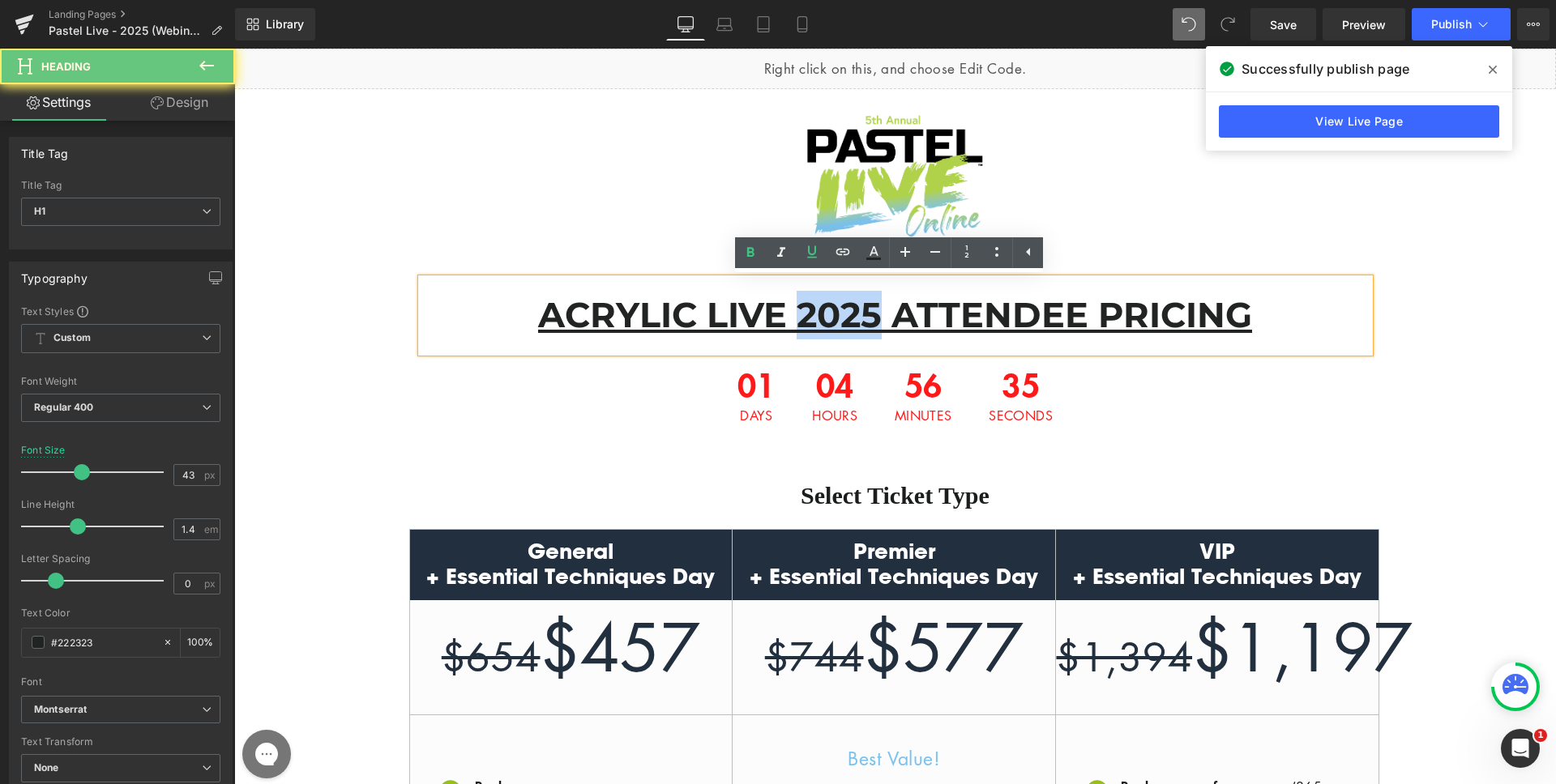
click at [795, 318] on u "ACRYLIC LIVE 2025 ATTENDEE PRICING" at bounding box center [896, 315] width 715 height 43
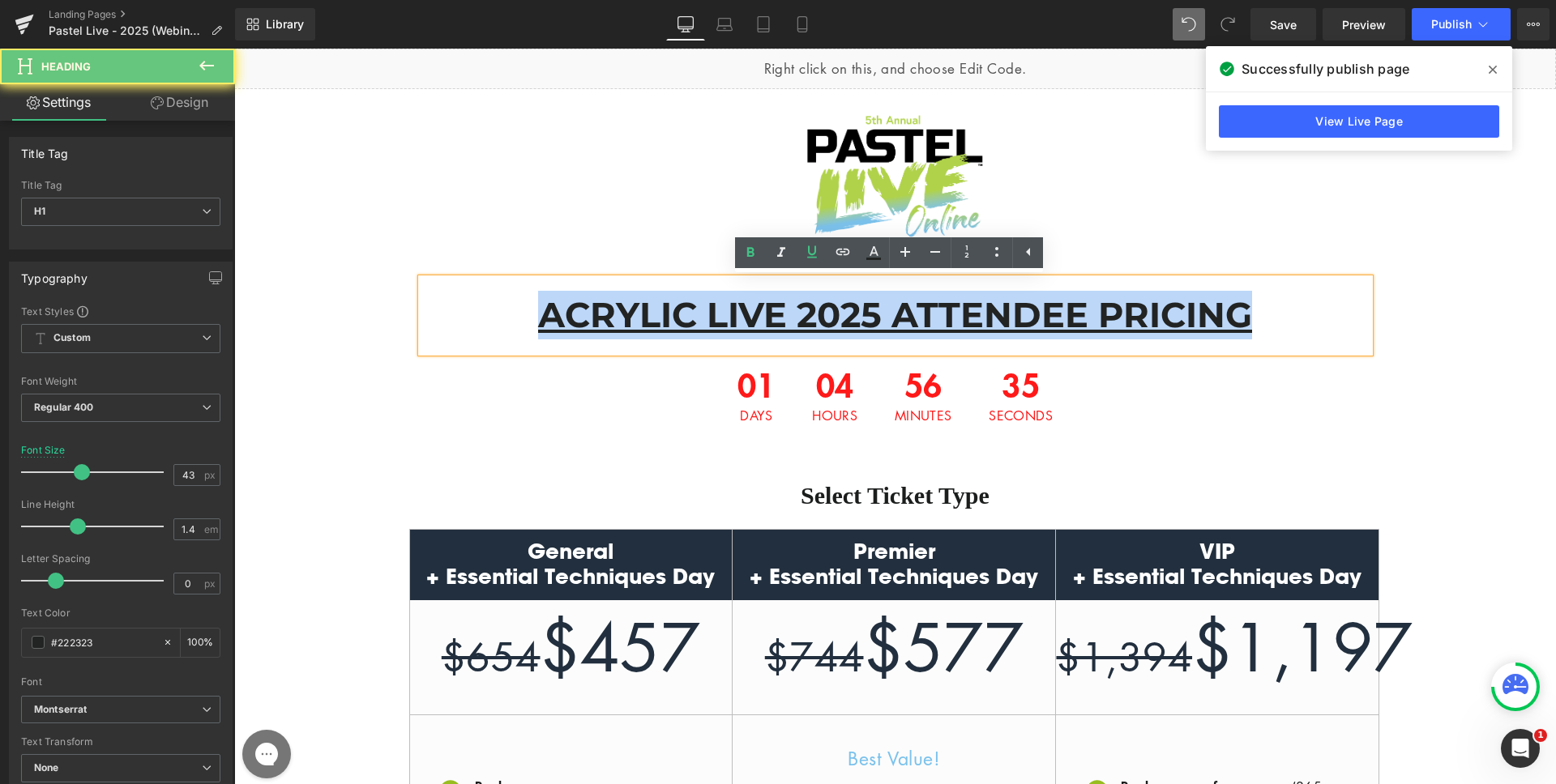
click at [795, 318] on u "ACRYLIC LIVE 2025 ATTENDEE PRICING" at bounding box center [896, 315] width 715 height 43
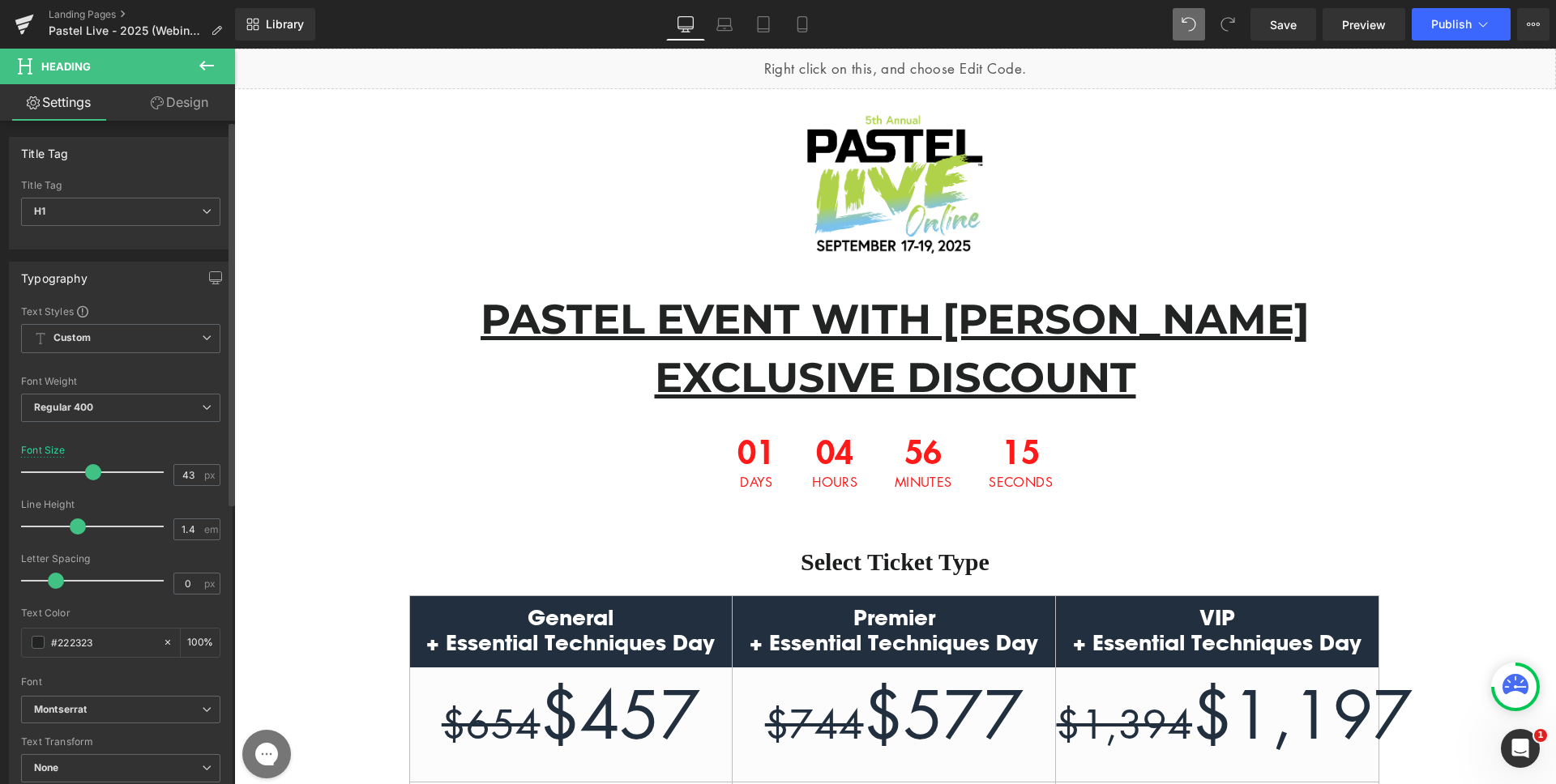
click at [90, 476] on span at bounding box center [93, 472] width 16 height 16
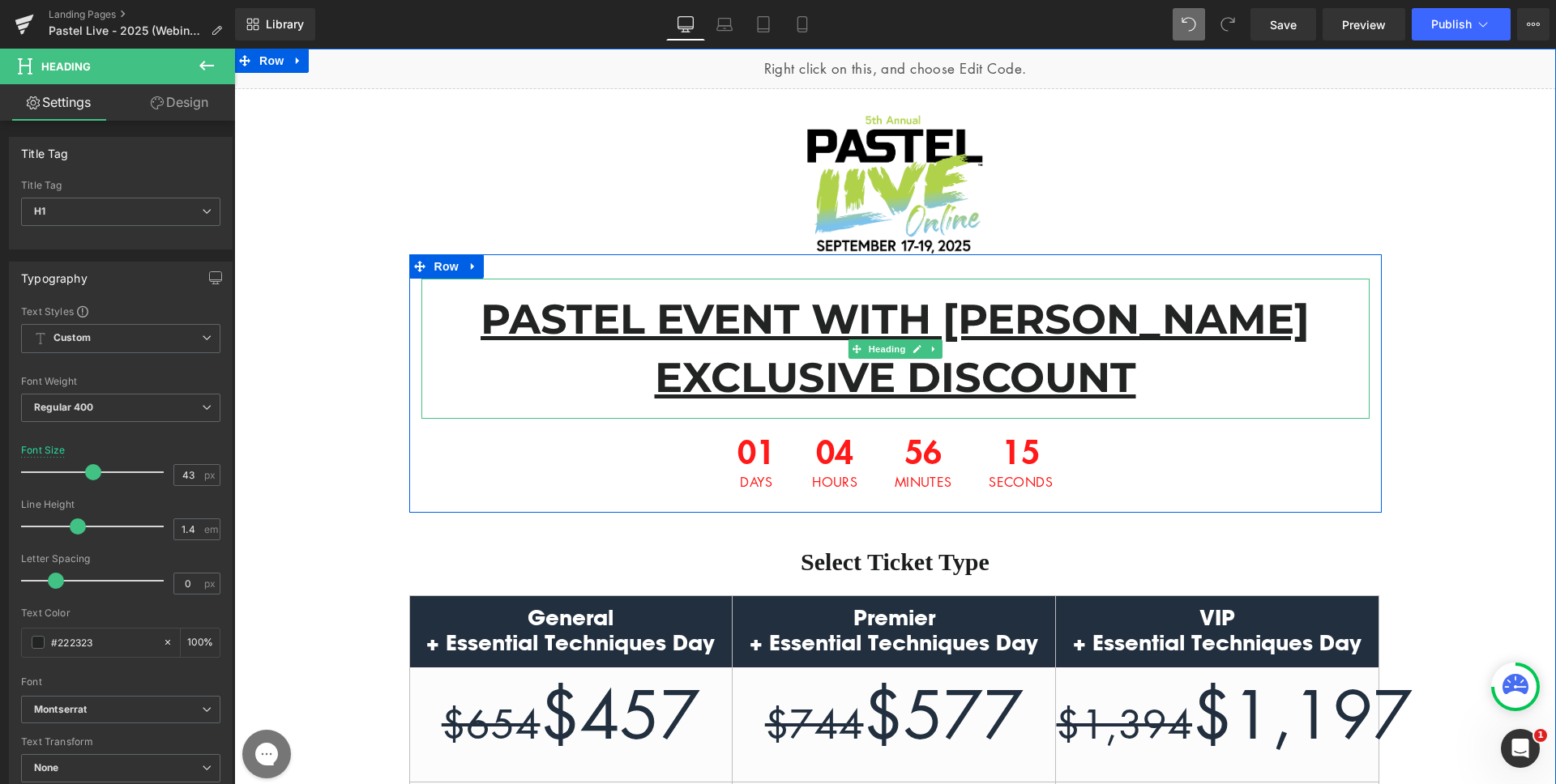
click at [804, 382] on u "PASTEL EVENT WITH [PERSON_NAME] EXCLUSIVE DISCOUNT" at bounding box center [895, 347] width 829 height 107
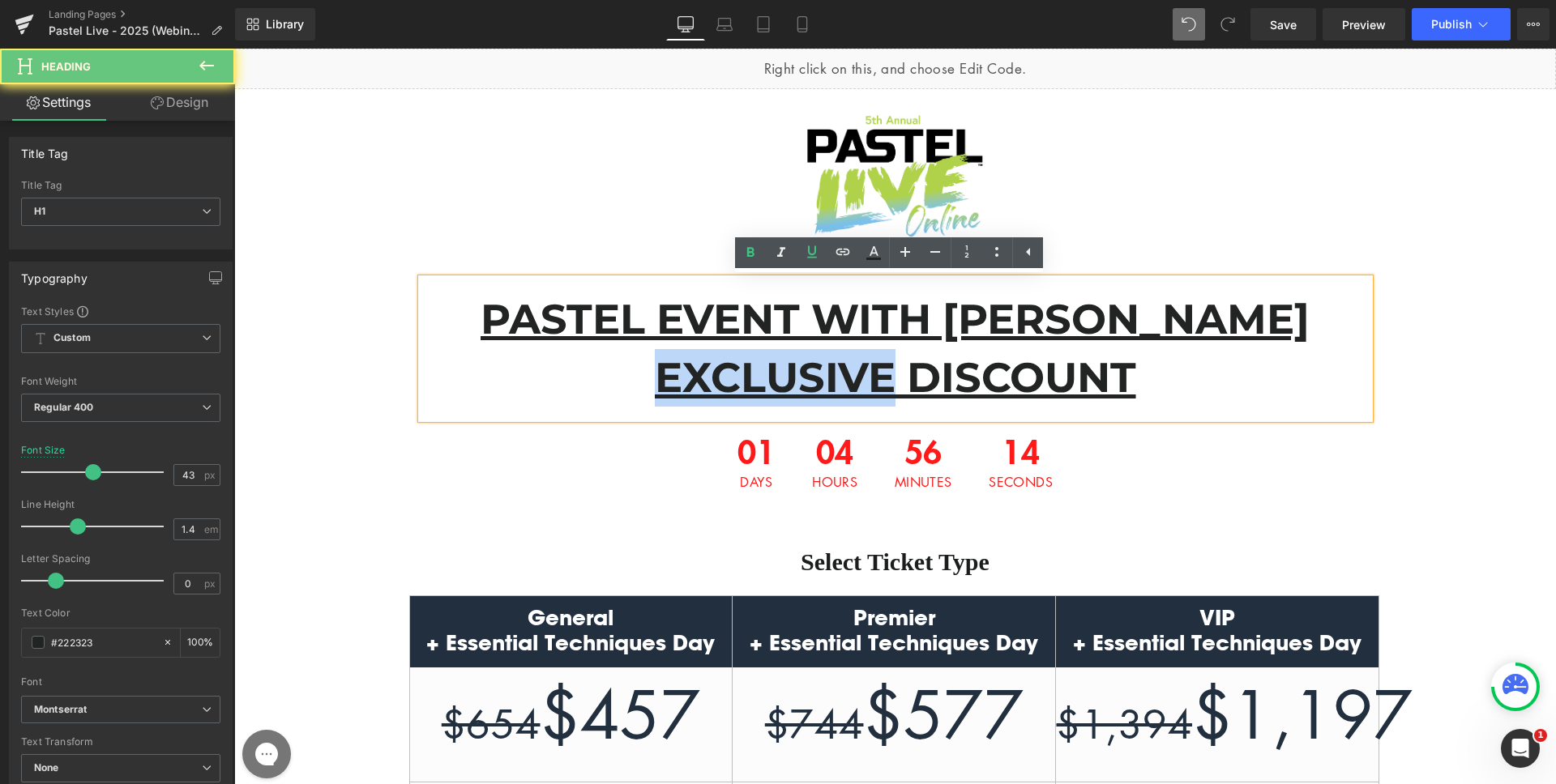
click at [804, 382] on u "PASTEL EVENT WITH [PERSON_NAME] EXCLUSIVE DISCOUNT" at bounding box center [895, 347] width 829 height 107
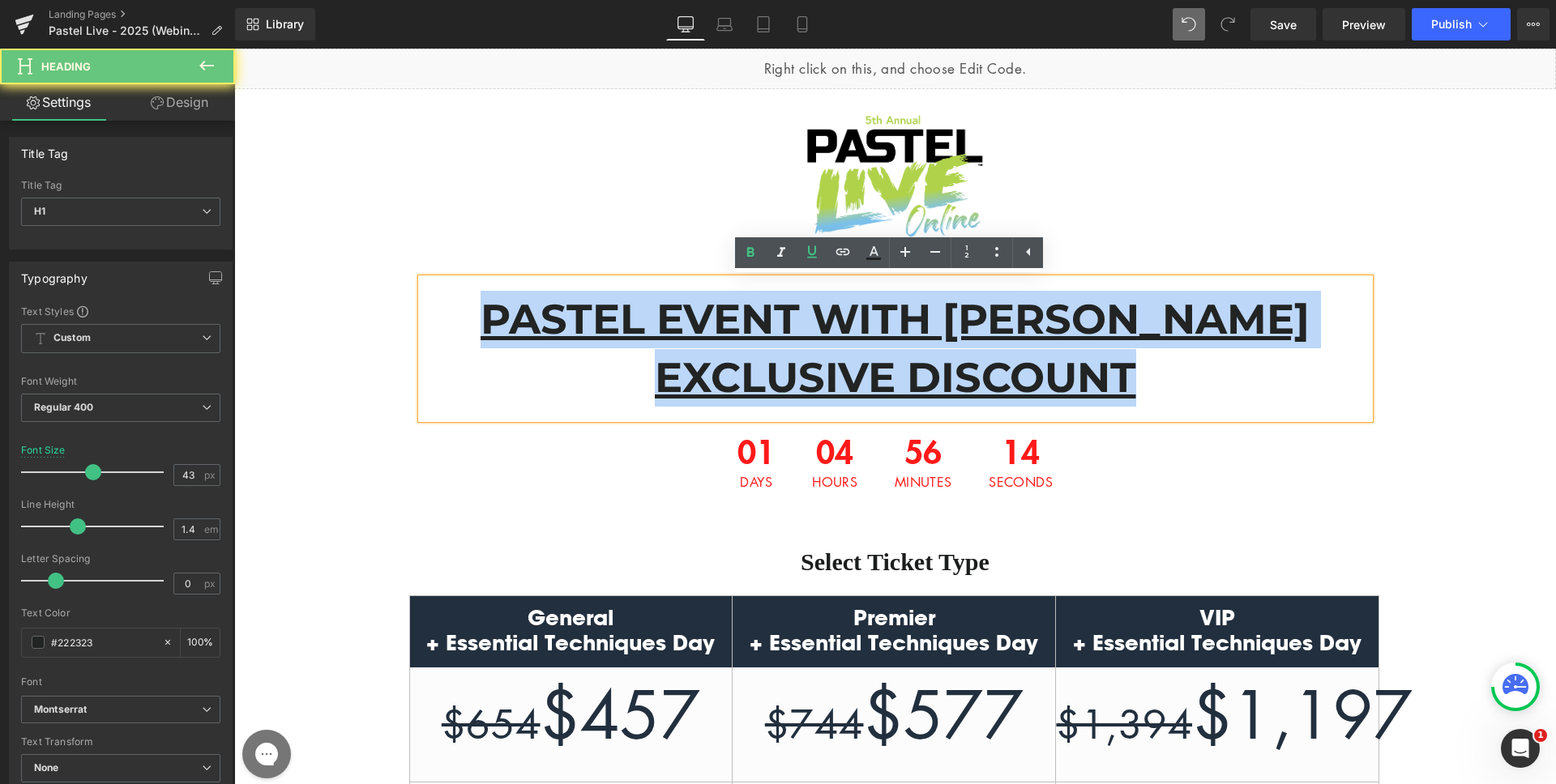
click at [804, 382] on u "PASTEL EVENT WITH [PERSON_NAME] EXCLUSIVE DISCOUNT" at bounding box center [895, 347] width 829 height 107
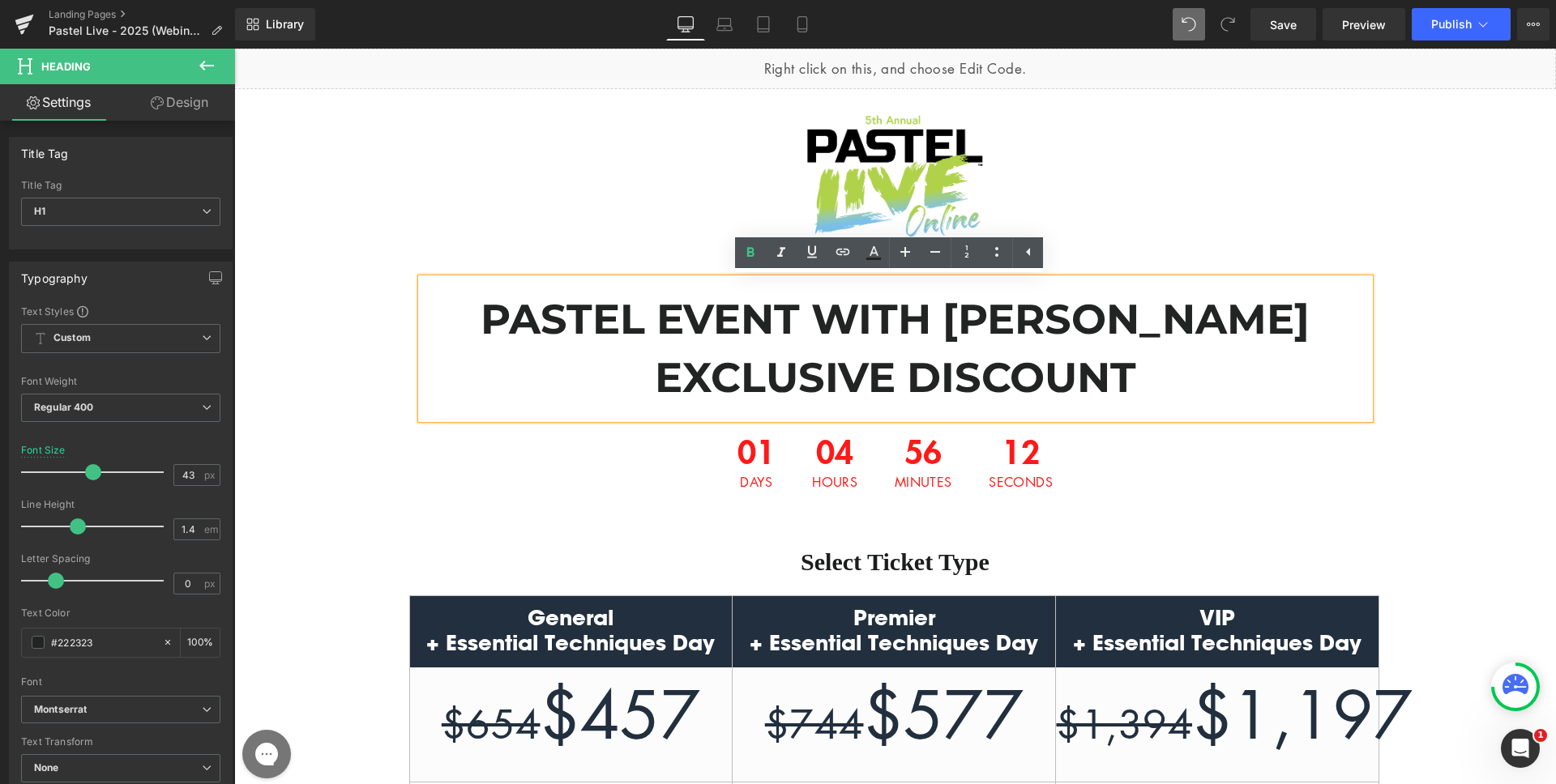
click at [478, 437] on div "01 Days 04 Hours 56 Minutes 12 Seconds" at bounding box center [896, 462] width 949 height 86
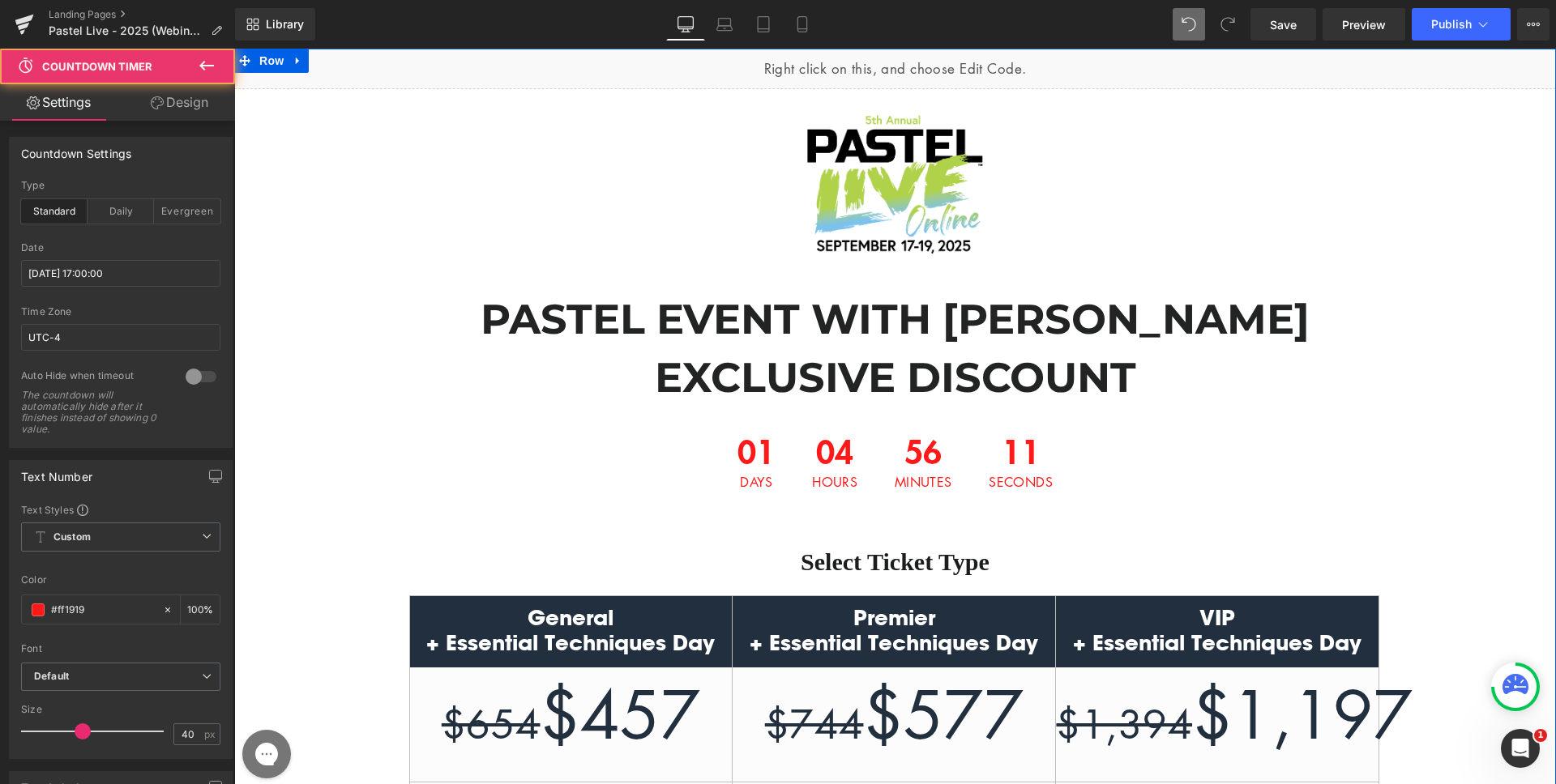
scroll to position [3, 0]
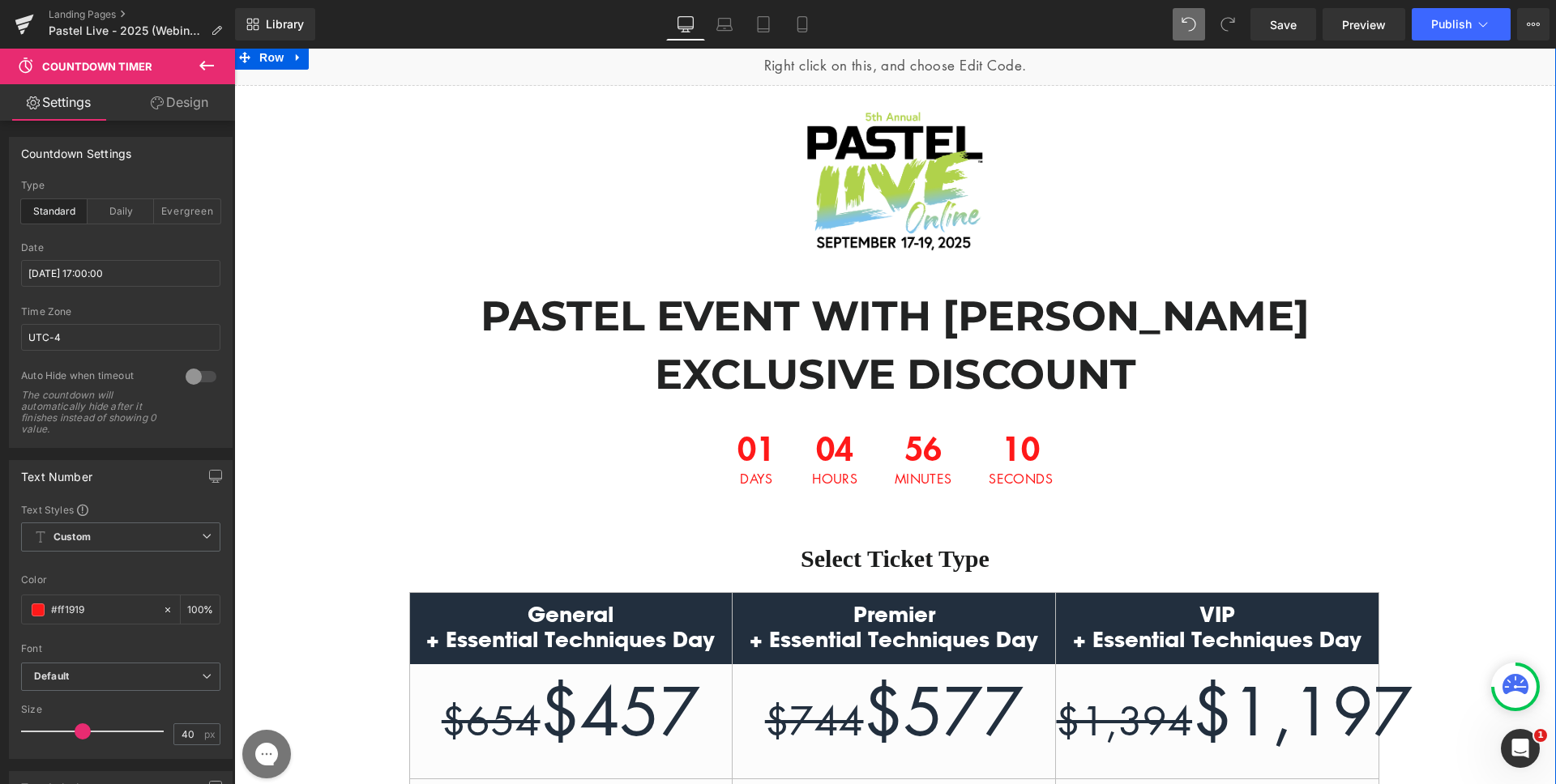
click at [378, 423] on div "Image PASTEL EVENT WITH [PERSON_NAME] EXCLUSIVE DISCOUNT Heading 01 Days 04 Hou…" at bounding box center [895, 743] width 1322 height 1275
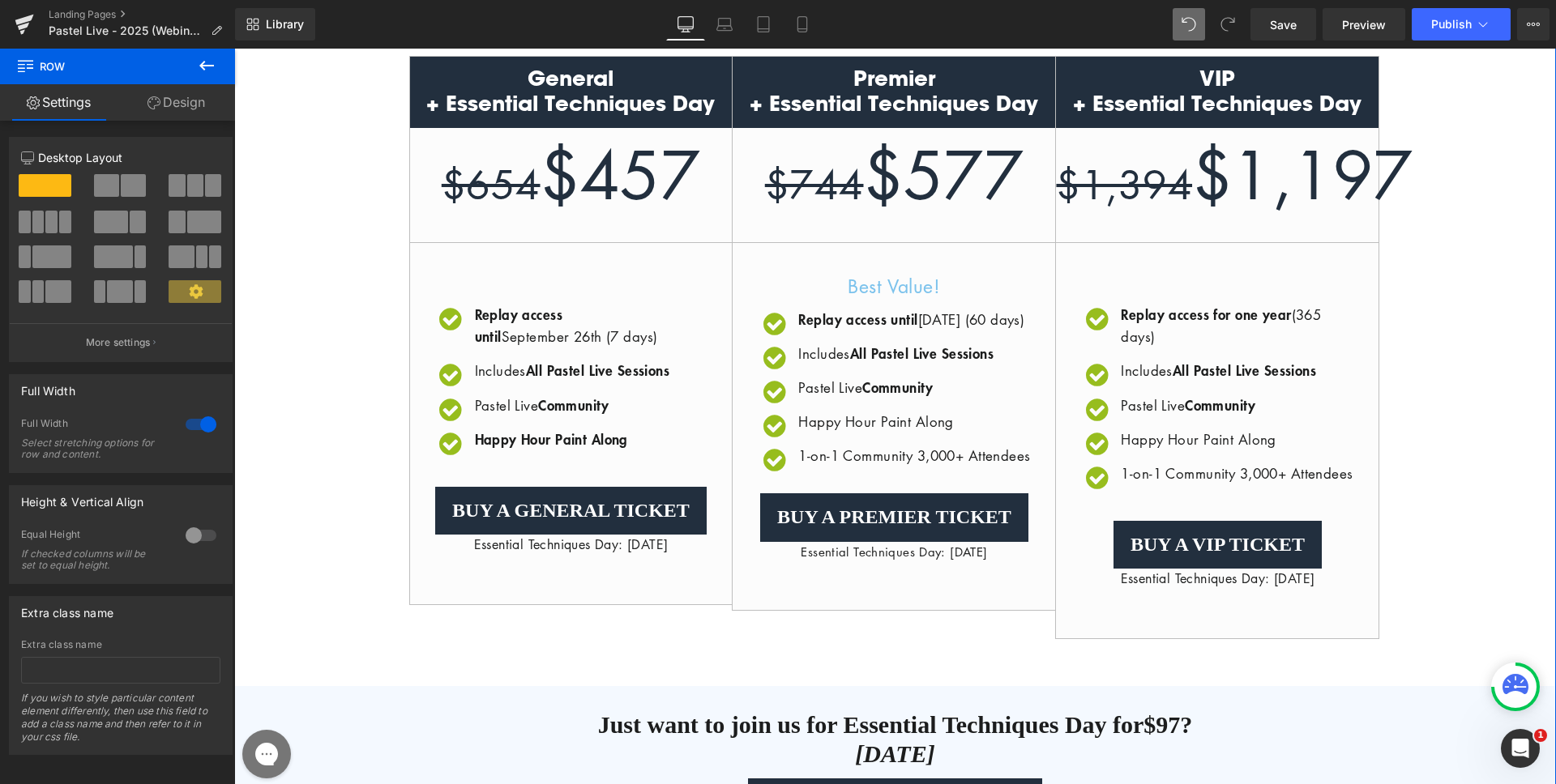
scroll to position [510, 0]
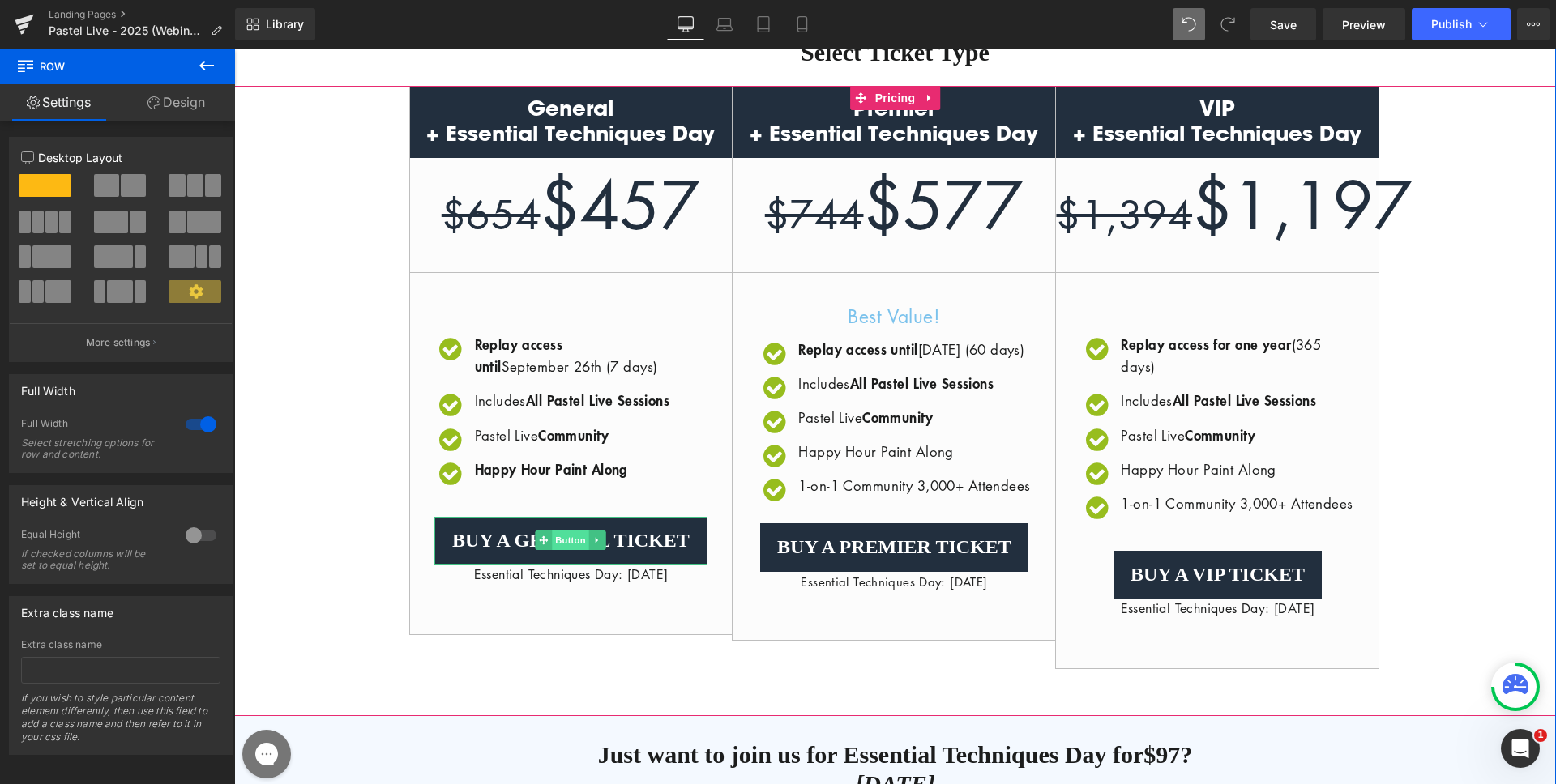
click at [572, 550] on span "Button" at bounding box center [571, 540] width 38 height 19
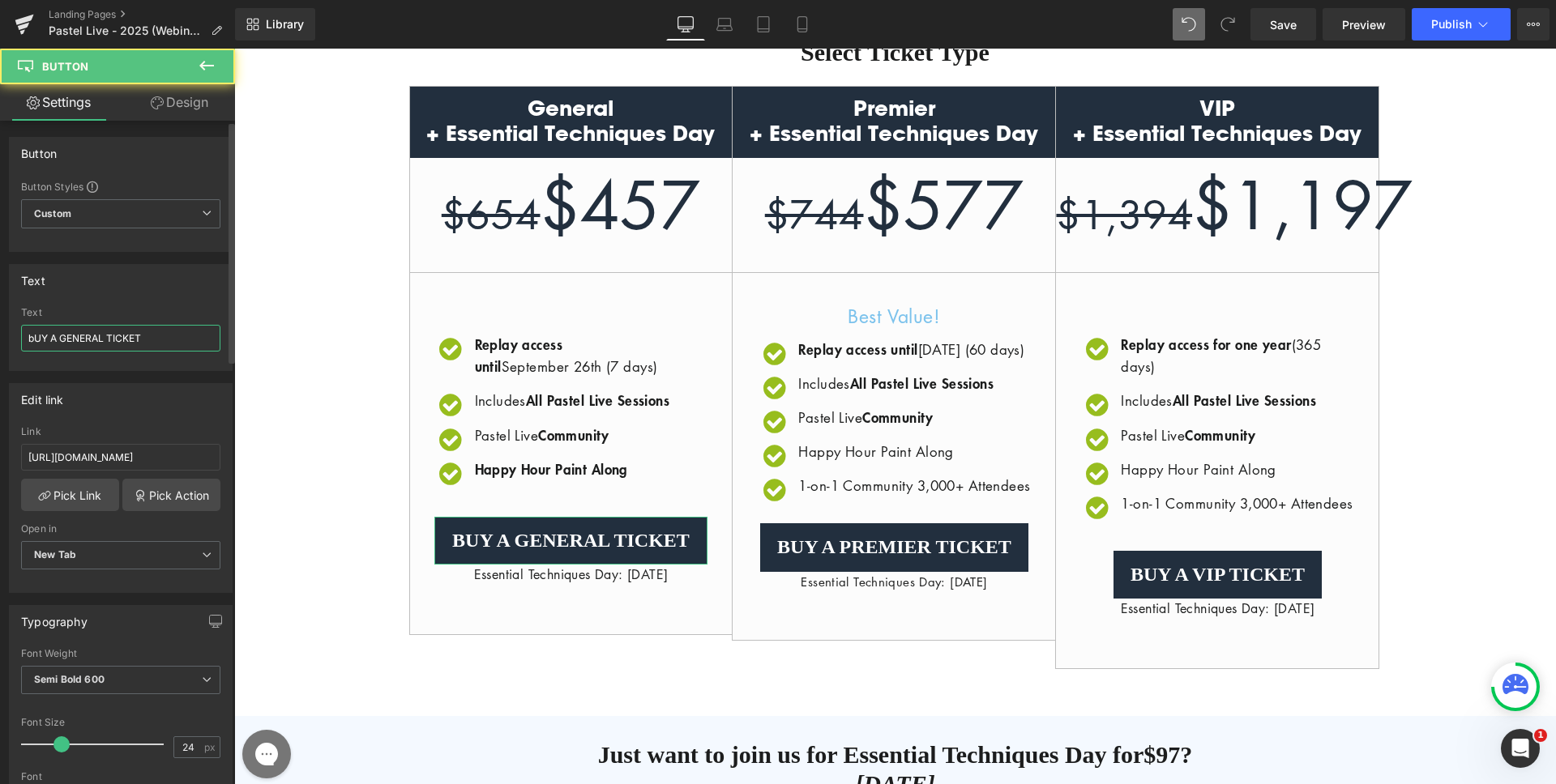
click at [167, 343] on input "bUY A GENERAL TICKET" at bounding box center [121, 339] width 199 height 27
drag, startPoint x: 58, startPoint y: 338, endPoint x: 5, endPoint y: 337, distance: 53.0
click at [5, 337] on div "Text bUY A GENERAL TICKET Text bUY A GENERAL TICKET" at bounding box center [121, 311] width 242 height 119
click at [92, 326] on input "bUY A GENERAL TICKET" at bounding box center [121, 339] width 199 height 27
drag, startPoint x: 153, startPoint y: 335, endPoint x: 107, endPoint y: 332, distance: 46.1
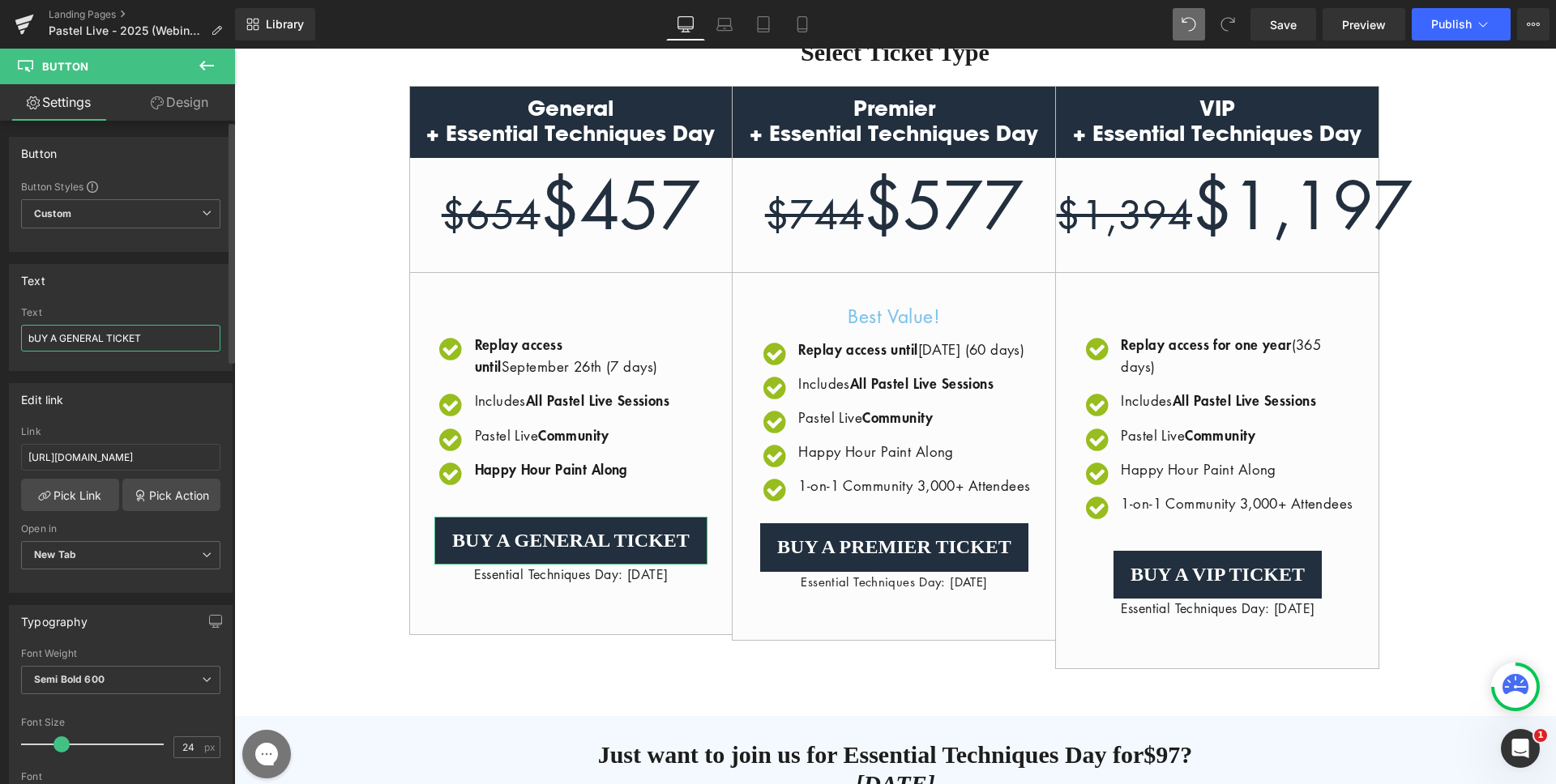
click at [107, 332] on input "bUY A GENERAL TICKET" at bounding box center [121, 339] width 199 height 27
type input "G"
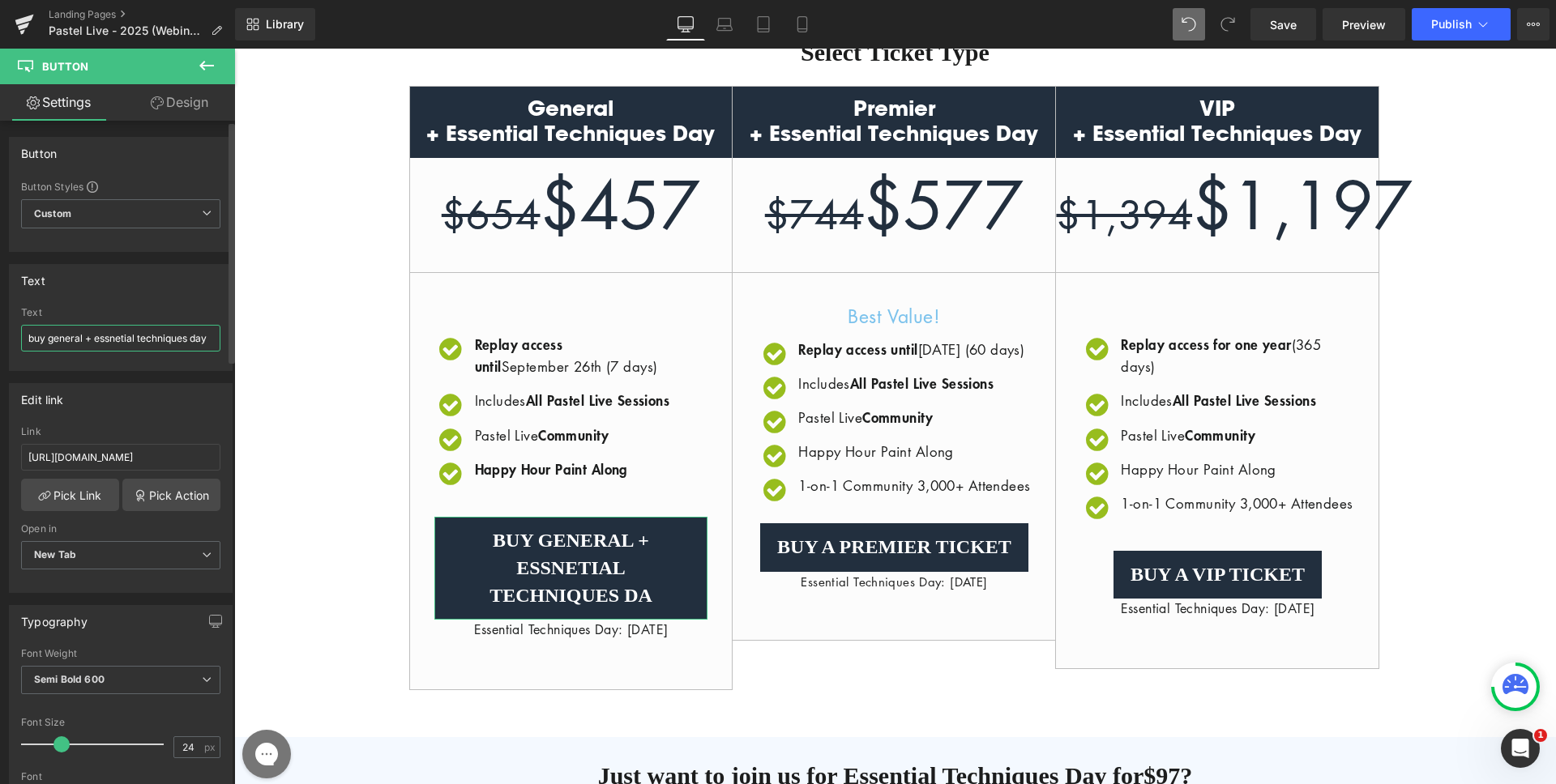
scroll to position [0, 2]
type input "buy general + essnetial techniques day"
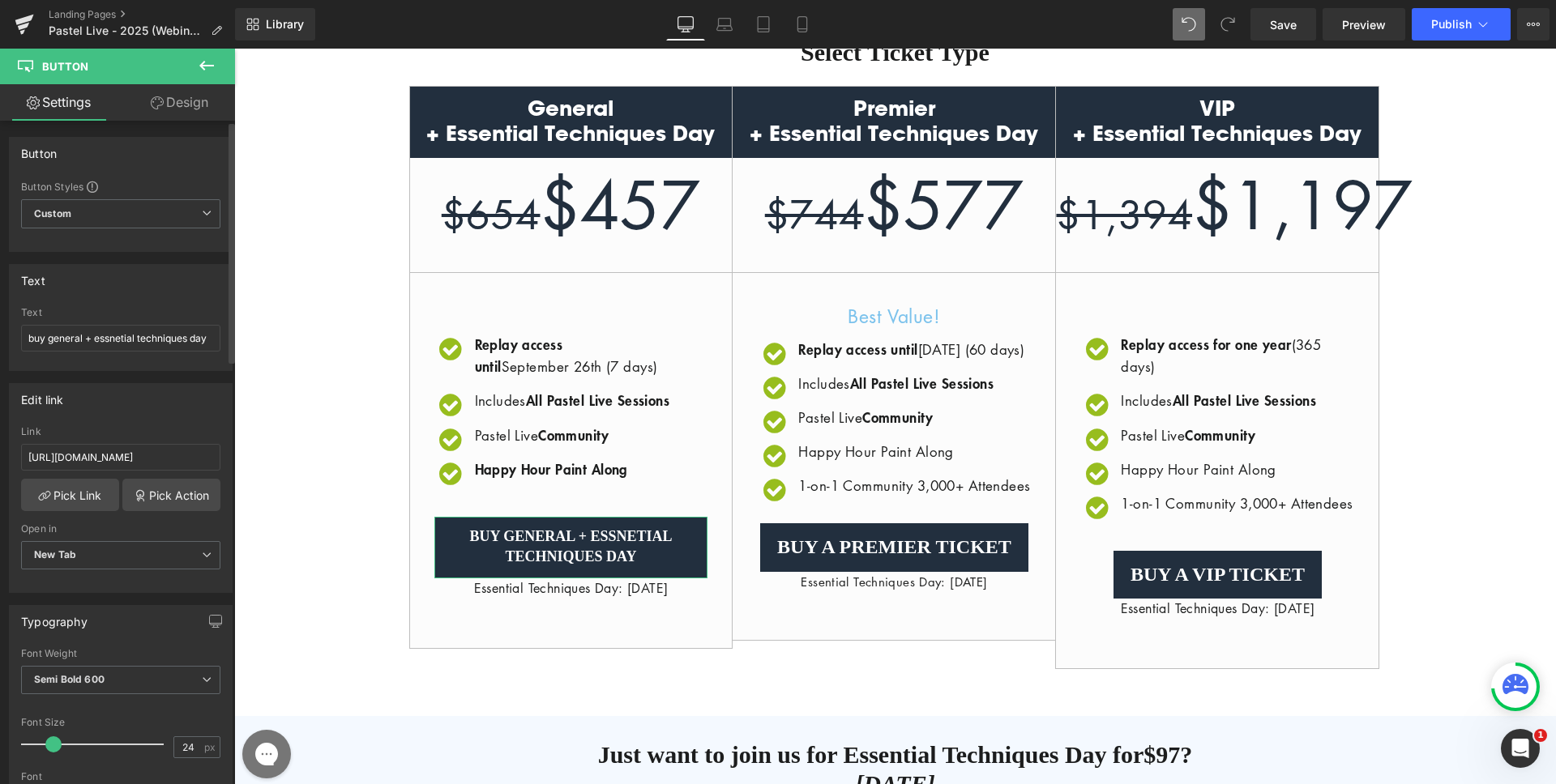
click at [52, 743] on span at bounding box center [53, 744] width 16 height 16
click at [91, 339] on input "buy general + essnetial techniques day" at bounding box center [121, 339] width 199 height 27
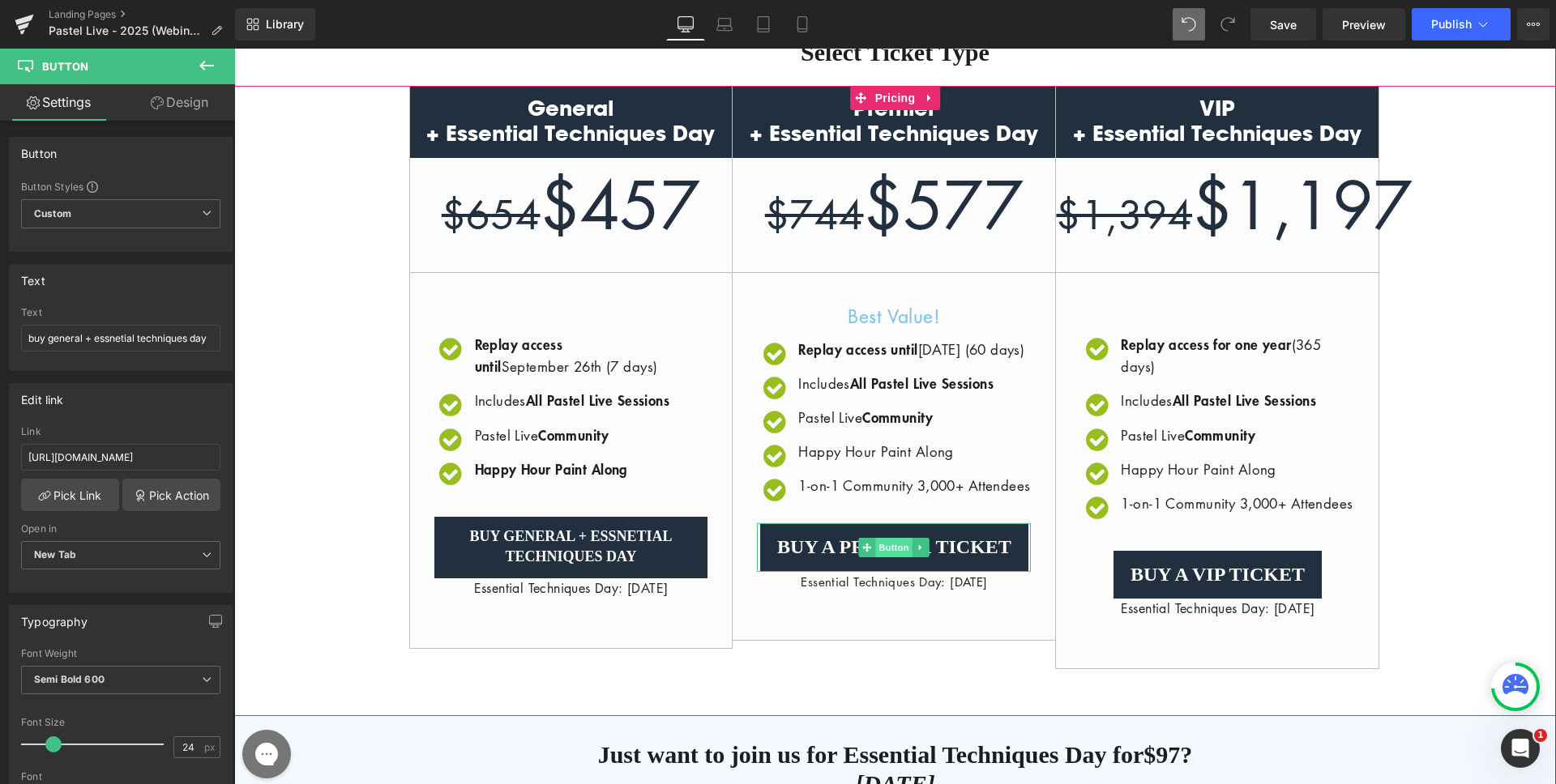
click at [879, 558] on span "Button" at bounding box center [895, 548] width 38 height 19
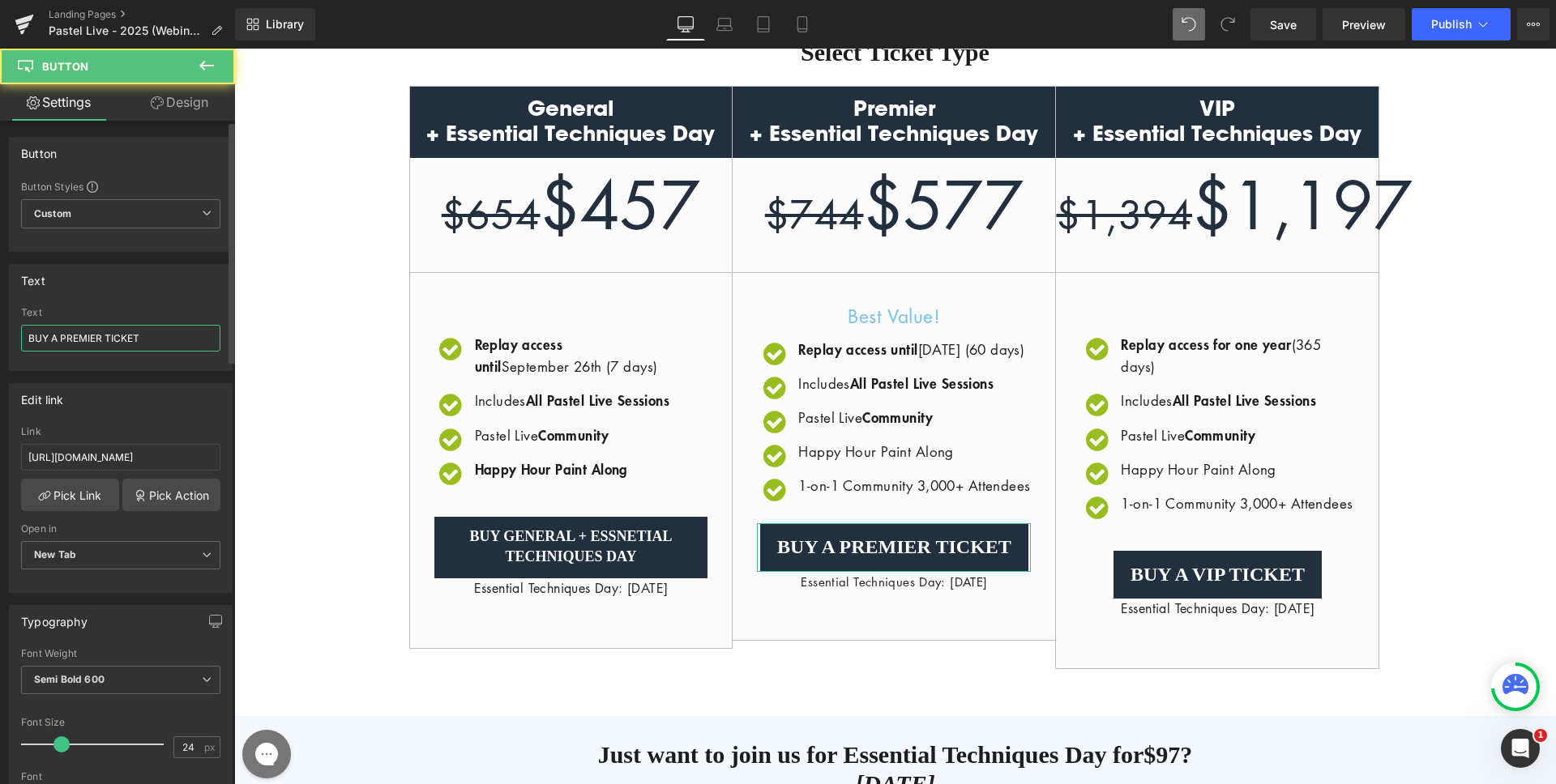
click at [156, 336] on input "BUY A PREMIER TICKET" at bounding box center [121, 339] width 199 height 27
paste input "buy general + essnetial techniques day"
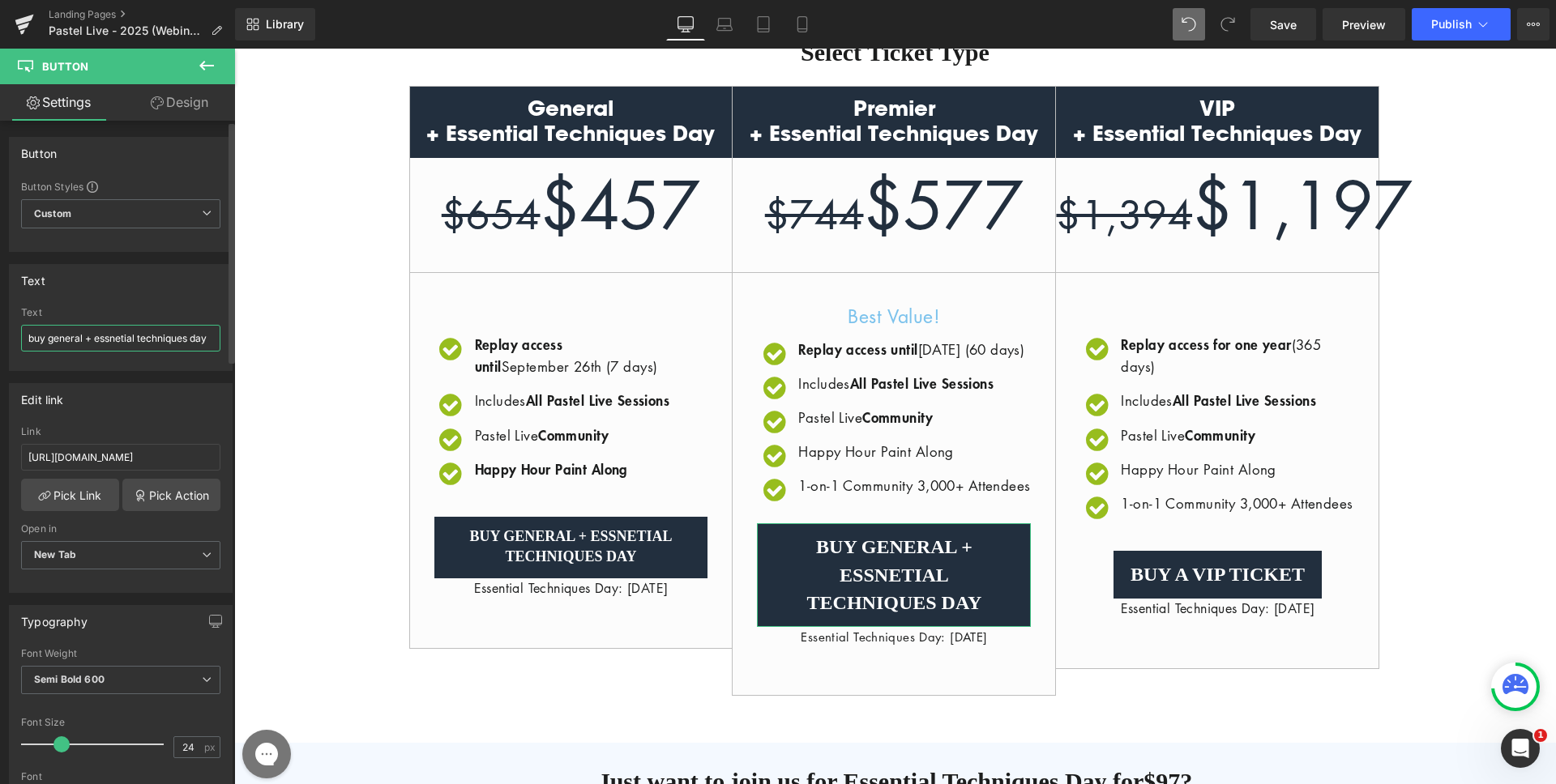
scroll to position [0, 2]
click at [125, 337] on input "buy general + essnetial techniques day" at bounding box center [121, 339] width 199 height 27
type input "buy general + essential techniques day"
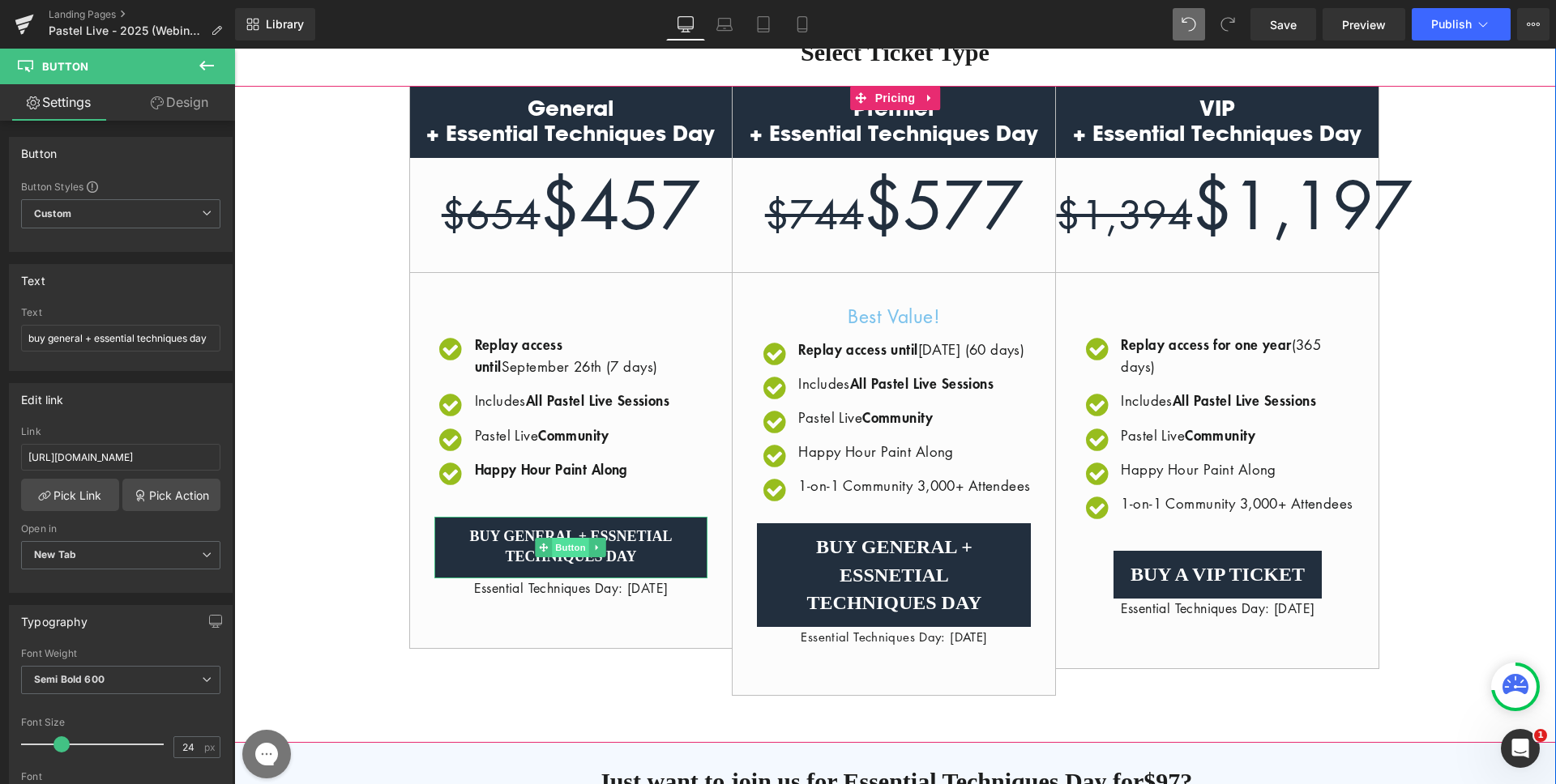
click at [561, 558] on span "Button" at bounding box center [571, 548] width 38 height 19
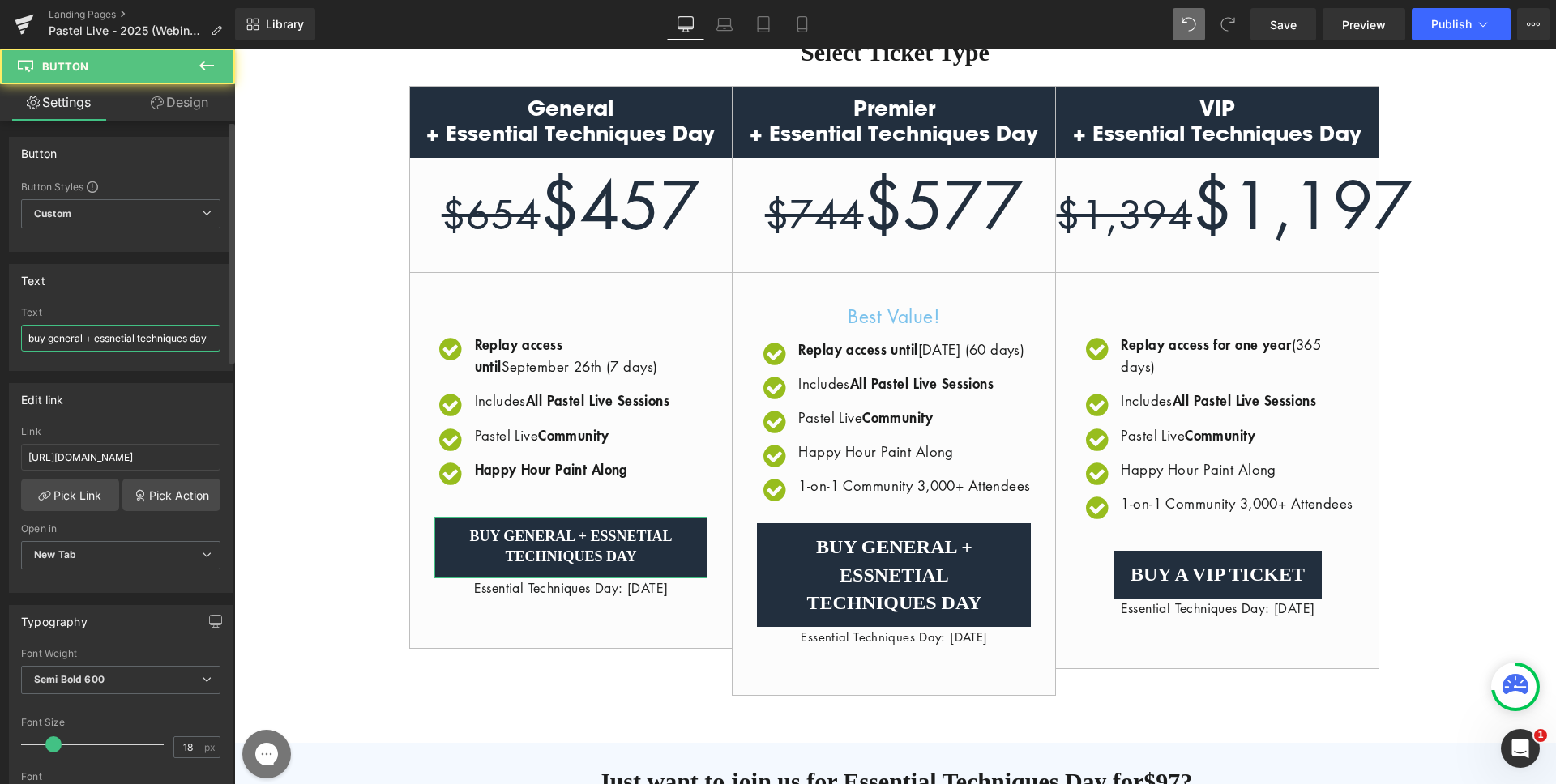
click at [119, 340] on input "buy general + essnetial techniques day" at bounding box center [121, 339] width 199 height 27
type input "buy general + essential techniques day"
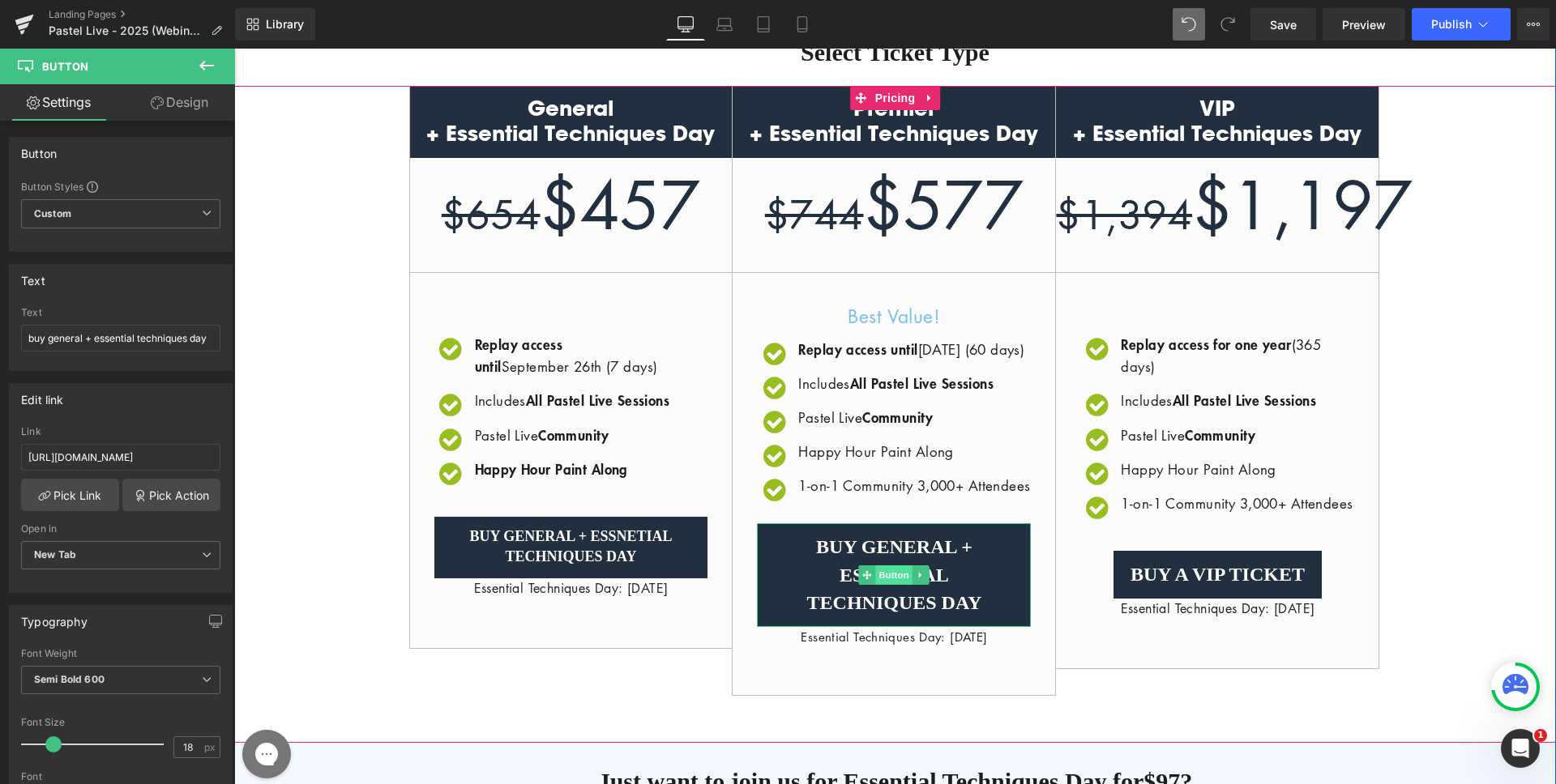
click at [897, 585] on span "Button" at bounding box center [895, 575] width 38 height 19
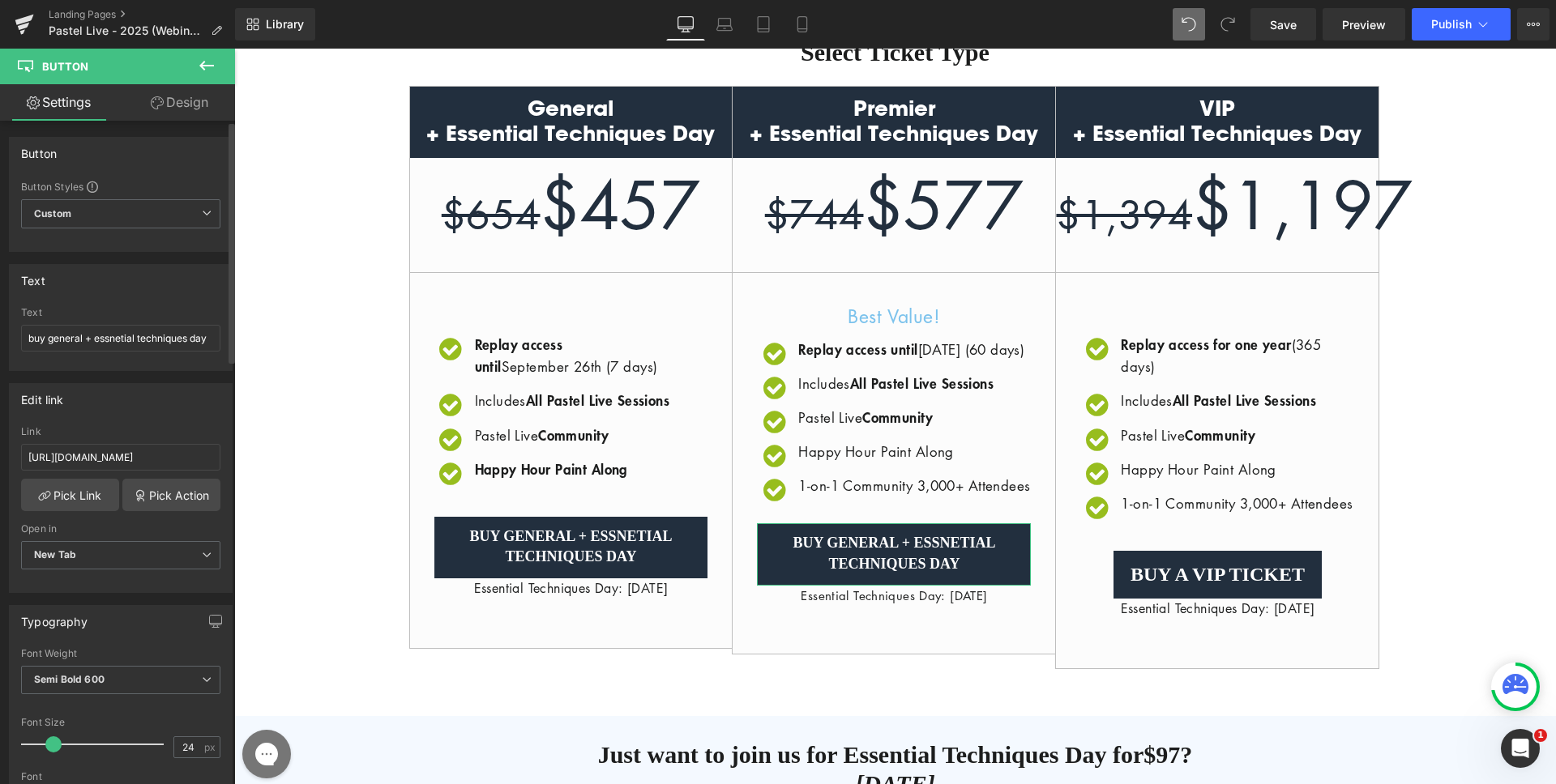
click at [56, 742] on span at bounding box center [53, 744] width 16 height 16
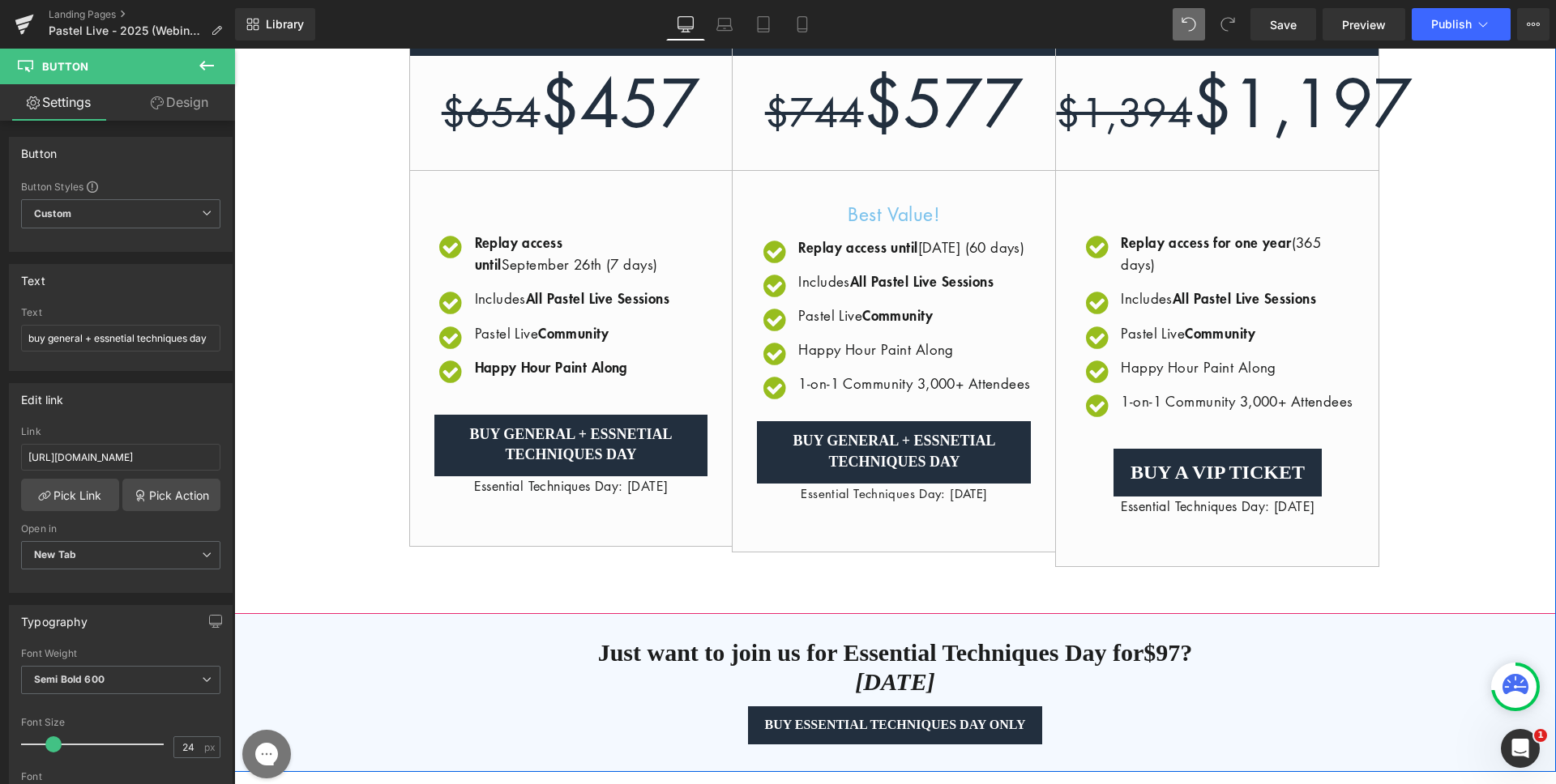
scroll to position [617, 0]
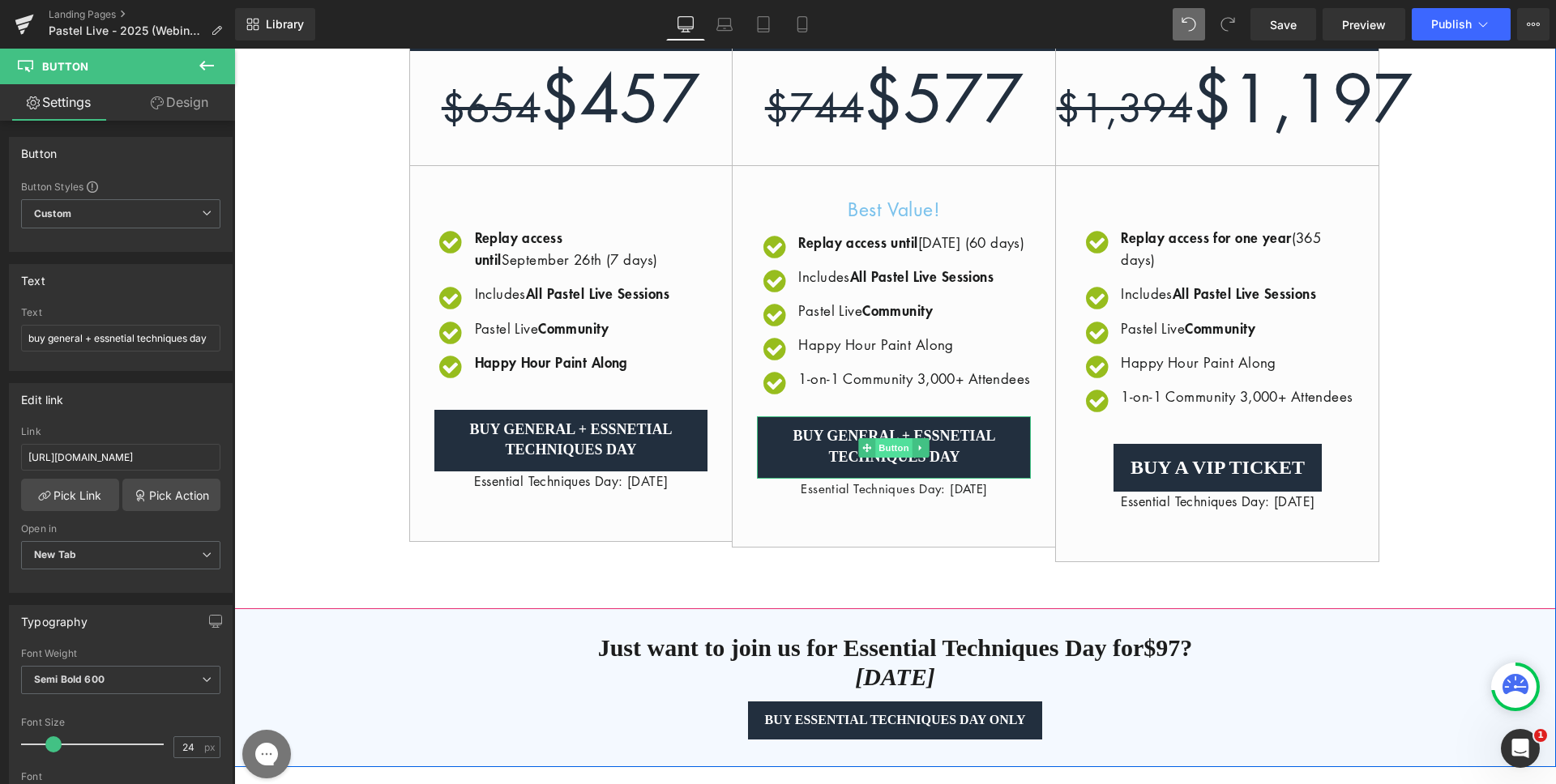
click at [876, 458] on span "Button" at bounding box center [895, 448] width 38 height 19
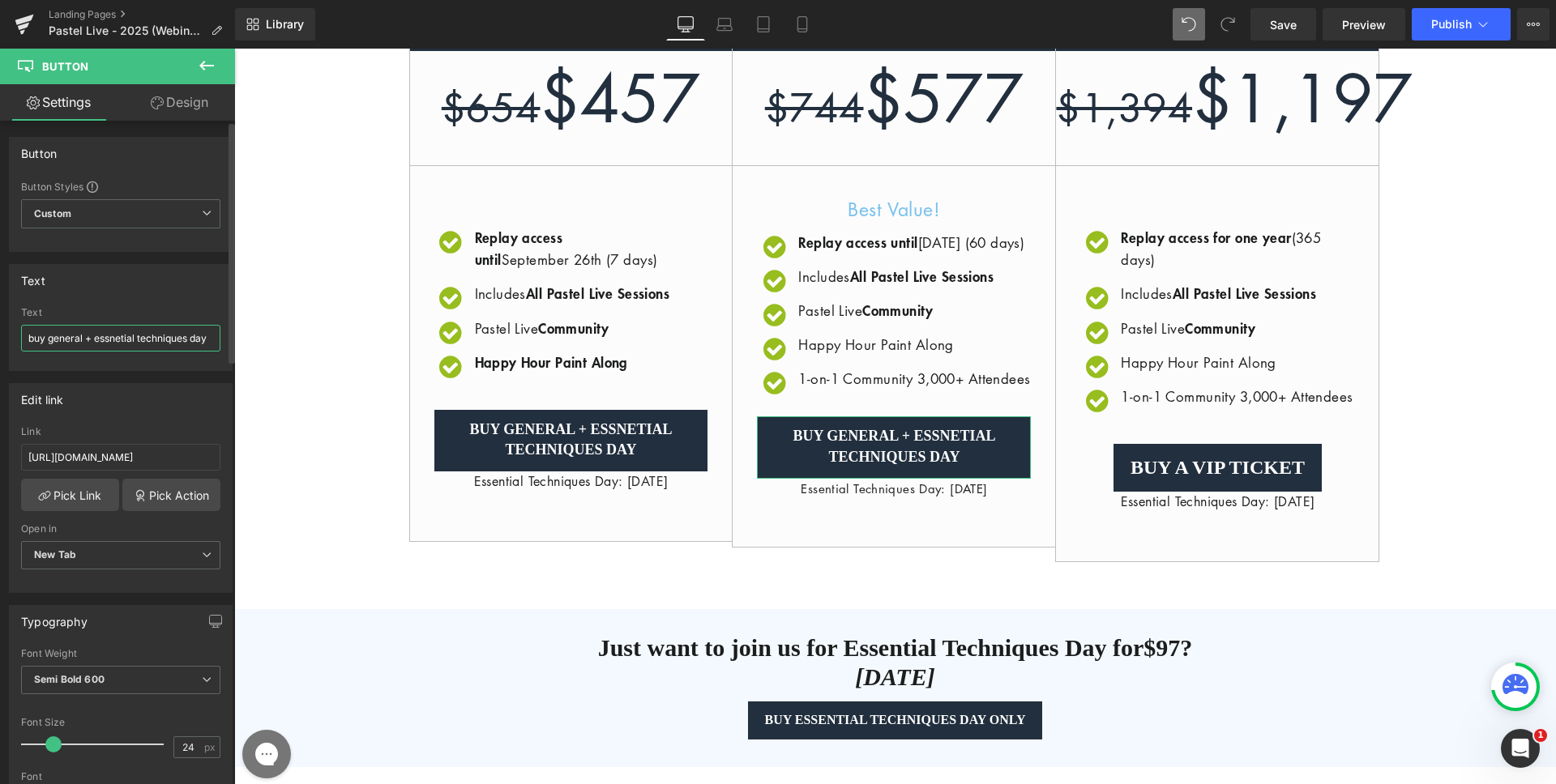
drag, startPoint x: 82, startPoint y: 336, endPoint x: 49, endPoint y: 336, distance: 33.0
click at [49, 336] on input "buy general + essnetial techniques day" at bounding box center [121, 339] width 199 height 27
type input "buy premier + essnetial techniques day"
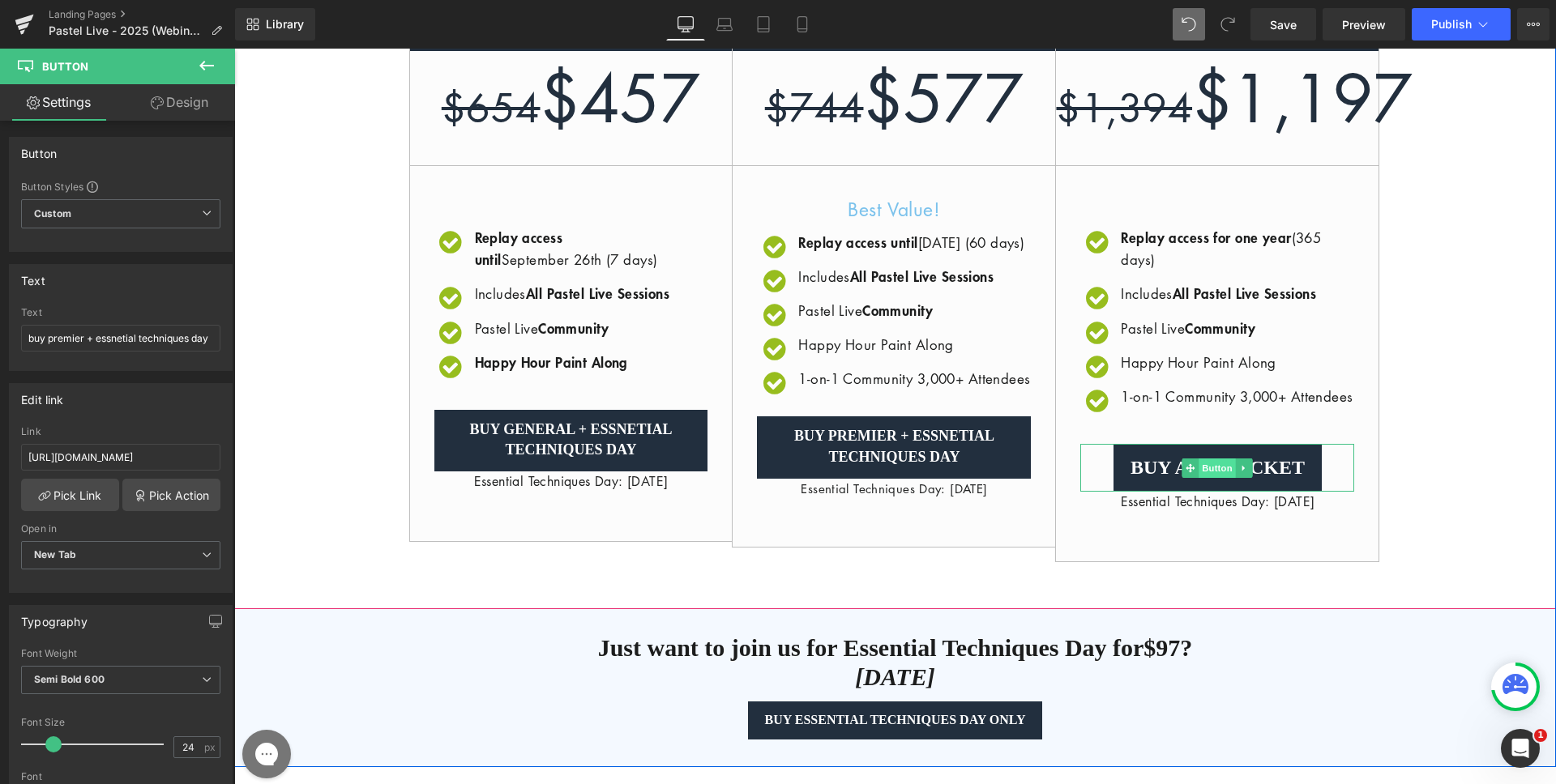
click at [1208, 478] on span "Button" at bounding box center [1218, 468] width 38 height 19
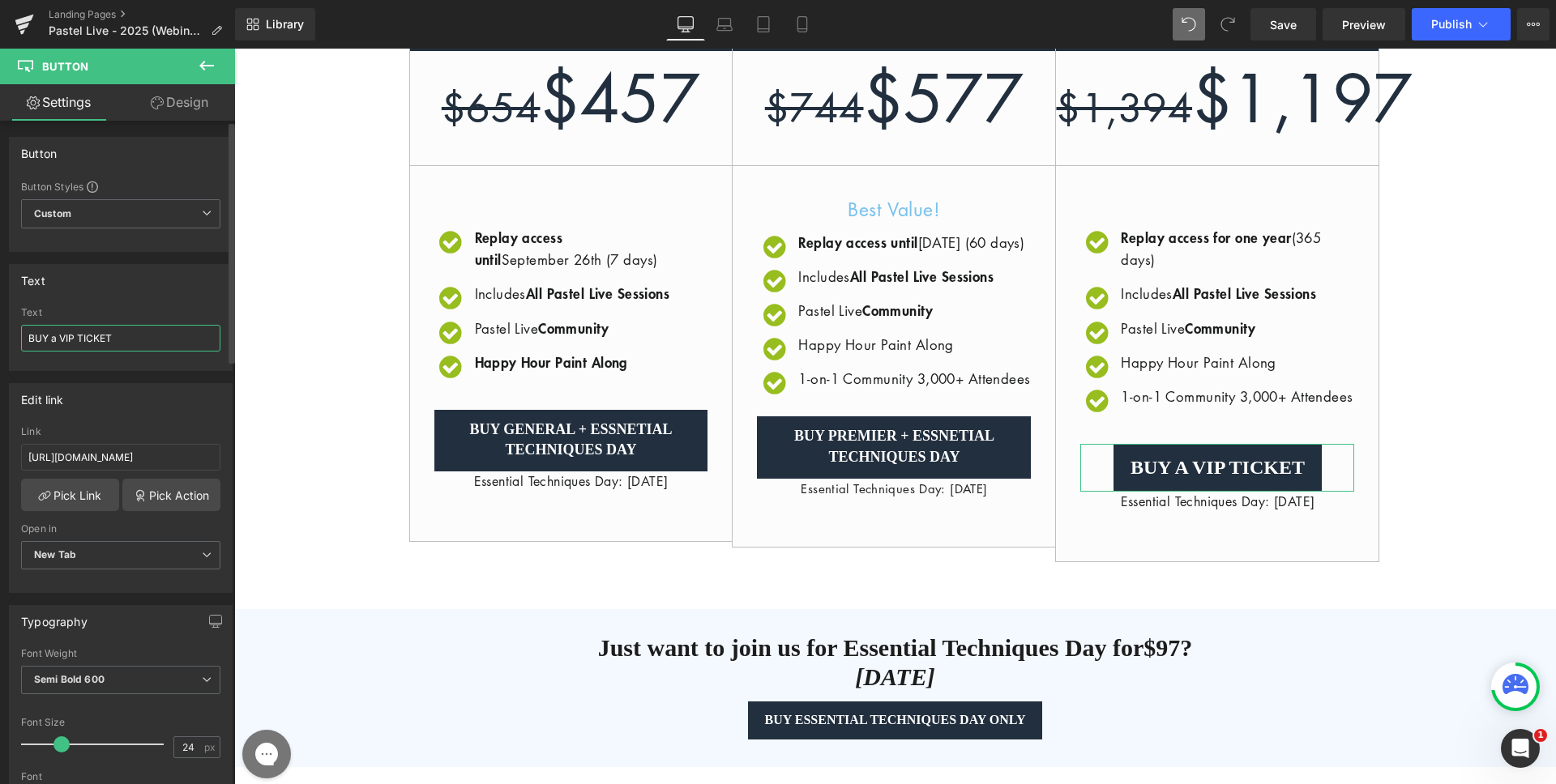
click at [113, 331] on input "BUY a VIP TICKET" at bounding box center [121, 339] width 199 height 27
paste input "buy general + essnetial techniques day"
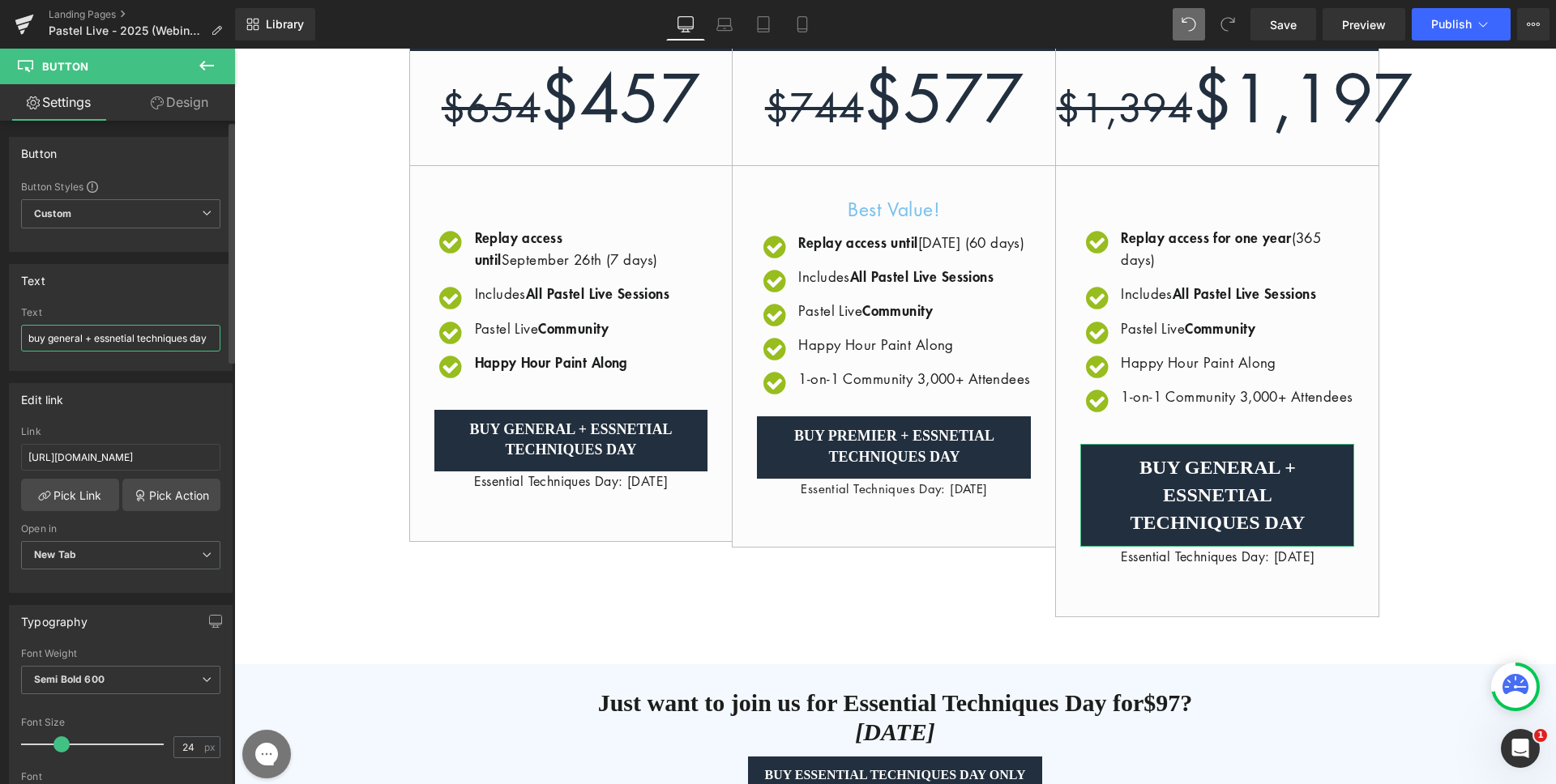
drag, startPoint x: 80, startPoint y: 340, endPoint x: 48, endPoint y: 342, distance: 32.1
click at [48, 342] on input "buy general + essnetial techniques day" at bounding box center [121, 339] width 199 height 27
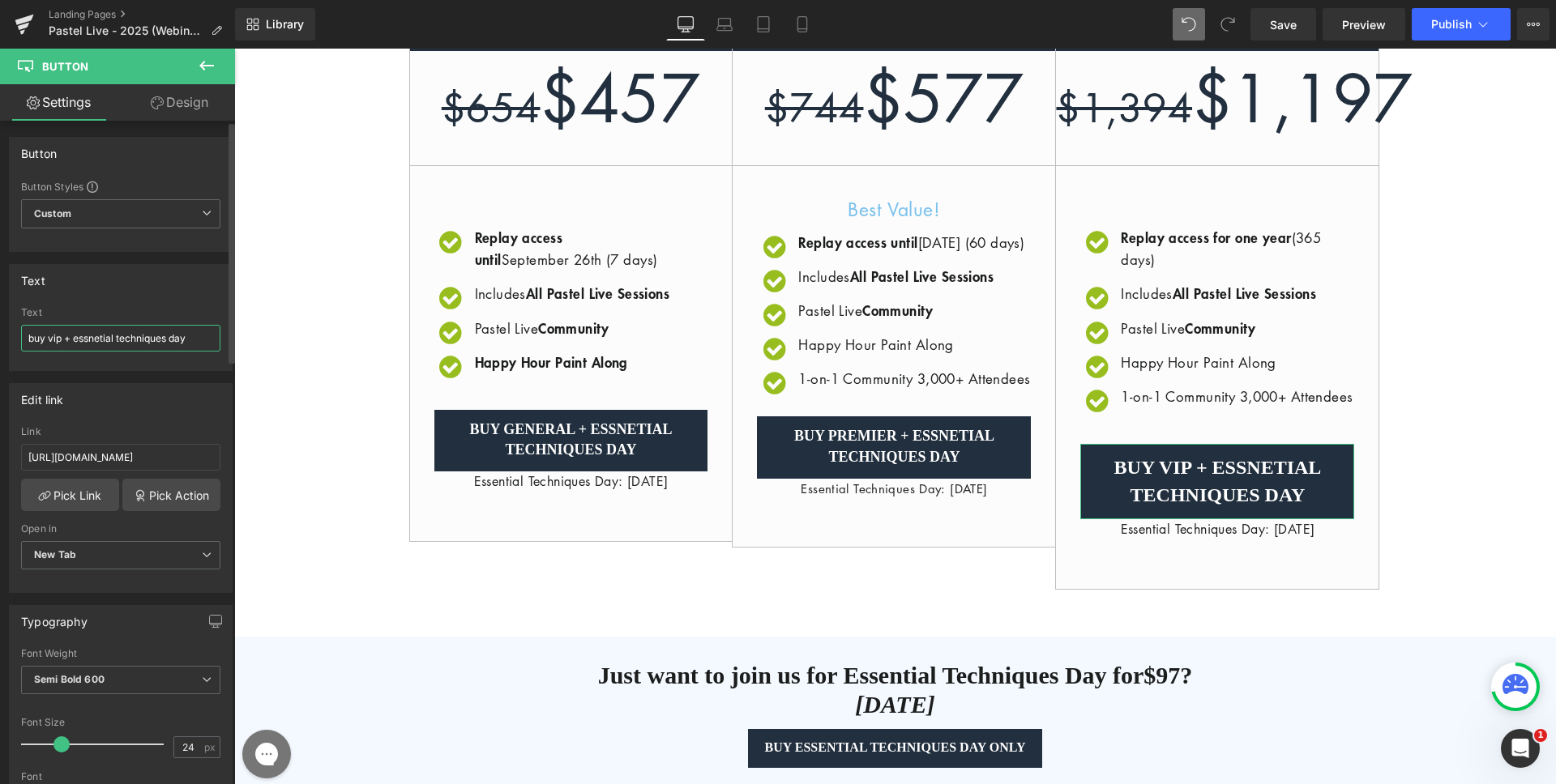
type input "buy vip + essnetial techniques day"
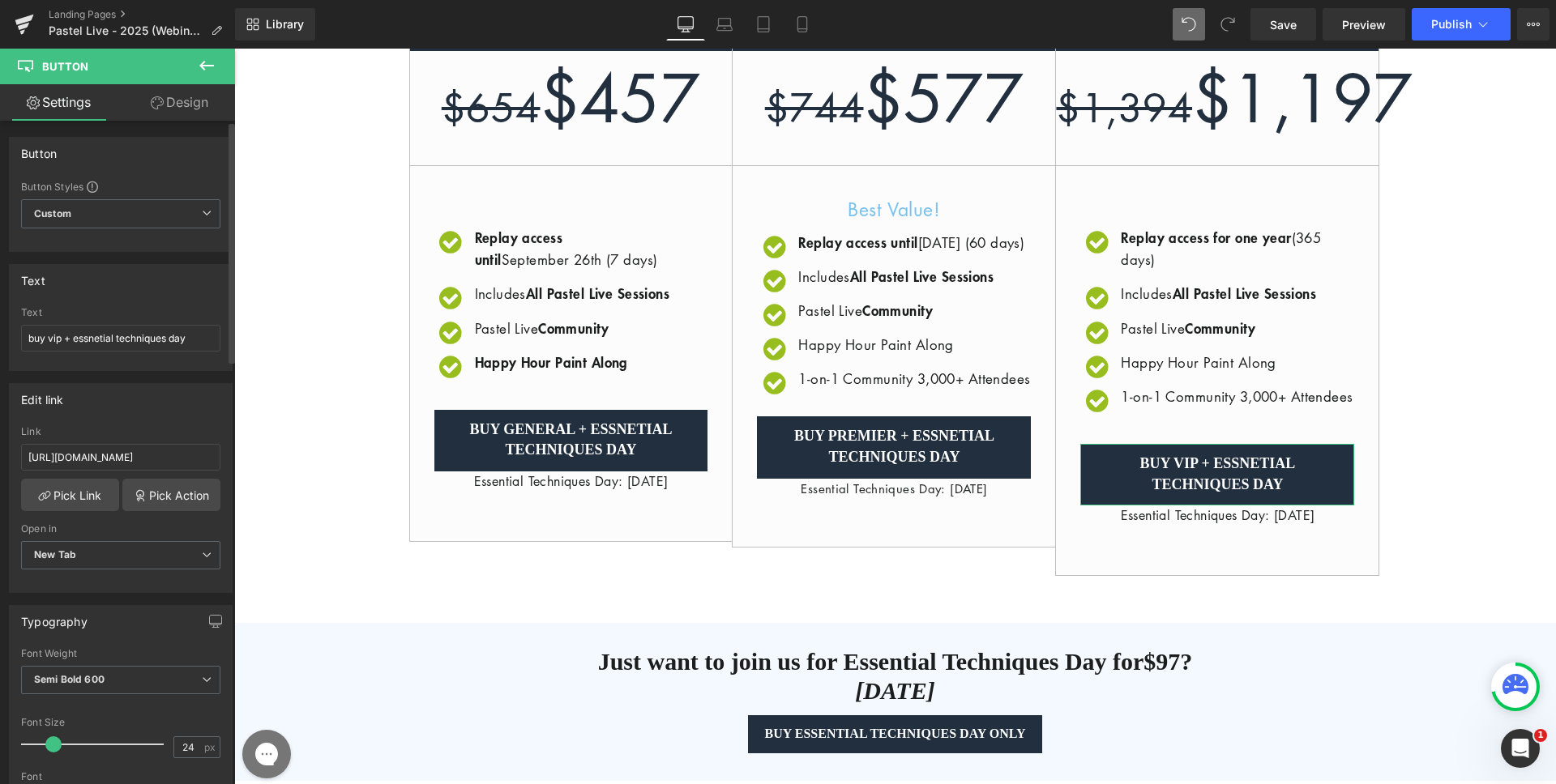
drag, startPoint x: 59, startPoint y: 744, endPoint x: 51, endPoint y: 745, distance: 8.1
click at [51, 745] on span at bounding box center [53, 744] width 16 height 16
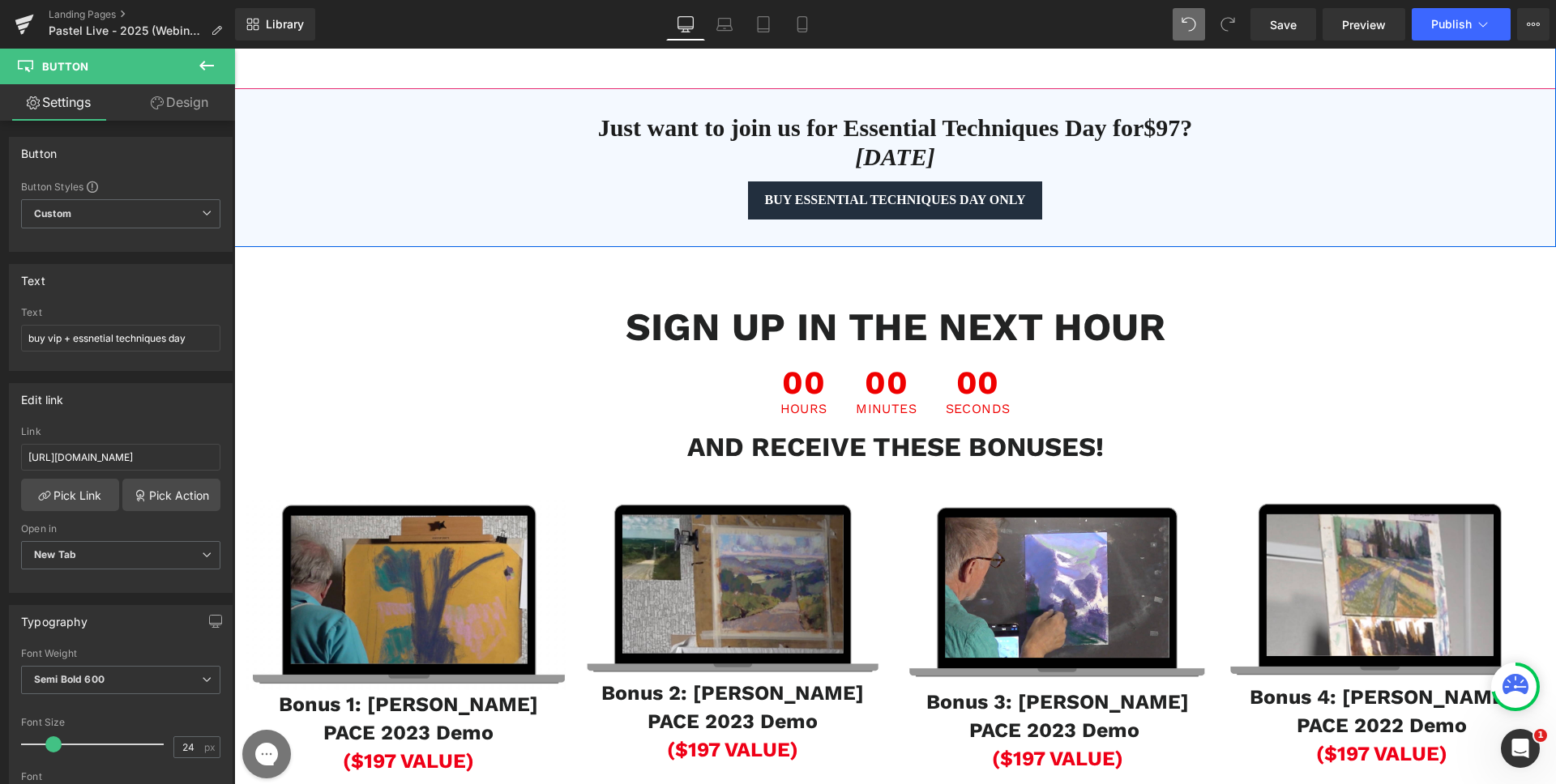
scroll to position [1223, 0]
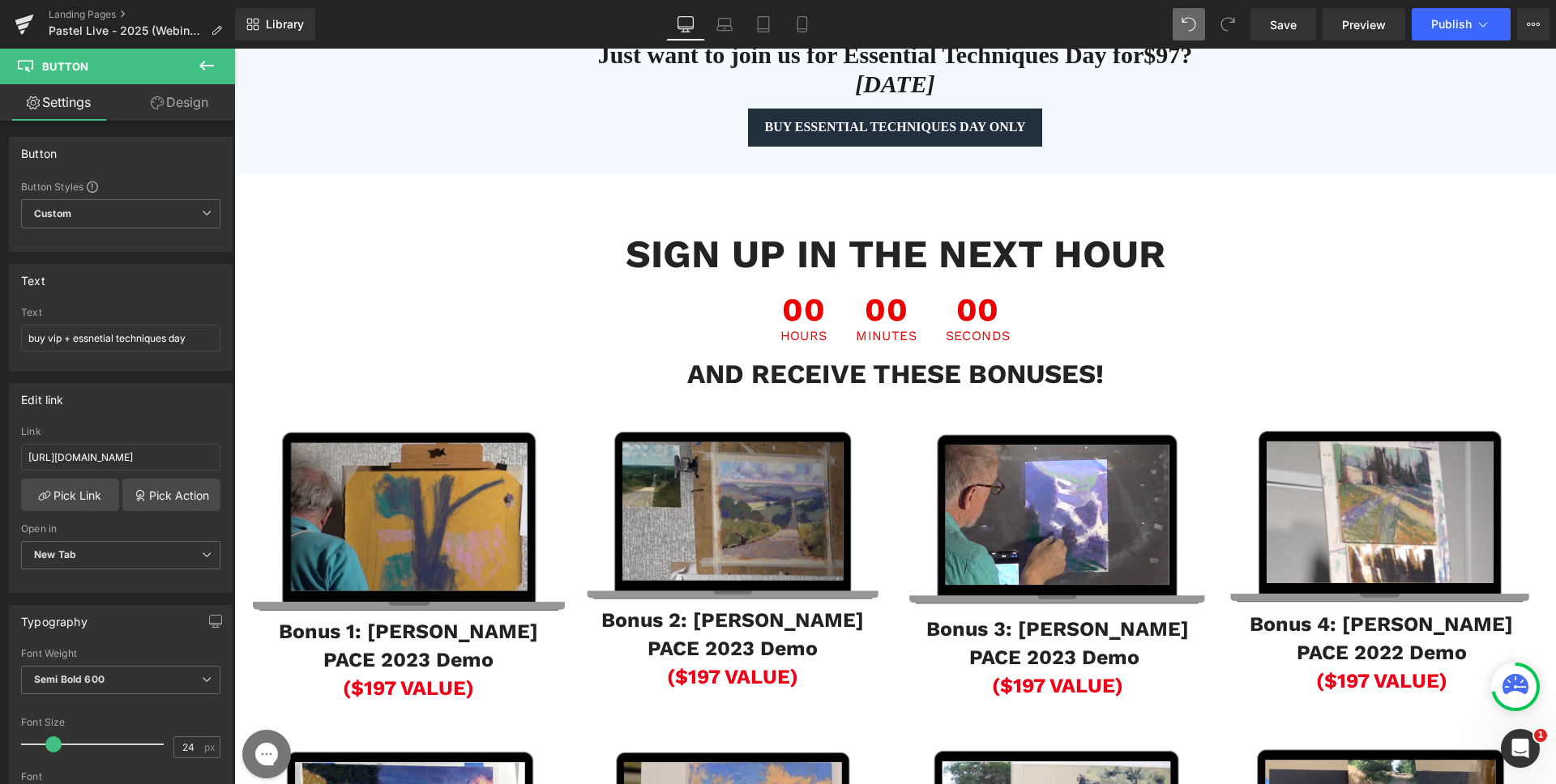
click at [1160, 108] on div "Just want to join us for Essential Techniques Day for $97? [DATE]" at bounding box center [895, 75] width 1322 height 68
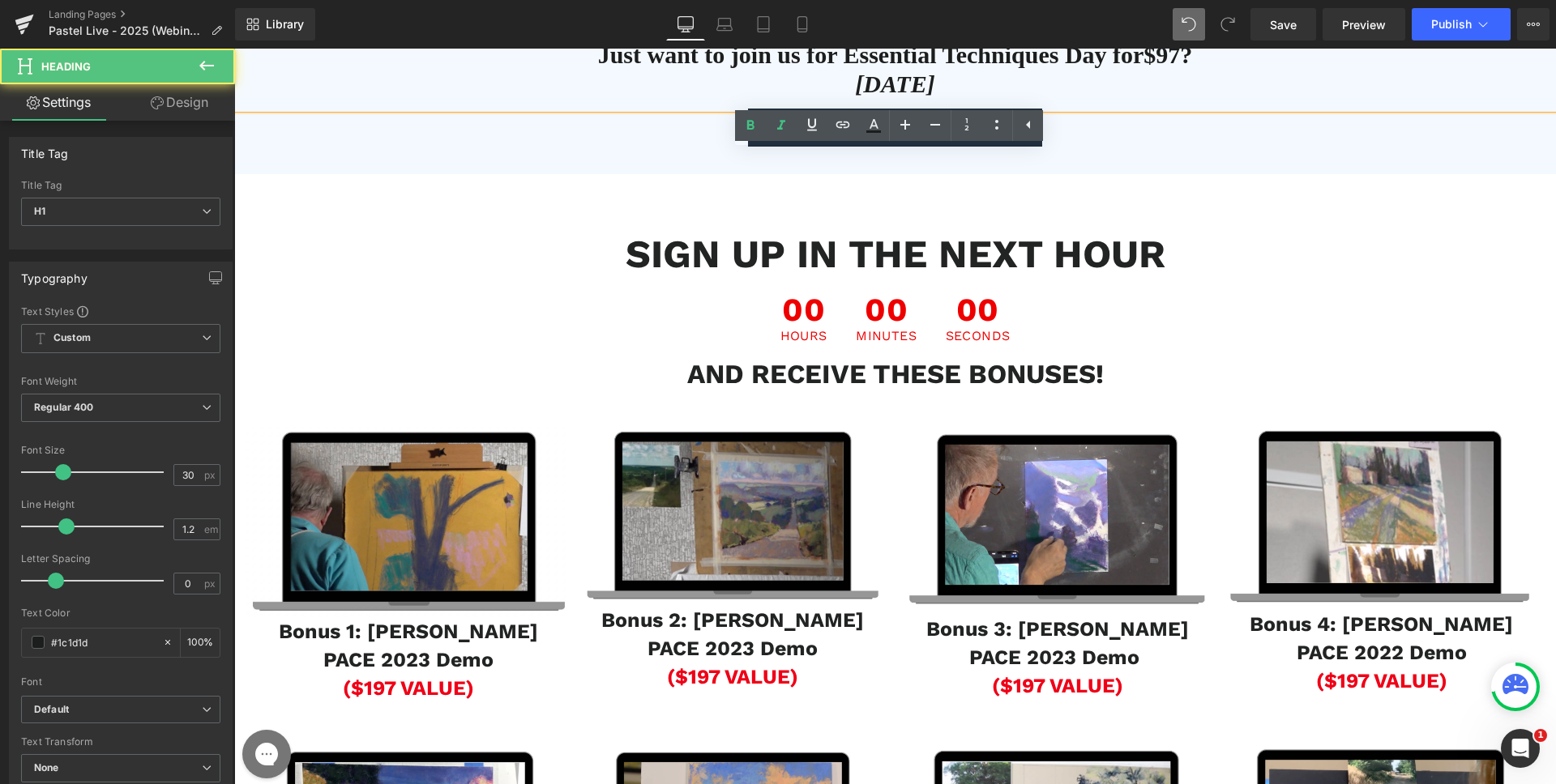
click at [338, 175] on div "Just want to join us for Essential Techniques Day for $97? [DATE] Heading Buy E…" at bounding box center [895, 96] width 1322 height 159
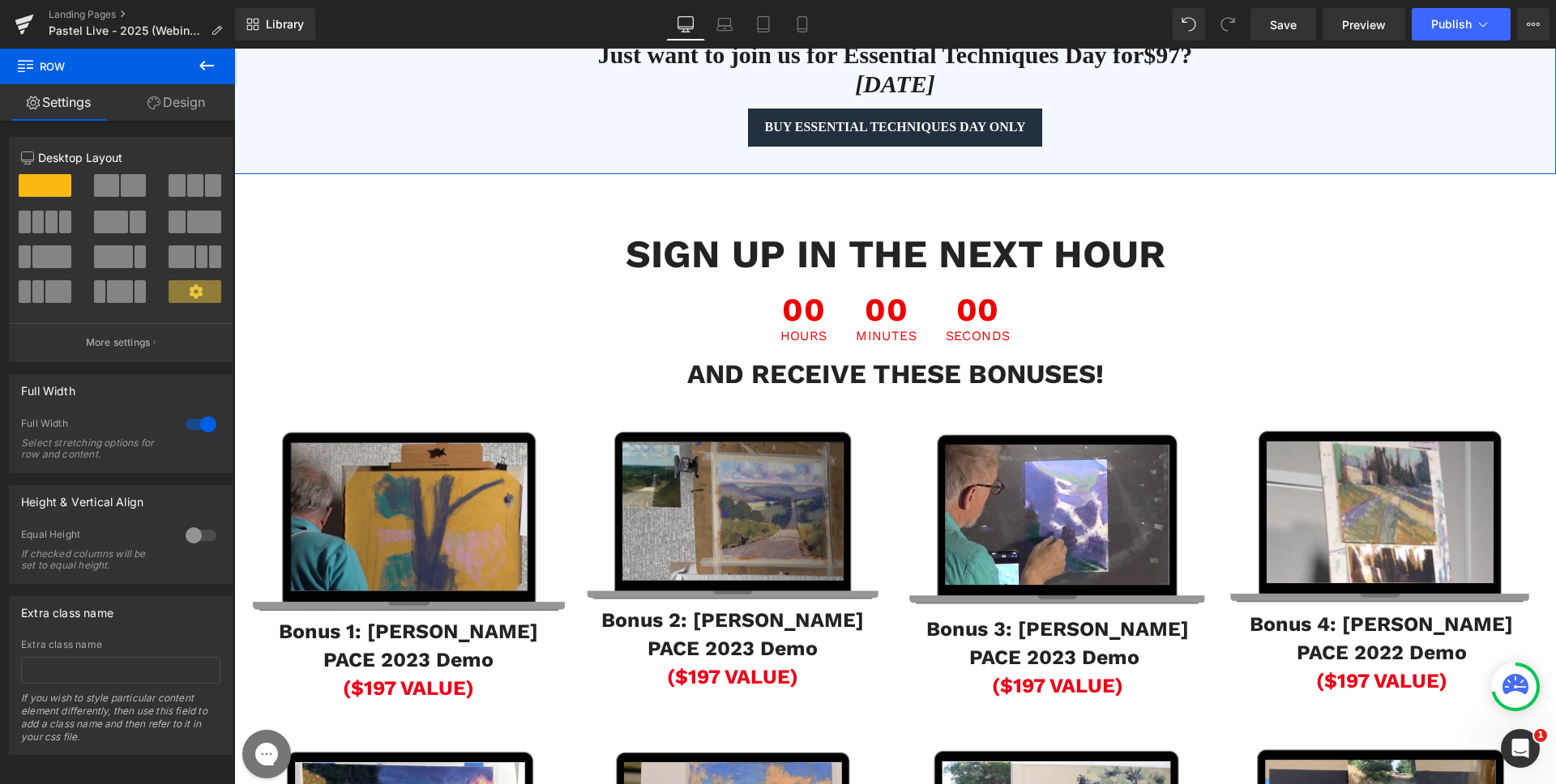
click at [335, 34] on icon at bounding box center [341, 28] width 12 height 12
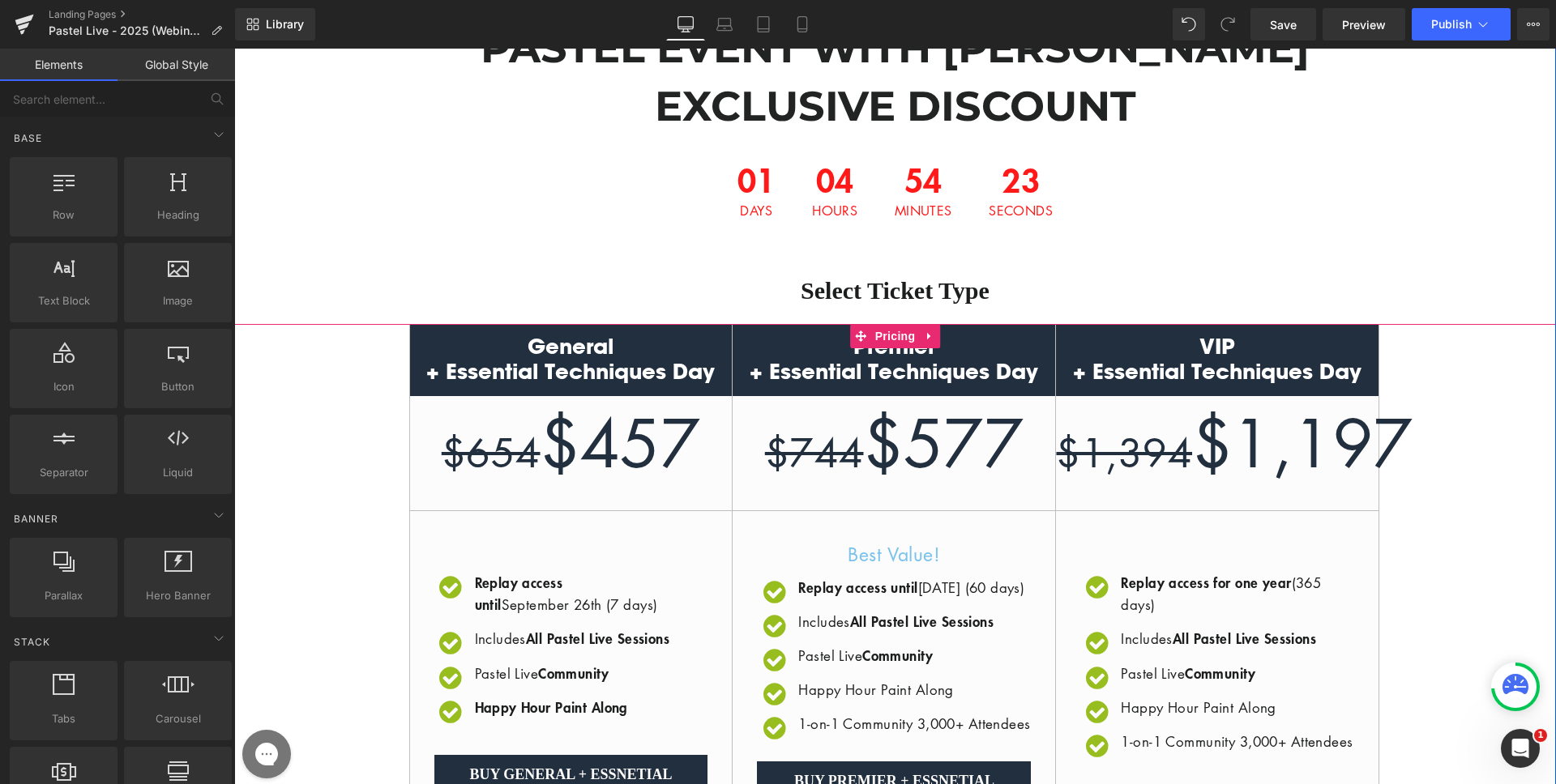
scroll to position [251, 0]
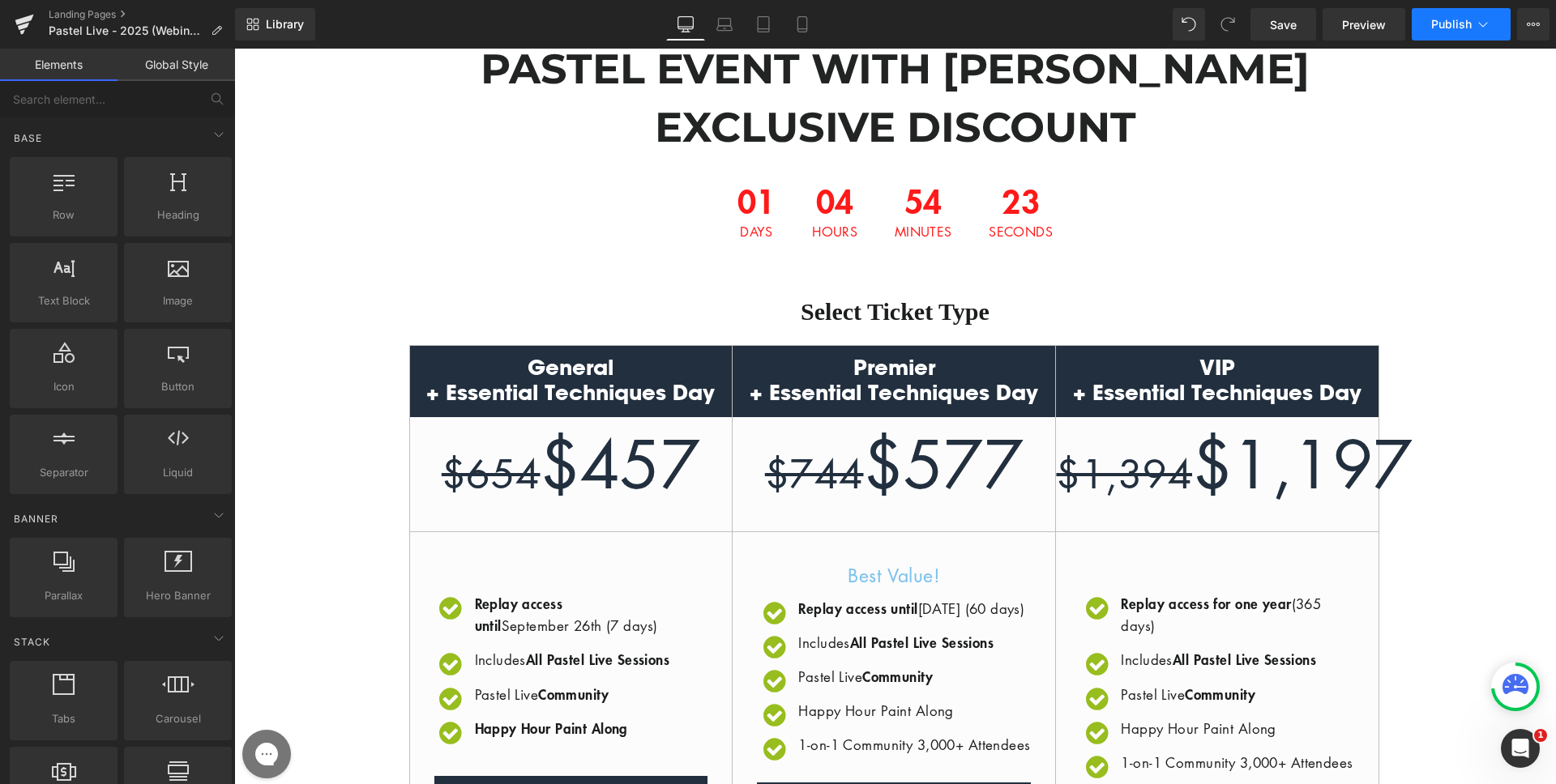
click at [1449, 27] on span "Publish" at bounding box center [1451, 23] width 41 height 13
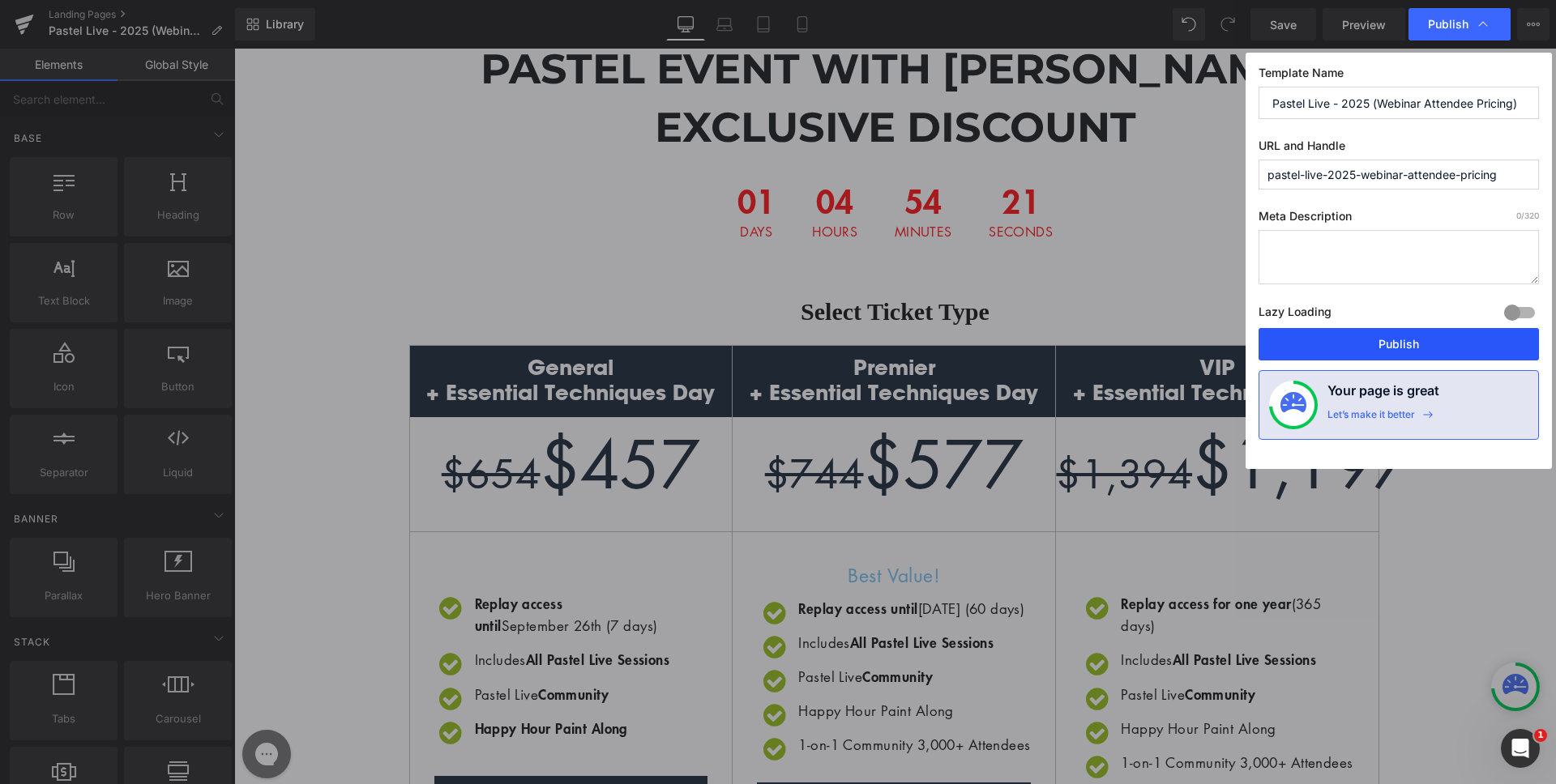
click at [1393, 340] on button "Publish" at bounding box center [1399, 344] width 281 height 32
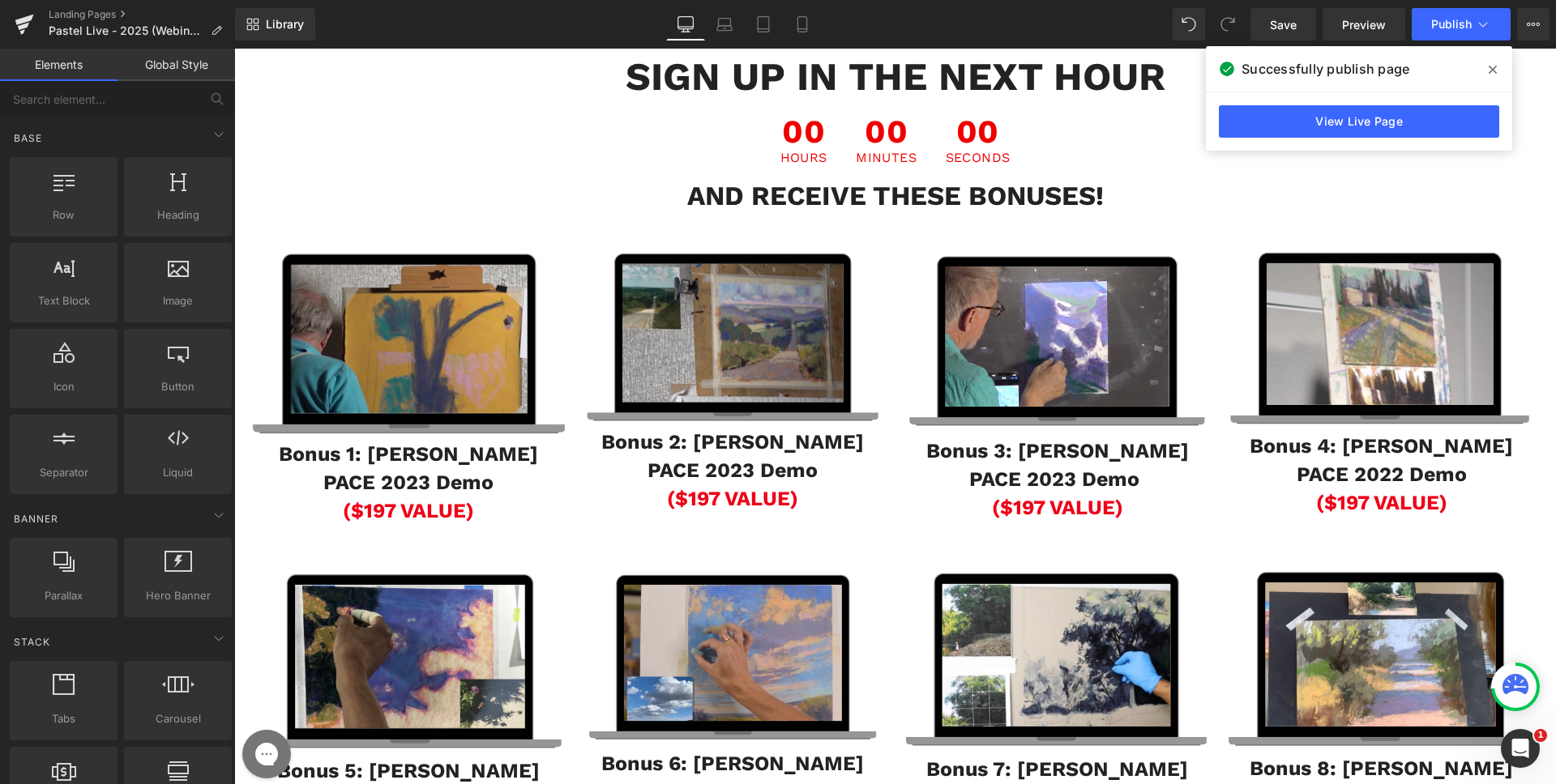
scroll to position [0, 0]
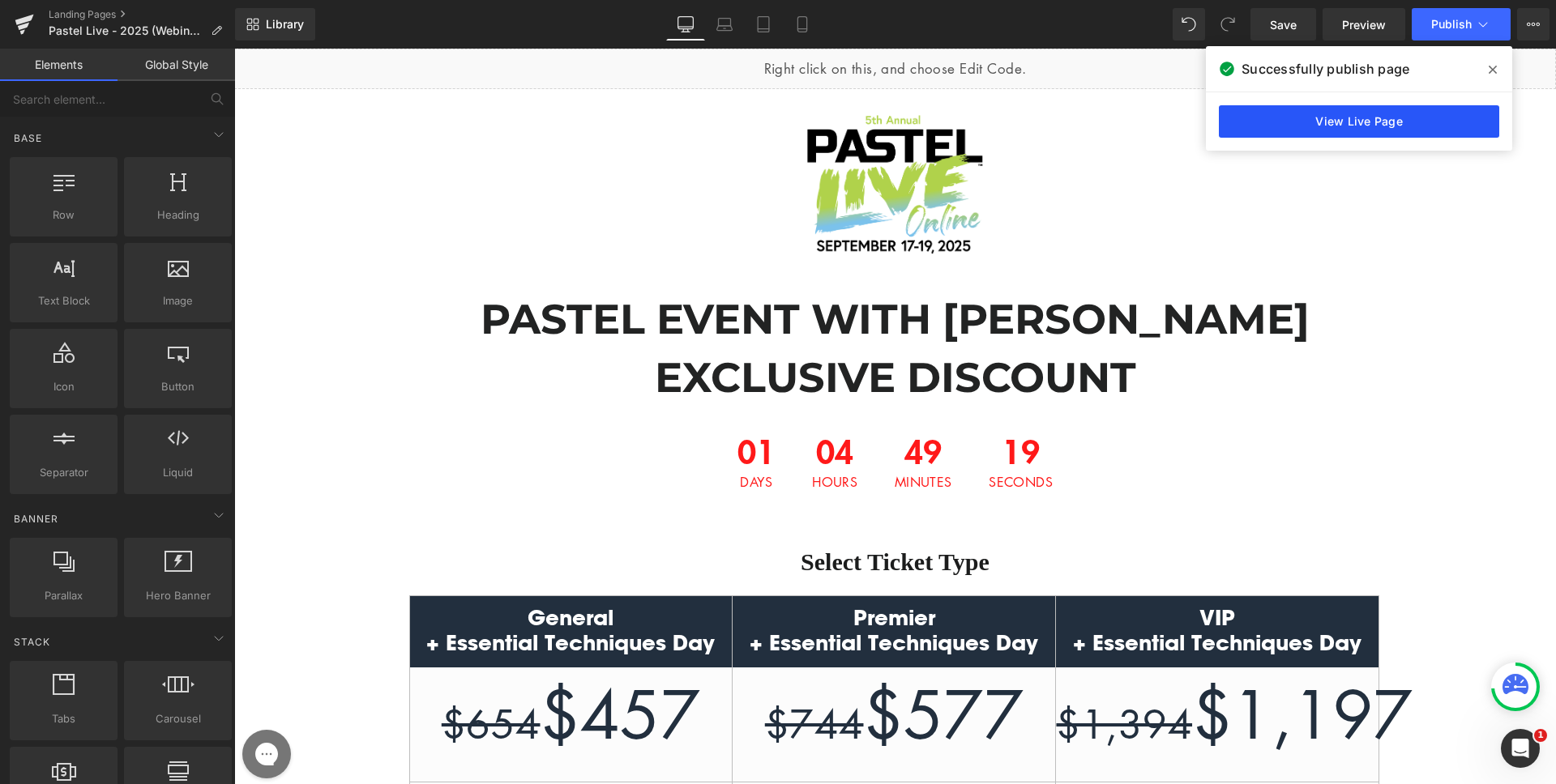
click at [1365, 123] on link "View Live Page" at bounding box center [1359, 121] width 281 height 32
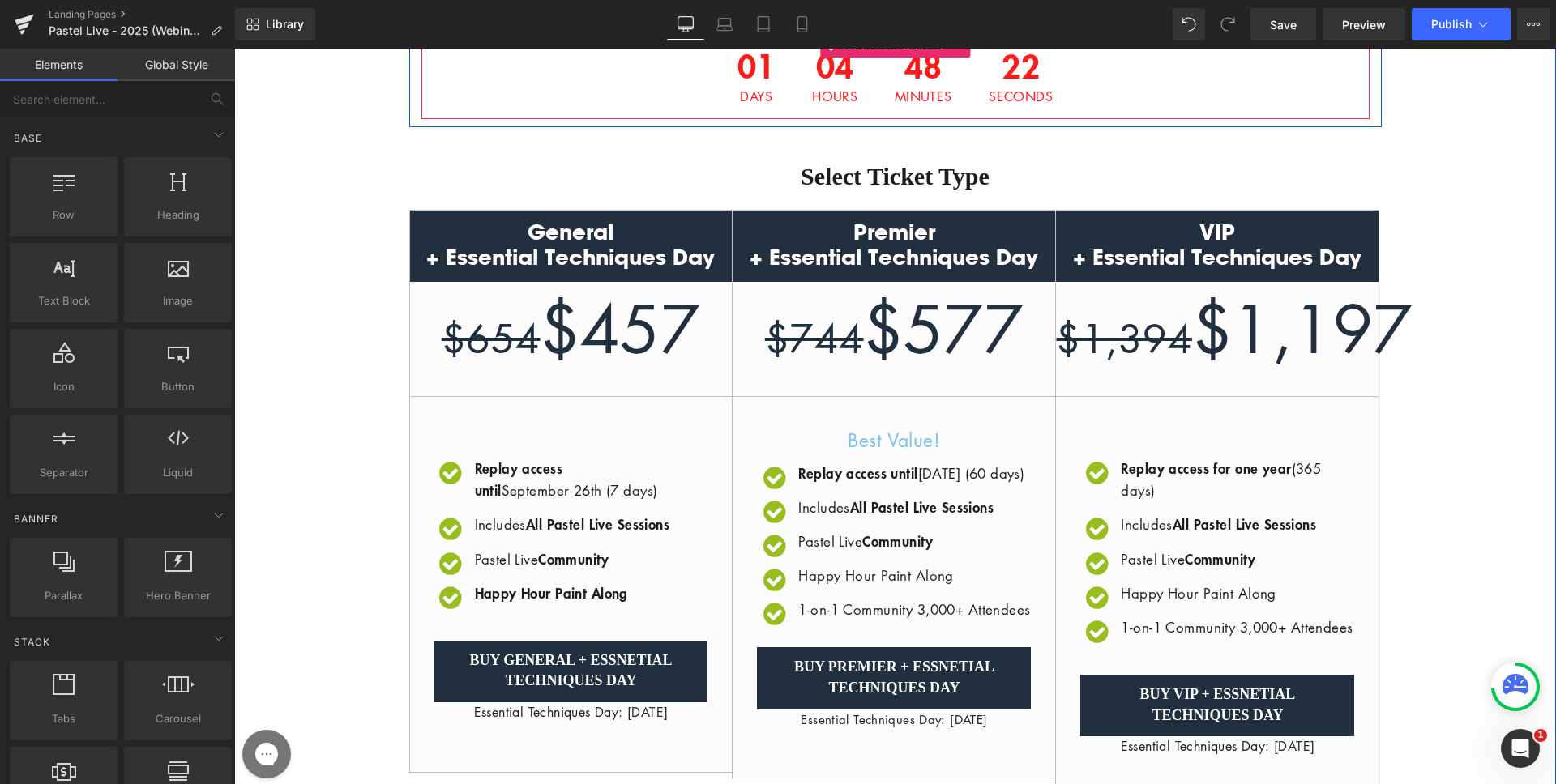
scroll to position [461, 0]
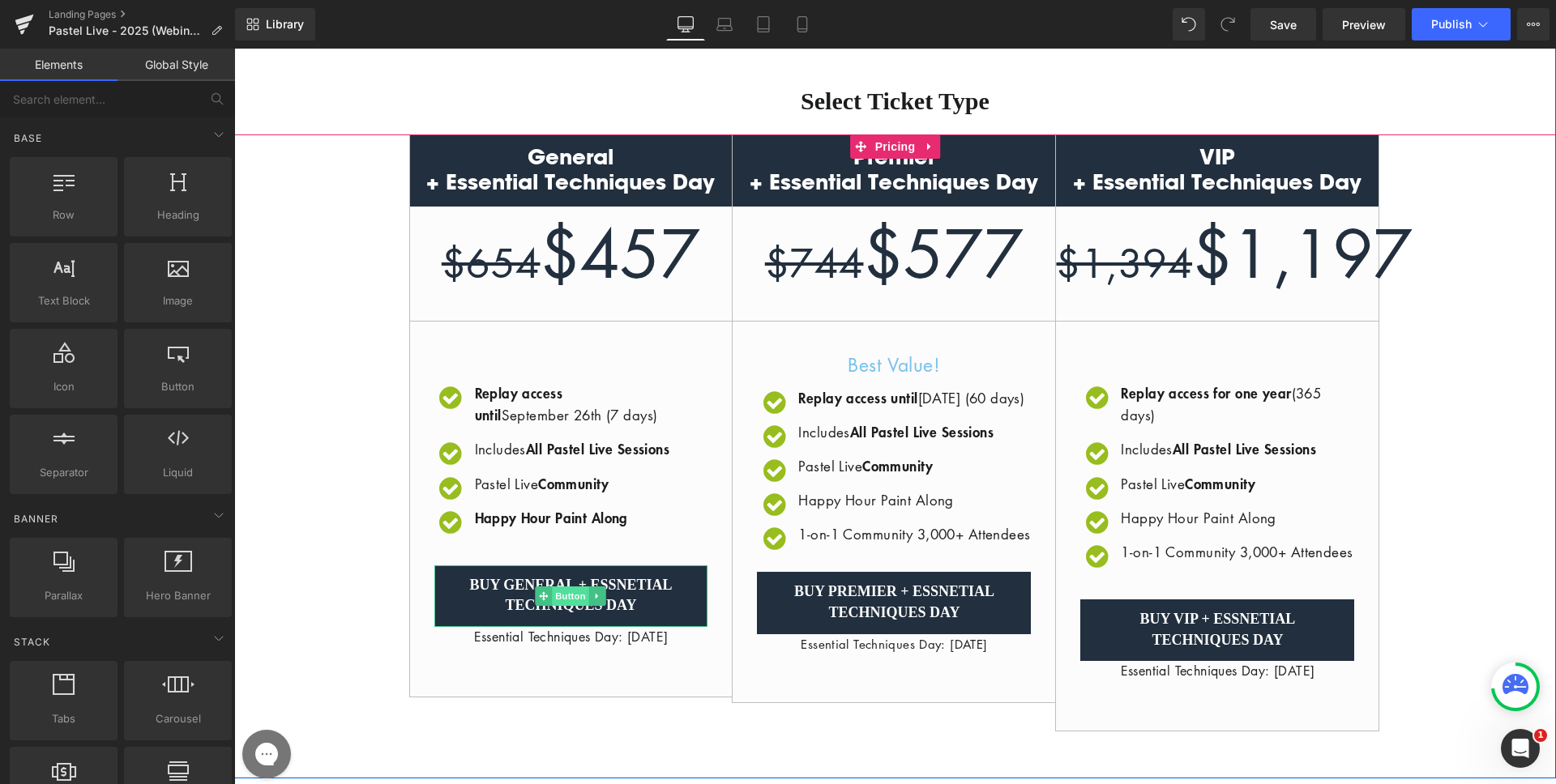
click at [556, 606] on span "Button" at bounding box center [571, 596] width 38 height 19
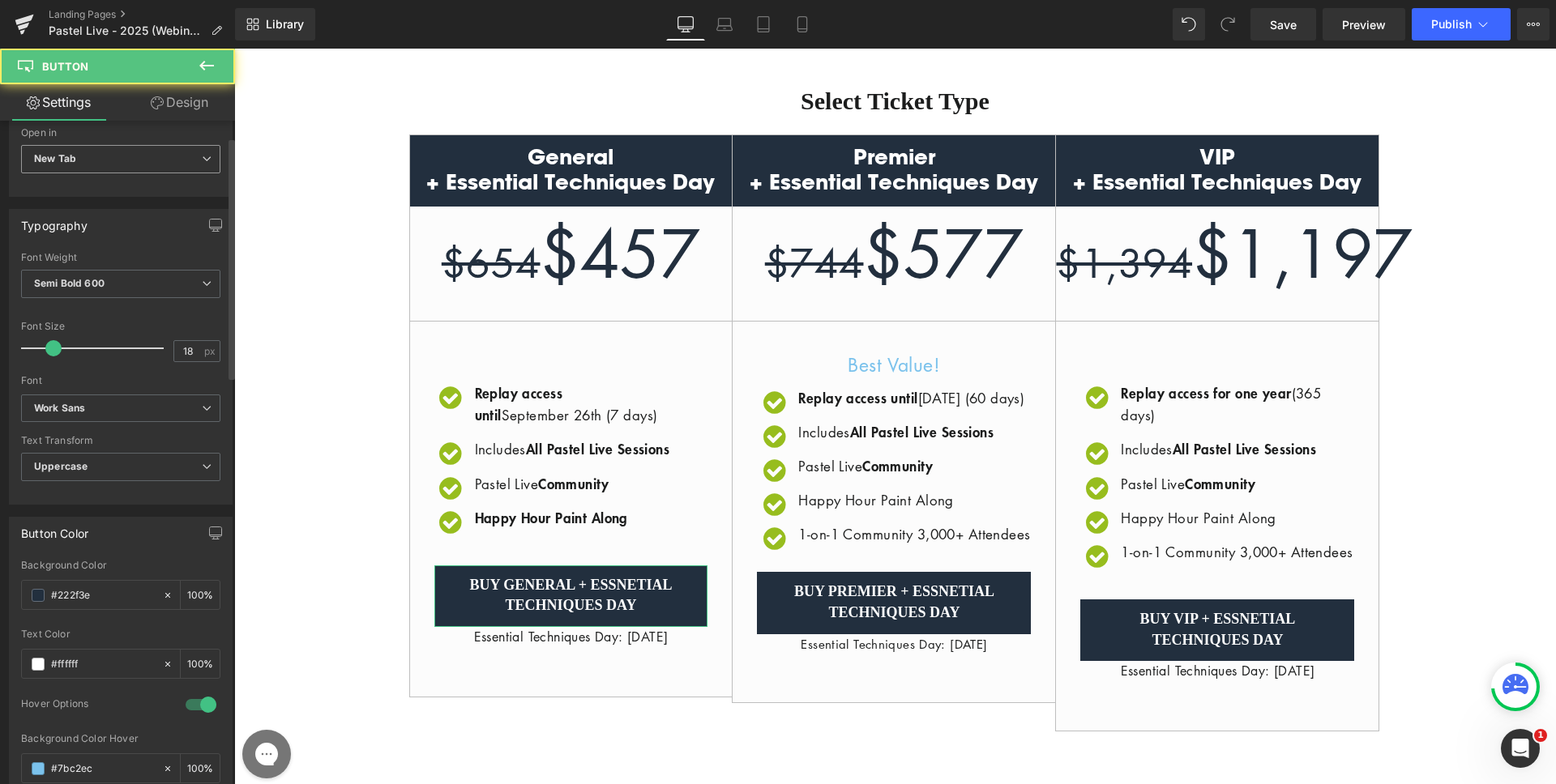
scroll to position [440, 0]
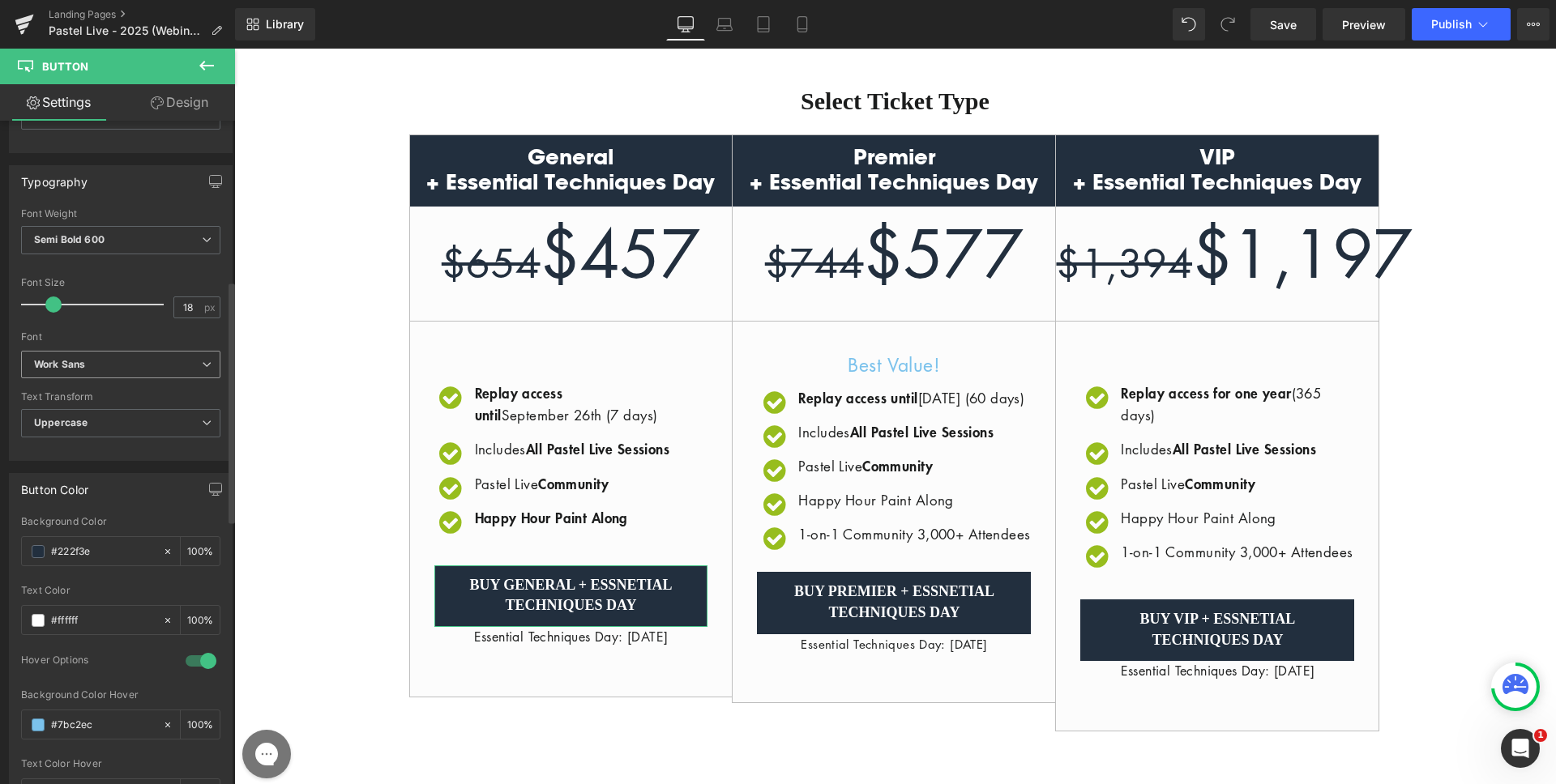
click at [95, 367] on b "Work Sans" at bounding box center [117, 365] width 168 height 14
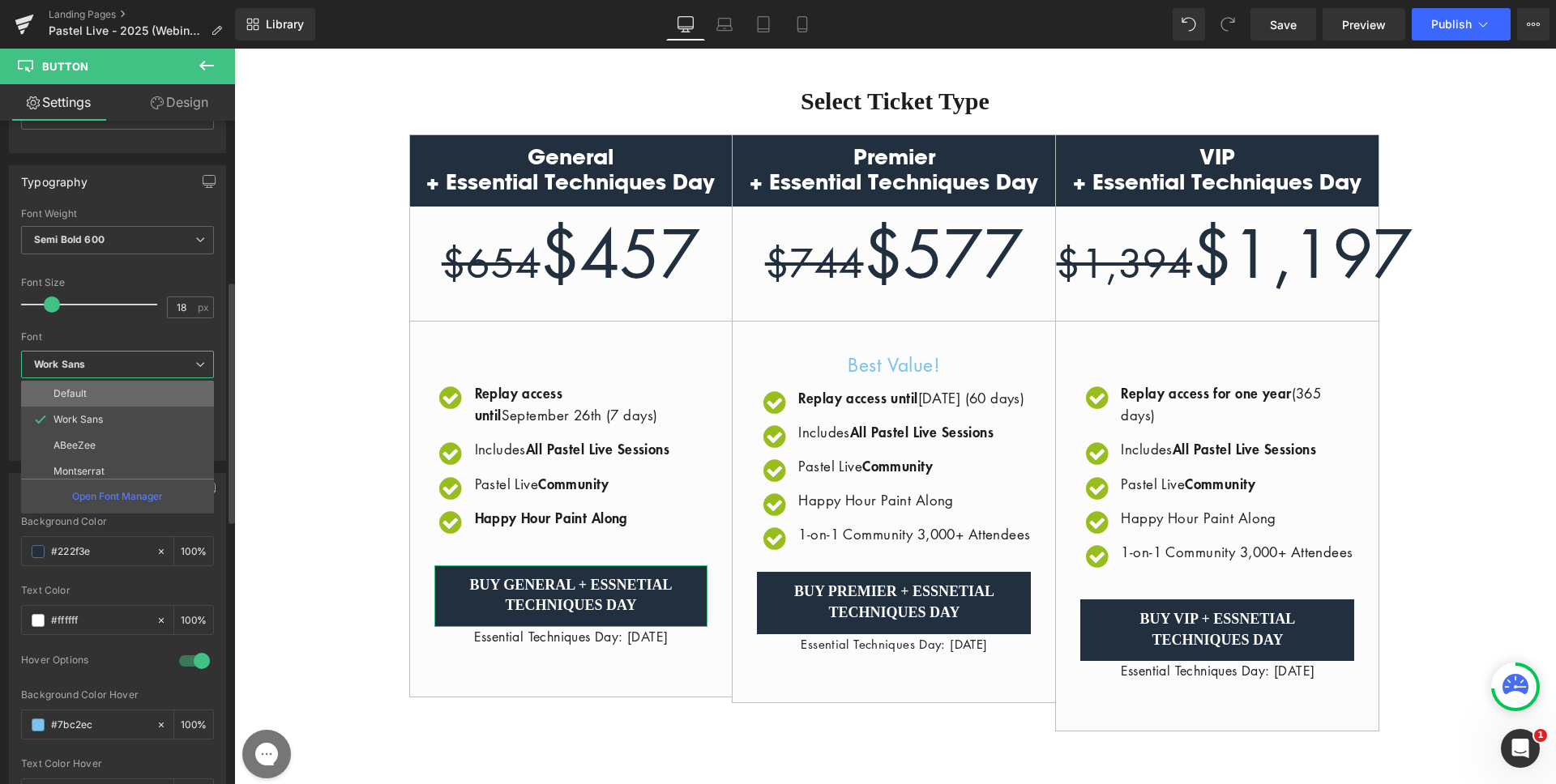
click at [88, 390] on li "Default" at bounding box center [121, 393] width 200 height 26
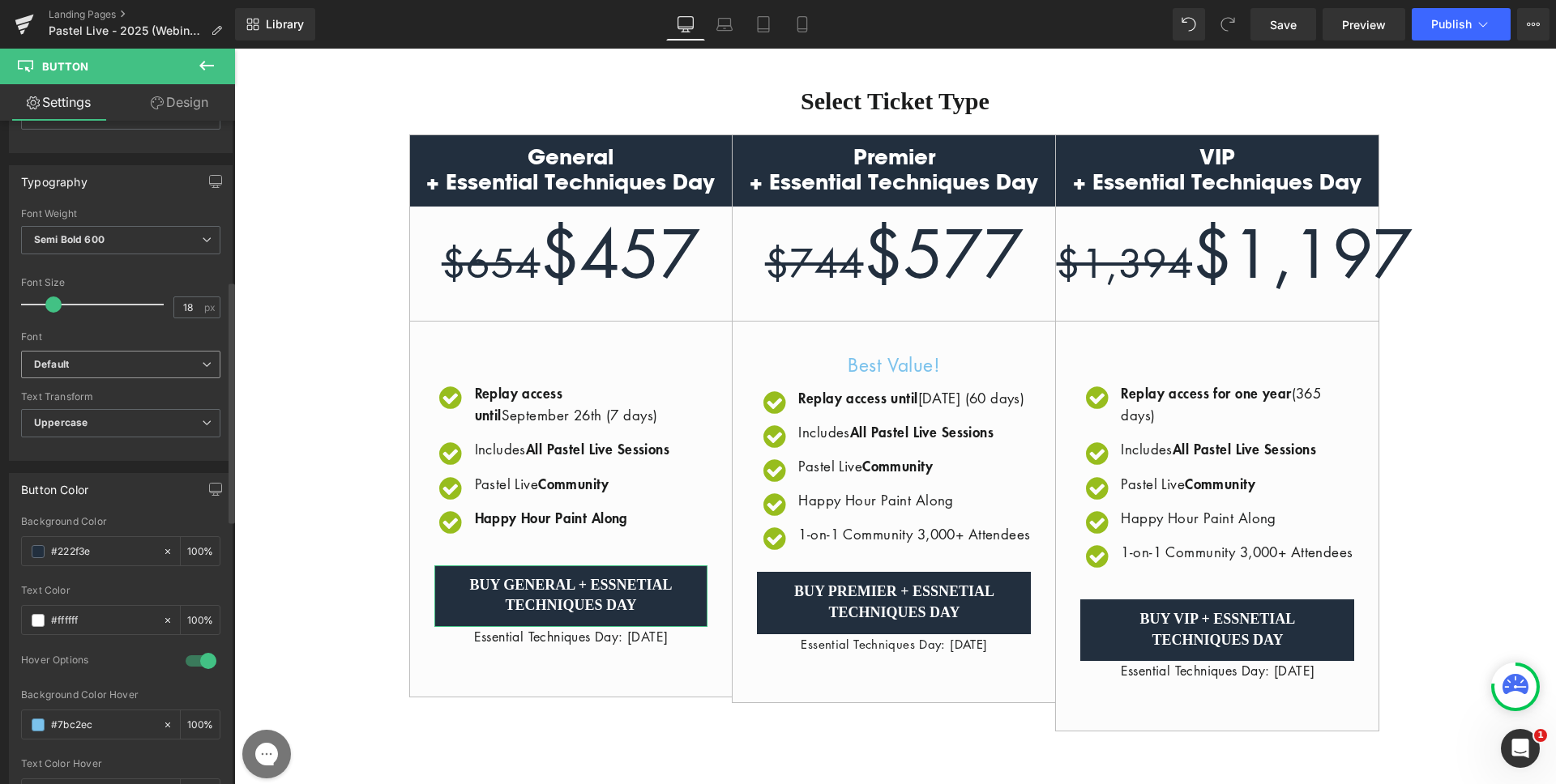
click at [90, 362] on b "Default" at bounding box center [117, 365] width 168 height 14
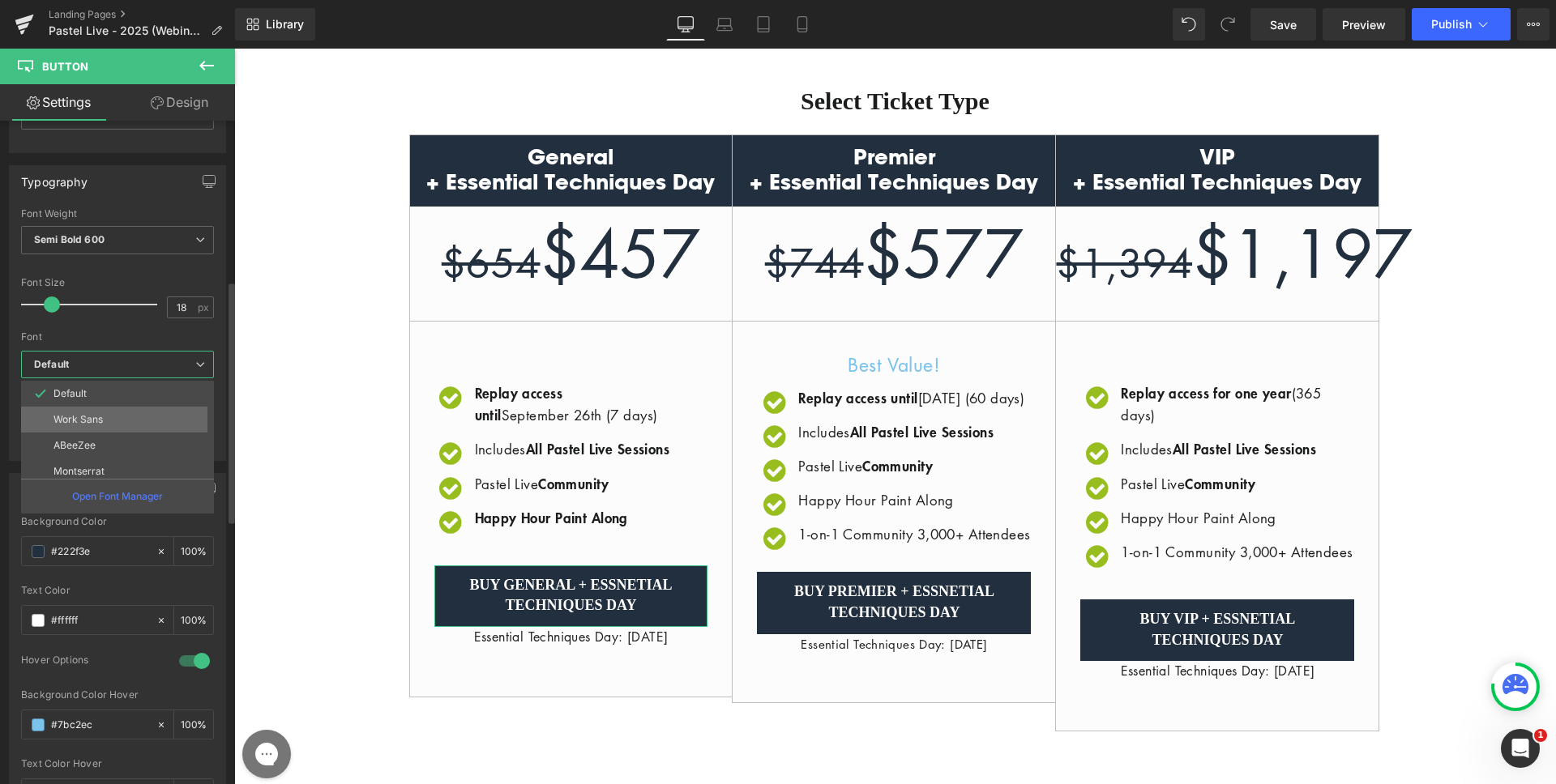
click at [84, 414] on p "Work Sans" at bounding box center [77, 420] width 49 height 12
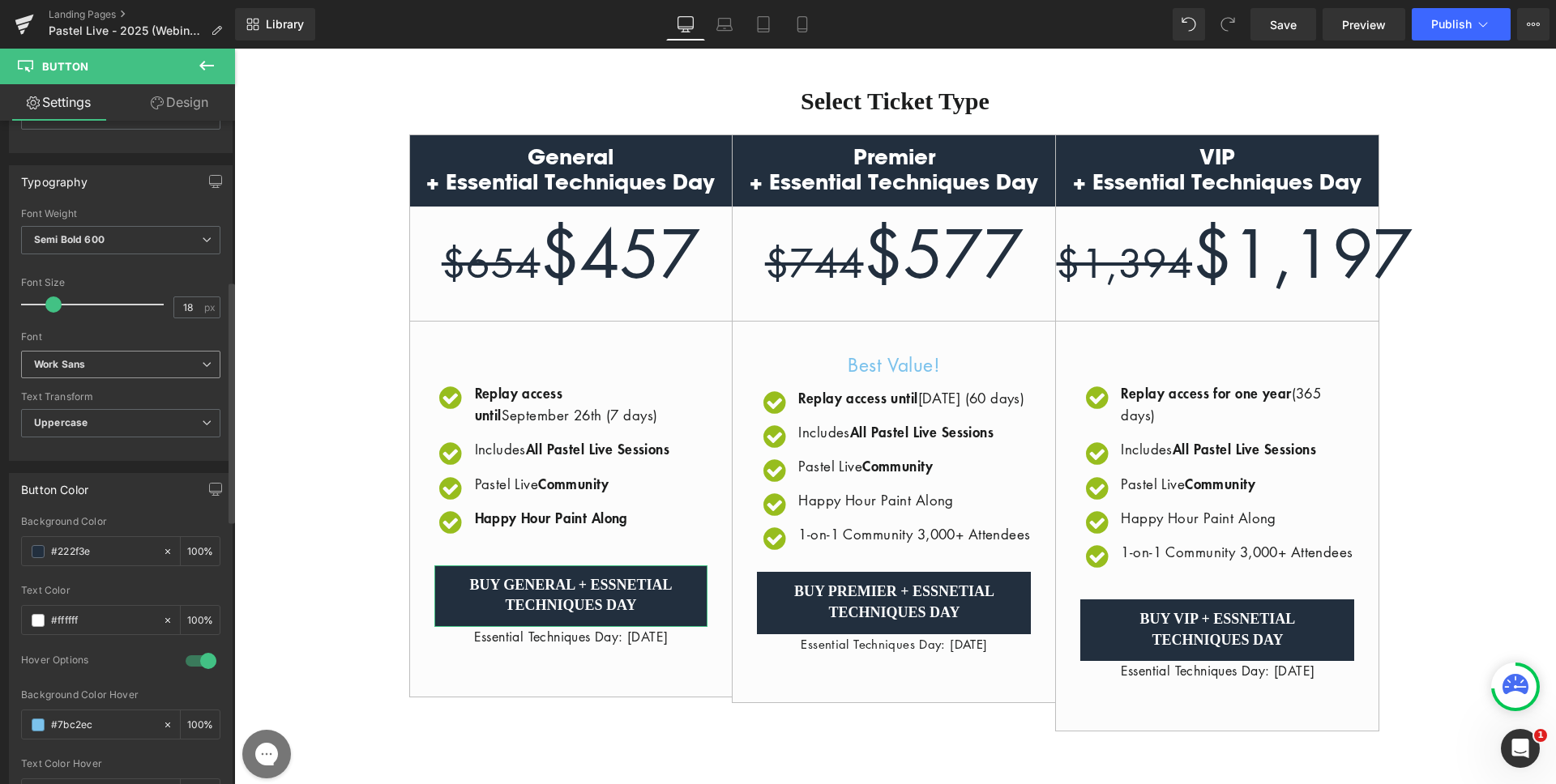
click at [99, 368] on b "Work Sans" at bounding box center [117, 365] width 168 height 14
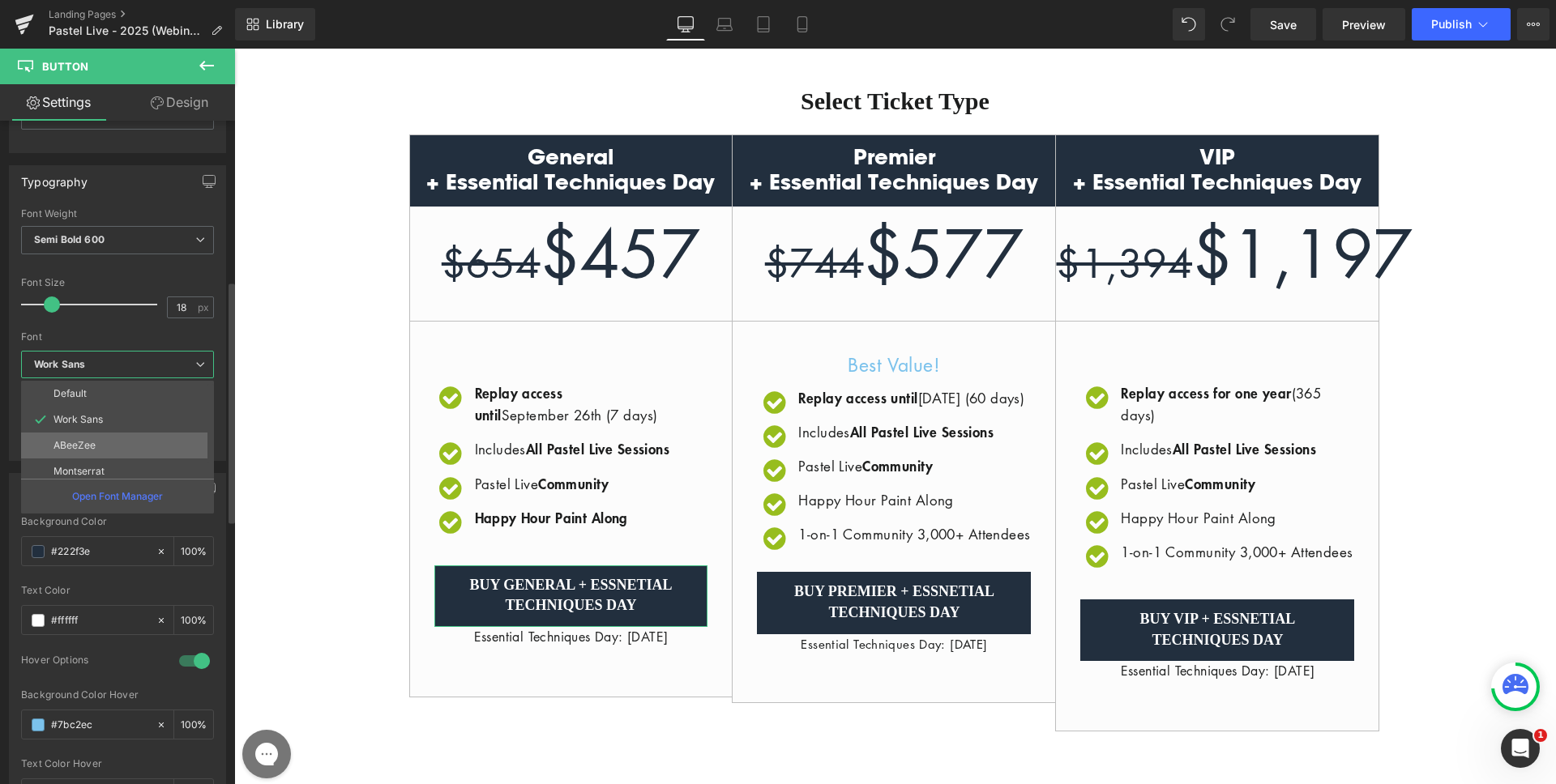
click at [83, 451] on li "ABeeZee" at bounding box center [121, 445] width 200 height 26
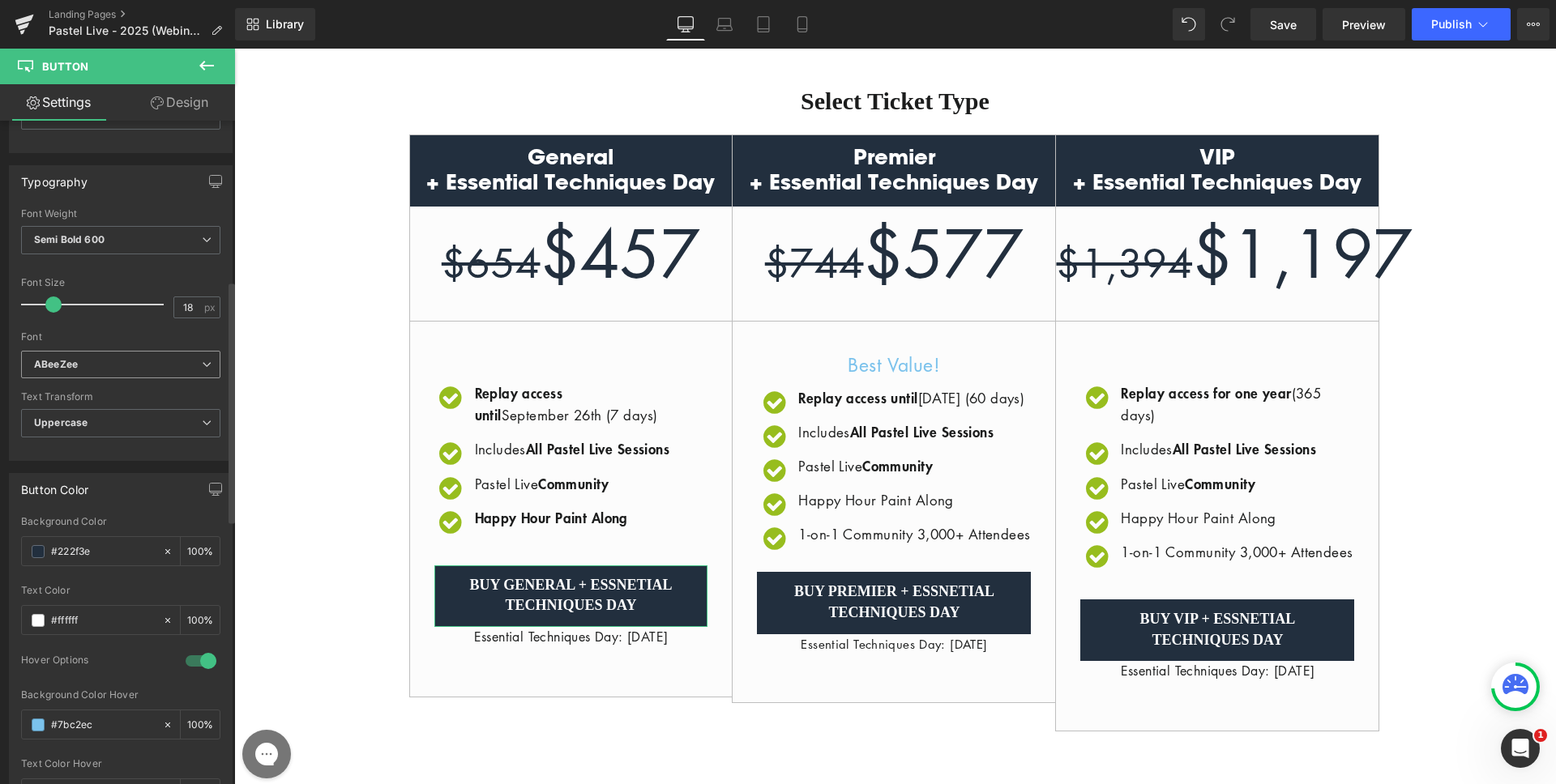
click at [100, 370] on b "ABeeZee" at bounding box center [117, 365] width 168 height 14
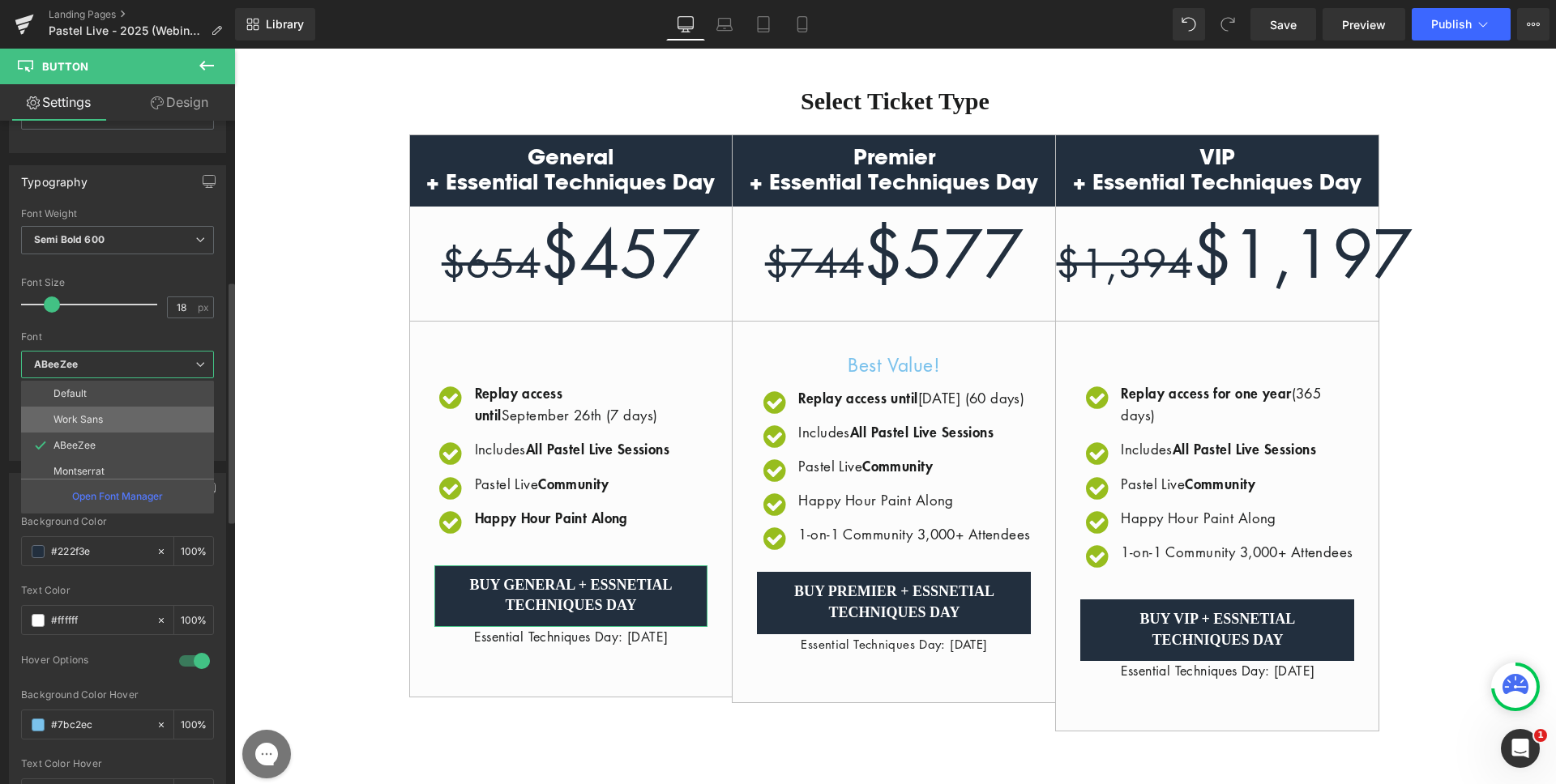
click at [93, 414] on p "Work Sans" at bounding box center [77, 420] width 49 height 12
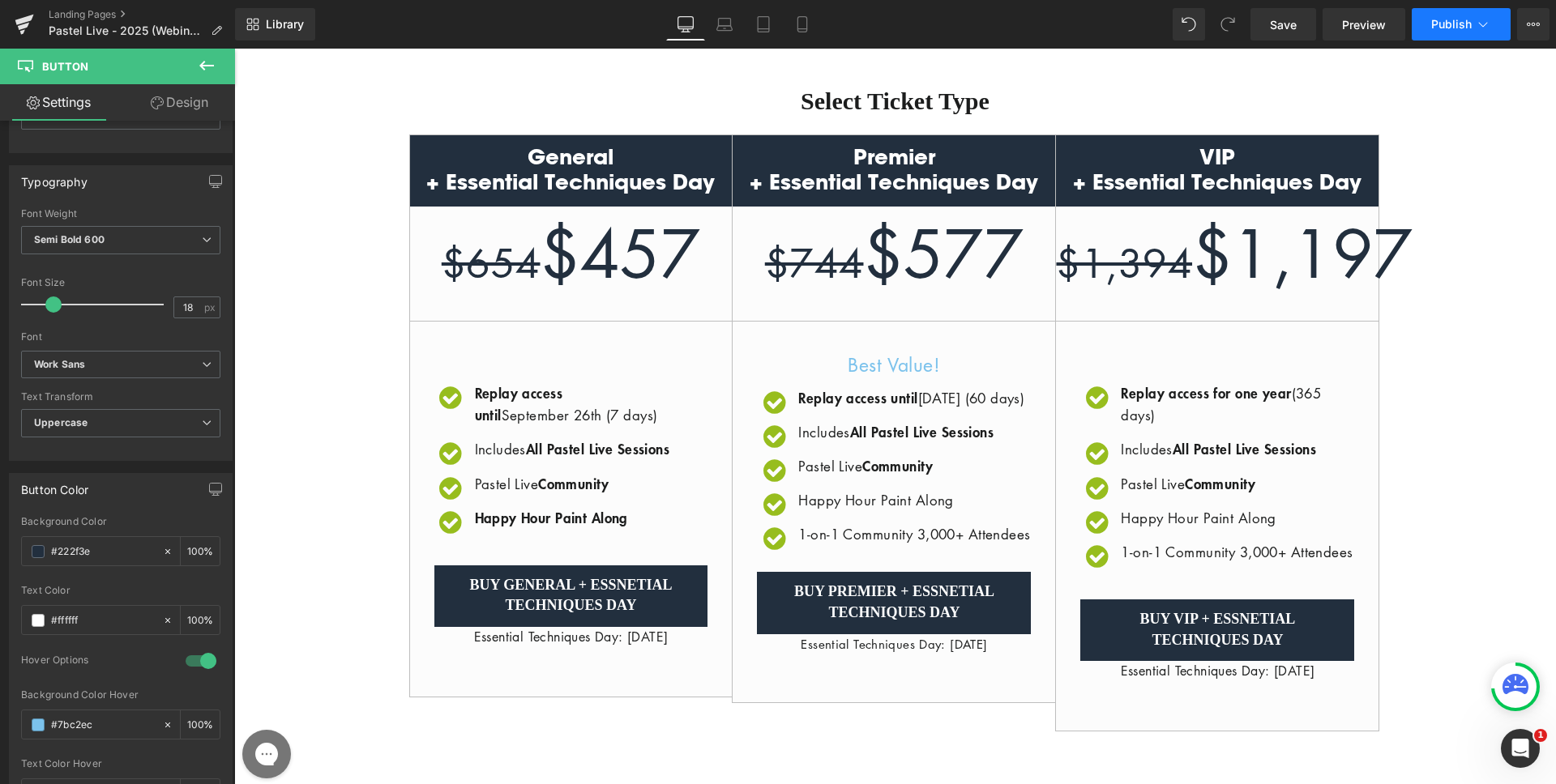
click at [1437, 29] on span "Publish" at bounding box center [1451, 23] width 41 height 13
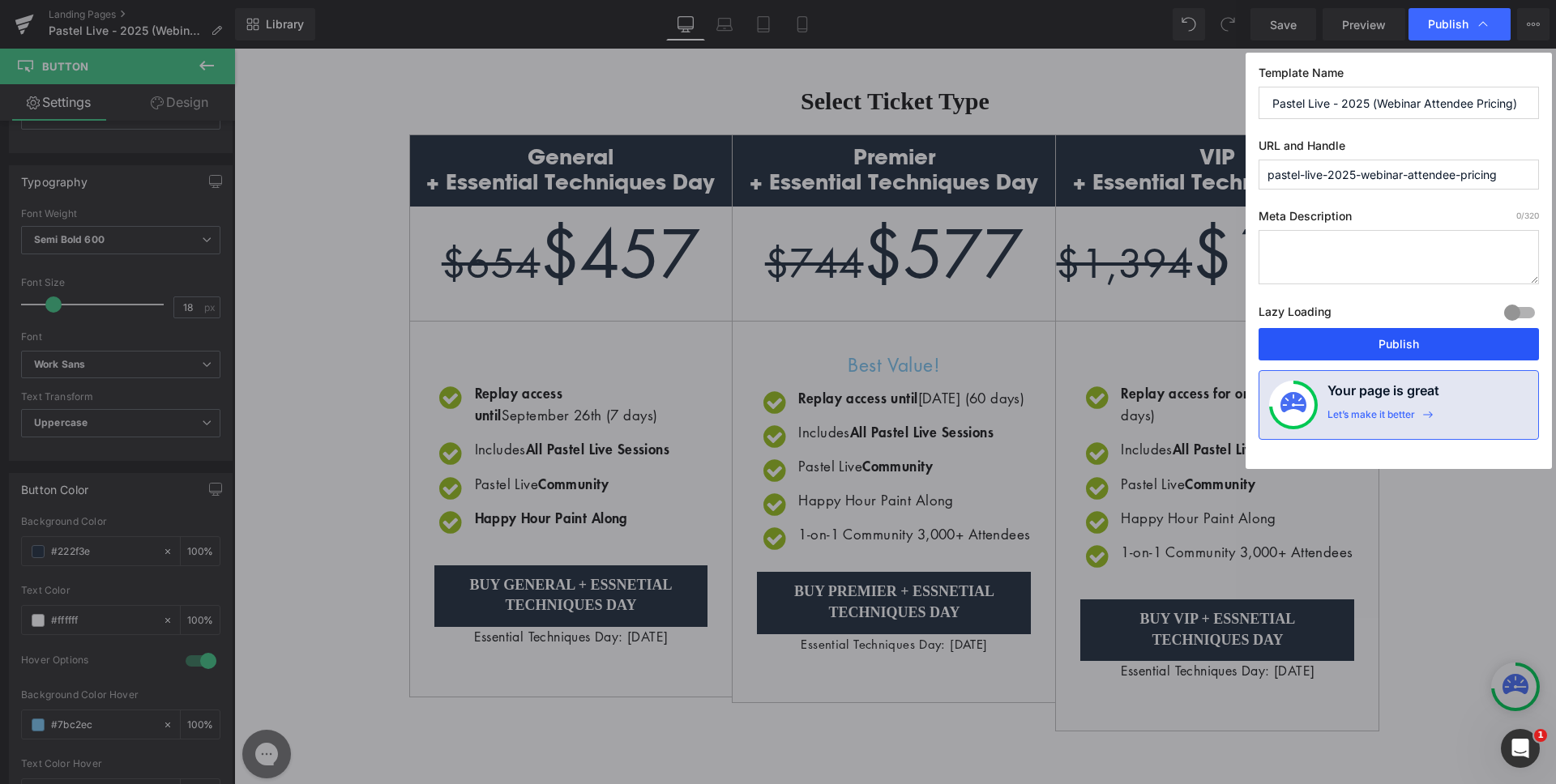
drag, startPoint x: 1369, startPoint y: 337, endPoint x: 1300, endPoint y: 327, distance: 69.7
click at [1369, 337] on button "Publish" at bounding box center [1399, 344] width 281 height 32
